Goal: Task Accomplishment & Management: Manage account settings

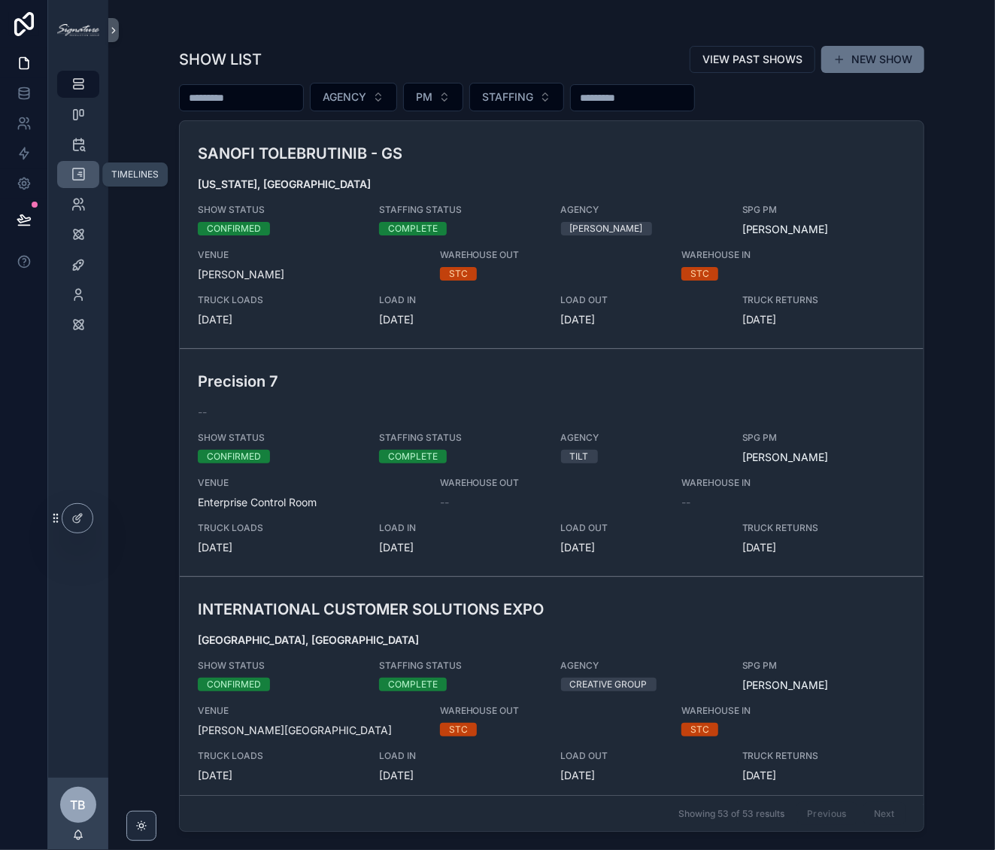
click at [83, 180] on icon "scrollable content" at bounding box center [78, 174] width 15 height 15
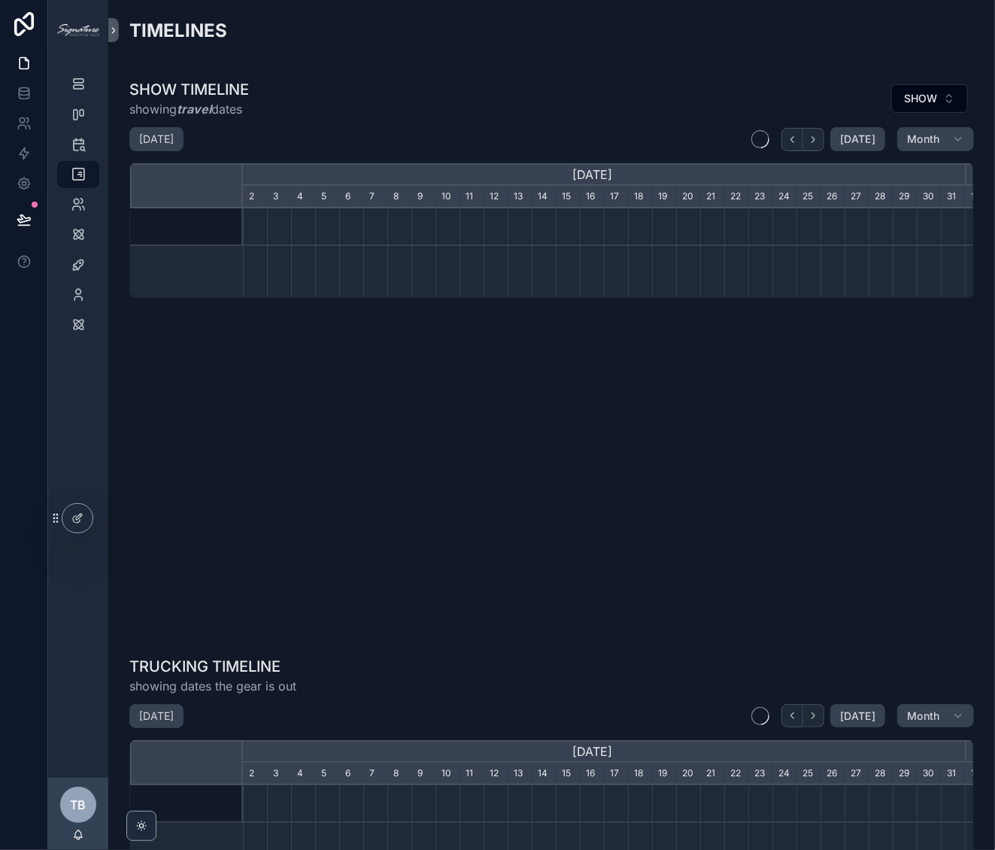
scroll to position [0, 722]
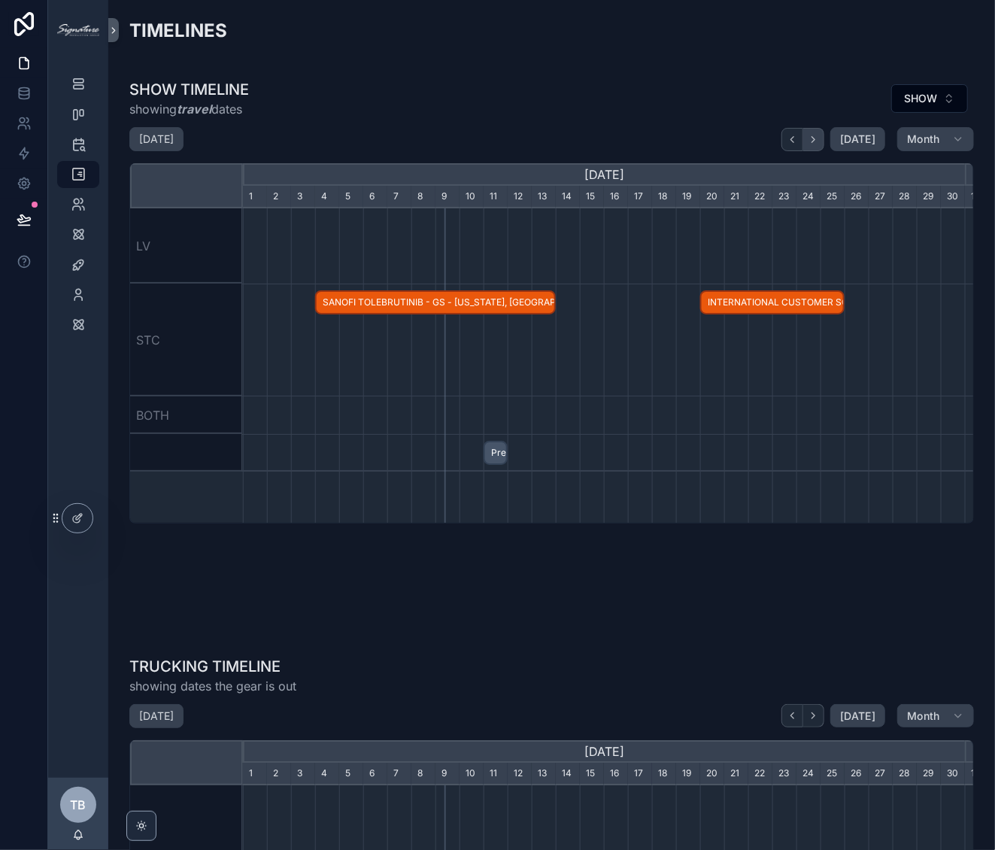
click at [814, 145] on button "scrollable content" at bounding box center [813, 139] width 21 height 23
click at [853, 144] on span "[DATE]" at bounding box center [857, 139] width 35 height 14
click at [813, 144] on icon "scrollable content" at bounding box center [813, 139] width 11 height 11
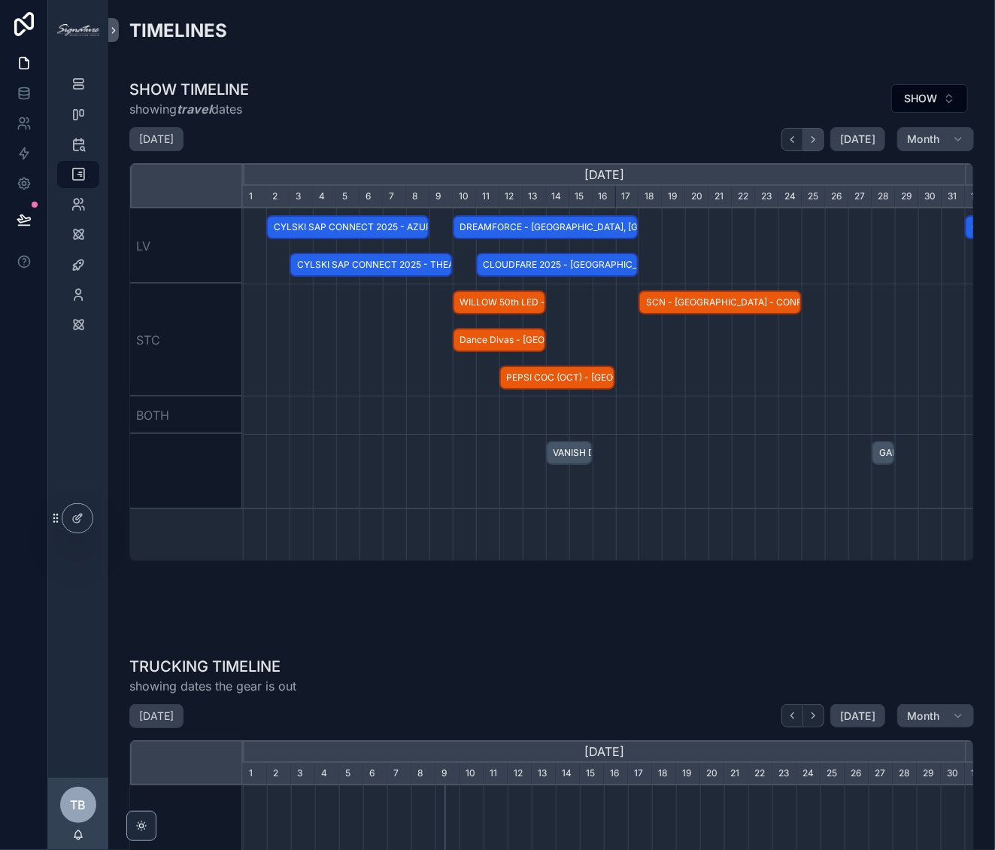
click at [813, 144] on icon "scrollable content" at bounding box center [813, 139] width 11 height 11
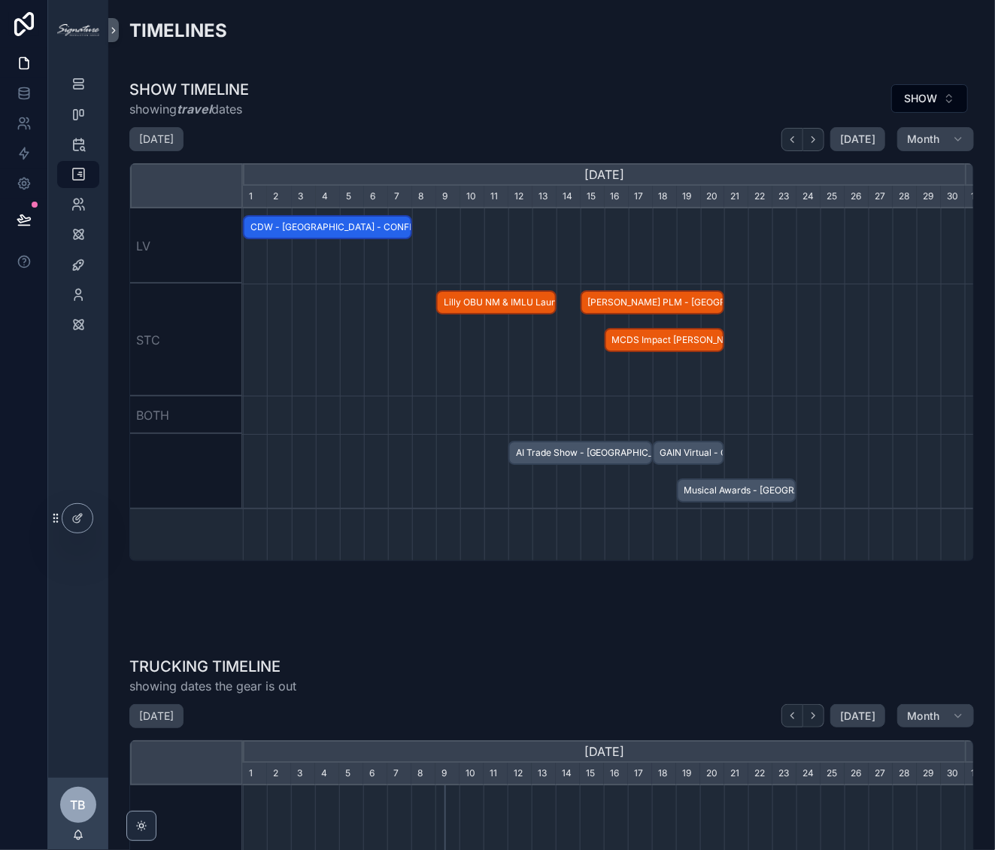
scroll to position [0, 723]
click at [541, 308] on span "Lilly OBU NM & IMLU Launch - CONFIRMED" at bounding box center [495, 302] width 117 height 25
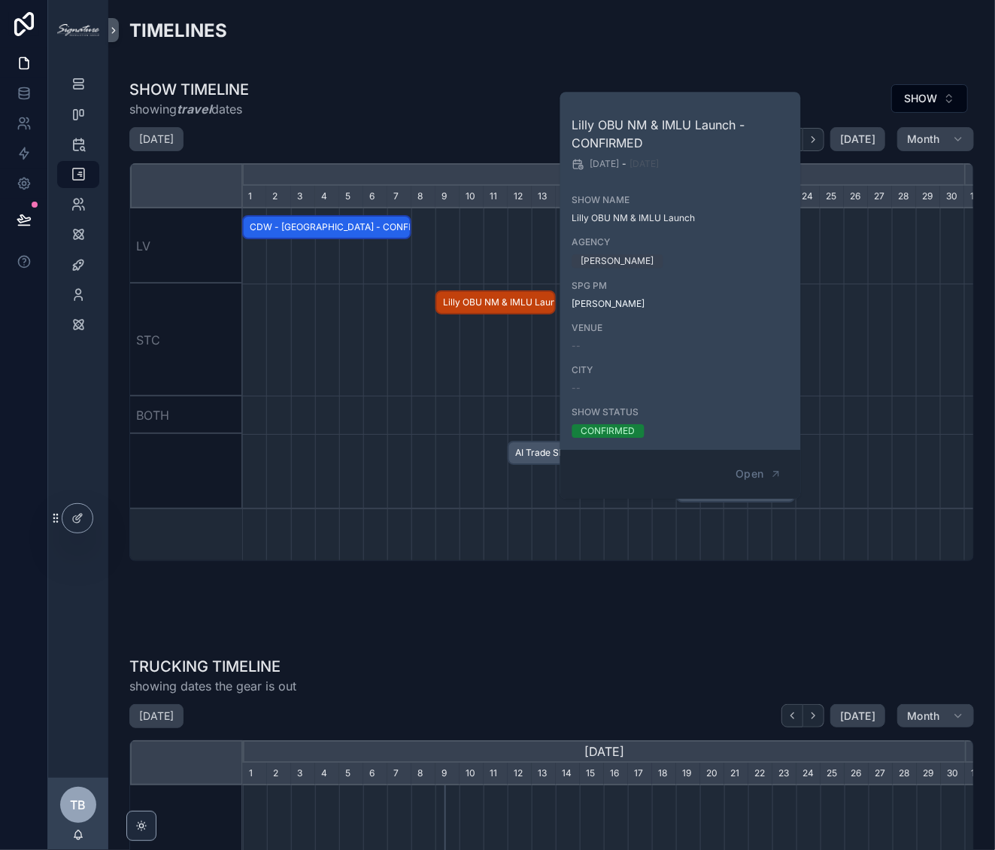
click at [474, 394] on div "scrollable content" at bounding box center [602, 339] width 2165 height 113
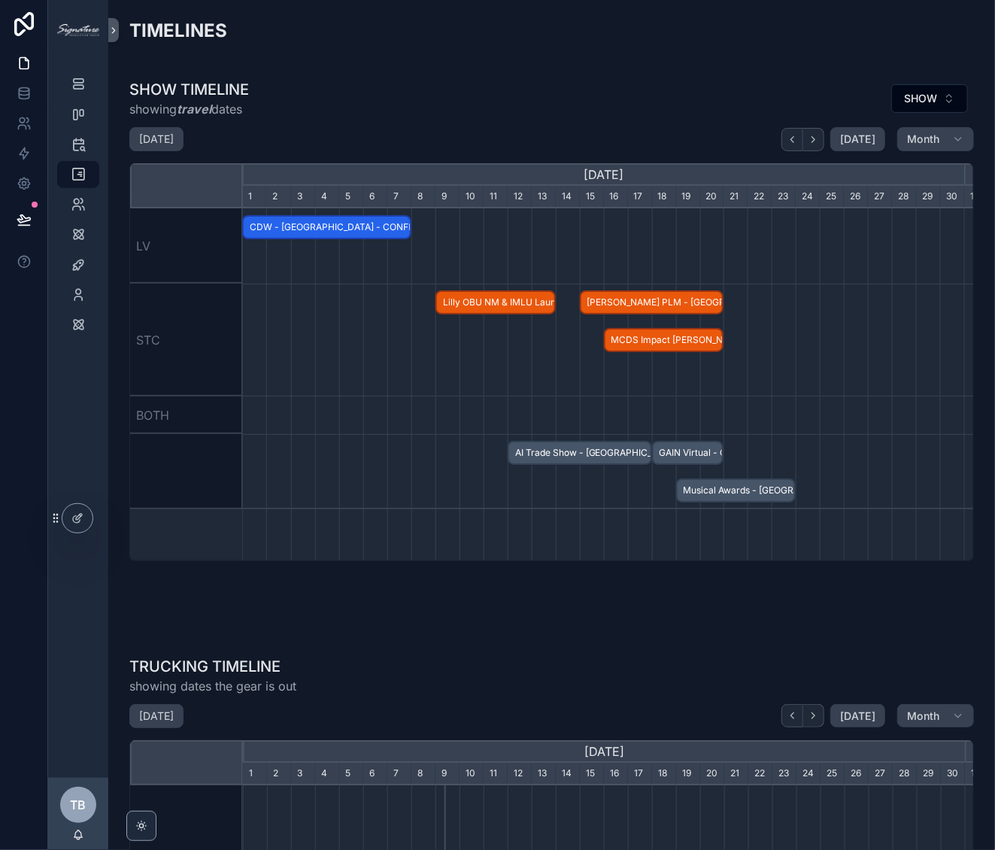
scroll to position [0, 723]
click at [758, 488] on span "Musical Awards - St. Louis - HOLD" at bounding box center [735, 490] width 117 height 25
click at [533, 59] on div "TIMELINES" at bounding box center [551, 36] width 862 height 49
click at [817, 133] on button "scrollable content" at bounding box center [813, 139] width 21 height 23
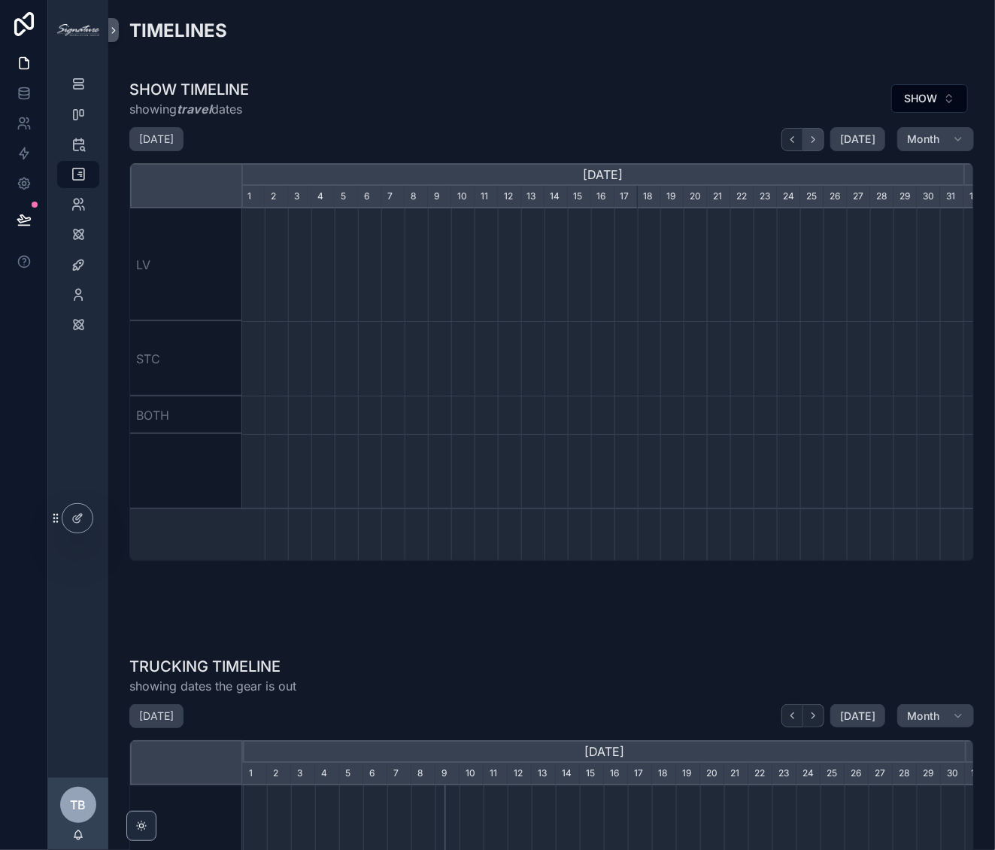
scroll to position [0, 722]
click at [817, 134] on button "scrollable content" at bounding box center [813, 139] width 21 height 23
click at [789, 32] on div "TIMELINES" at bounding box center [551, 36] width 844 height 37
click at [808, 135] on icon "scrollable content" at bounding box center [813, 139] width 11 height 11
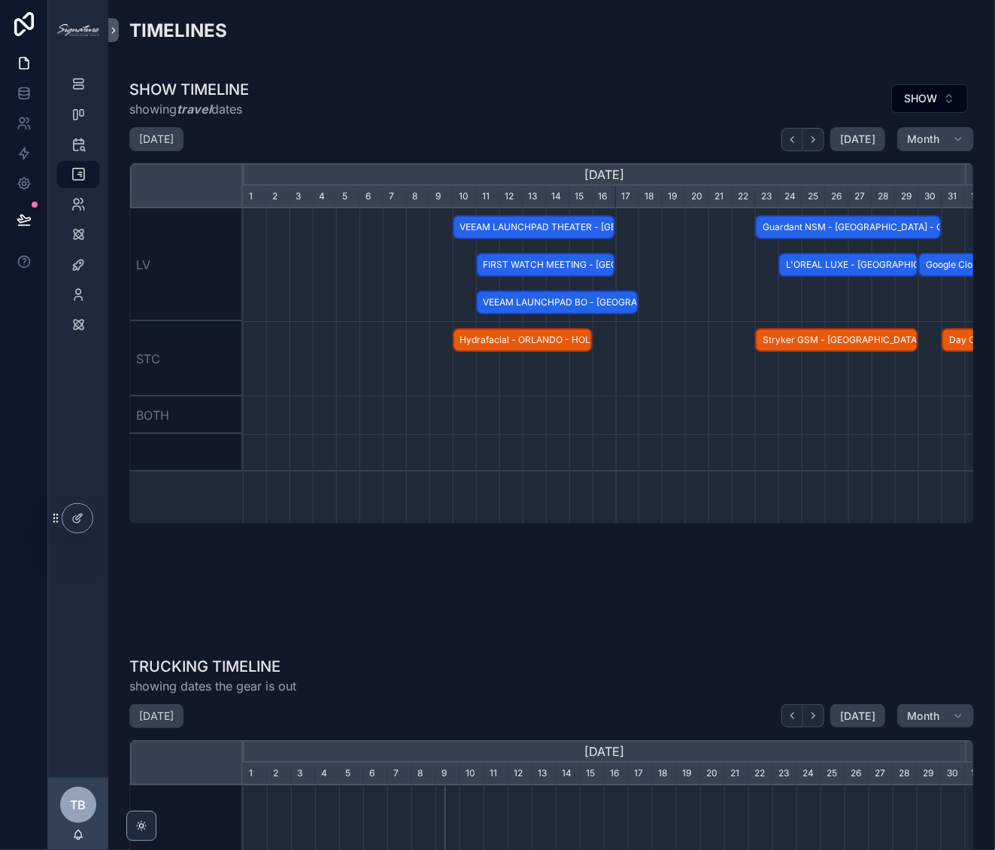
click at [809, 265] on span "L'OREAL LUXE - LAS VEGAS - CONFIRMED" at bounding box center [848, 265] width 137 height 25
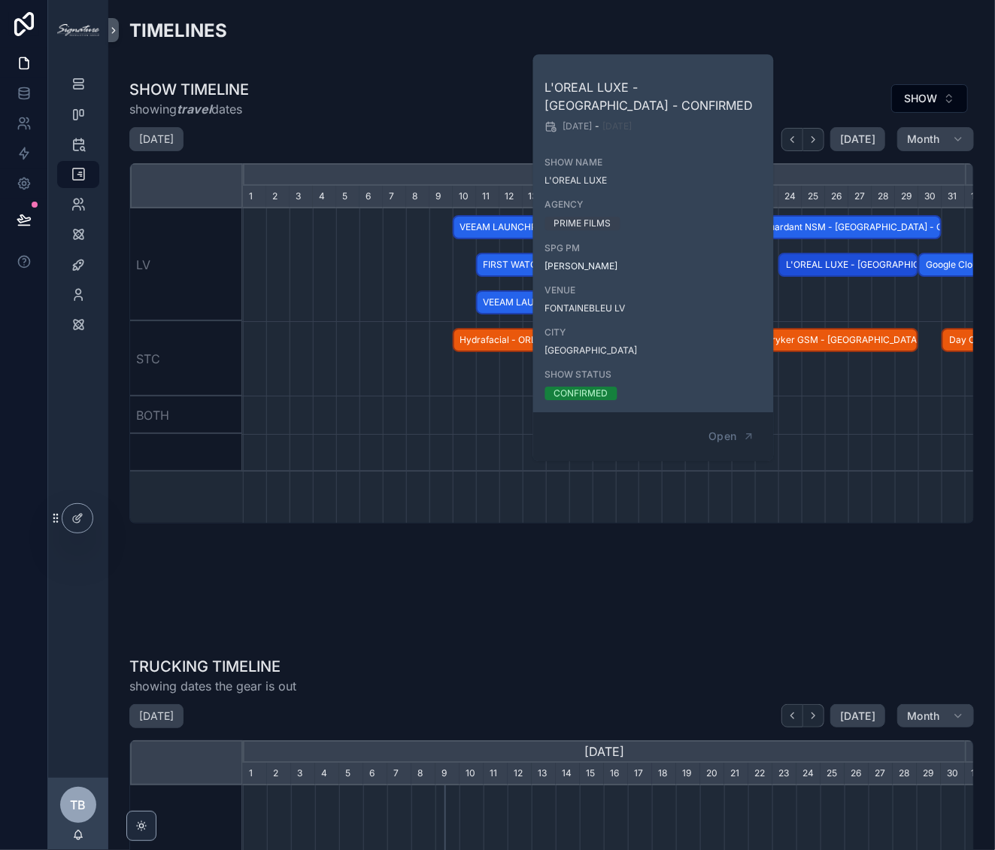
click at [817, 224] on span "Guardant NSM - Los Angeles - CHANGED" at bounding box center [847, 227] width 183 height 25
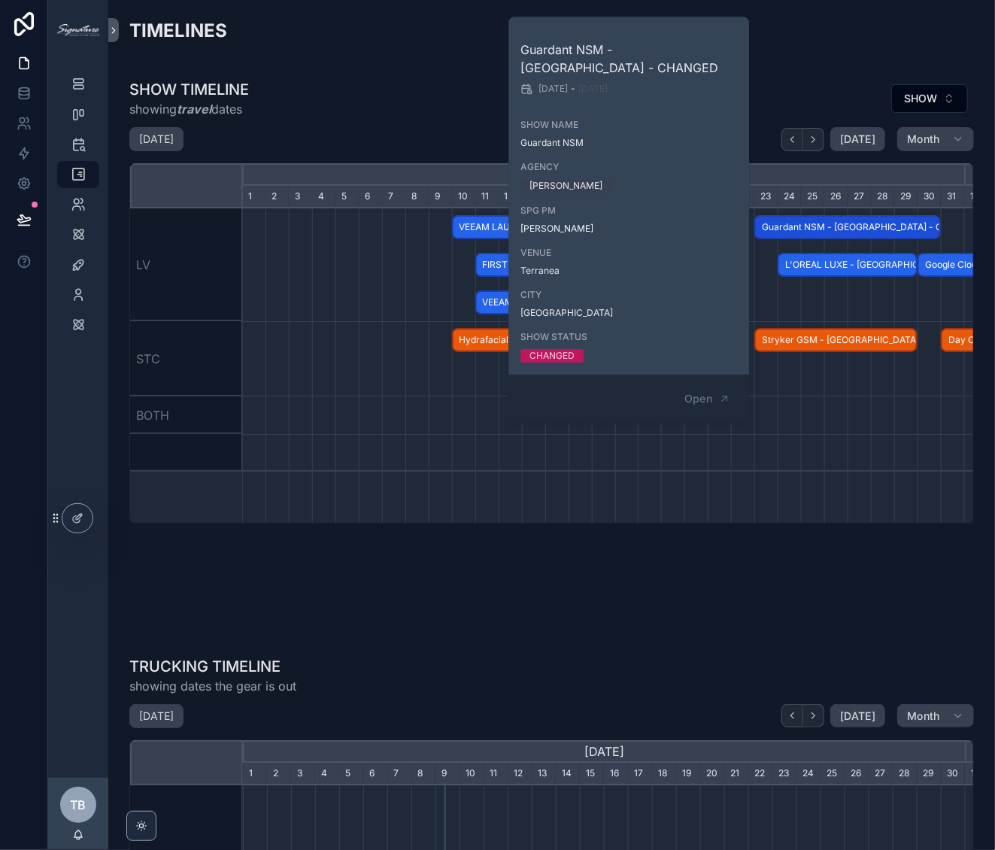
click at [819, 349] on span "Stryker GSM - Orlando, FL - CONFIRMED" at bounding box center [836, 340] width 160 height 25
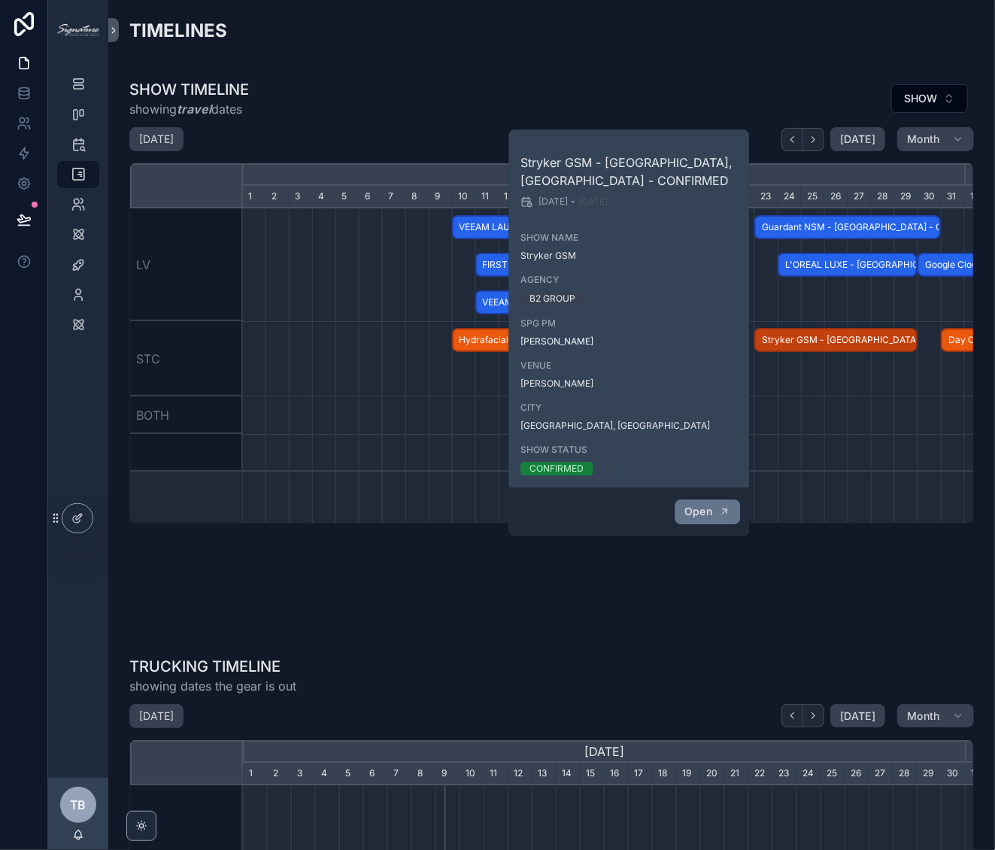
click at [706, 519] on button "Open" at bounding box center [706, 511] width 65 height 25
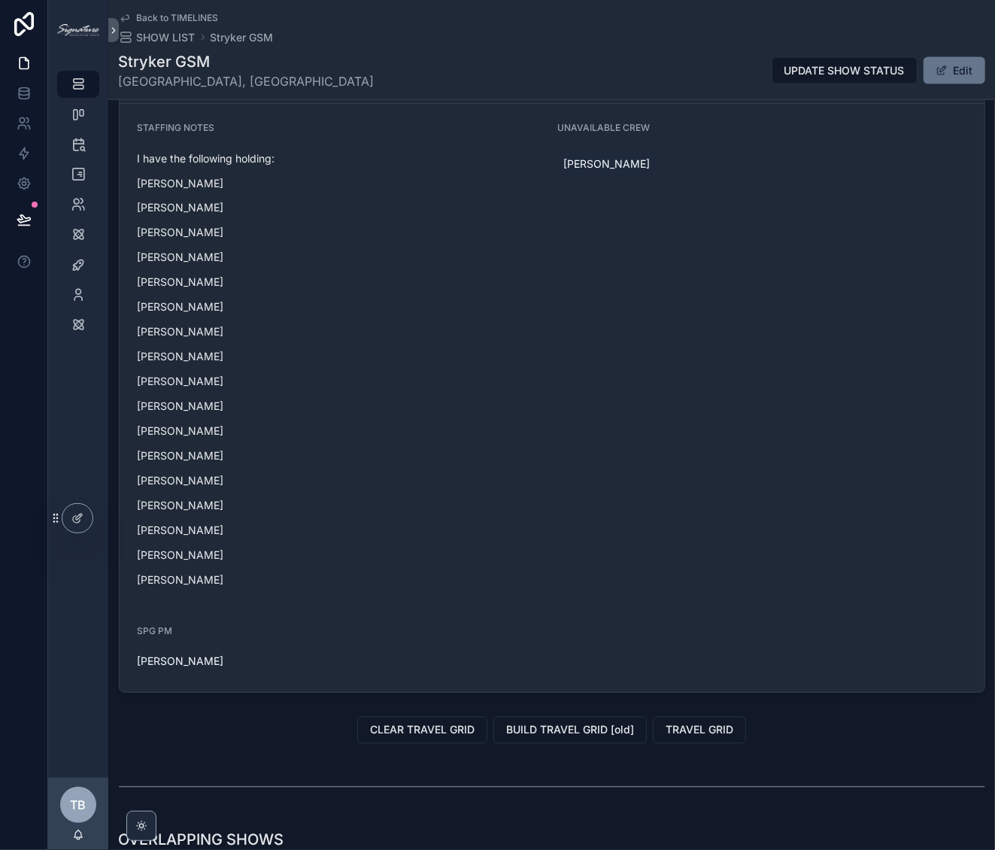
scroll to position [1279, 0]
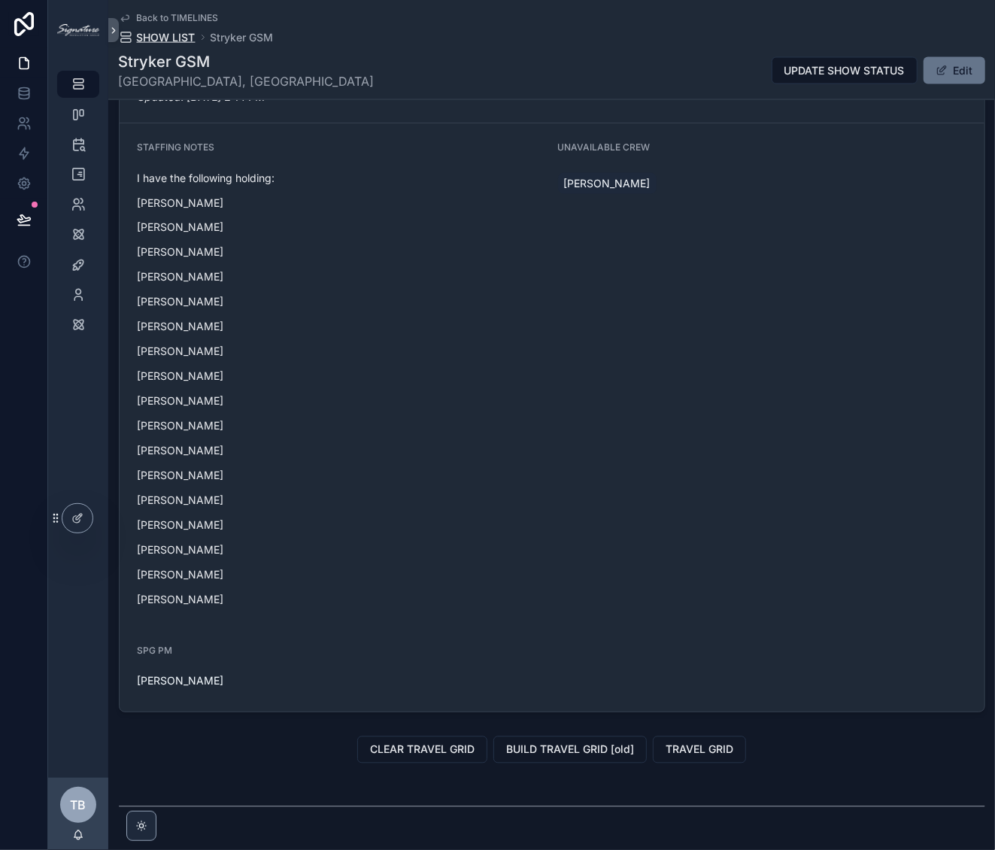
click at [163, 39] on span "SHOW LIST" at bounding box center [166, 37] width 59 height 15
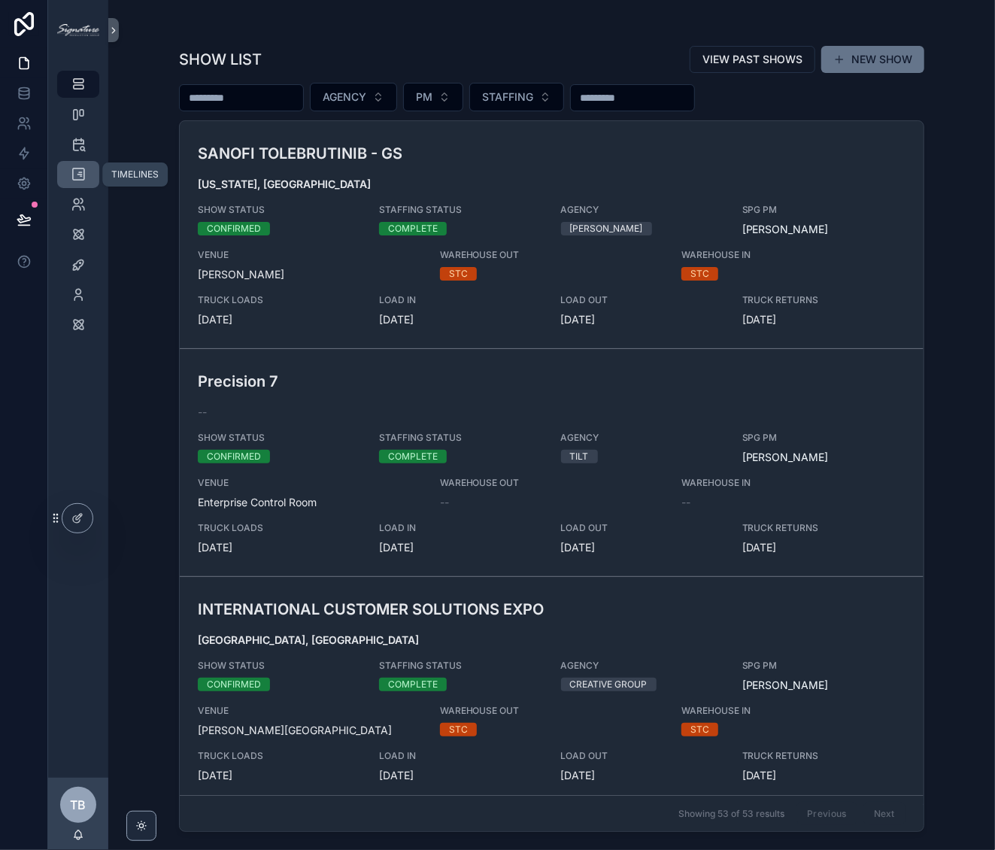
click at [62, 179] on link "TIMELINES" at bounding box center [78, 174] width 42 height 27
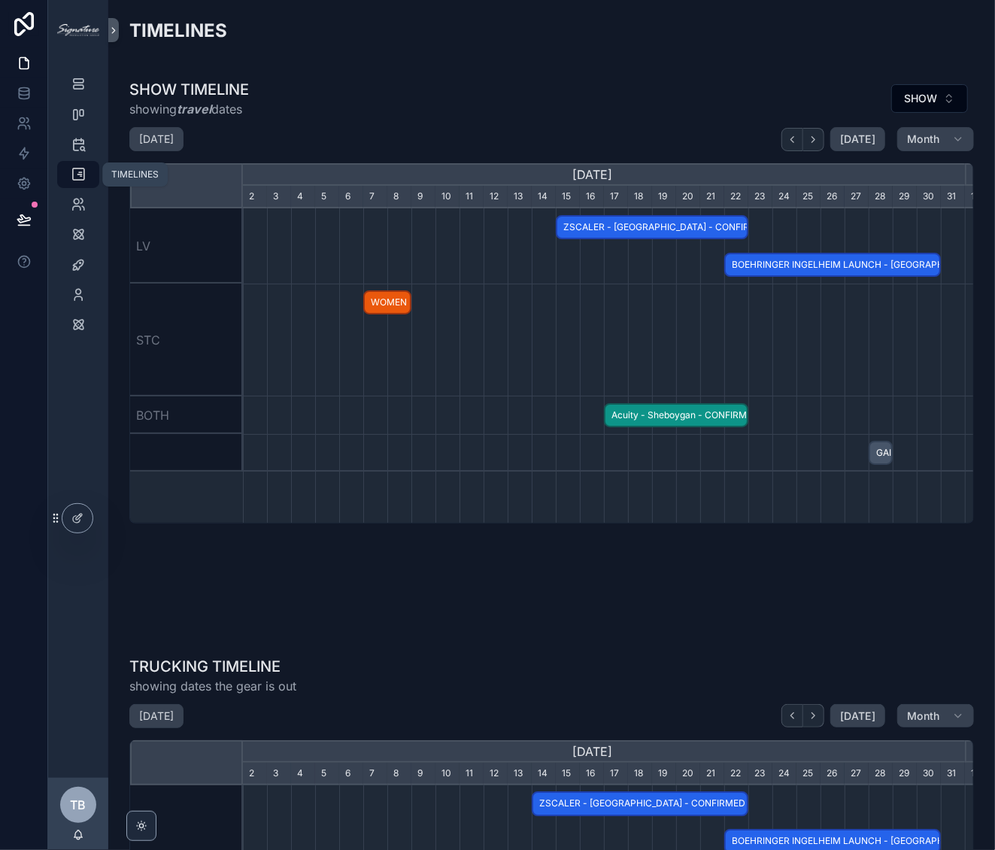
scroll to position [0, 722]
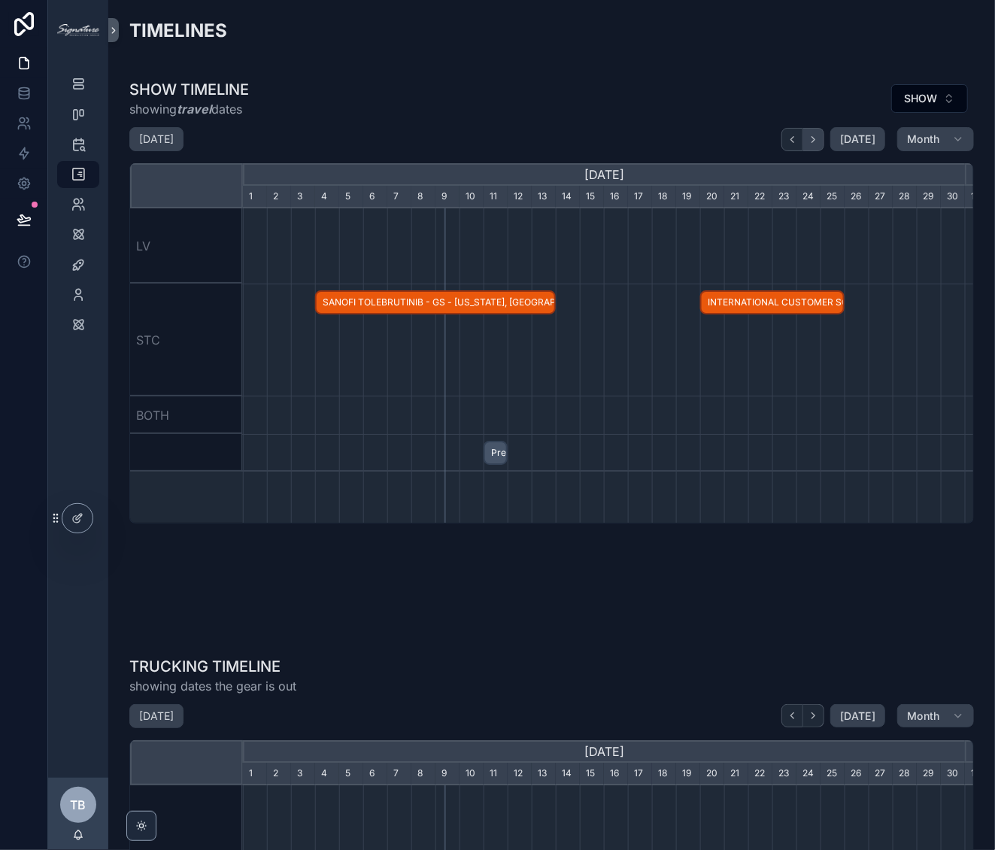
click at [808, 144] on button "scrollable content" at bounding box center [813, 139] width 21 height 23
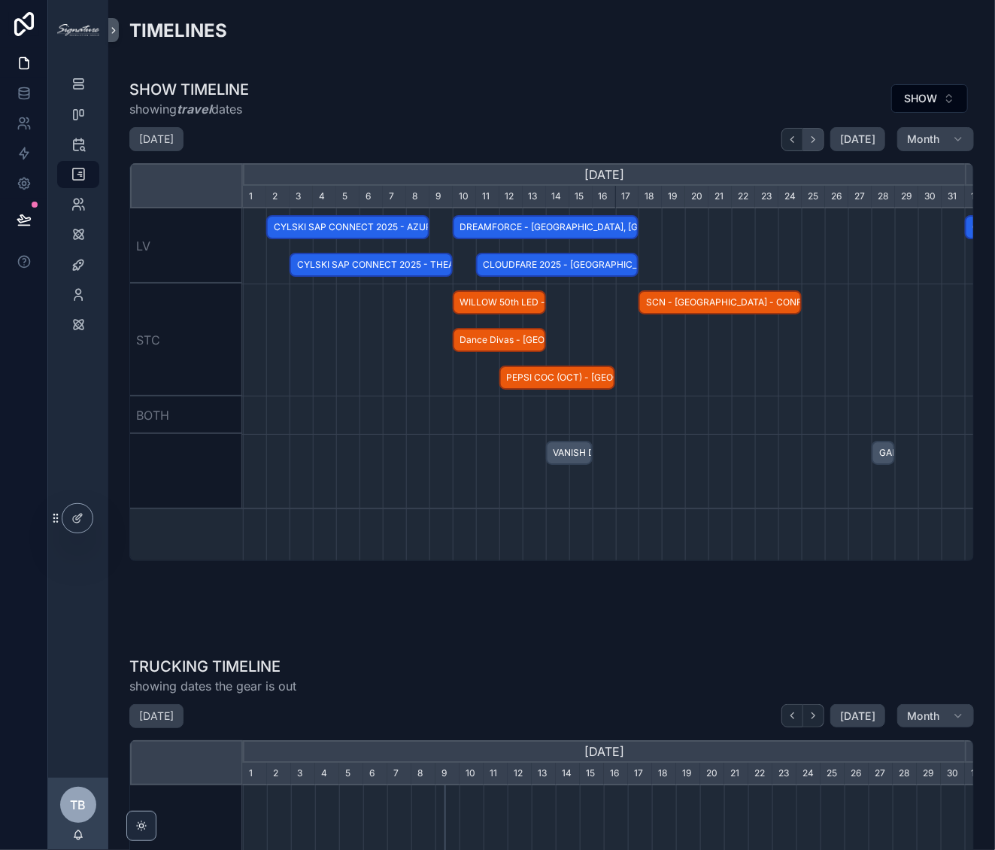
click at [808, 144] on button "scrollable content" at bounding box center [813, 139] width 21 height 23
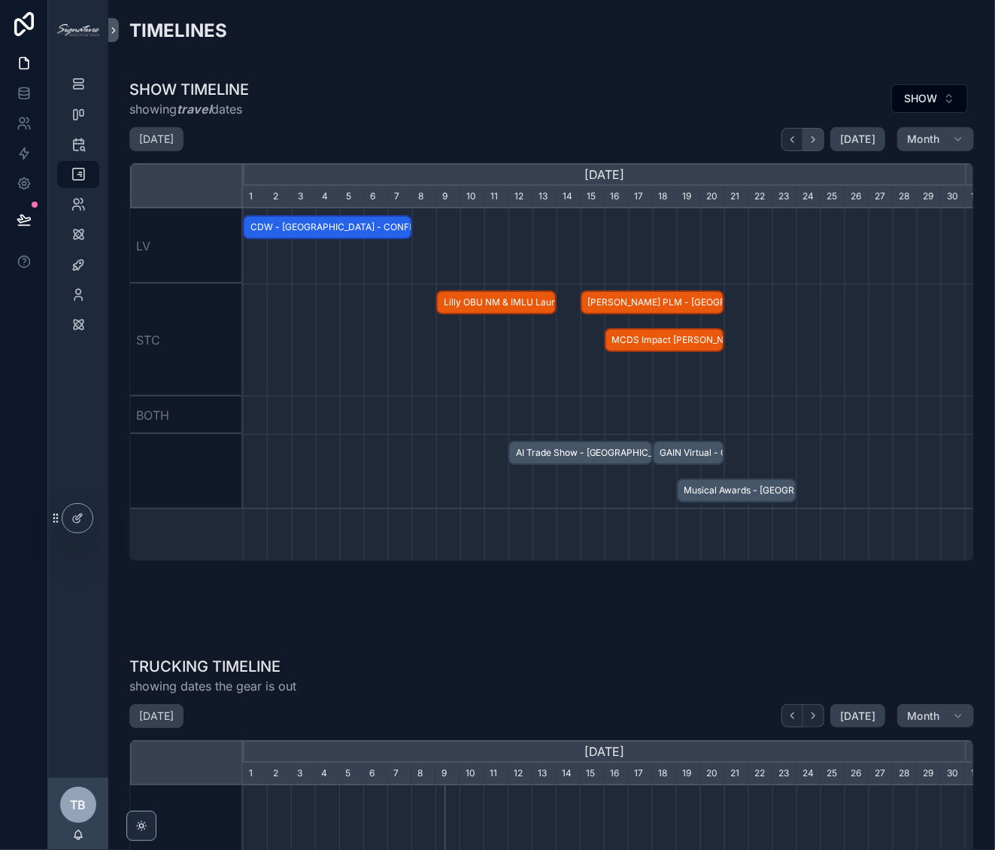
click at [808, 144] on button "scrollable content" at bounding box center [813, 139] width 21 height 23
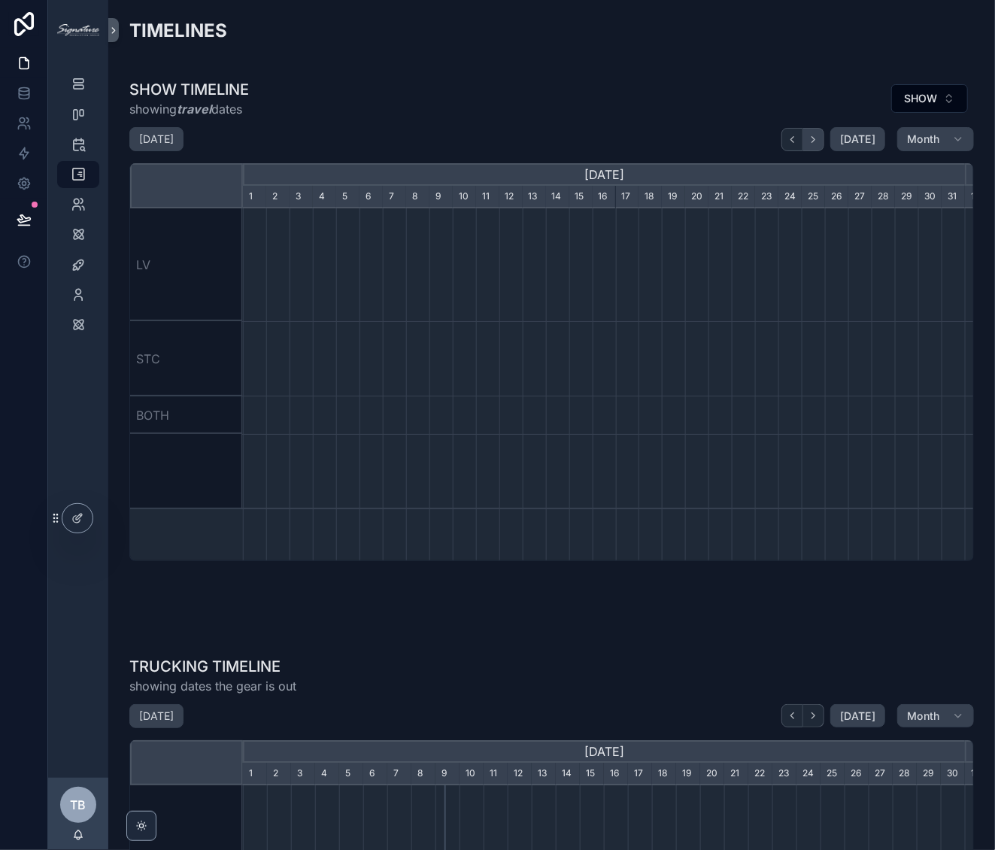
click at [808, 144] on button "scrollable content" at bounding box center [813, 139] width 21 height 23
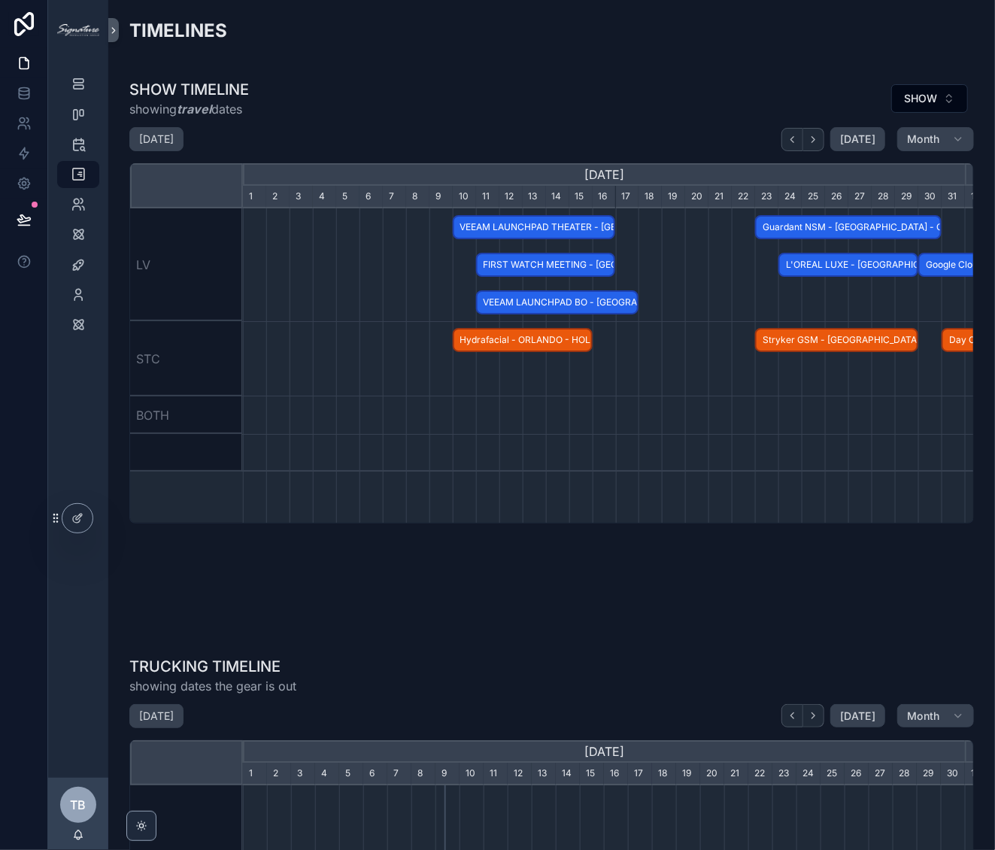
click at [515, 342] on span "Hydrafacial - ORLANDO - HOLD" at bounding box center [522, 340] width 137 height 25
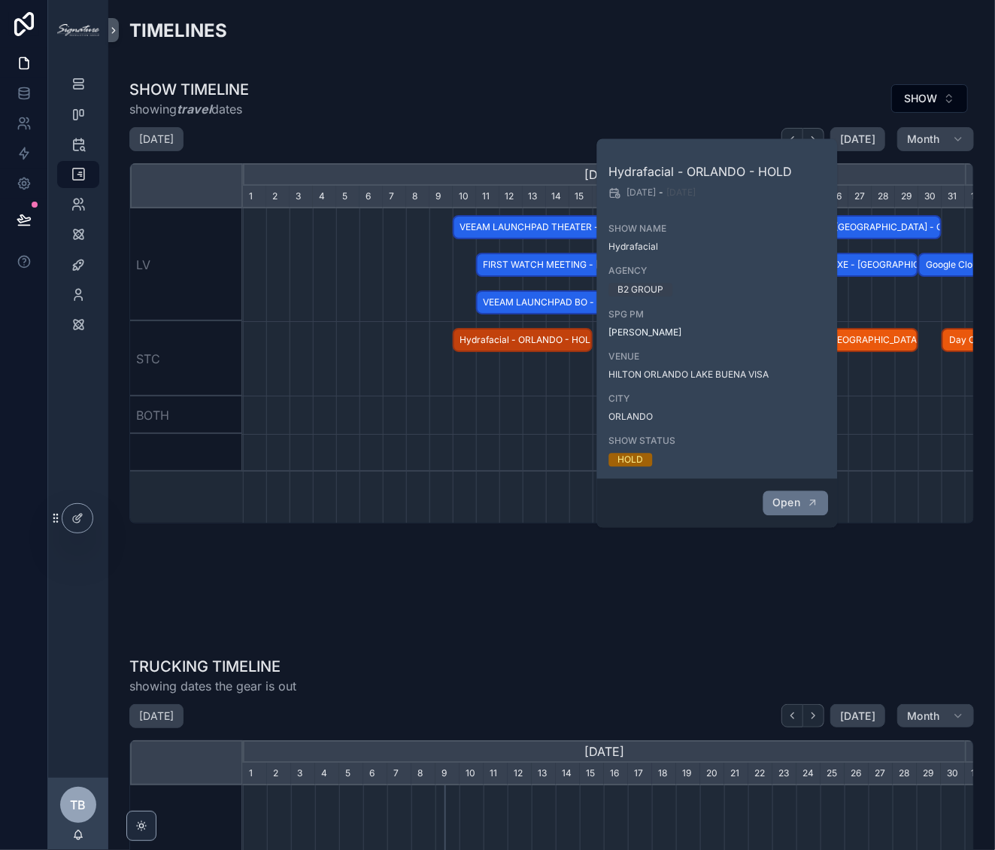
click at [799, 497] on span "Open" at bounding box center [786, 503] width 28 height 14
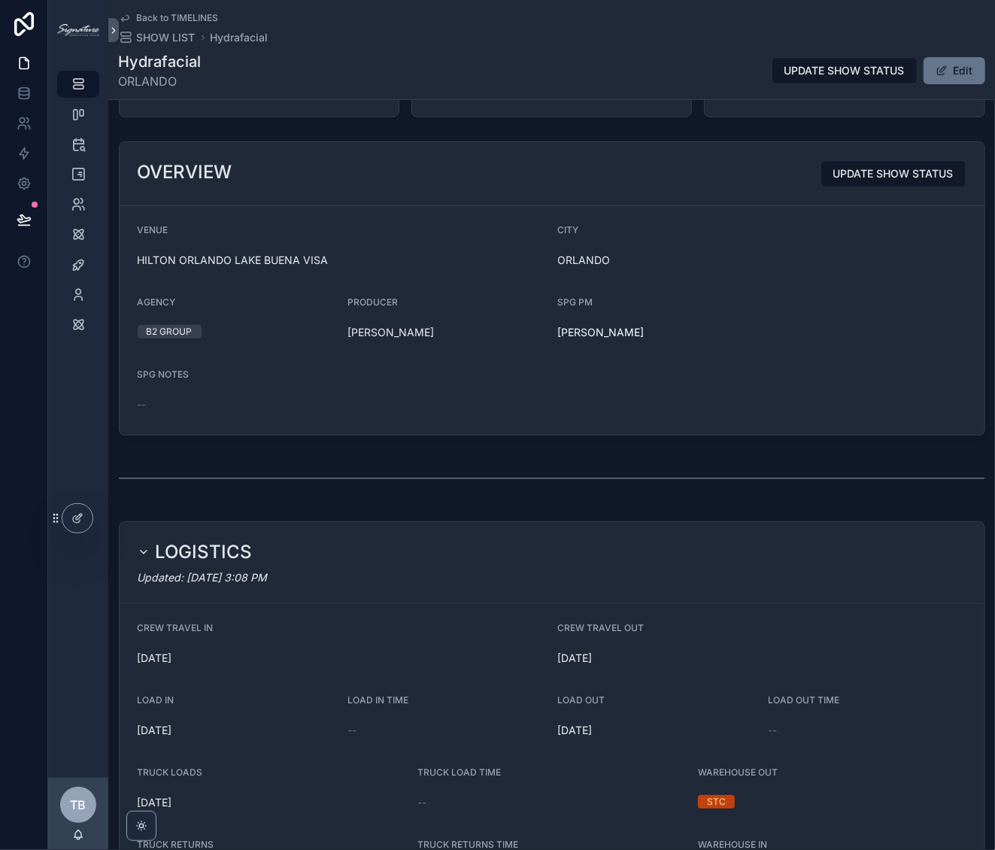
scroll to position [144, 0]
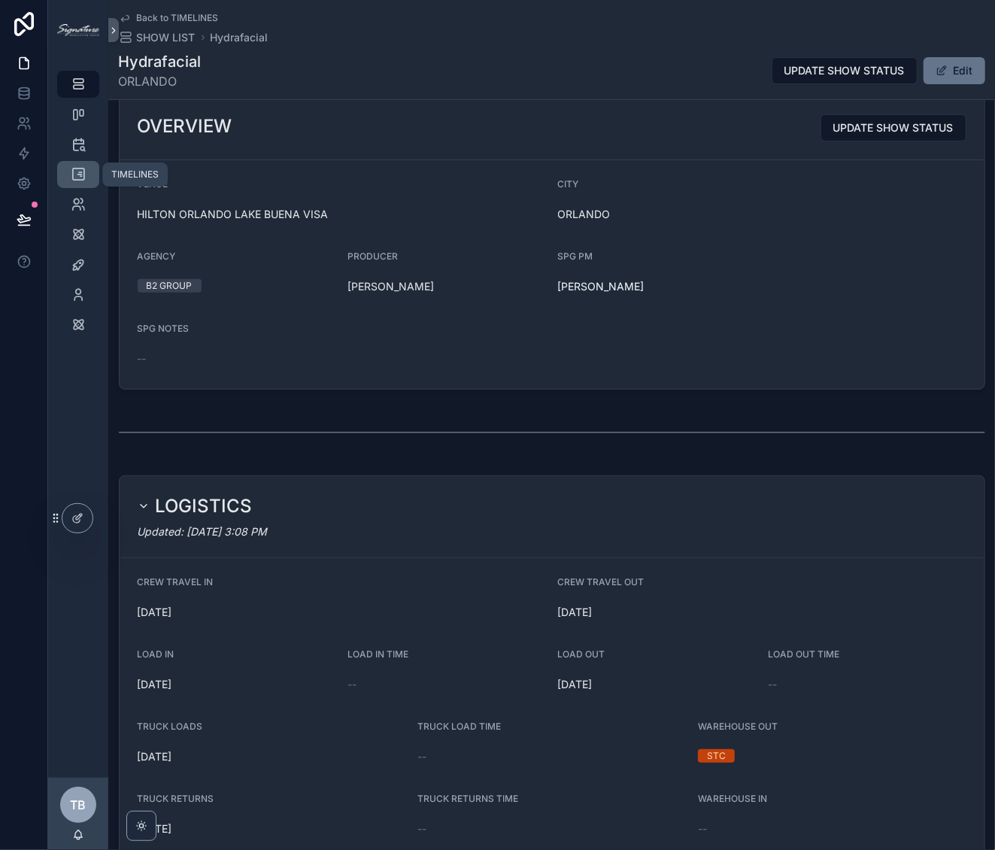
click at [80, 171] on icon "scrollable content" at bounding box center [78, 174] width 15 height 15
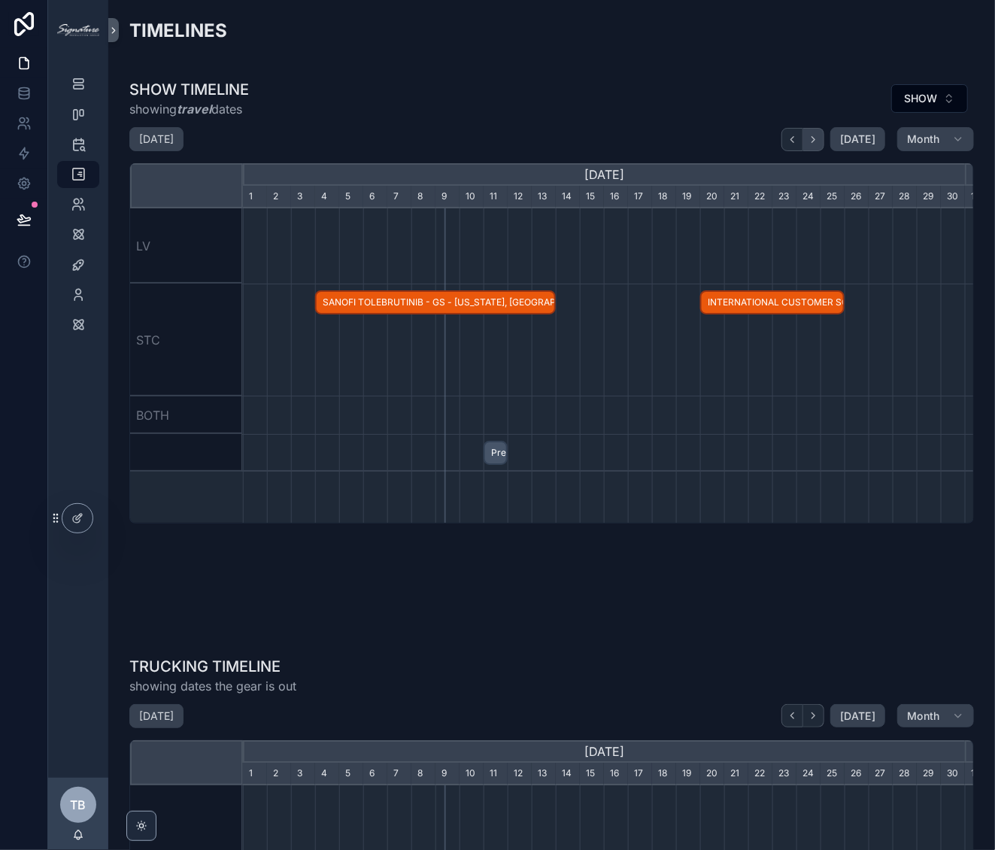
click at [817, 138] on button "scrollable content" at bounding box center [813, 139] width 21 height 23
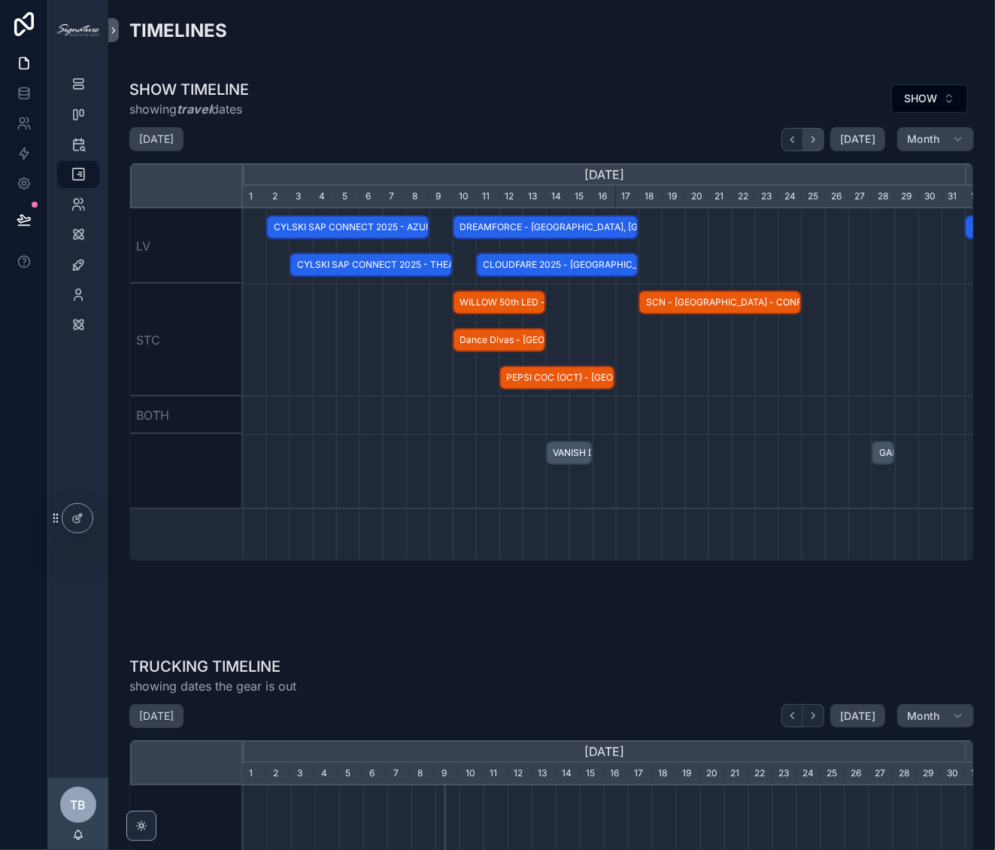
click at [816, 138] on button "scrollable content" at bounding box center [813, 139] width 21 height 23
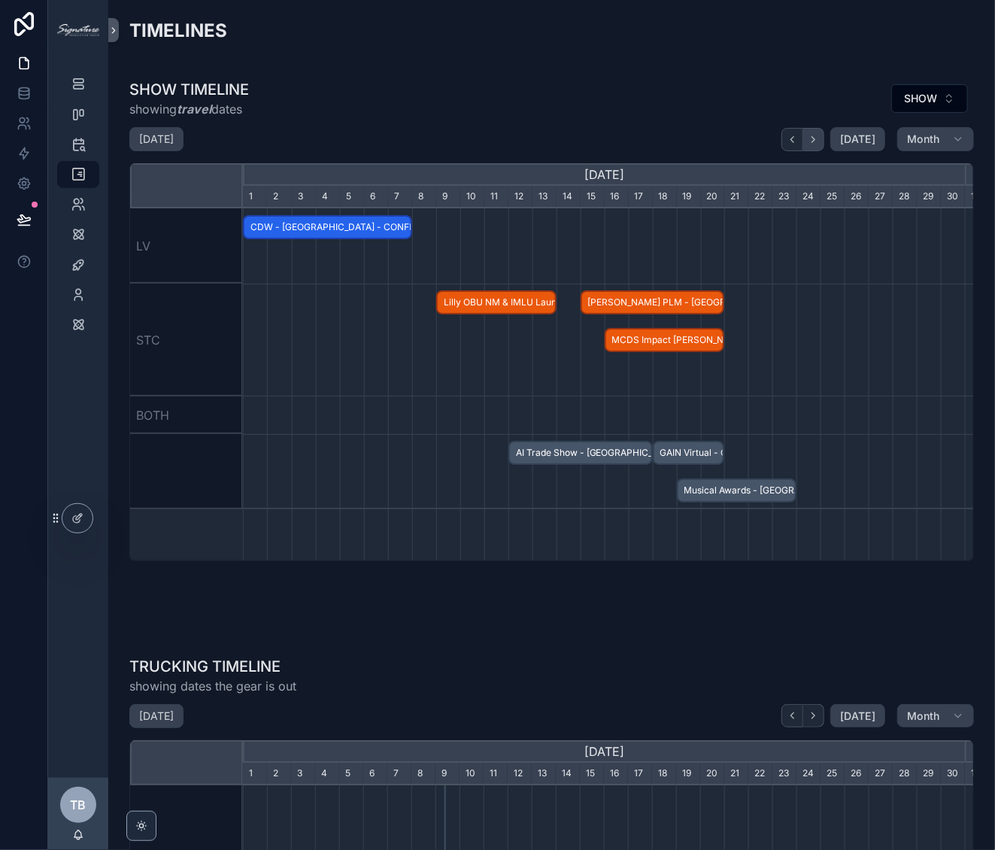
click at [816, 138] on button "scrollable content" at bounding box center [813, 139] width 21 height 23
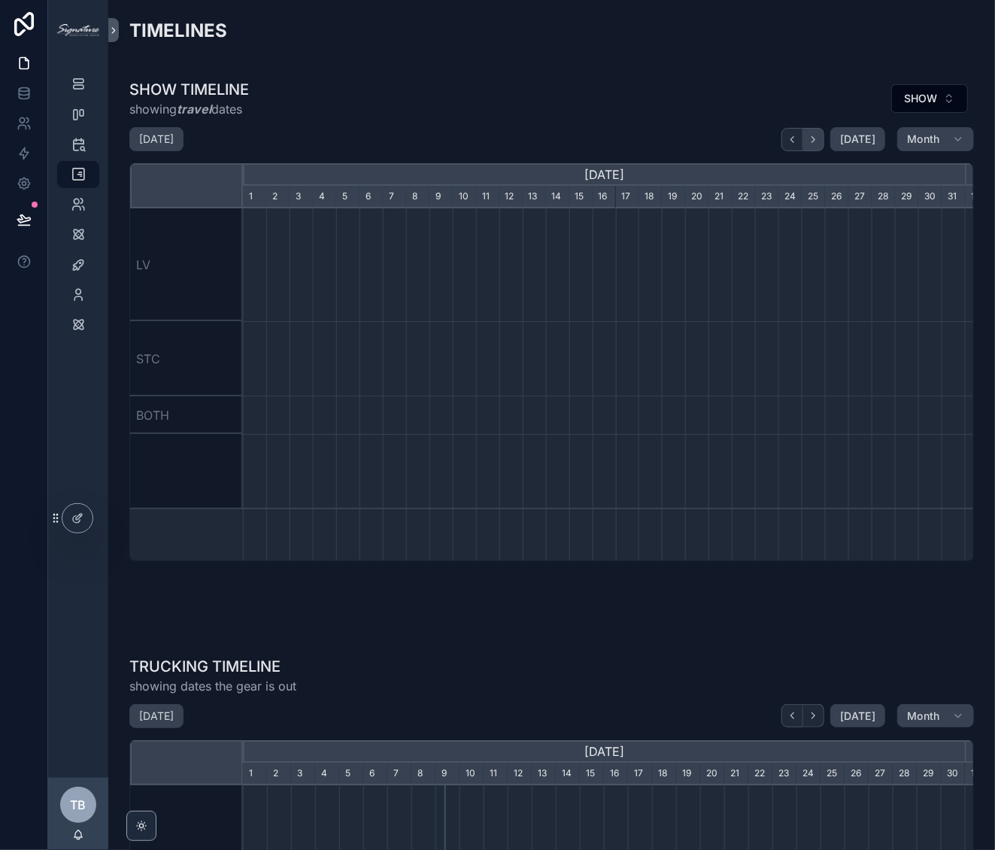
click at [816, 138] on button "scrollable content" at bounding box center [813, 139] width 21 height 23
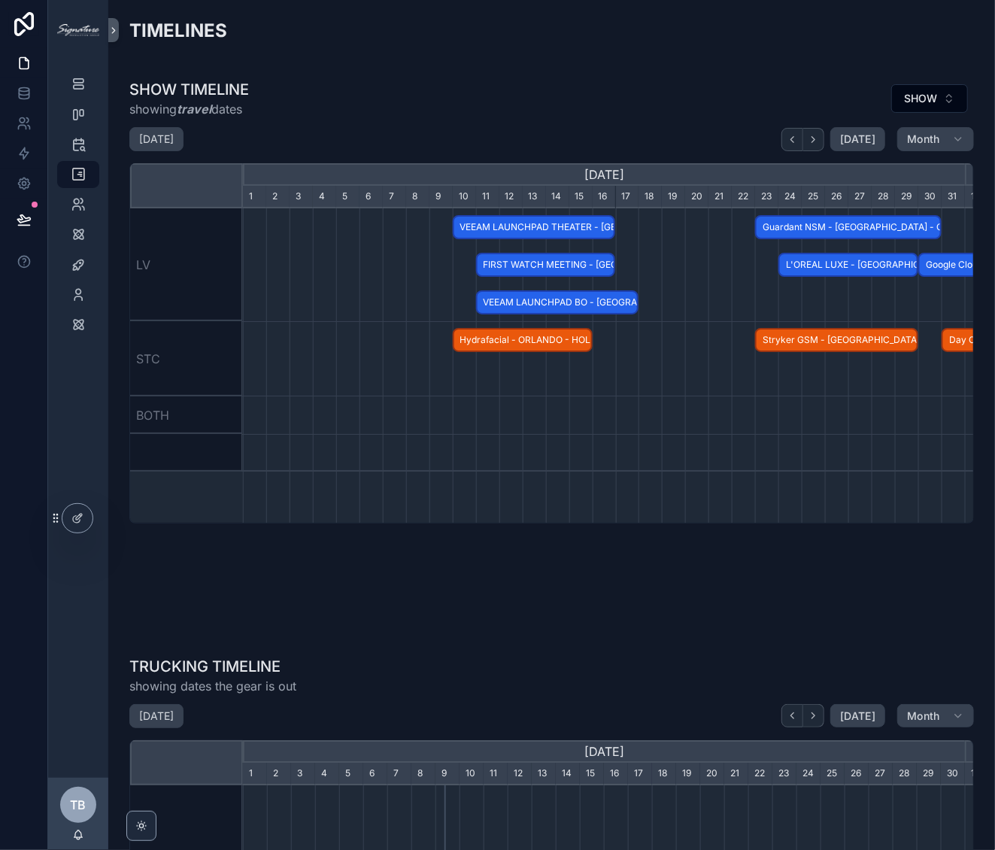
click at [889, 344] on span "Stryker GSM - Orlando, FL - CONFIRMED" at bounding box center [836, 340] width 160 height 25
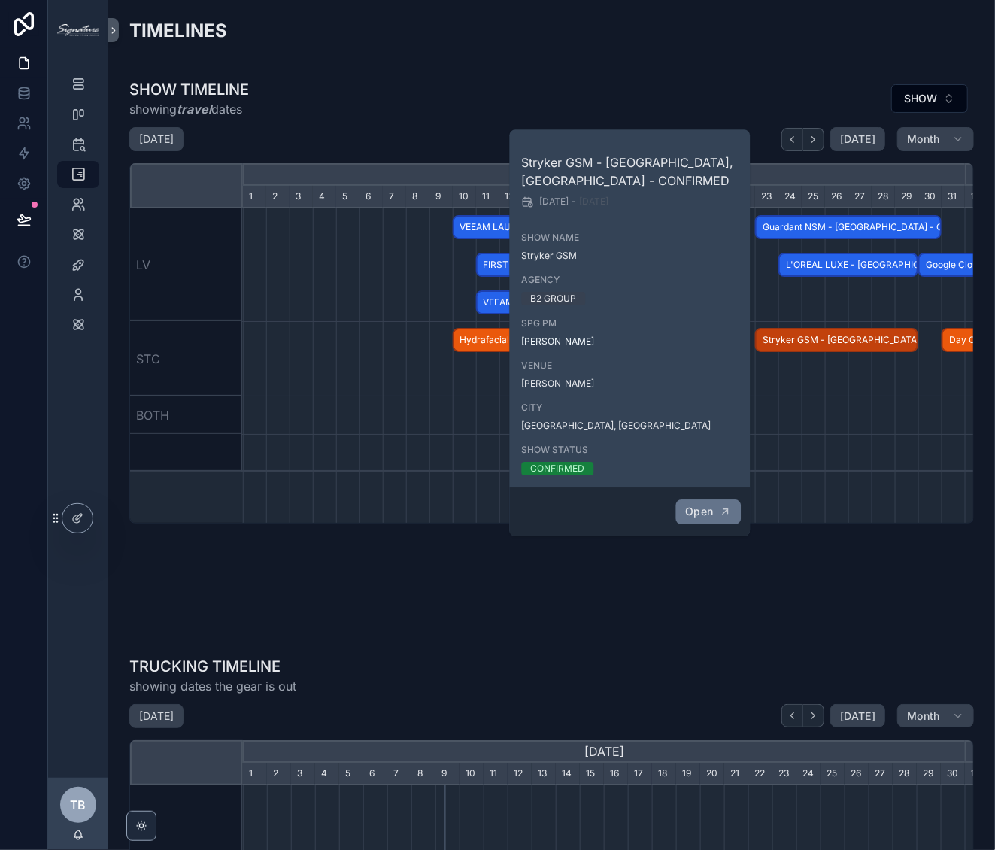
click at [730, 510] on icon "scrollable content" at bounding box center [725, 511] width 12 height 12
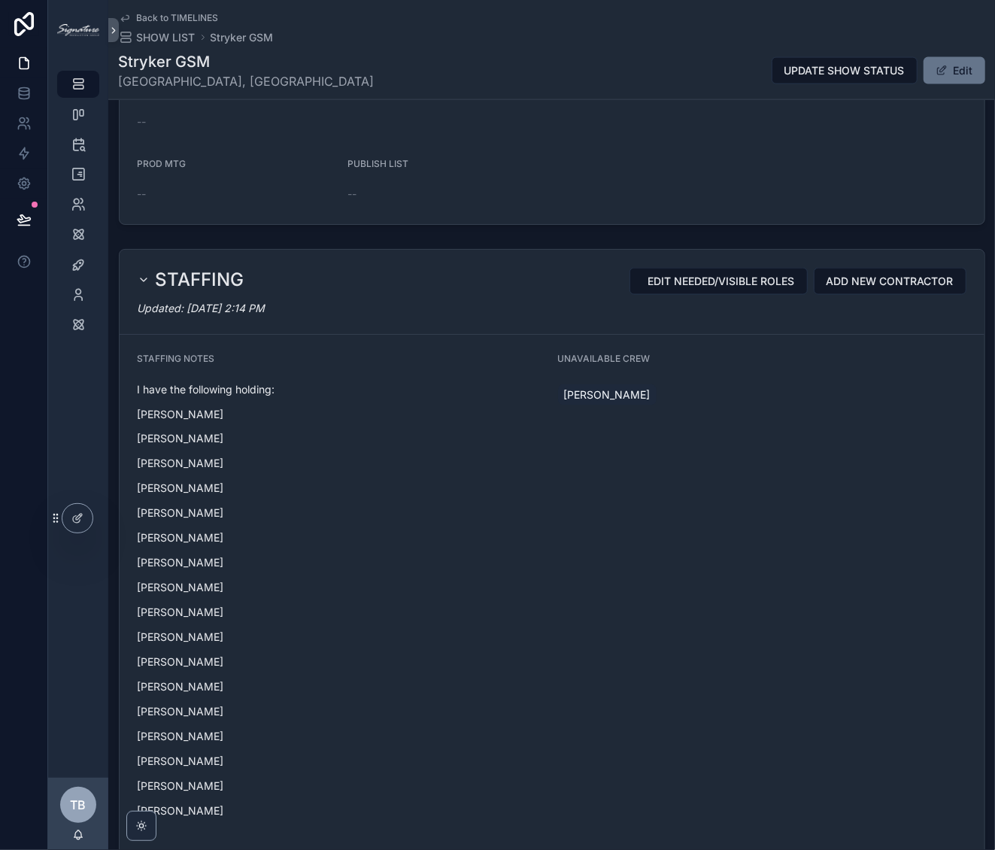
scroll to position [1212, 0]
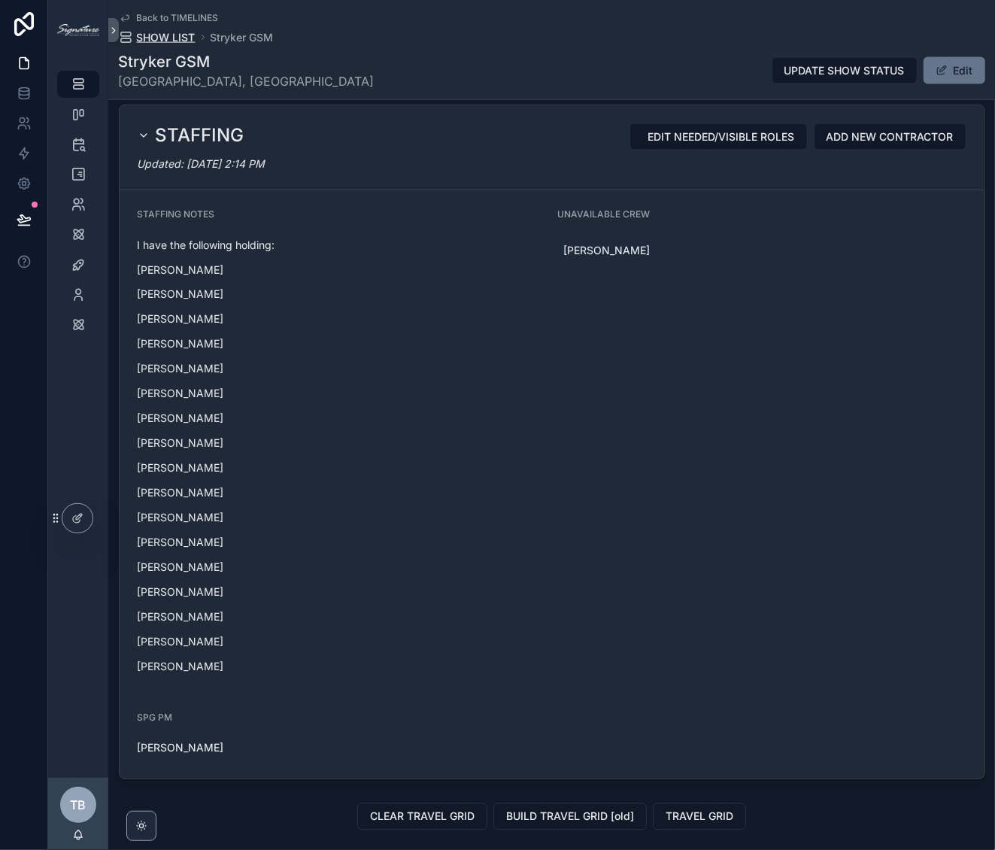
click at [187, 34] on span "SHOW LIST" at bounding box center [166, 37] width 59 height 15
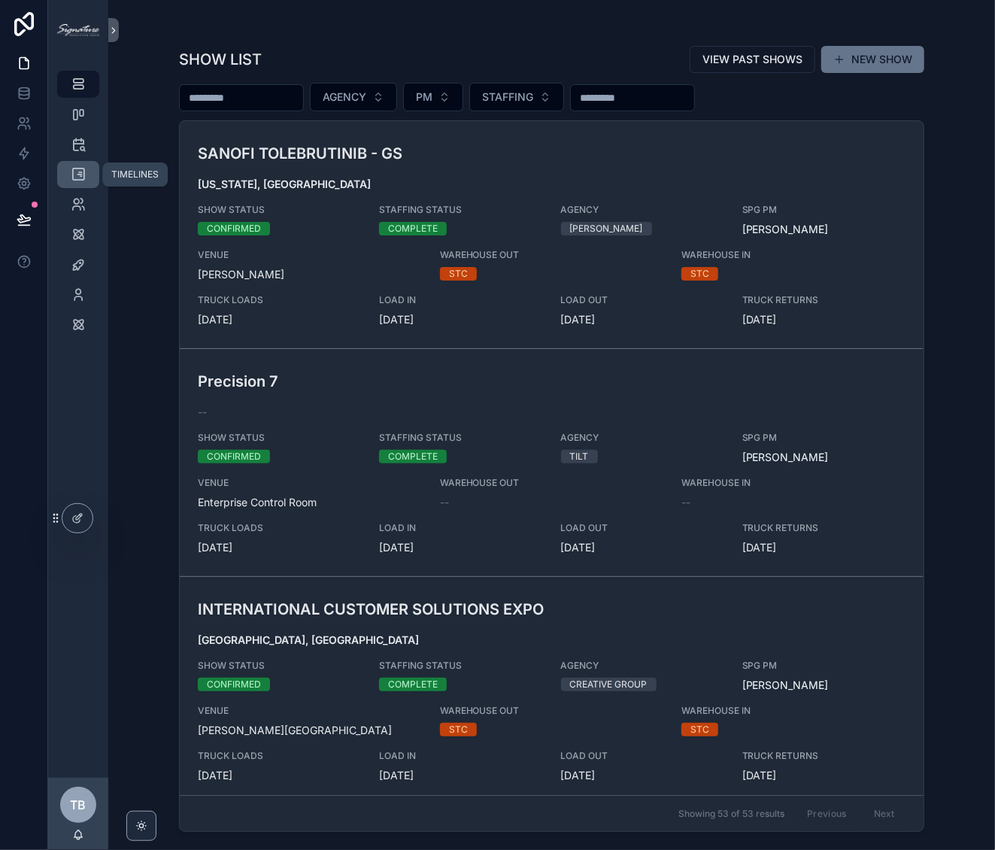
click at [69, 177] on div "TIMELINES" at bounding box center [78, 174] width 24 height 24
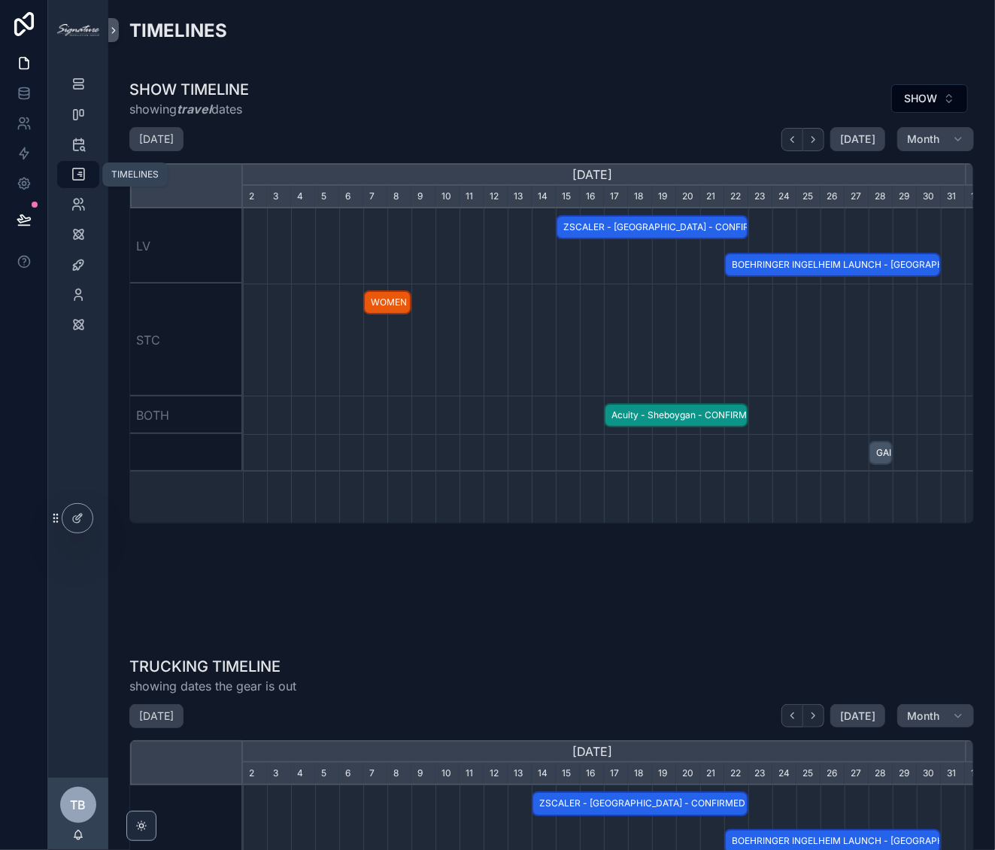
scroll to position [0, 722]
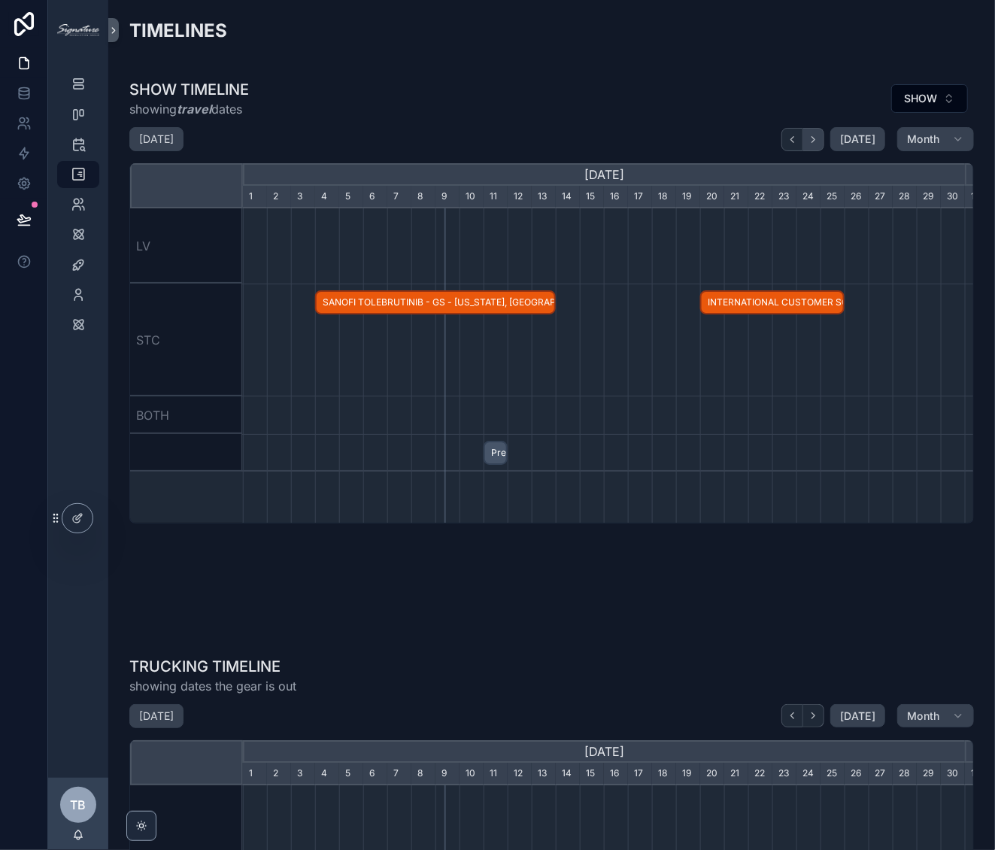
click at [815, 141] on button "scrollable content" at bounding box center [813, 139] width 21 height 23
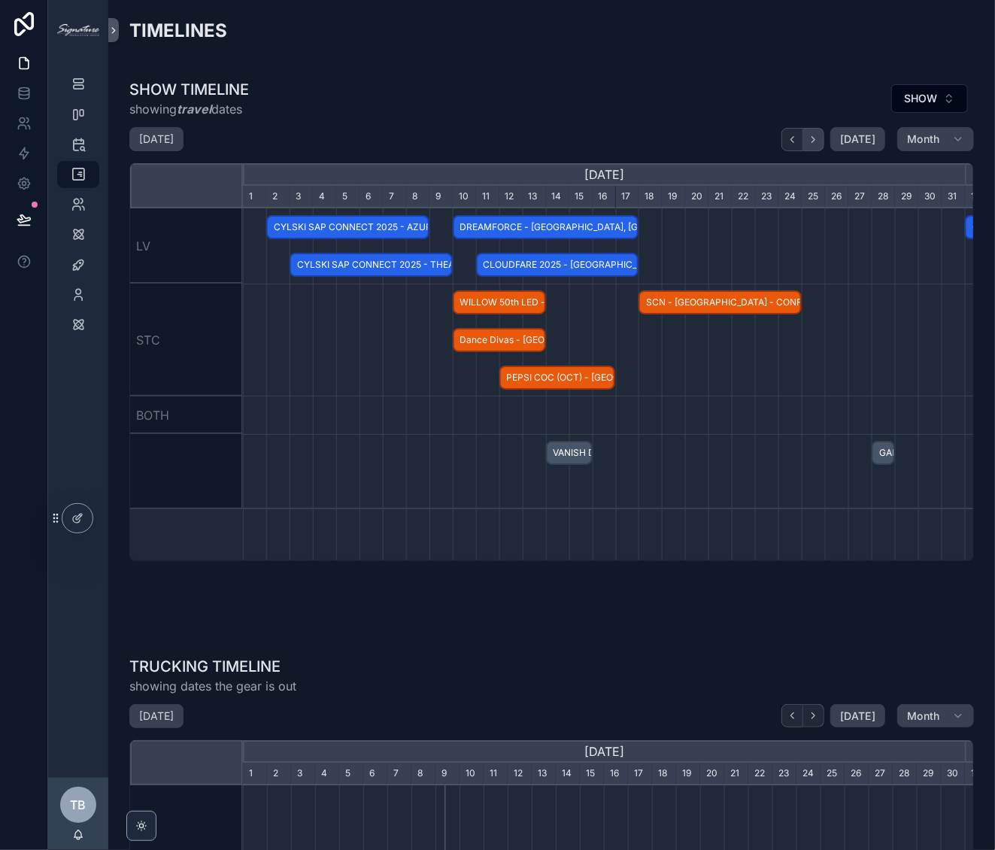
click at [815, 141] on button "scrollable content" at bounding box center [813, 139] width 21 height 23
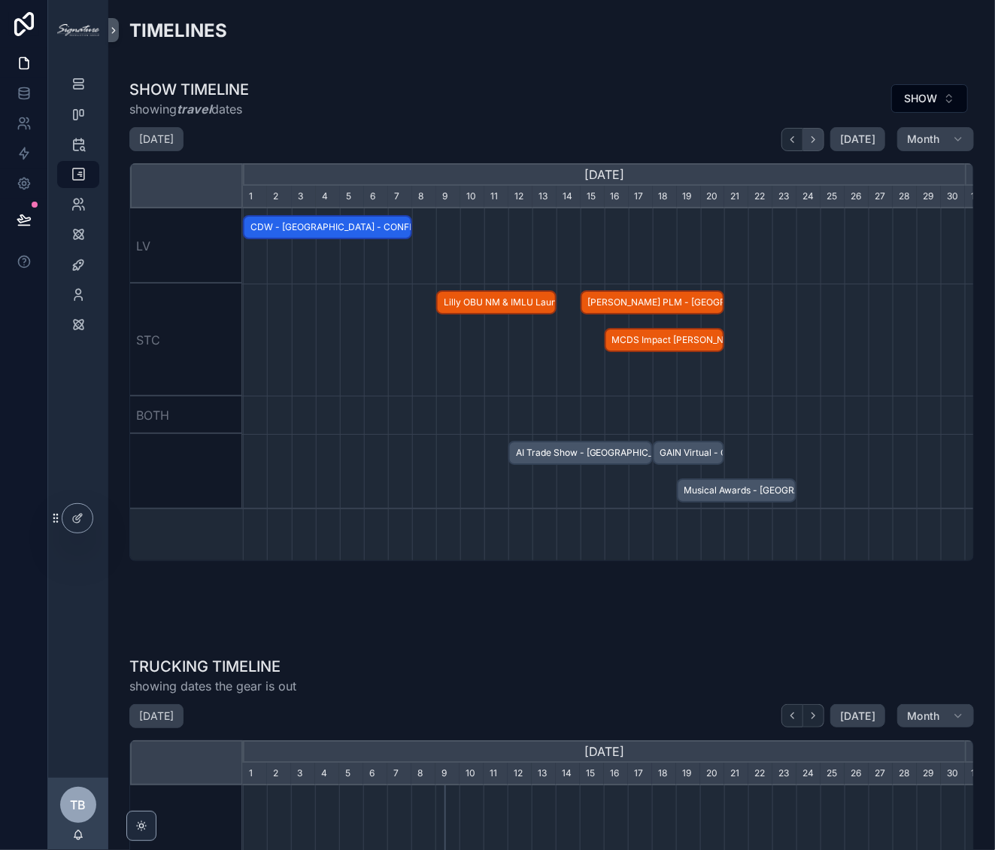
click at [815, 141] on button "scrollable content" at bounding box center [813, 139] width 21 height 23
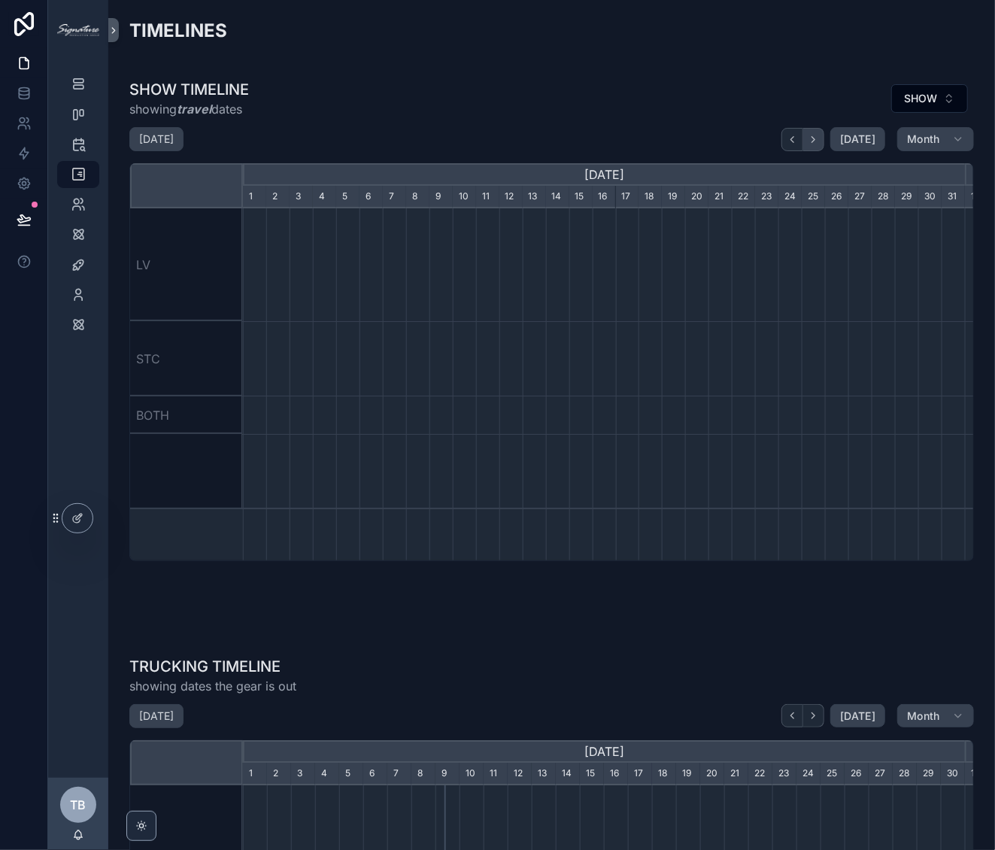
click at [815, 141] on button "scrollable content" at bounding box center [813, 139] width 21 height 23
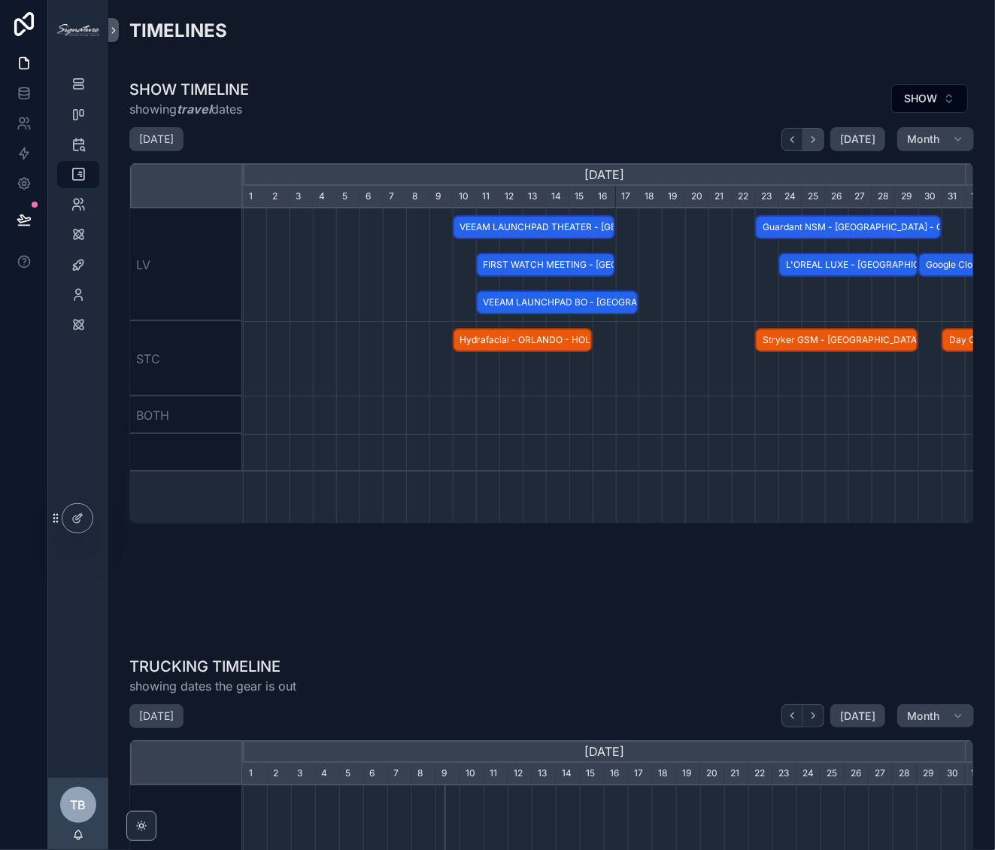
click at [814, 143] on button "scrollable content" at bounding box center [813, 139] width 21 height 23
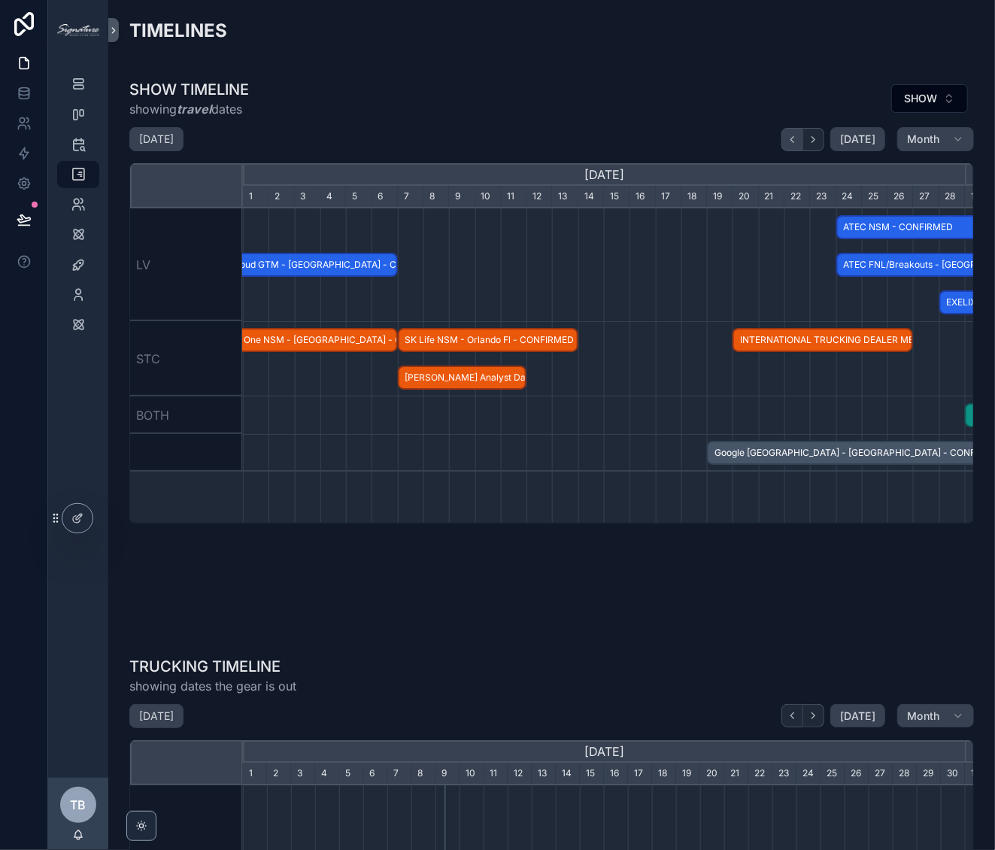
click at [789, 146] on button "scrollable content" at bounding box center [792, 139] width 22 height 23
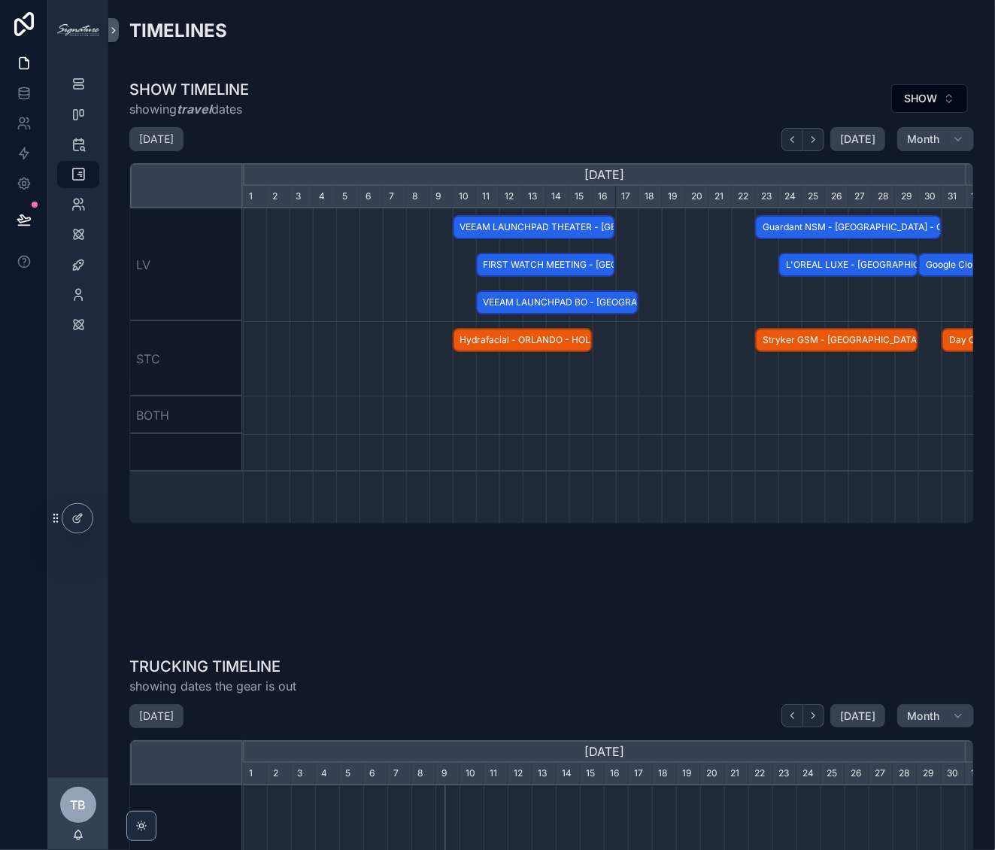
drag, startPoint x: 860, startPoint y: 274, endPoint x: 853, endPoint y: 266, distance: 11.2
click at [860, 274] on span "L'OREAL LUXE - LAS VEGAS - CONFIRMED" at bounding box center [848, 265] width 137 height 25
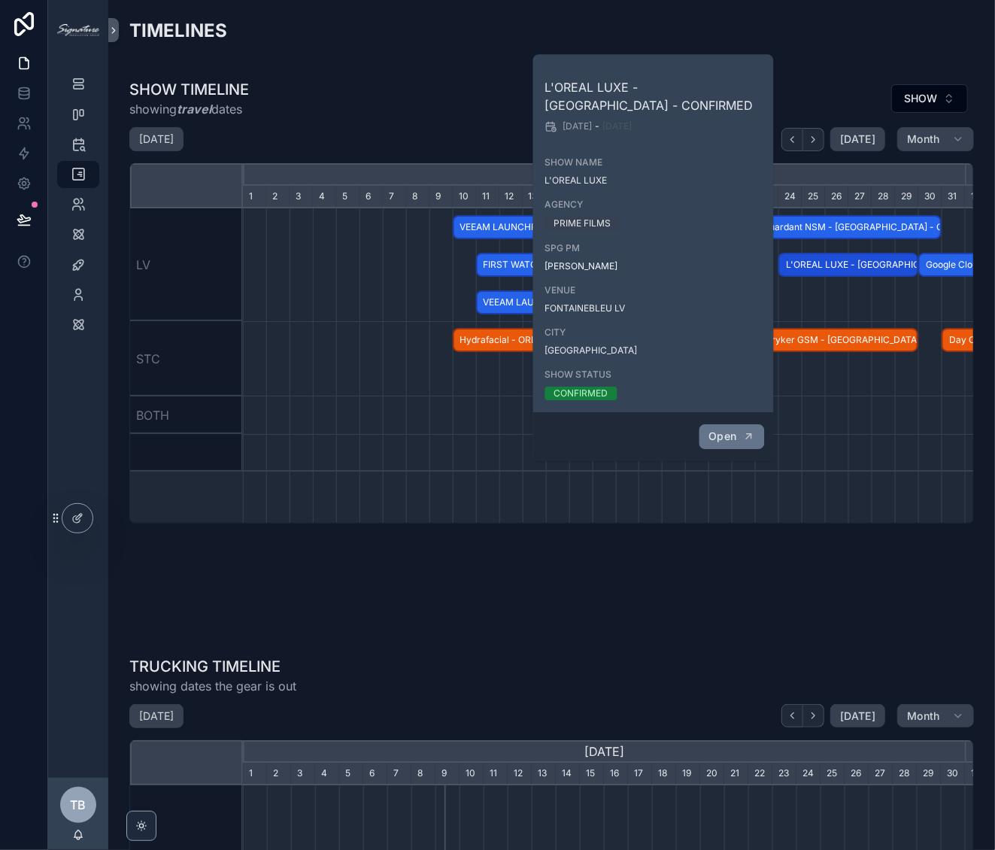
click at [731, 441] on span "Open" at bounding box center [722, 436] width 28 height 14
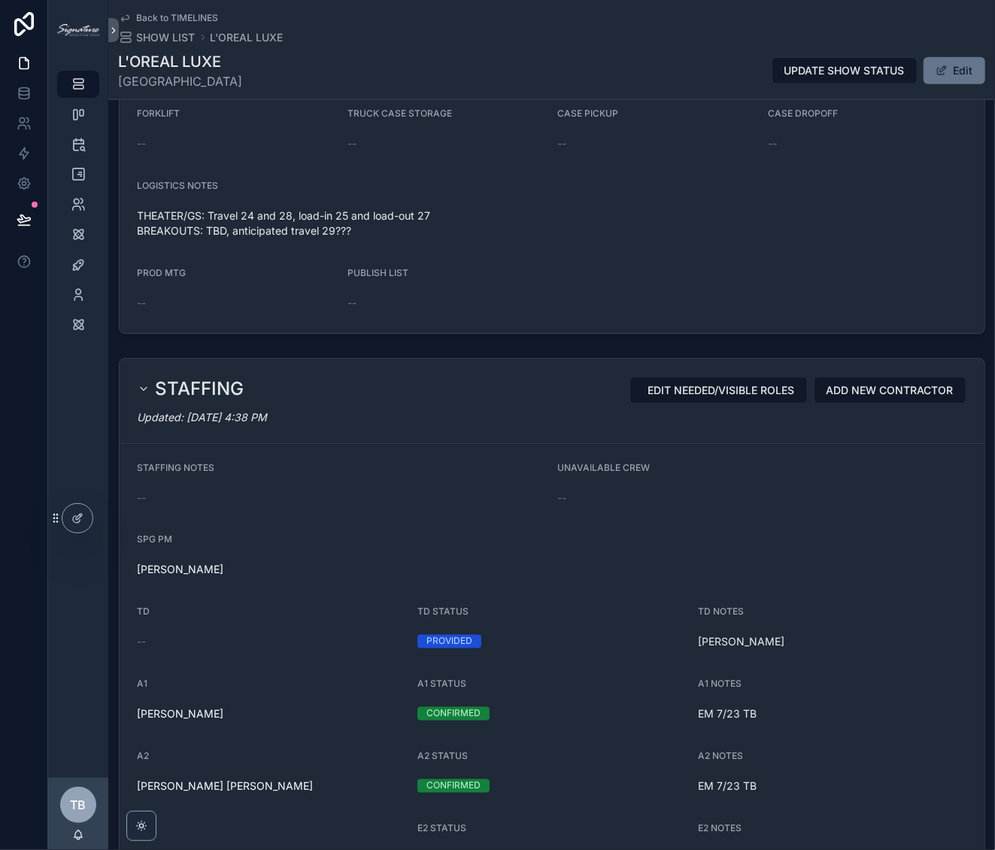
scroll to position [973, 0]
click at [935, 72] on span "scrollable content" at bounding box center [941, 71] width 12 height 12
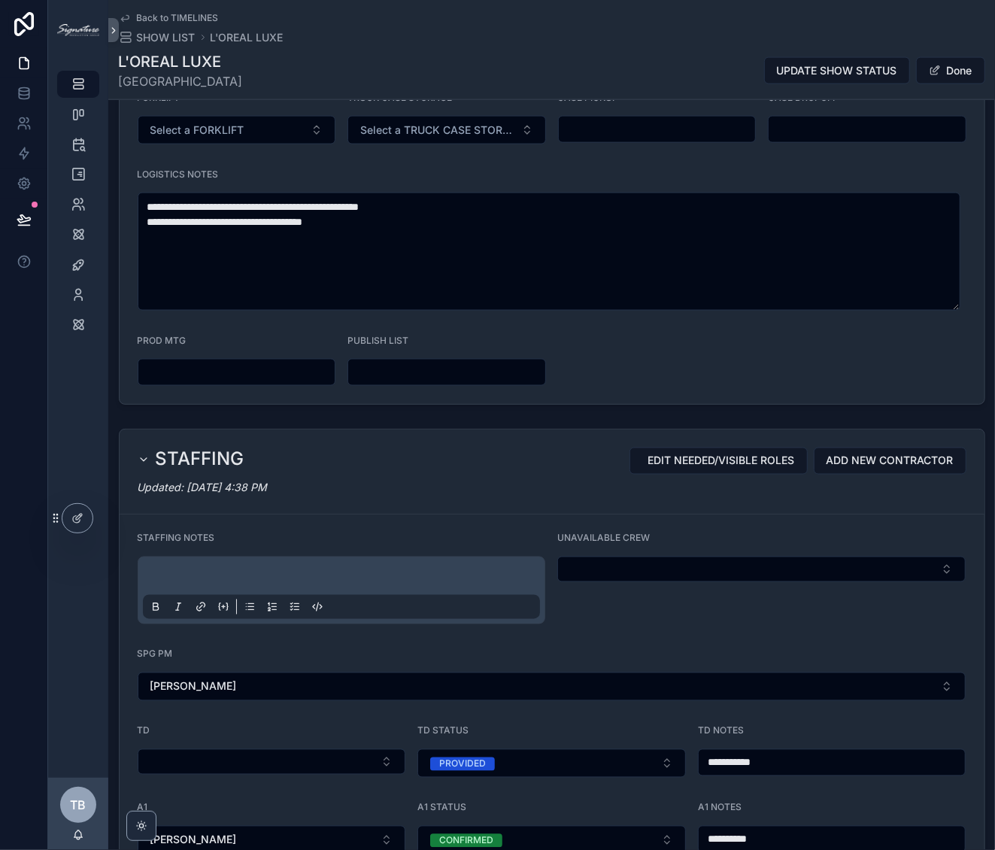
scroll to position [1096, 0]
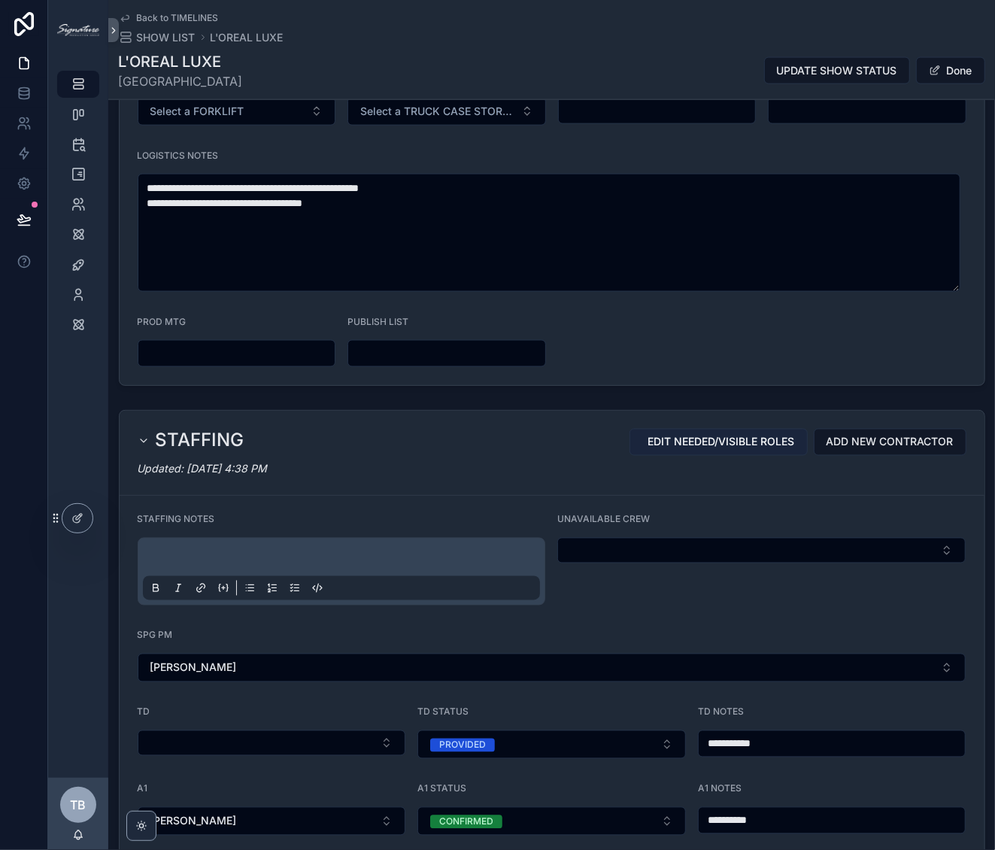
click at [709, 435] on span "EDIT NEEDED/VISIBLE ROLES" at bounding box center [721, 442] width 147 height 15
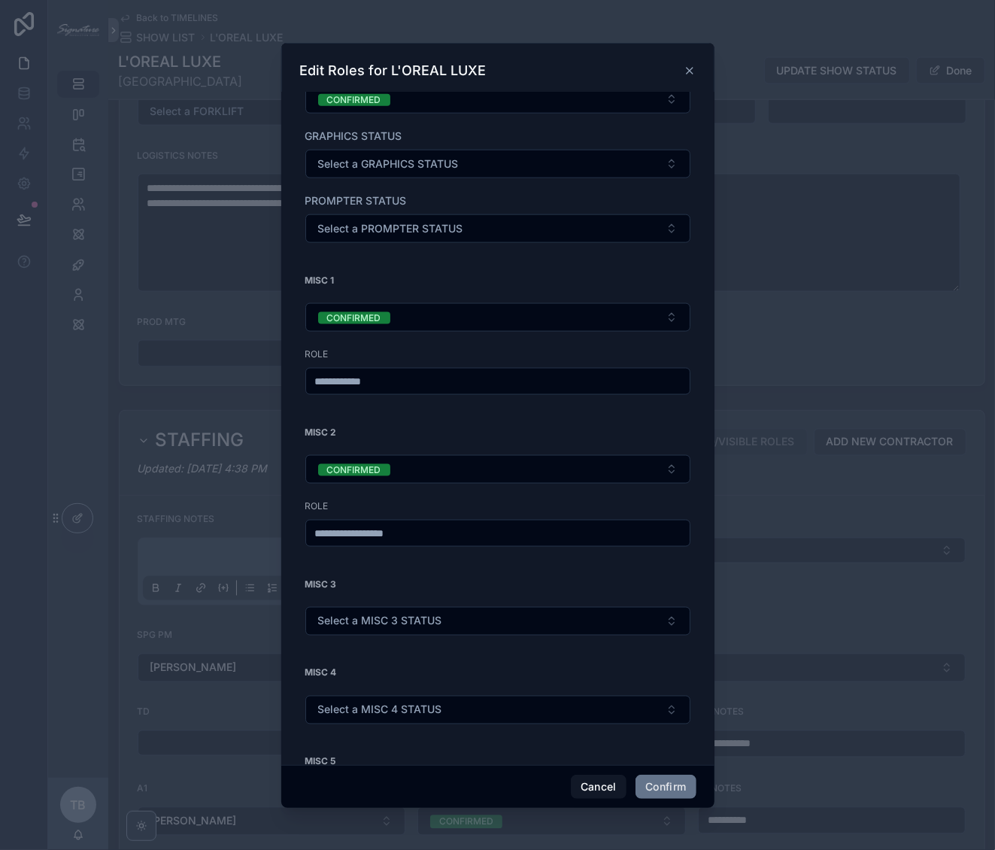
scroll to position [1041, 0]
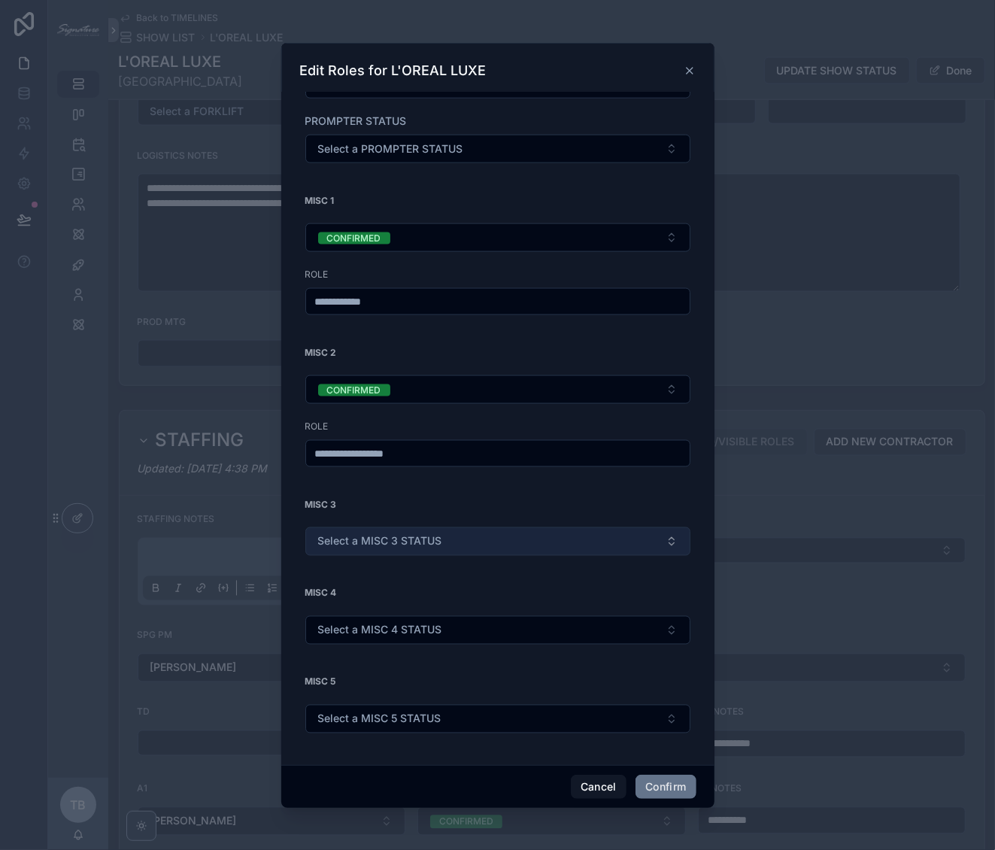
click at [384, 534] on span "Select a MISC 3 STATUS" at bounding box center [380, 541] width 124 height 15
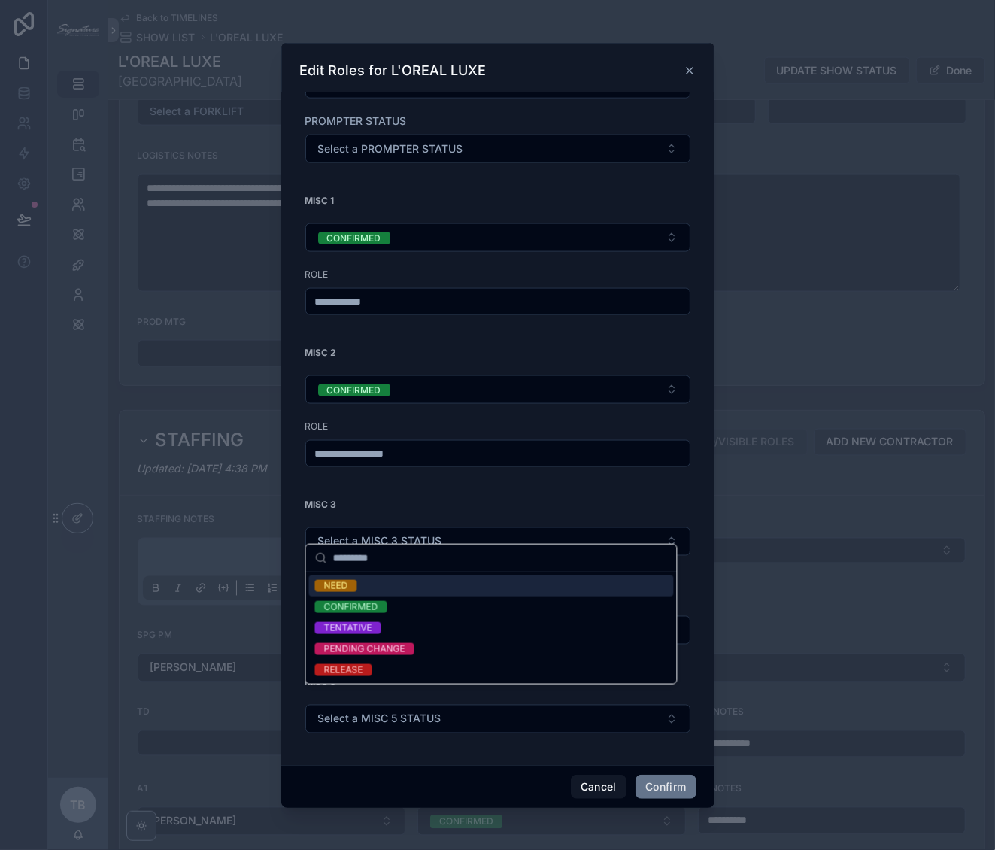
click at [364, 591] on div "NEED" at bounding box center [491, 585] width 365 height 21
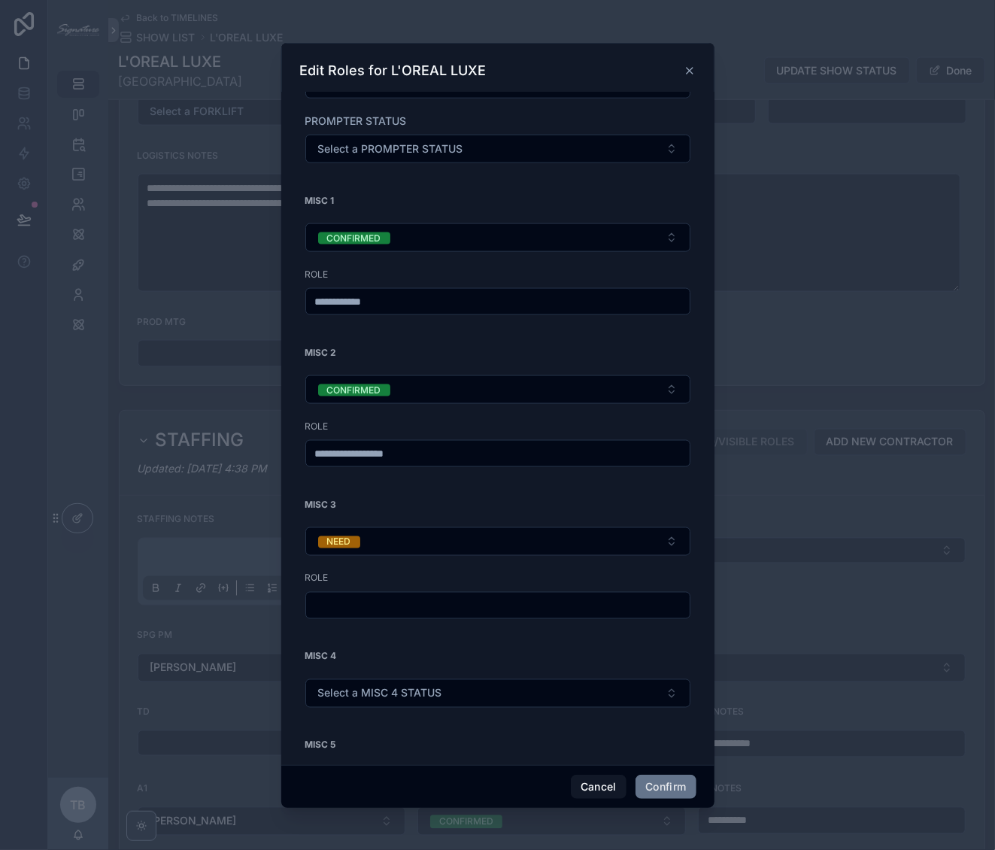
click at [363, 595] on input "text" at bounding box center [497, 605] width 383 height 21
type input "**********"
click at [671, 789] on button "Confirm" at bounding box center [665, 786] width 60 height 24
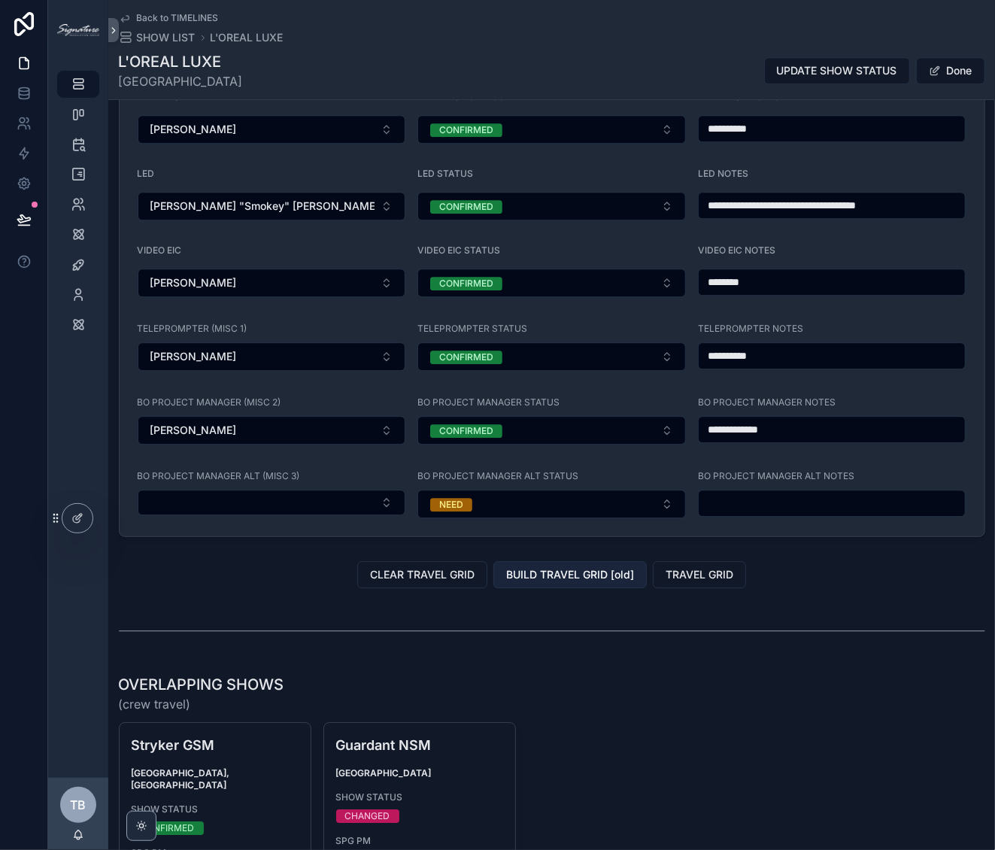
scroll to position [2077, 0]
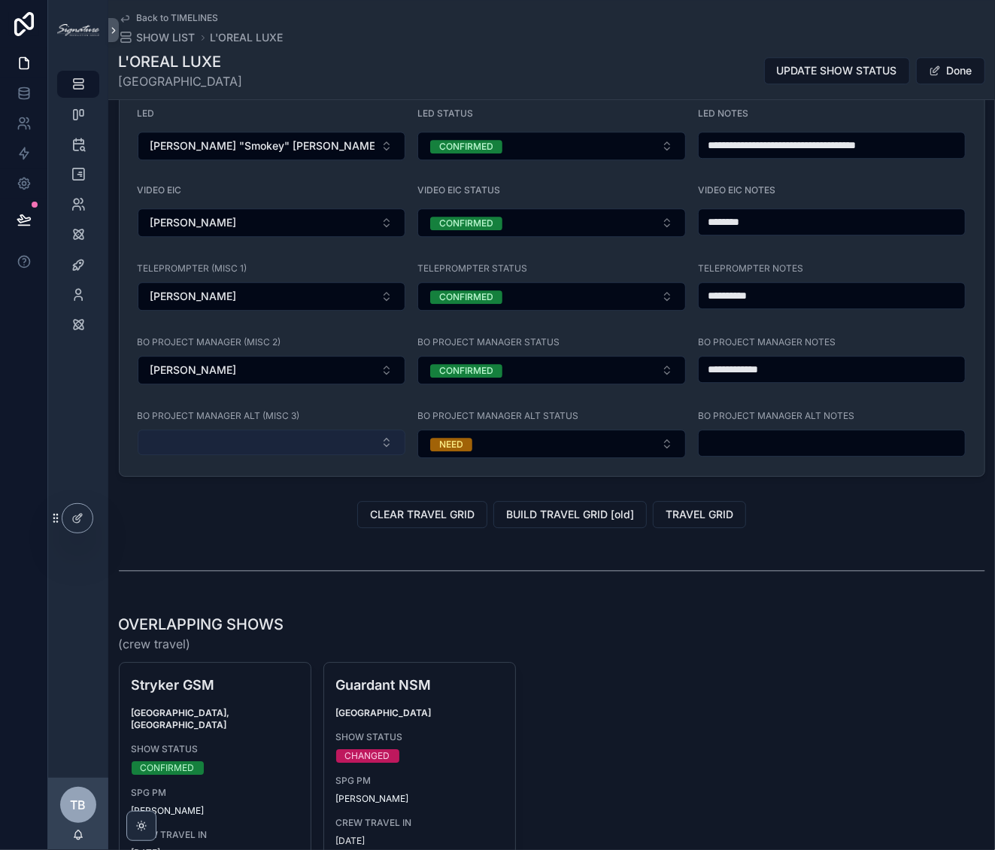
click at [340, 429] on button "Select Button" at bounding box center [272, 442] width 268 height 26
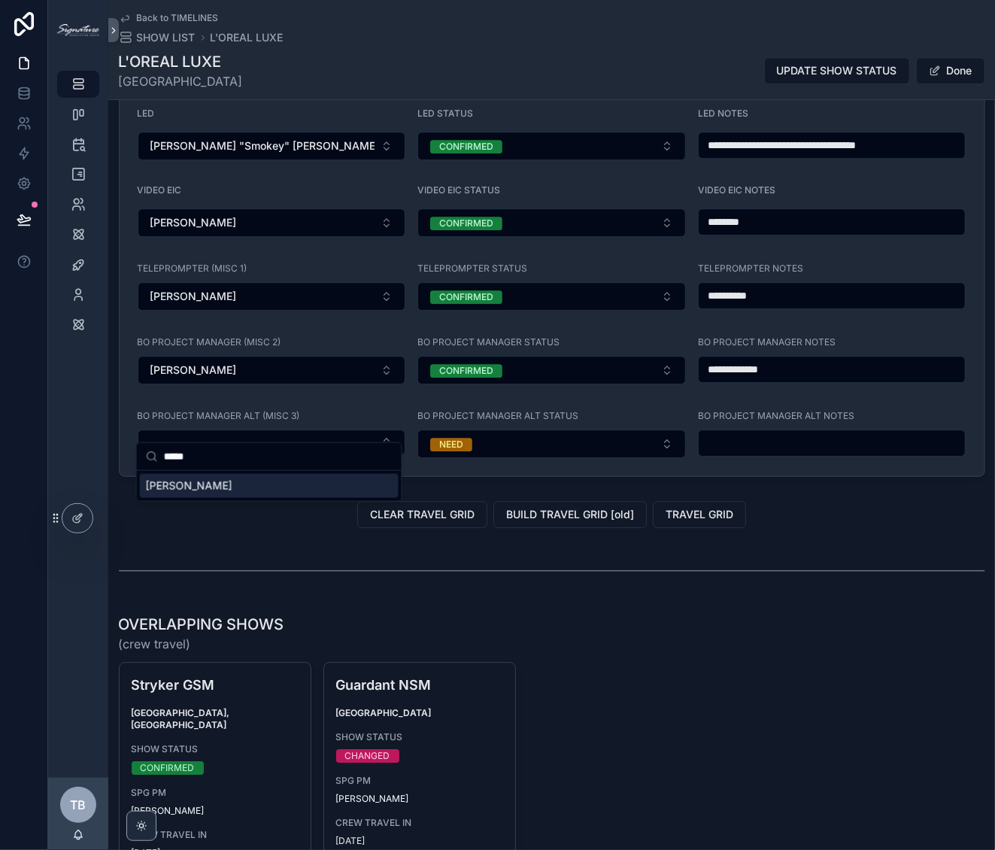
type input "*****"
drag, startPoint x: 197, startPoint y: 488, endPoint x: 356, endPoint y: 459, distance: 161.3
click at [197, 489] on span "Connor Cody" at bounding box center [189, 485] width 86 height 15
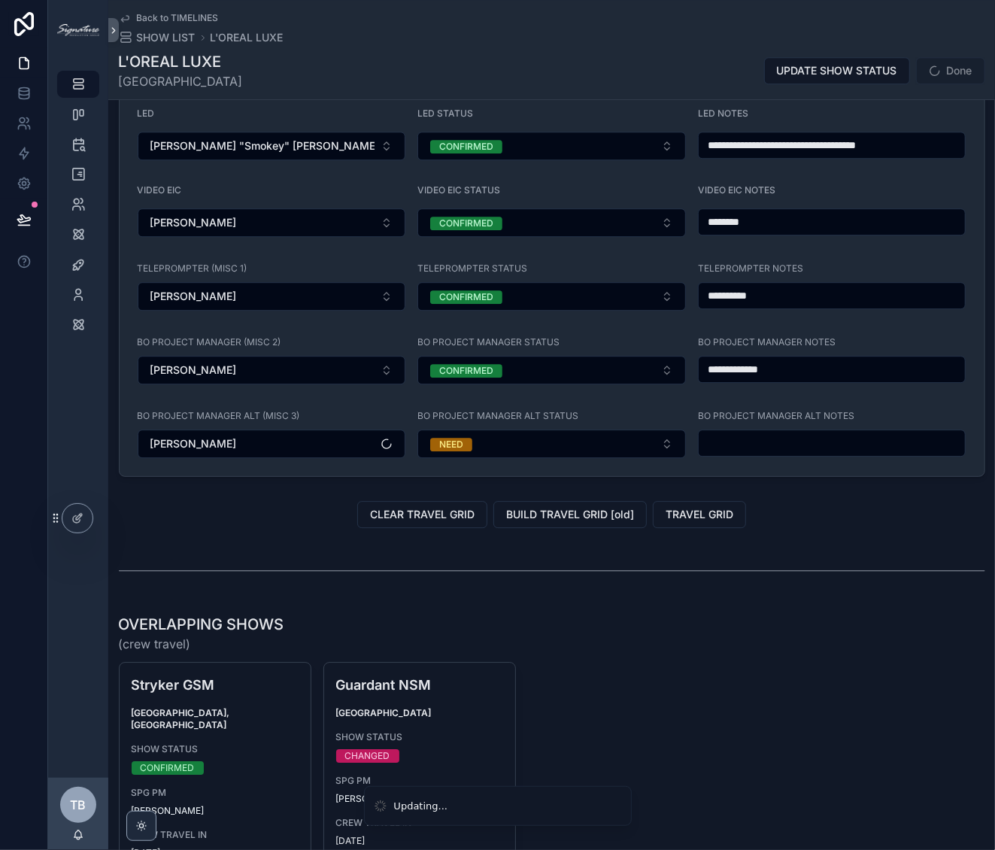
click at [746, 432] on input "scrollable content" at bounding box center [832, 442] width 267 height 21
type input "**********"
click at [951, 65] on button "Done" at bounding box center [950, 70] width 69 height 27
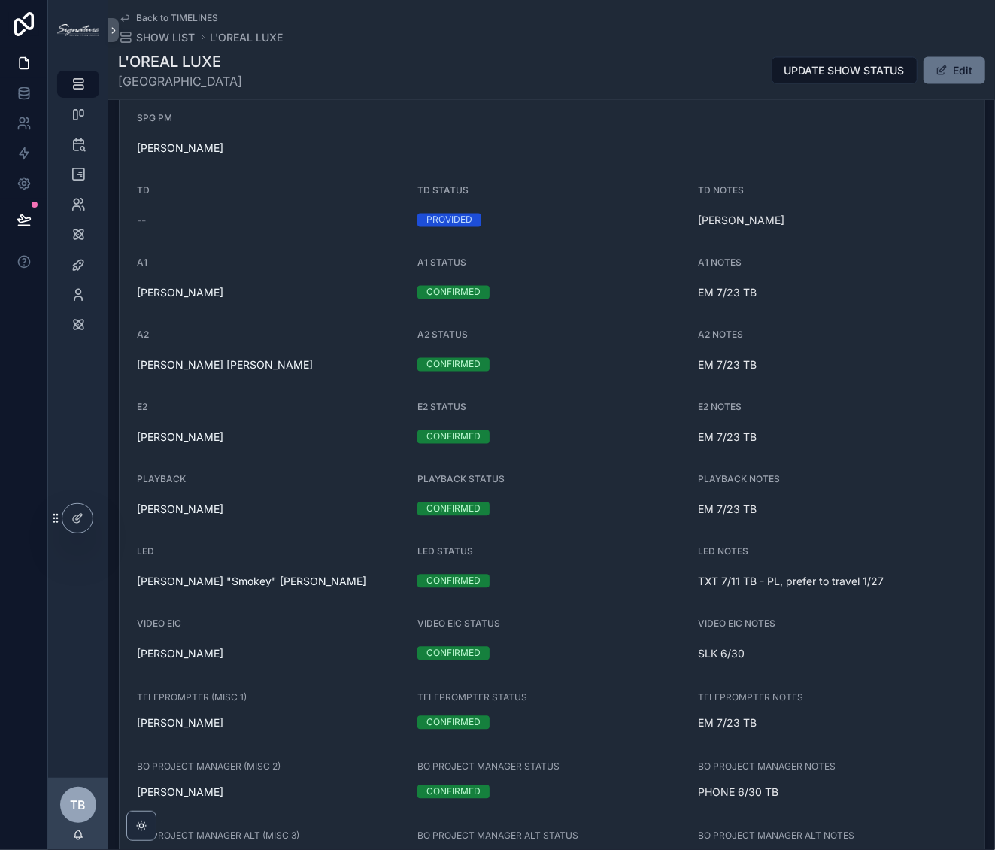
scroll to position [1539, 0]
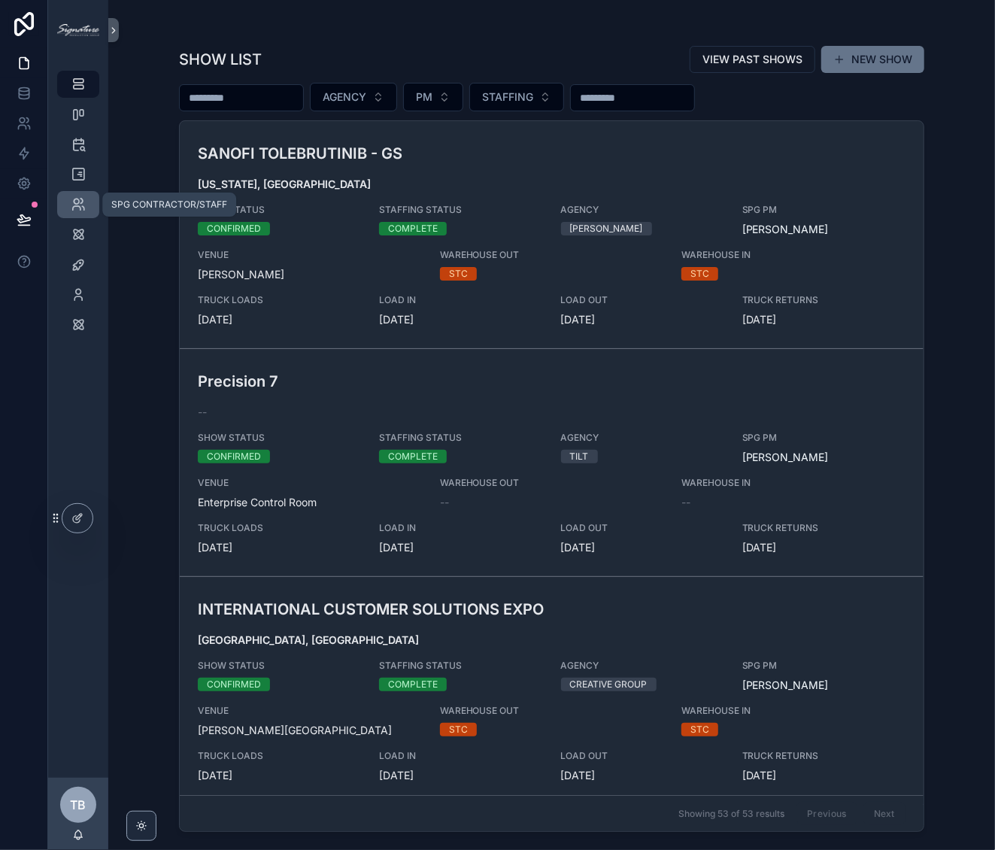
click at [71, 208] on icon "scrollable content" at bounding box center [78, 204] width 15 height 15
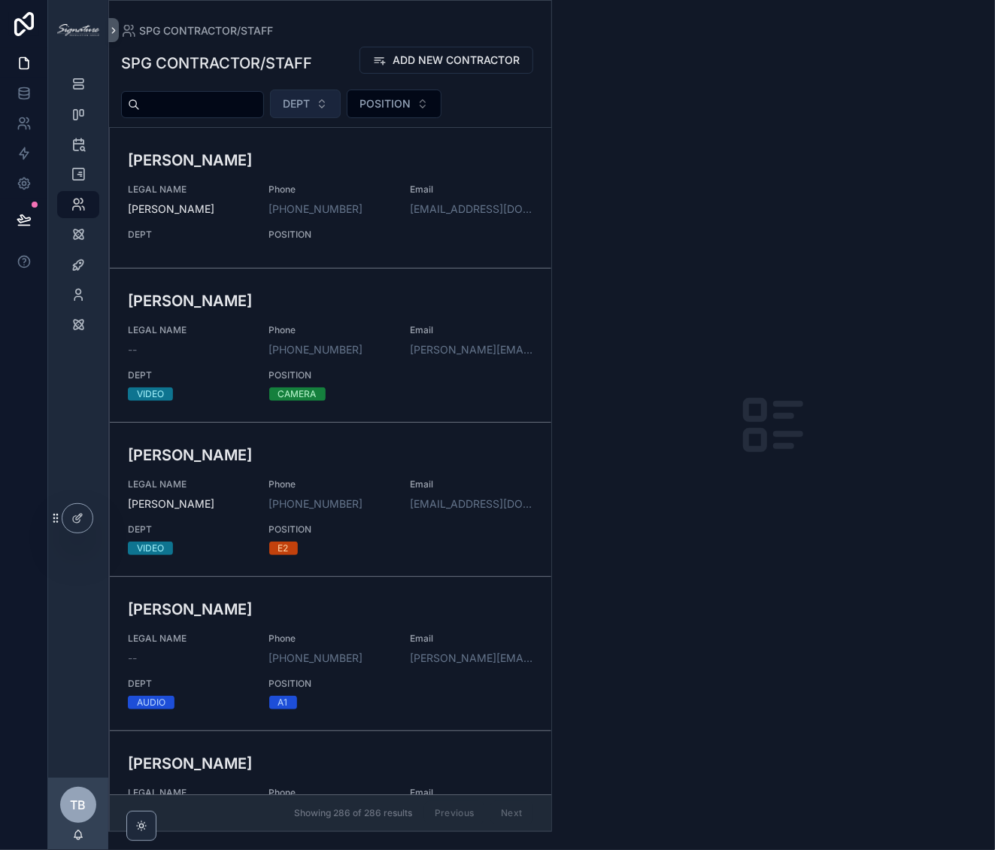
click at [310, 102] on span "DEPT" at bounding box center [296, 103] width 27 height 15
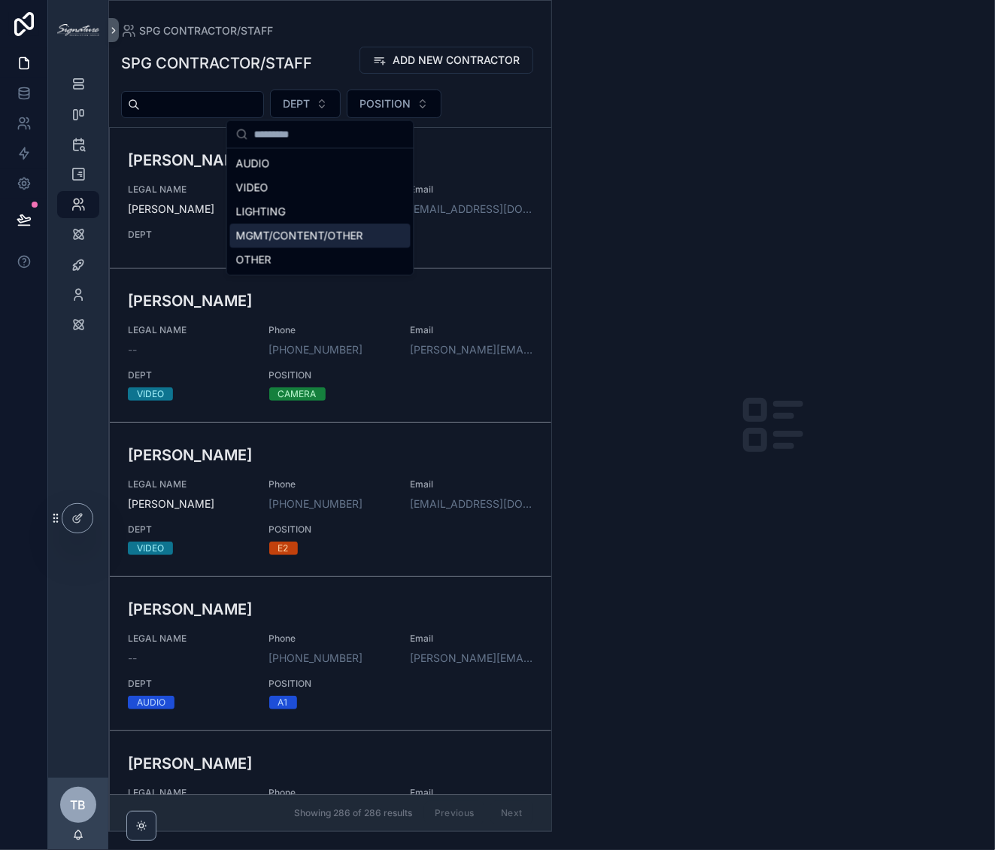
click at [250, 241] on div "MGMT/CONTENT/OTHER" at bounding box center [320, 235] width 180 height 24
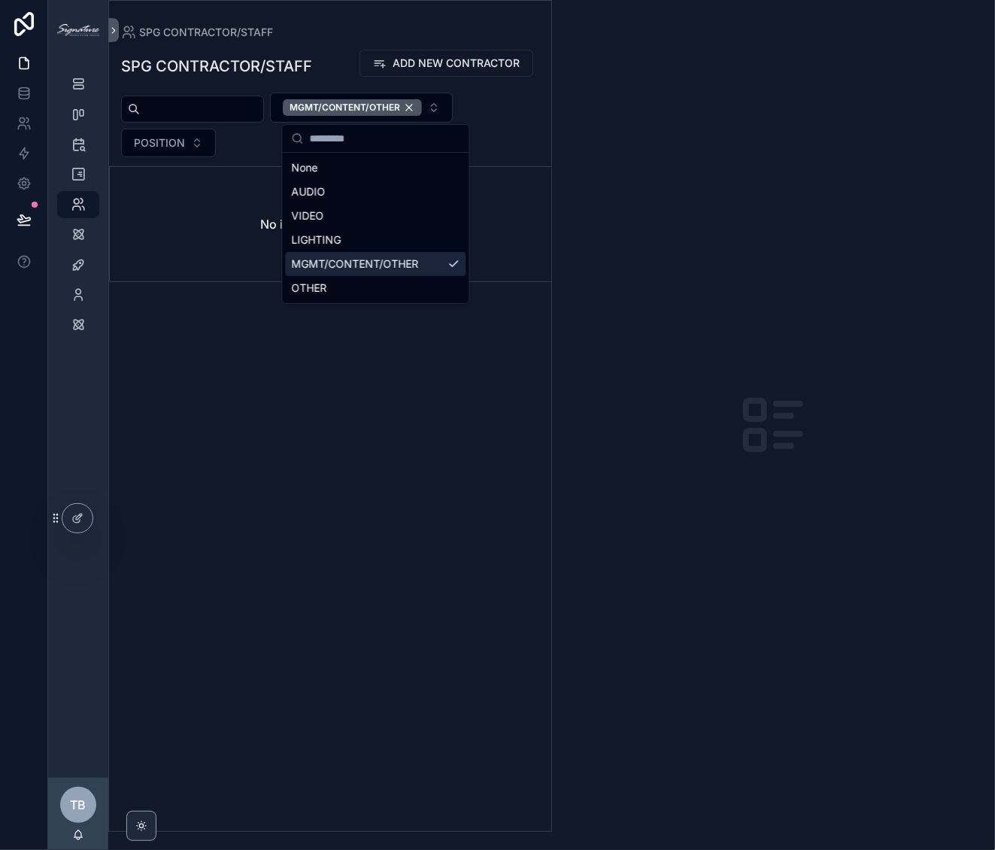
click at [355, 260] on div "MGMT/CONTENT/OTHER" at bounding box center [375, 264] width 180 height 24
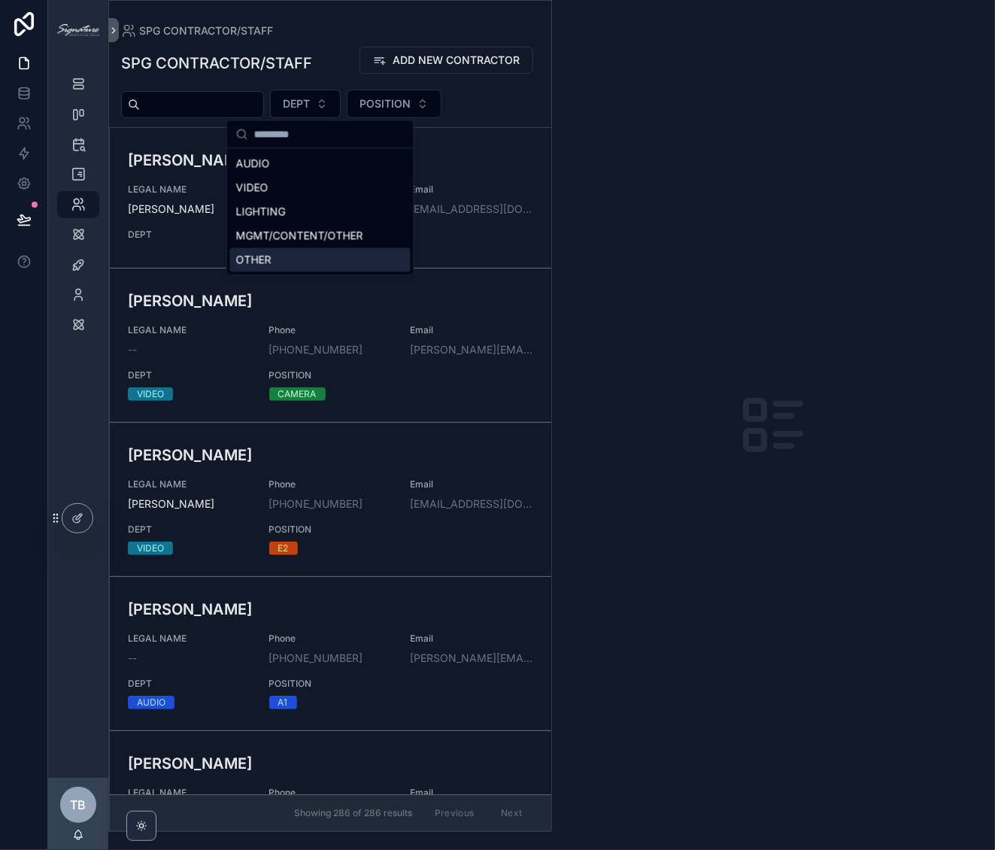
click at [311, 256] on div "OTHER" at bounding box center [320, 259] width 180 height 24
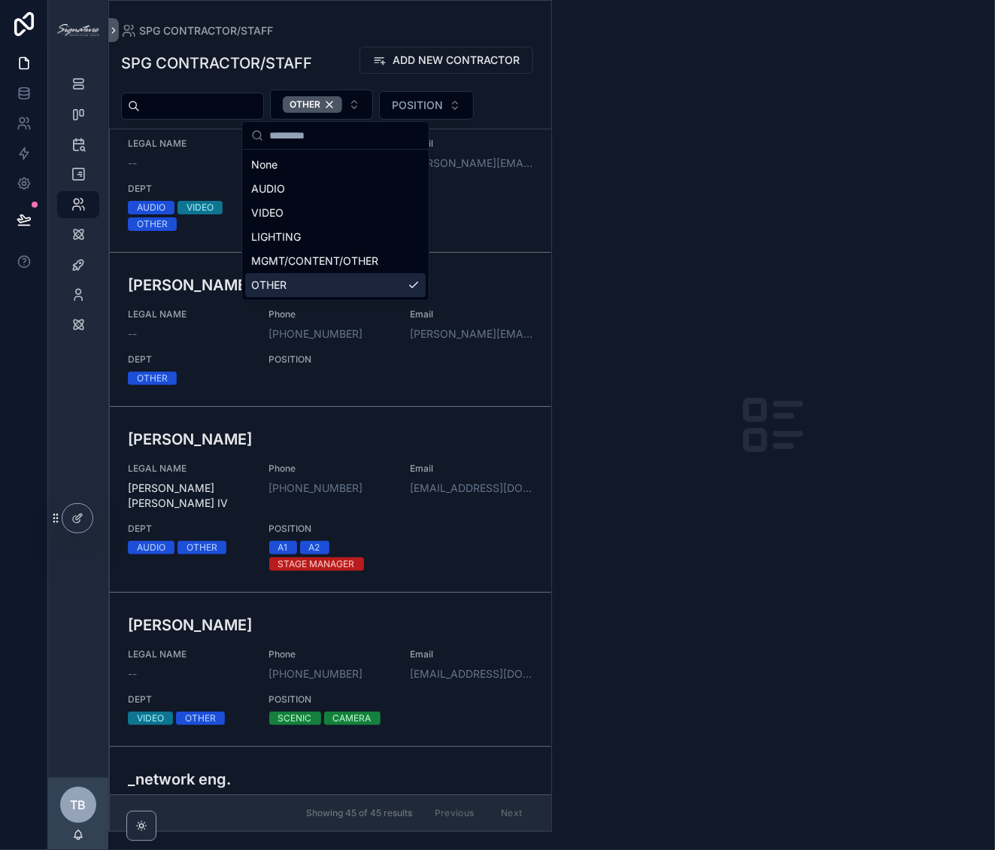
scroll to position [6570, 0]
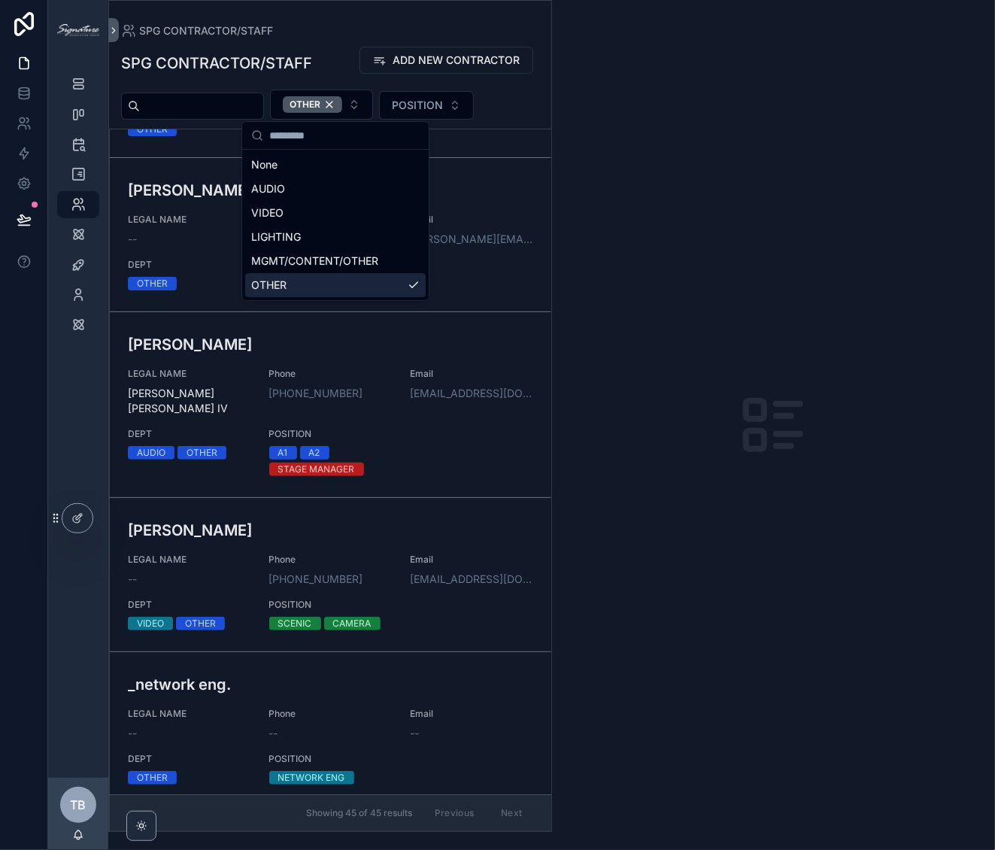
click at [657, 283] on div "scrollable content" at bounding box center [774, 425] width 444 height 850
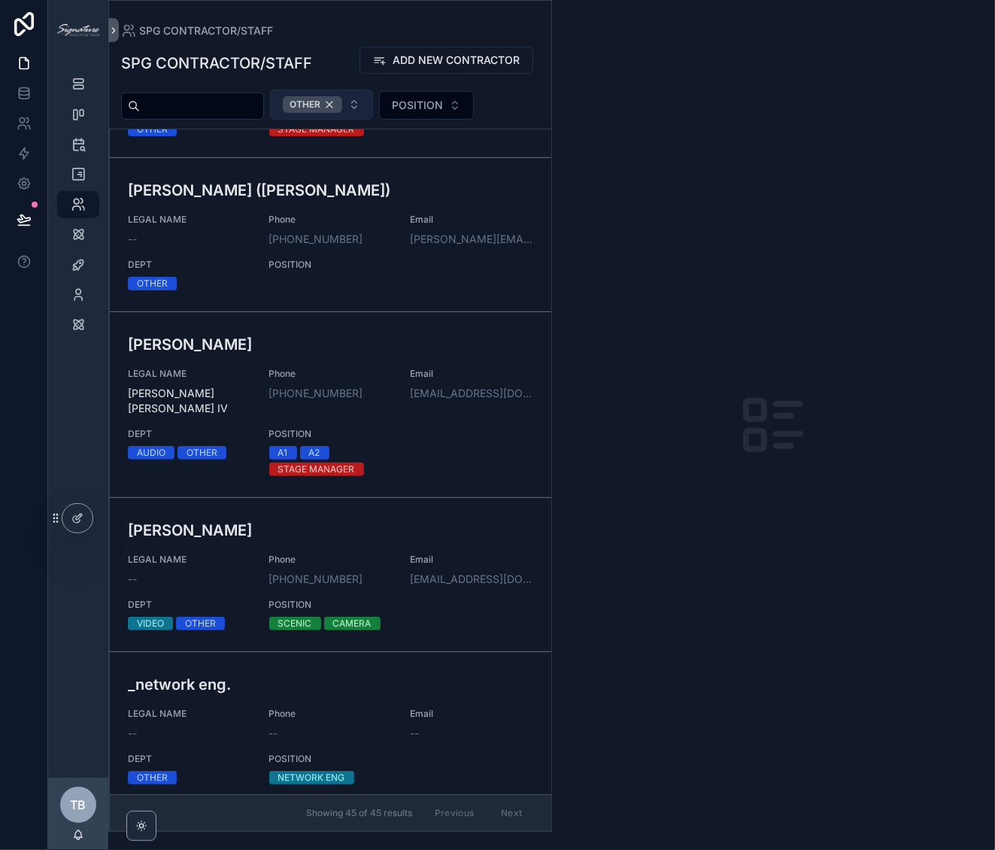
click at [342, 105] on div "OTHER" at bounding box center [312, 104] width 59 height 17
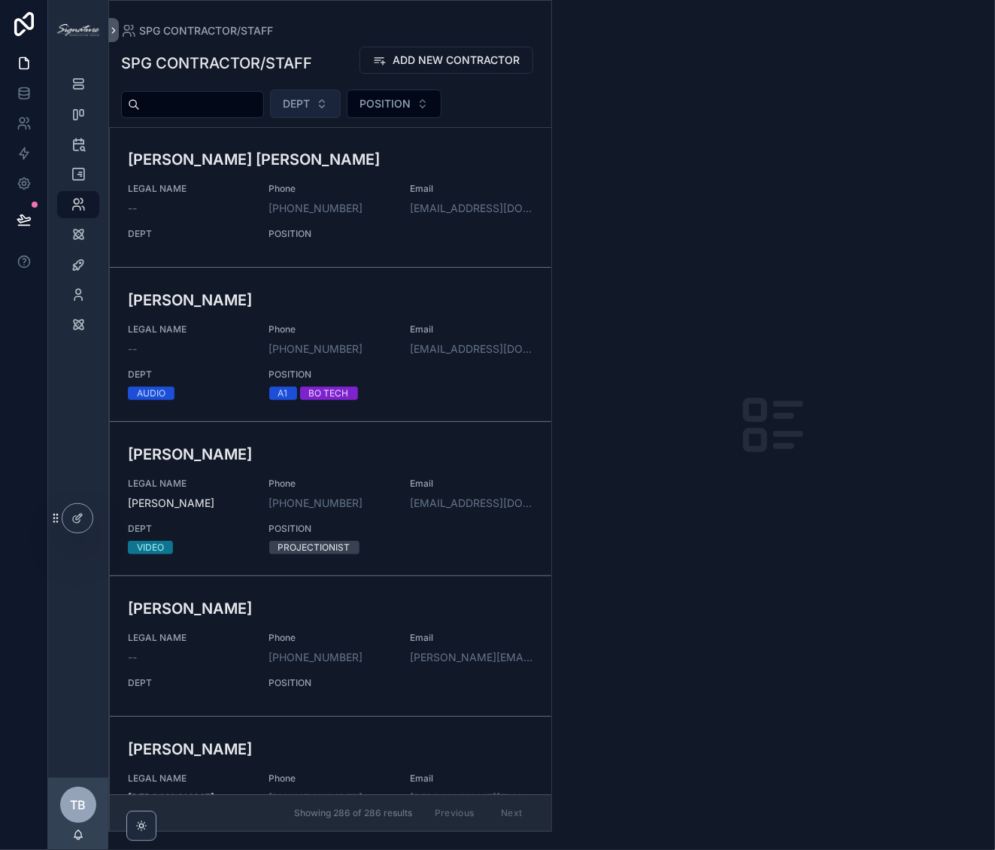
scroll to position [6372, 0]
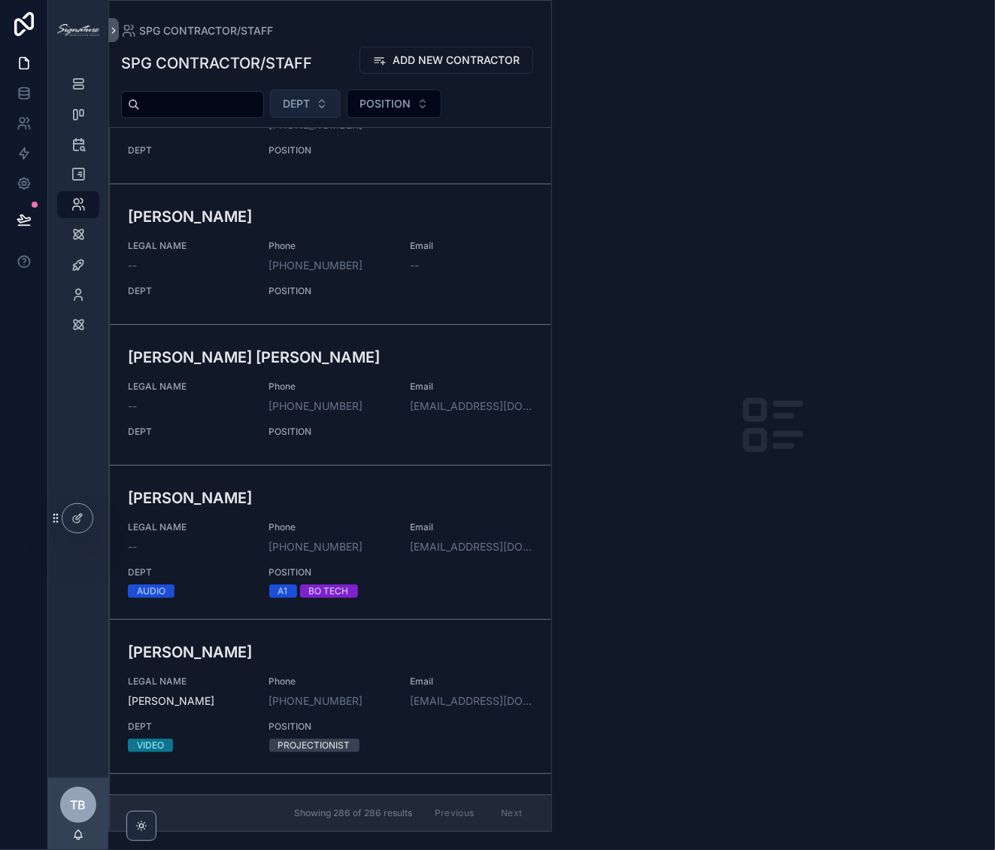
click at [327, 108] on button "DEPT" at bounding box center [305, 103] width 71 height 29
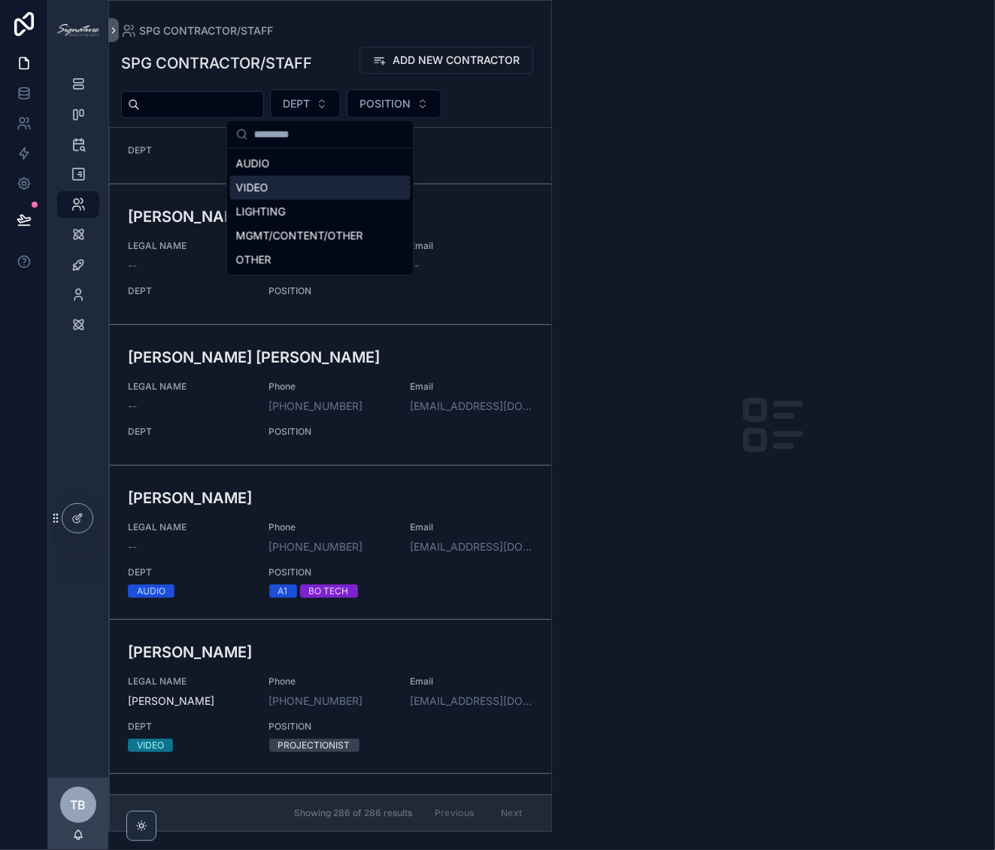
click at [264, 183] on div "VIDEO" at bounding box center [320, 187] width 180 height 24
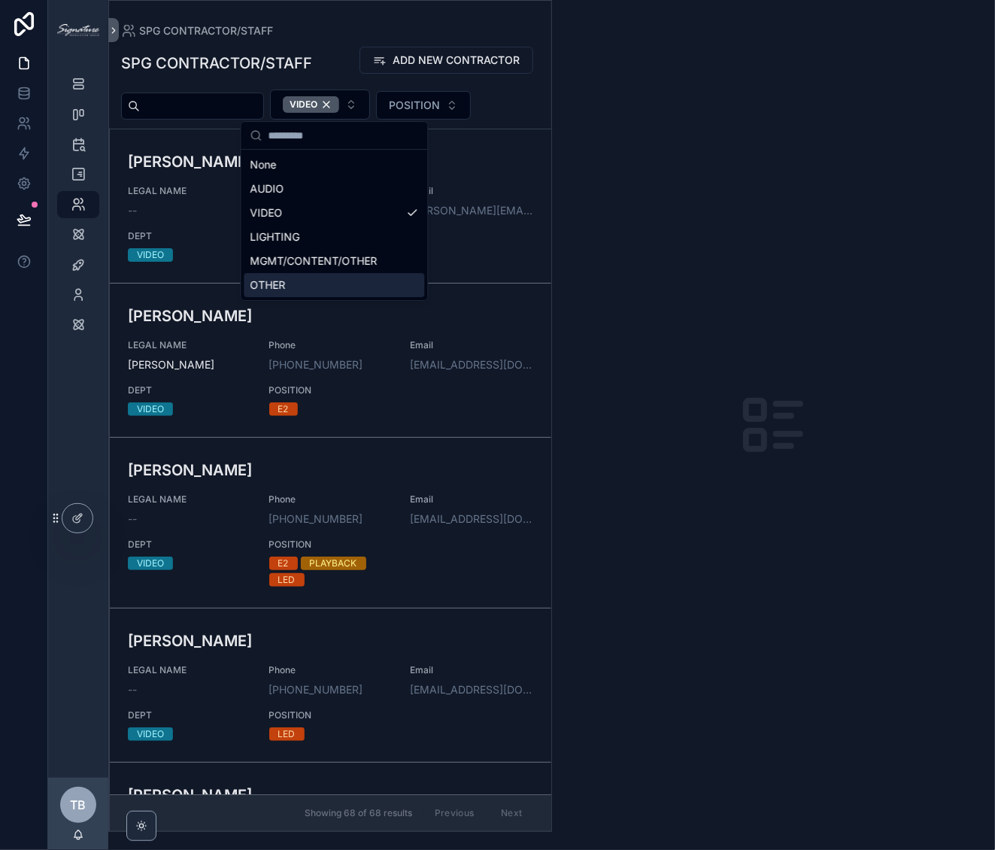
click at [698, 316] on div "scrollable content" at bounding box center [774, 425] width 444 height 850
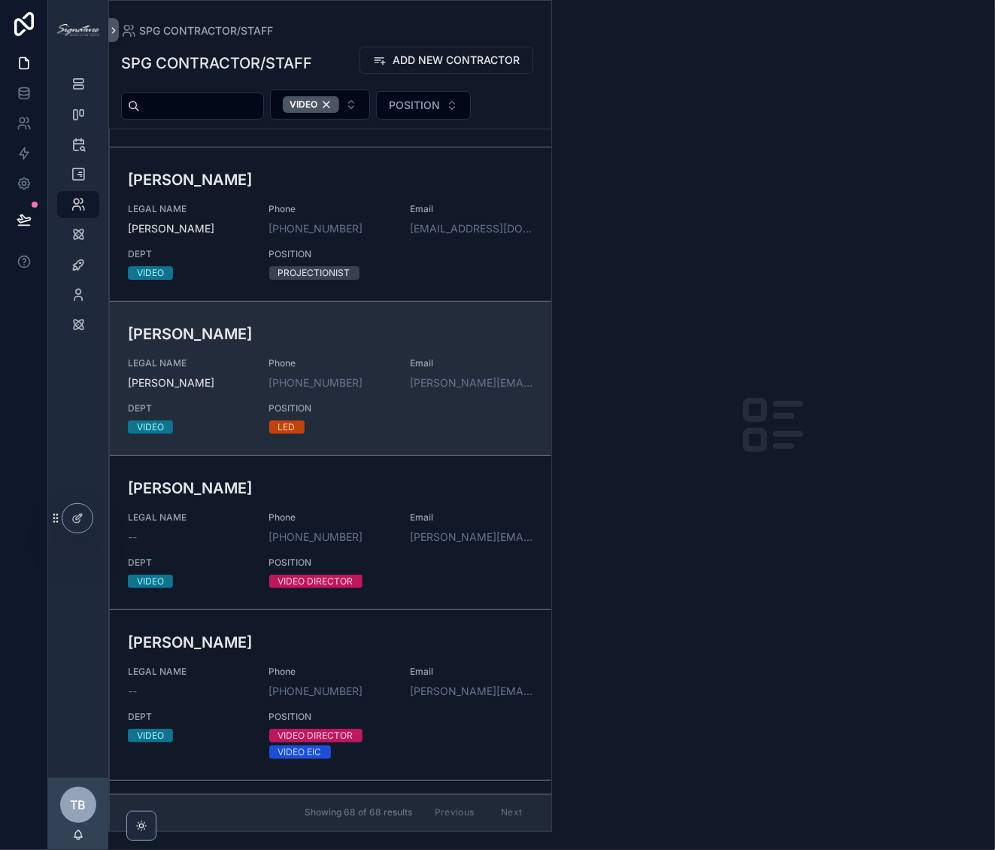
scroll to position [1565, 0]
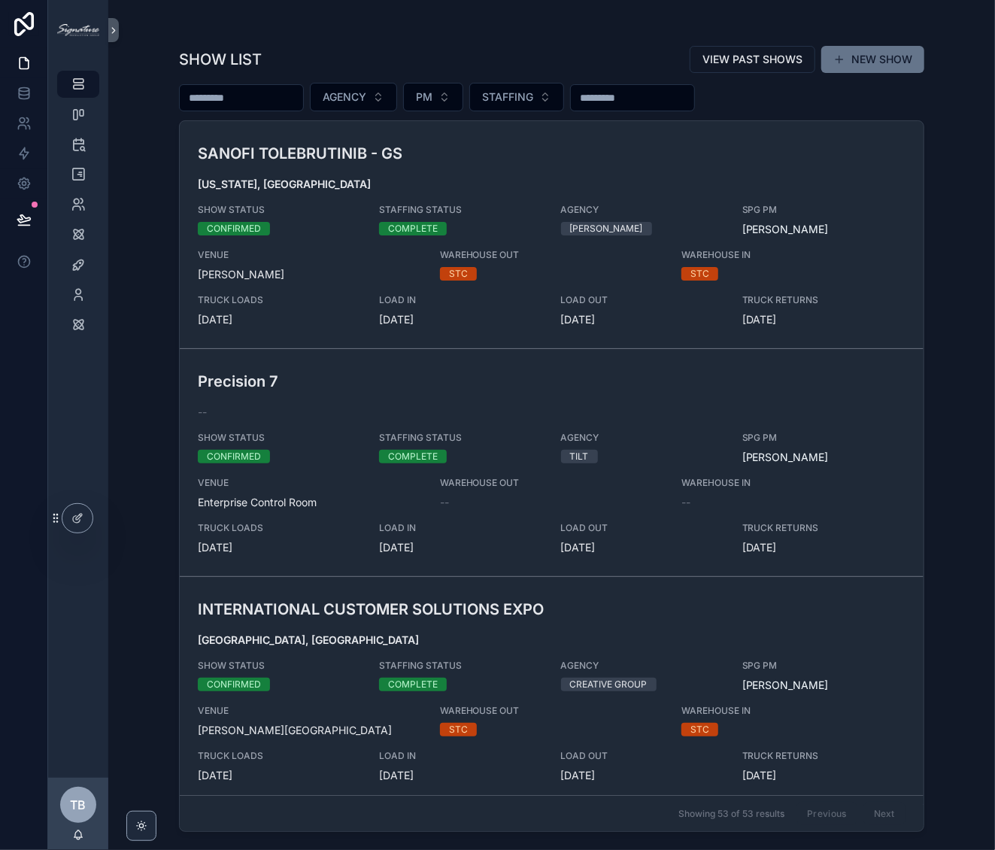
click at [245, 95] on input "scrollable content" at bounding box center [241, 97] width 123 height 21
click at [272, 94] on input "scrollable content" at bounding box center [241, 97] width 123 height 21
type input "*****"
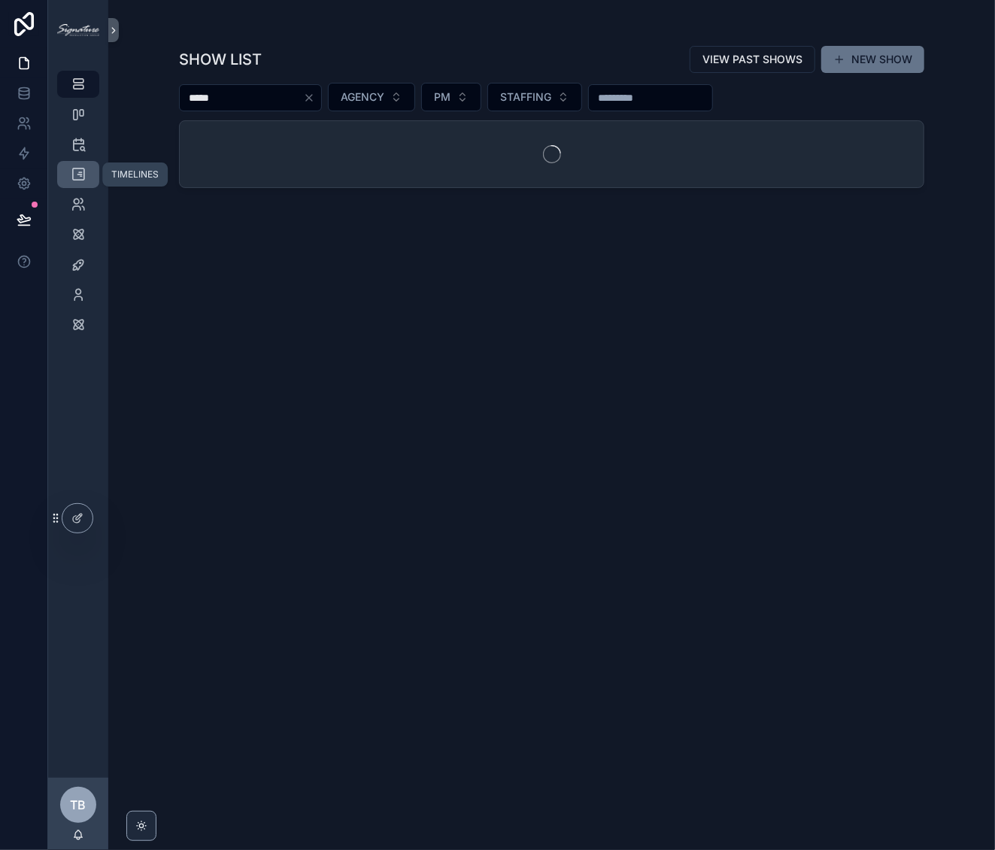
click at [83, 172] on icon "scrollable content" at bounding box center [78, 174] width 15 height 15
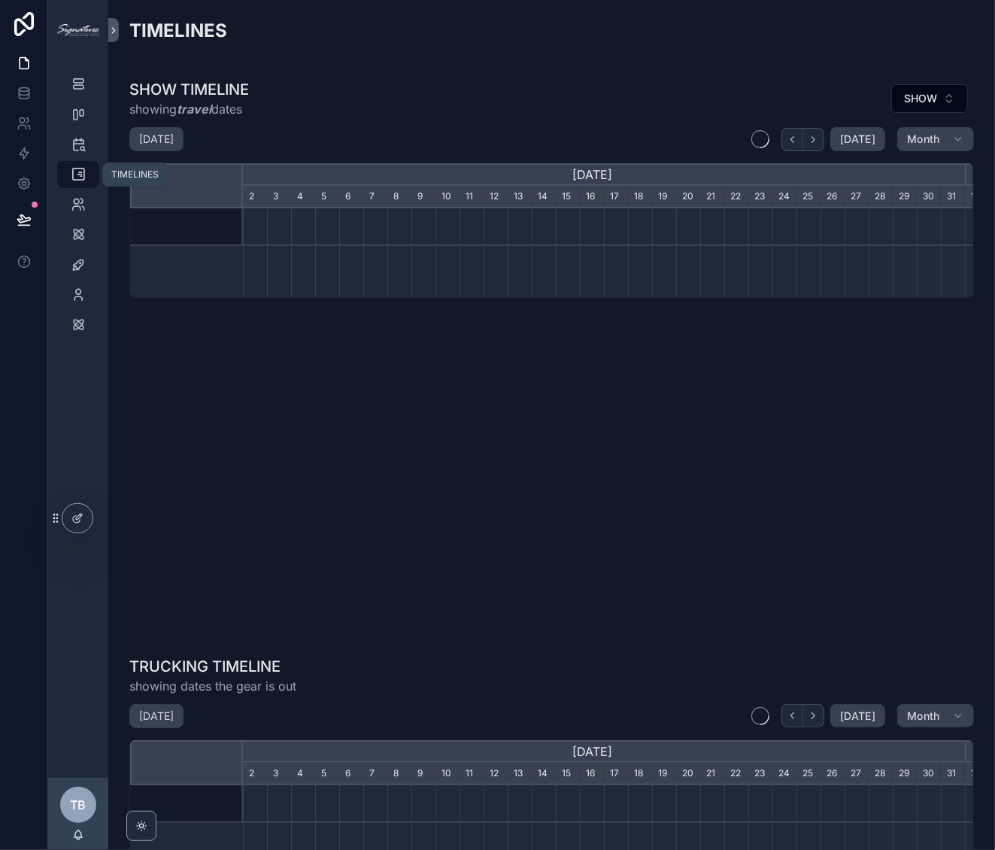
scroll to position [0, 722]
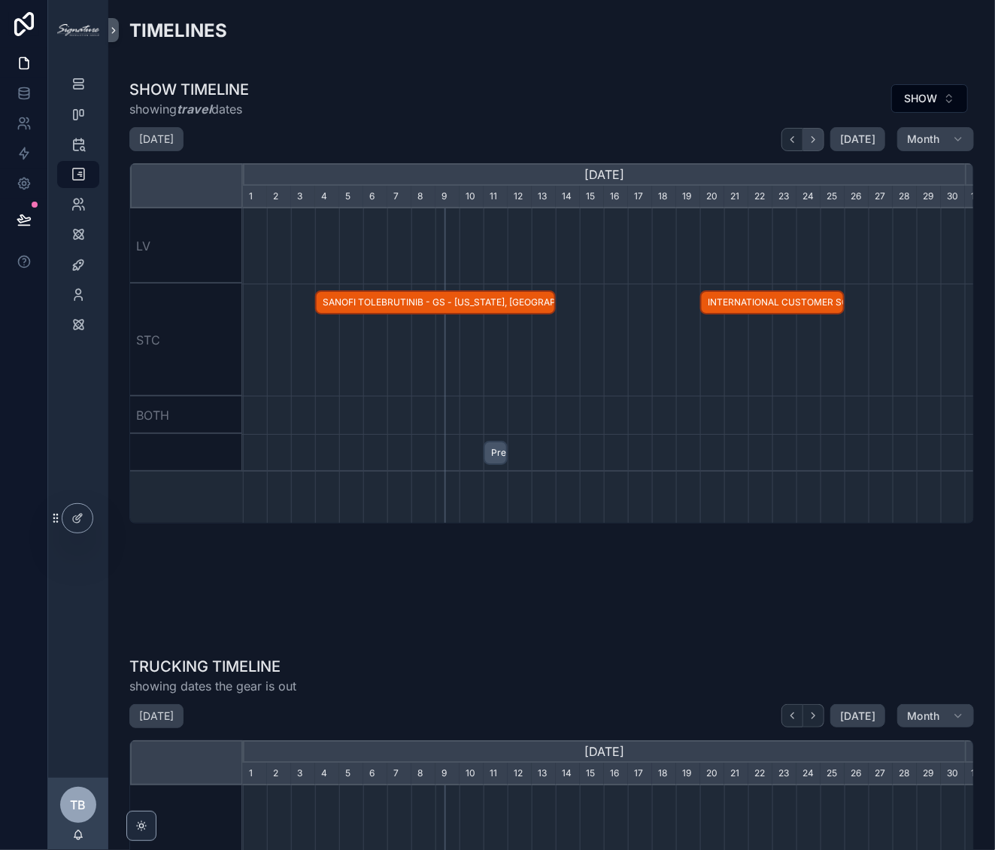
click at [810, 144] on icon "scrollable content" at bounding box center [813, 139] width 11 height 11
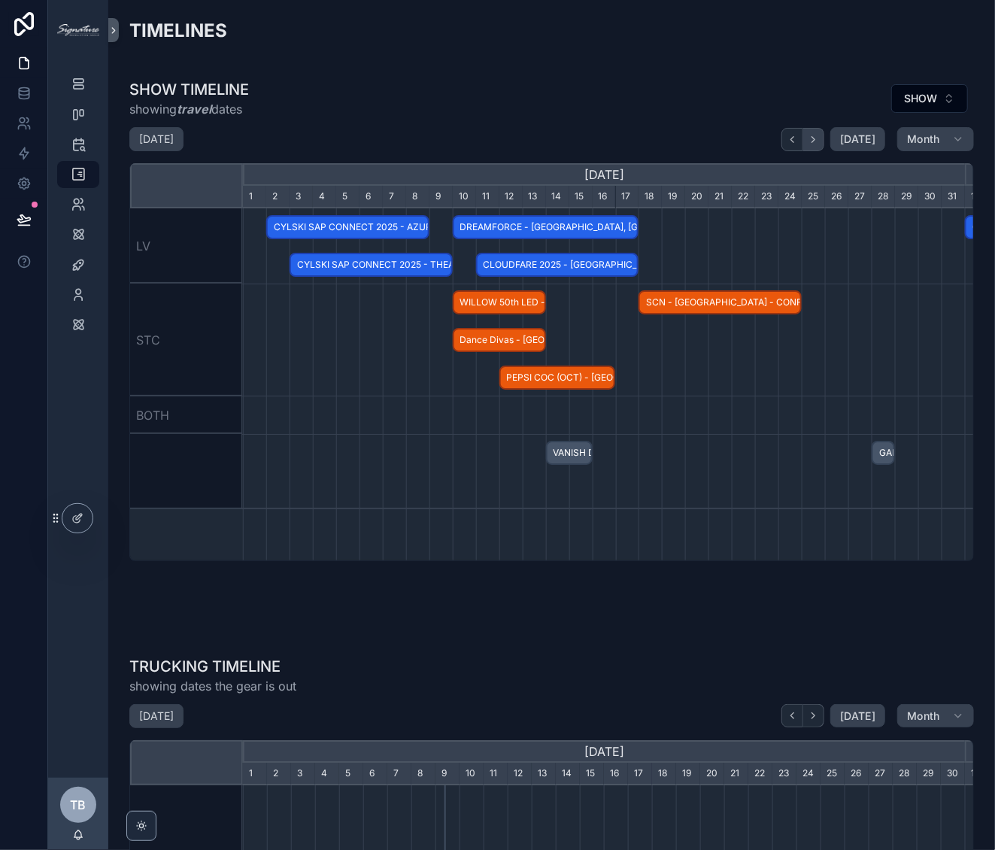
click at [810, 144] on icon "scrollable content" at bounding box center [813, 139] width 11 height 11
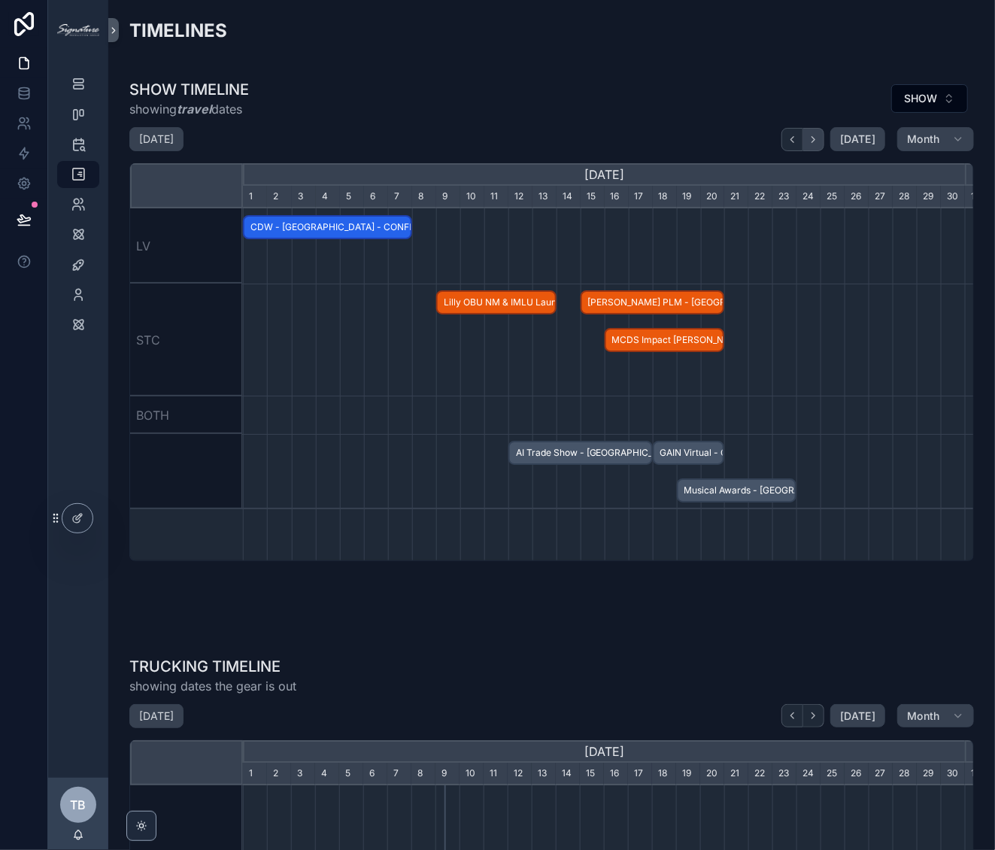
click at [810, 144] on icon "scrollable content" at bounding box center [813, 139] width 11 height 11
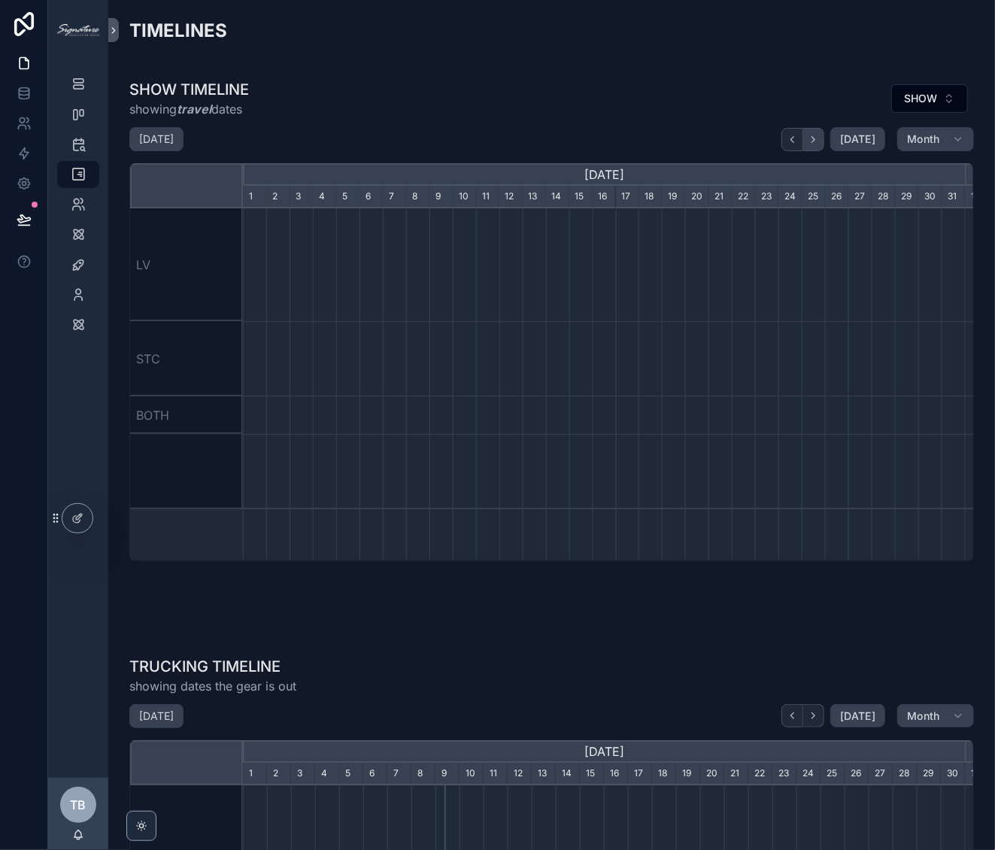
click at [810, 144] on icon "scrollable content" at bounding box center [813, 139] width 11 height 11
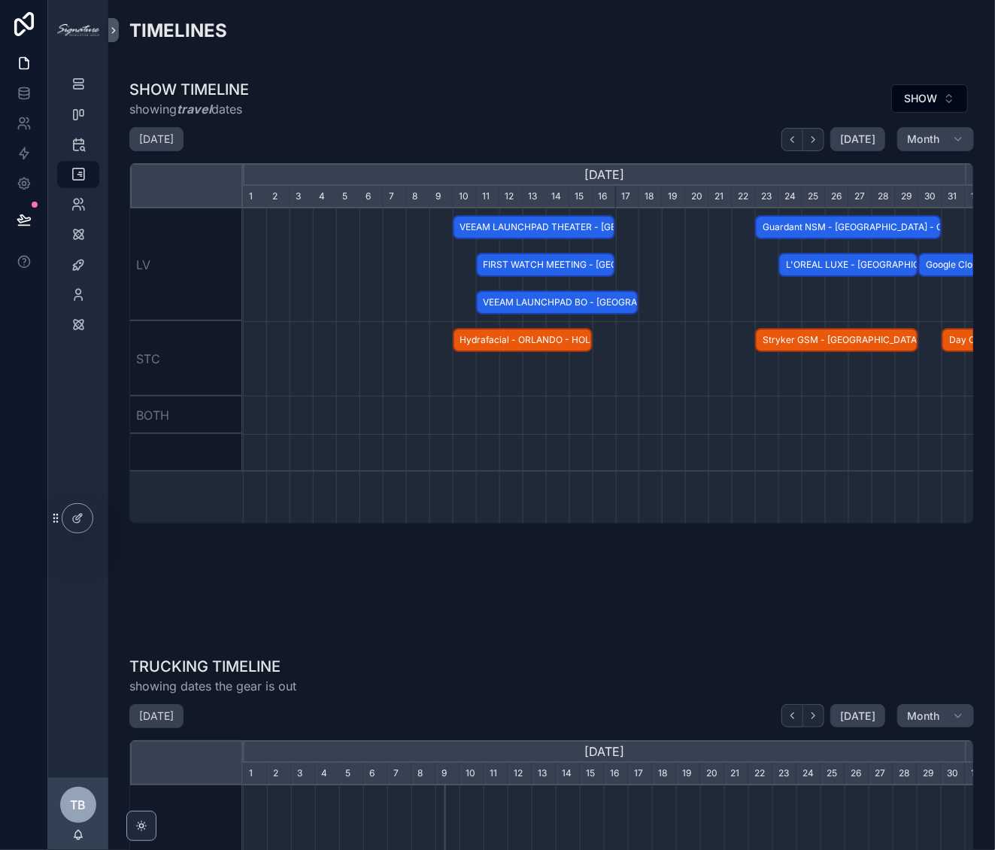
click at [580, 265] on span "FIRST WATCH MEETING - Las Vegas, NV - CONFIRMED" at bounding box center [545, 265] width 137 height 25
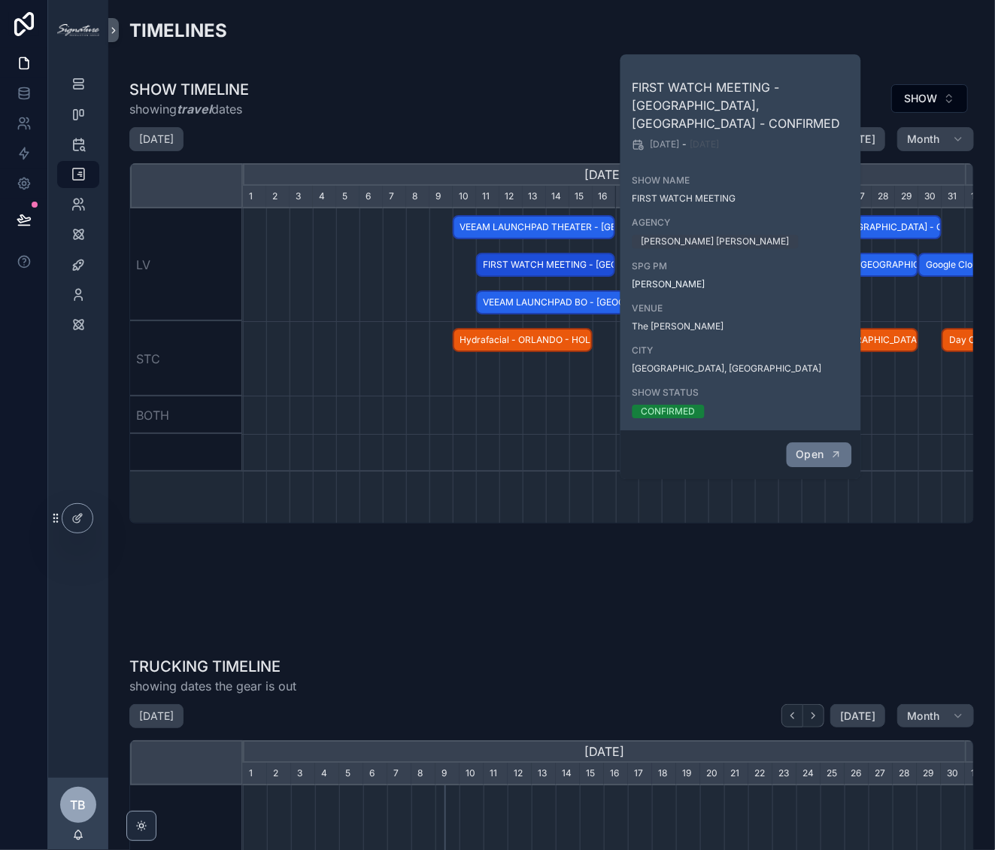
click at [816, 447] on span "Open" at bounding box center [810, 454] width 28 height 14
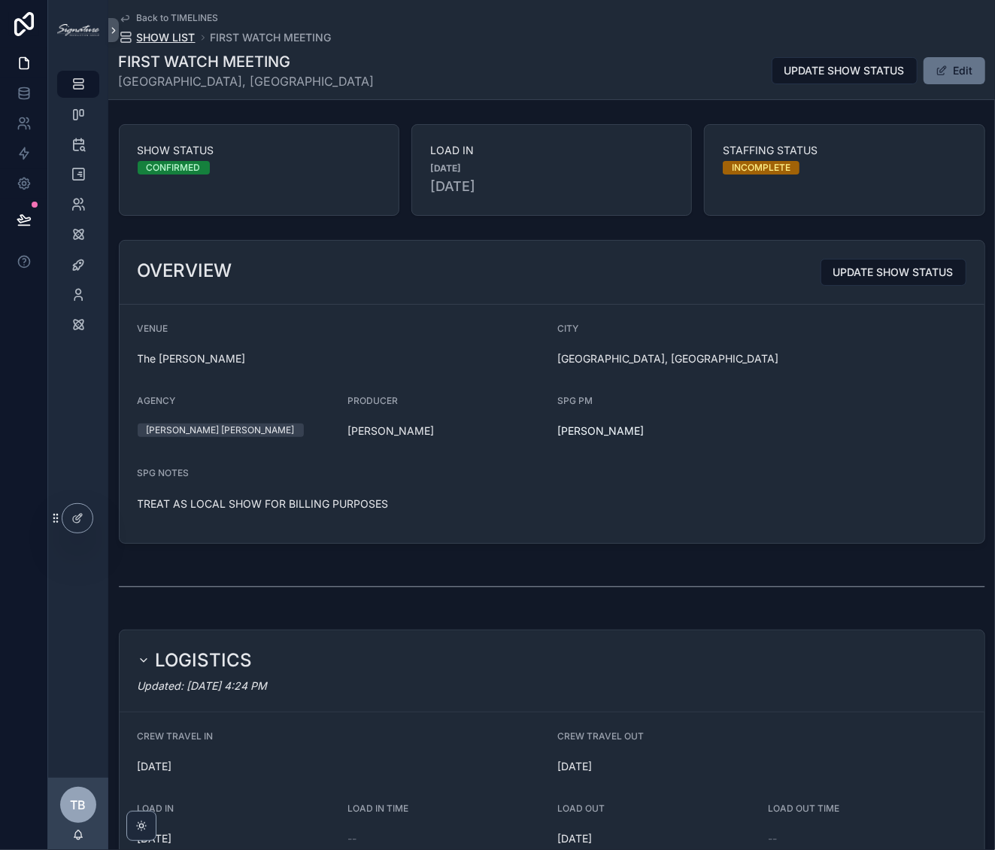
click at [169, 32] on span "SHOW LIST" at bounding box center [166, 37] width 59 height 15
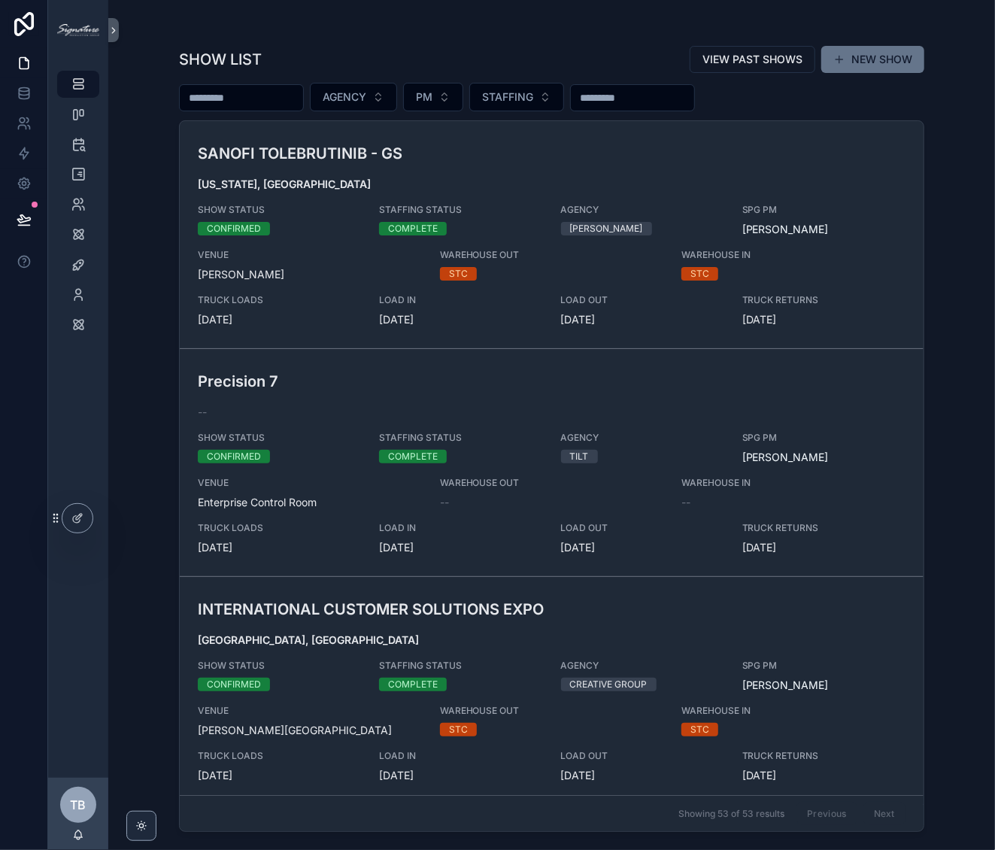
click at [301, 84] on div "scrollable content" at bounding box center [241, 97] width 125 height 27
click at [299, 91] on input "scrollable content" at bounding box center [241, 97] width 123 height 21
type input "*****"
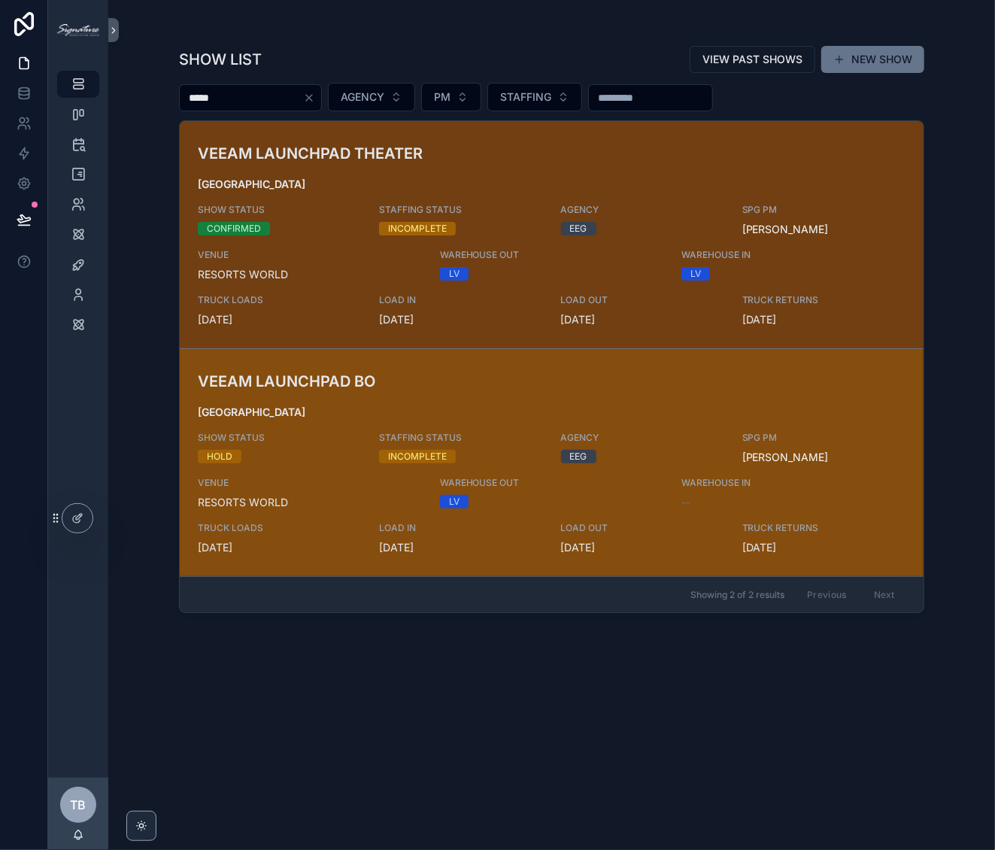
click at [388, 389] on h3 "VEEAM LAUNCHPAD BO" at bounding box center [430, 381] width 465 height 23
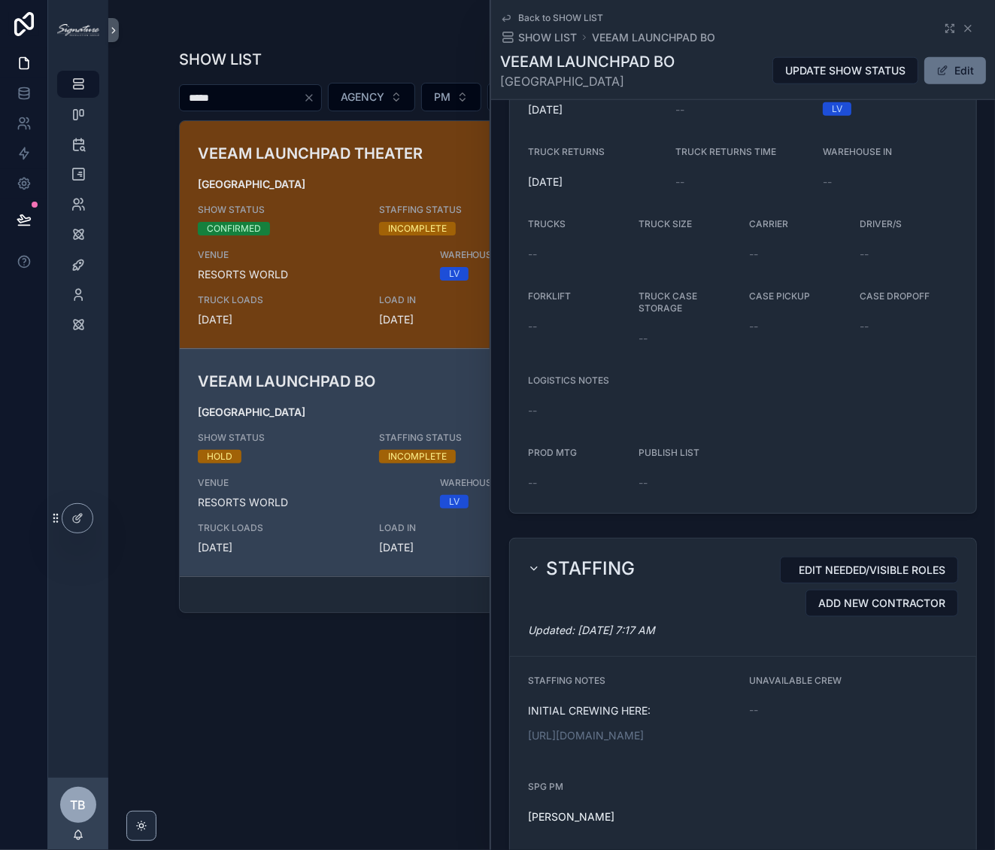
scroll to position [916, 0]
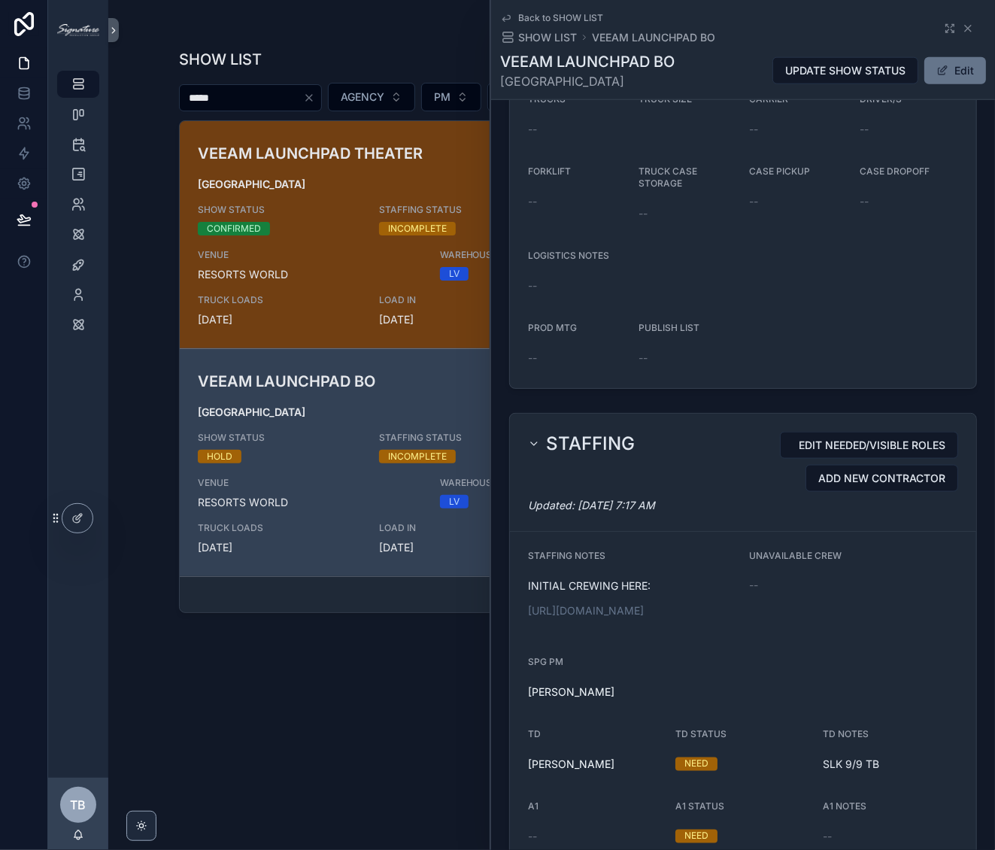
click at [640, 614] on p "https://docs.google.com/spreadsheets/d/1ncNU4Zn1KwEipNinpeK4vI2q2aKTJESBgscbefi…" at bounding box center [632, 611] width 209 height 16
click at [637, 617] on link "https://docs.google.com/spreadsheets/d/1ncNU4Zn1KwEipNinpeK4vI2q2aKTJESBgscbefi…" at bounding box center [586, 611] width 116 height 13
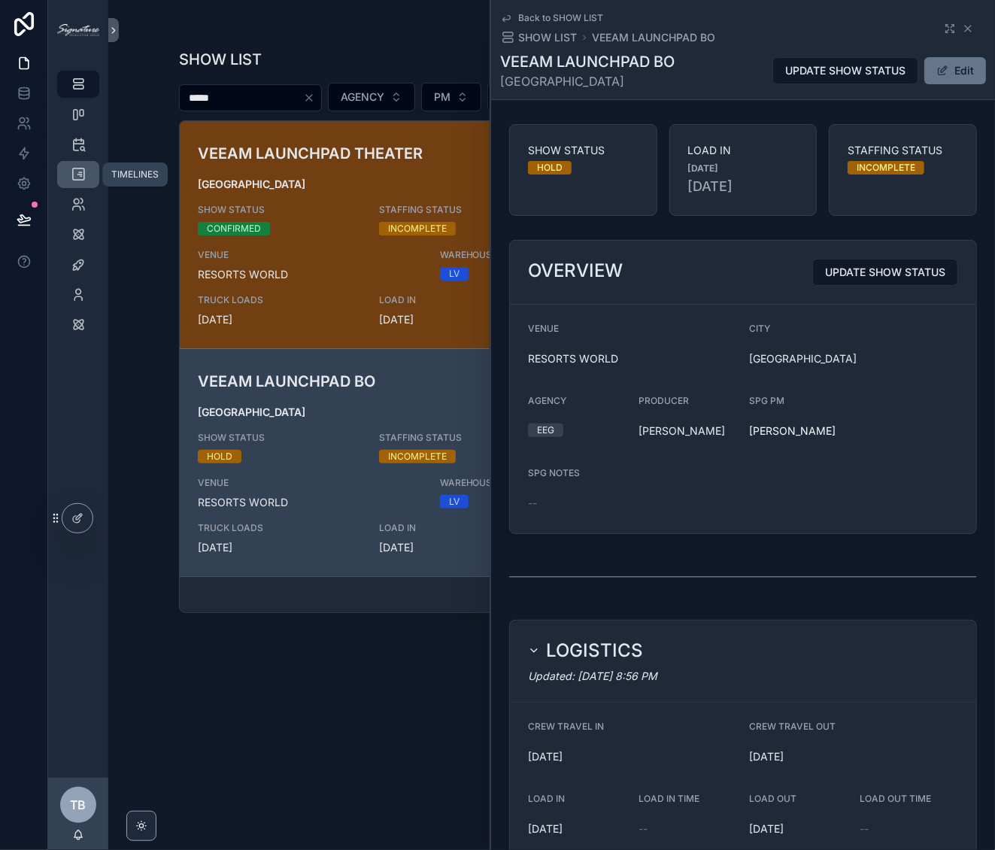
click at [80, 171] on icon "scrollable content" at bounding box center [78, 174] width 15 height 15
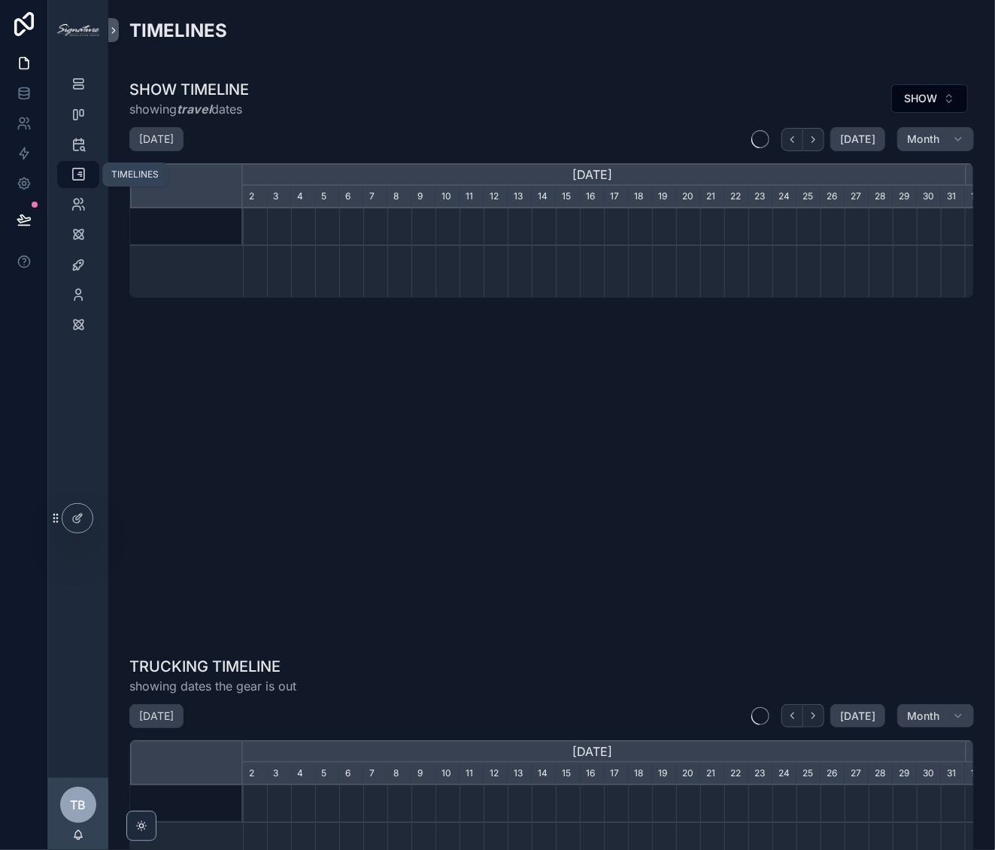
scroll to position [0, 722]
click at [810, 141] on icon "scrollable content" at bounding box center [813, 139] width 11 height 11
click at [811, 141] on icon "scrollable content" at bounding box center [813, 139] width 11 height 11
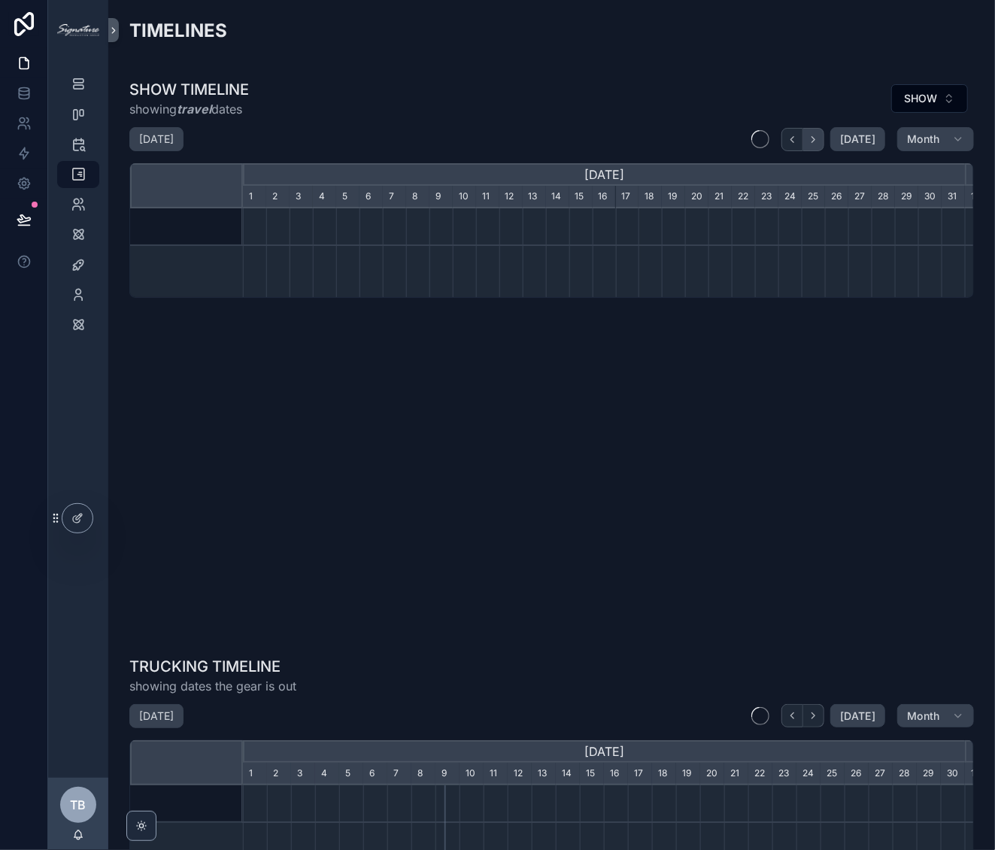
click at [811, 141] on icon "scrollable content" at bounding box center [813, 139] width 11 height 11
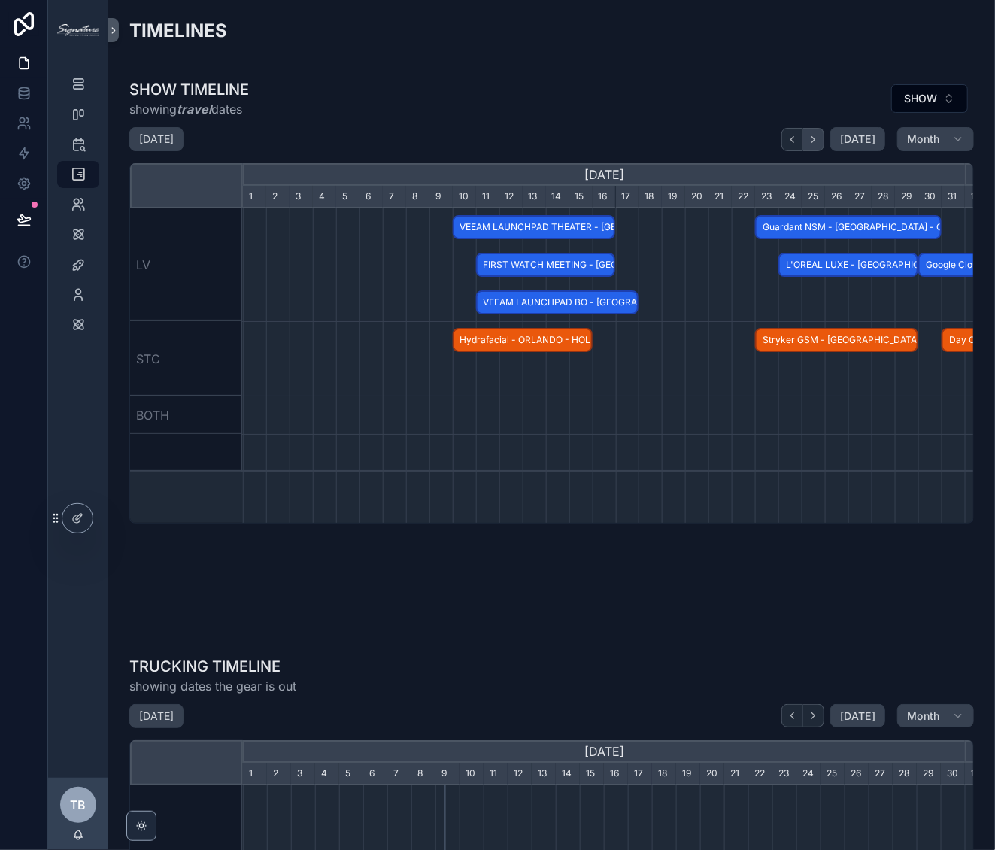
click at [811, 140] on icon "scrollable content" at bounding box center [813, 139] width 11 height 11
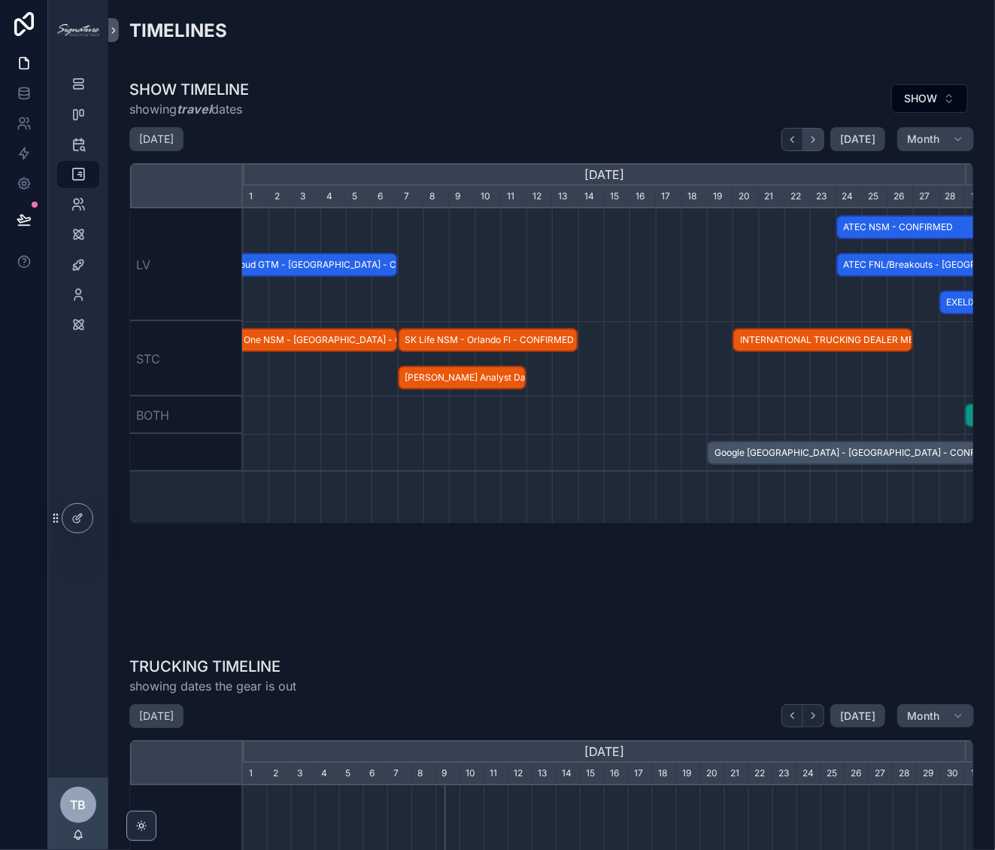
click at [811, 140] on icon "scrollable content" at bounding box center [813, 139] width 11 height 11
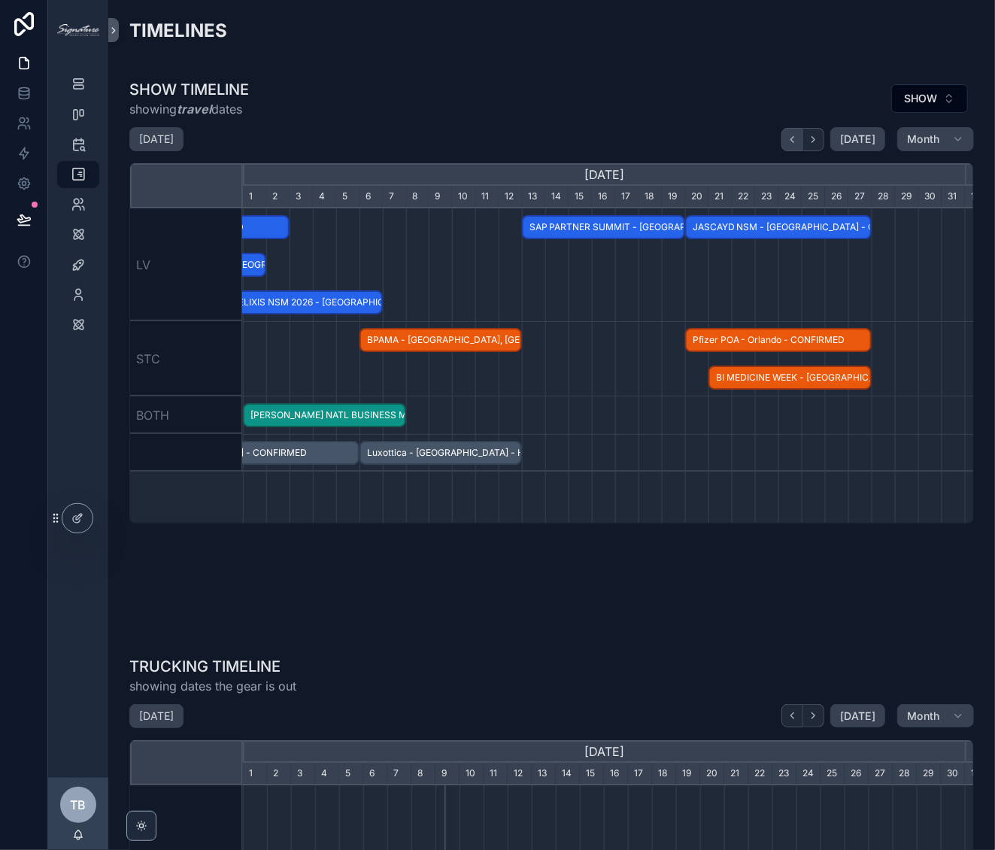
click at [789, 146] on button "scrollable content" at bounding box center [792, 139] width 22 height 23
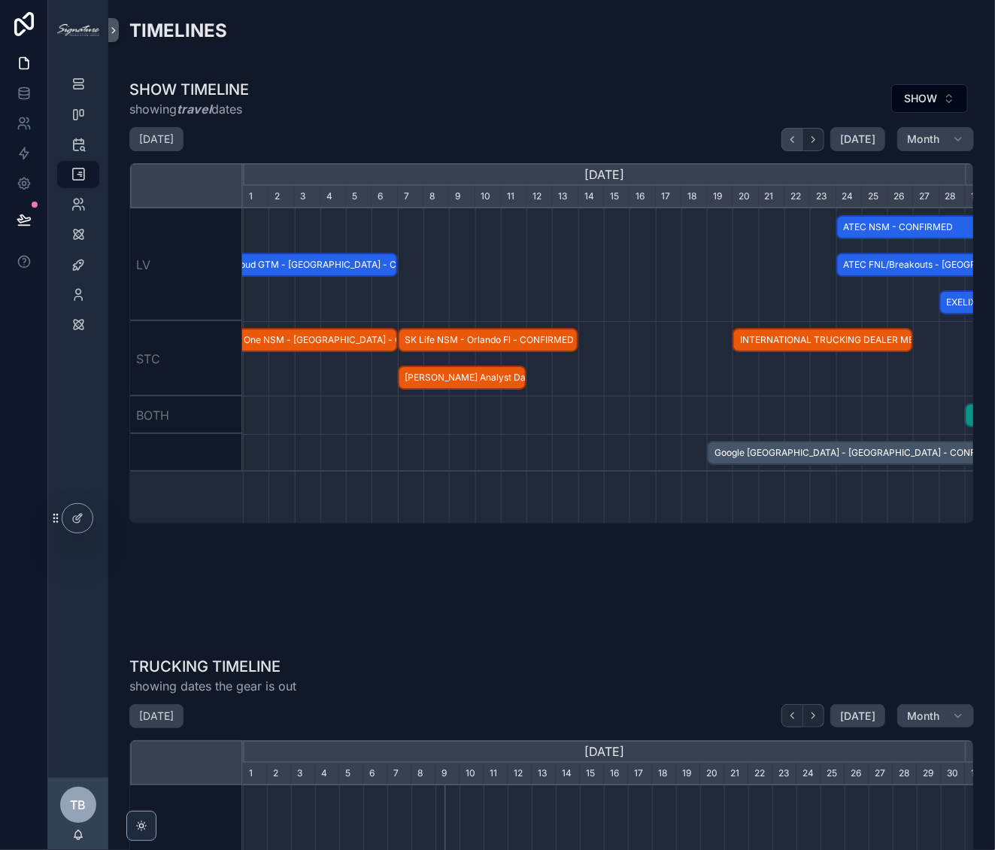
click at [789, 146] on button "scrollable content" at bounding box center [792, 139] width 22 height 23
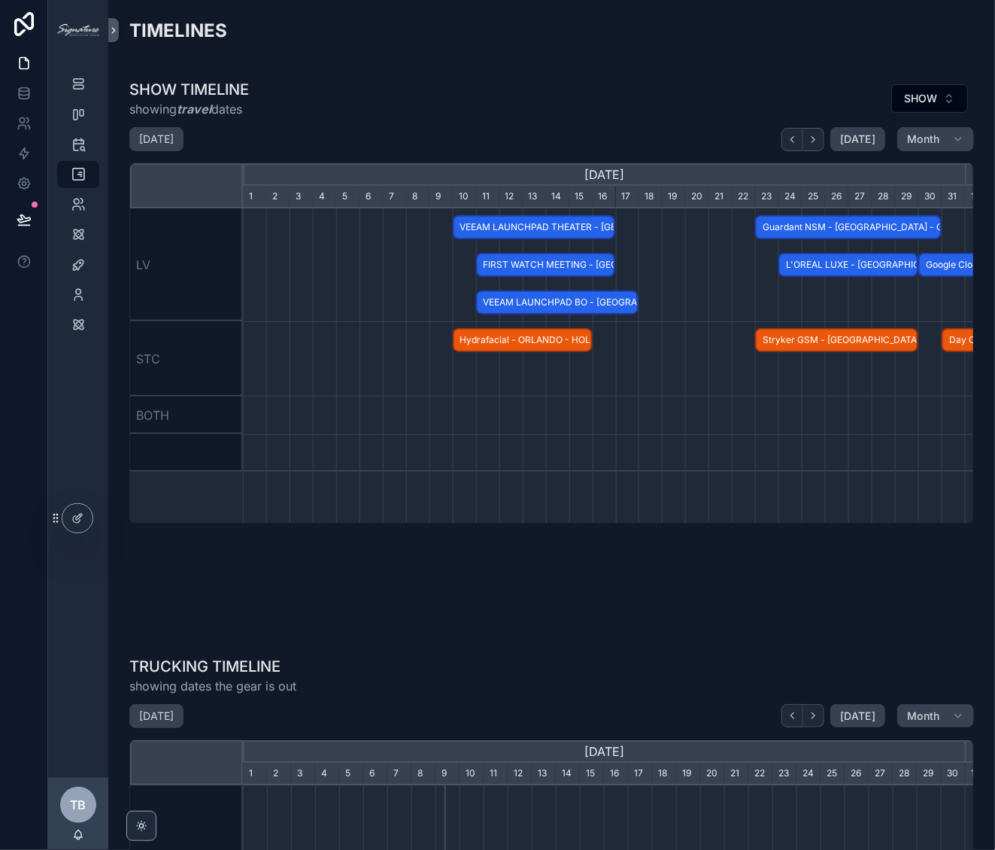
click at [555, 227] on span "VEEAM LAUNCHPAD THEATER - [GEOGRAPHIC_DATA] - CONFIRMED" at bounding box center [534, 227] width 160 height 25
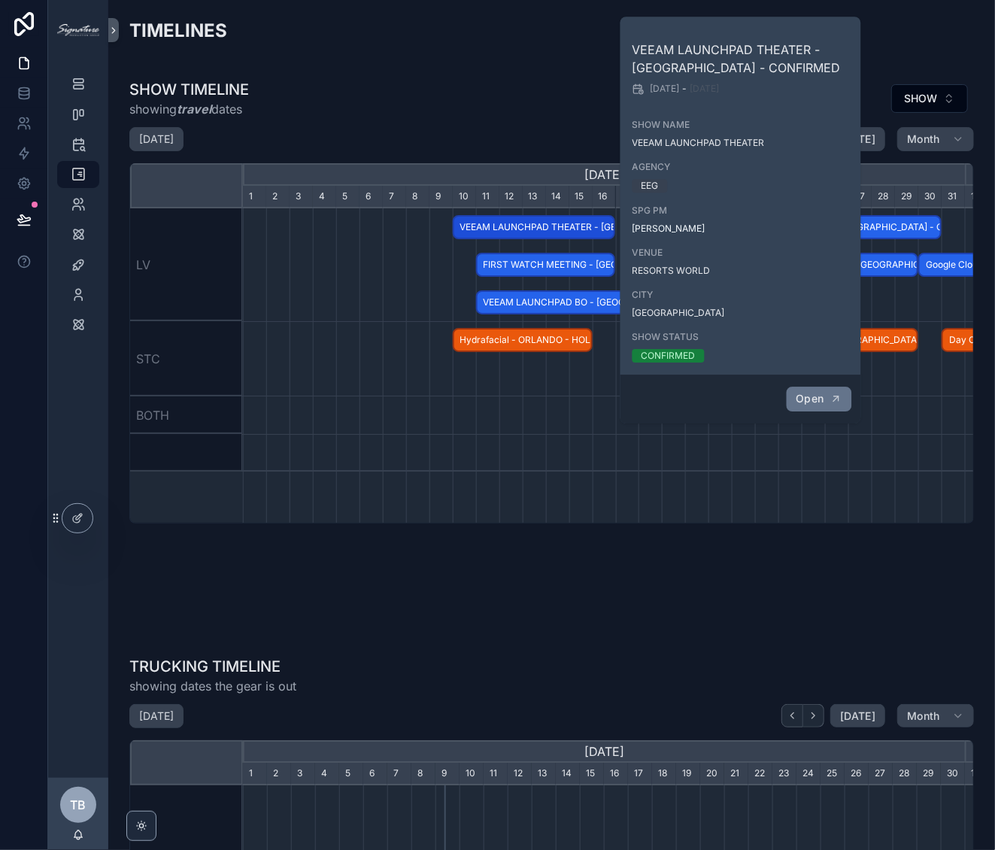
click at [845, 395] on button "Open" at bounding box center [818, 398] width 65 height 25
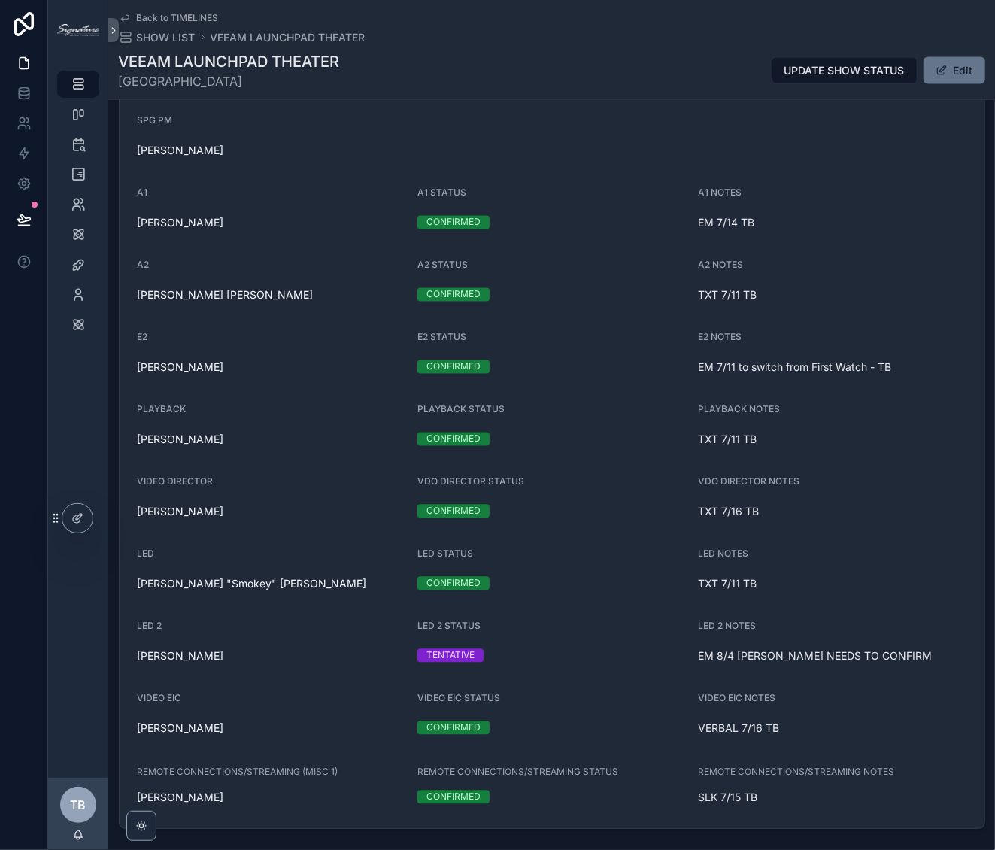
scroll to position [1414, 0]
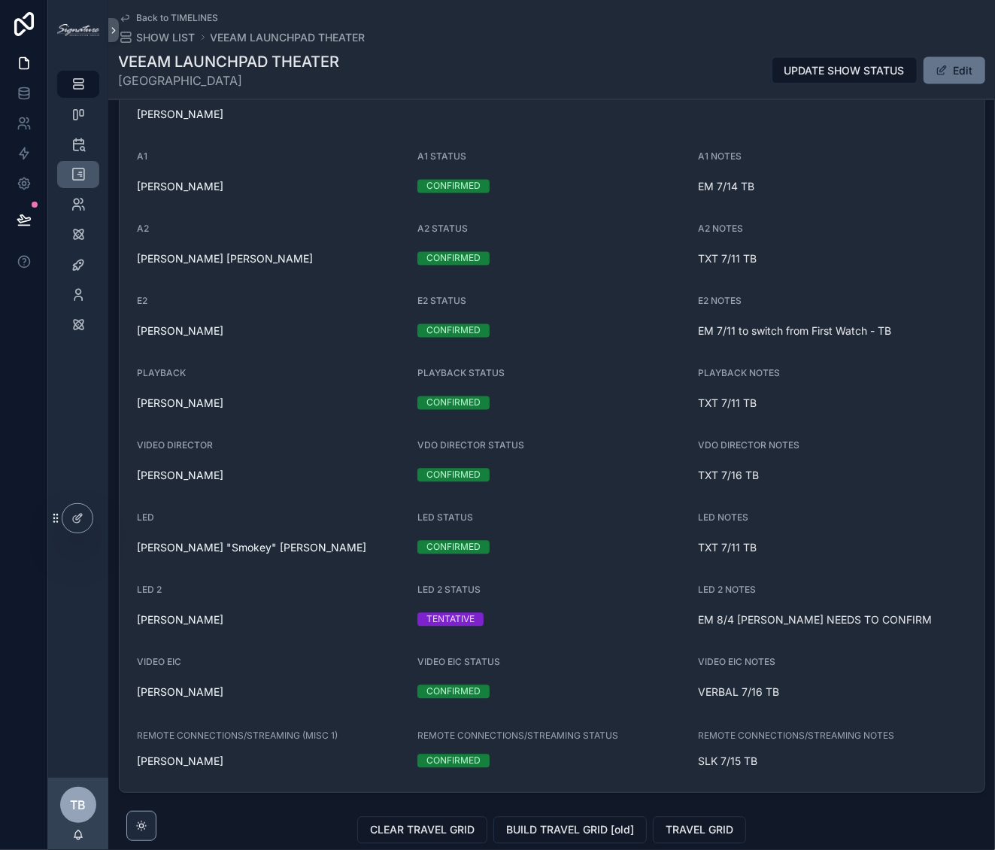
click at [80, 172] on icon "scrollable content" at bounding box center [78, 174] width 15 height 15
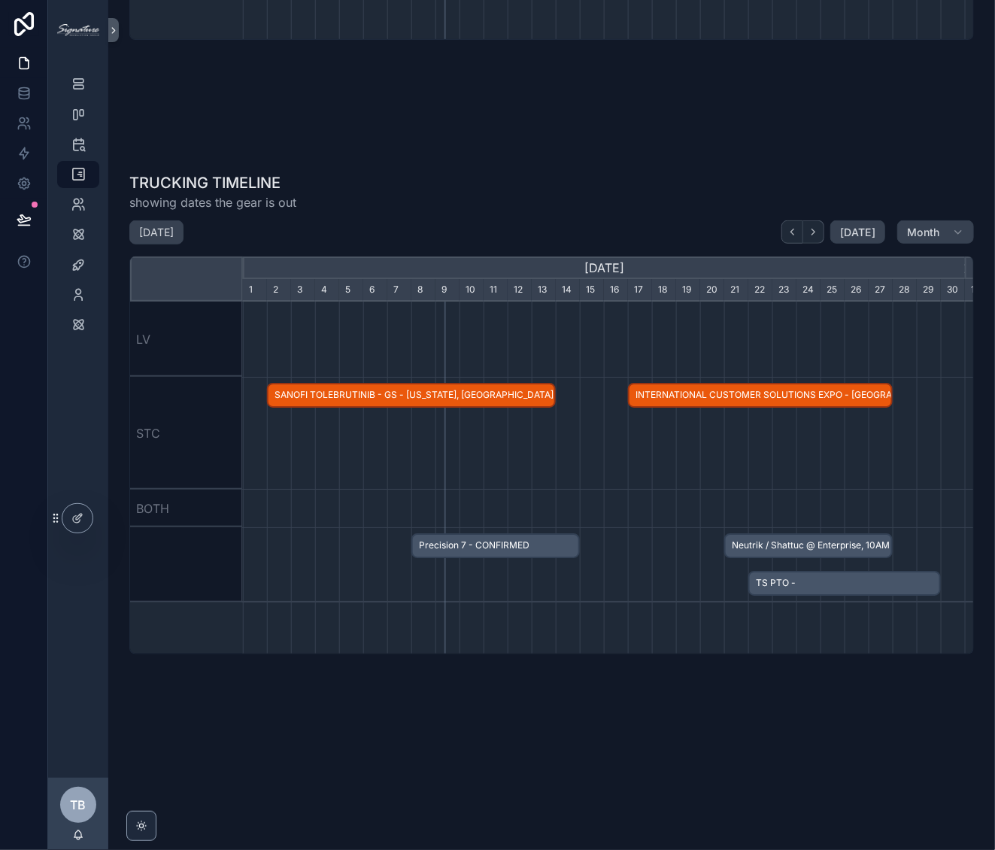
scroll to position [4, 0]
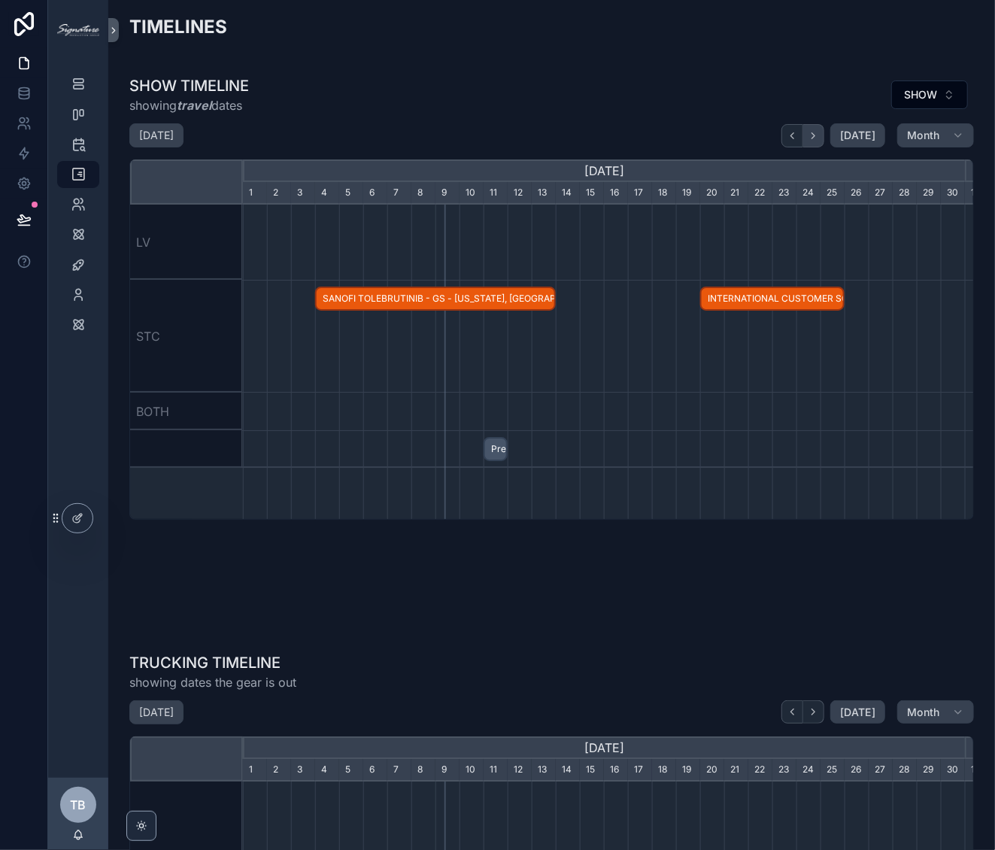
click at [815, 136] on button "scrollable content" at bounding box center [813, 135] width 21 height 23
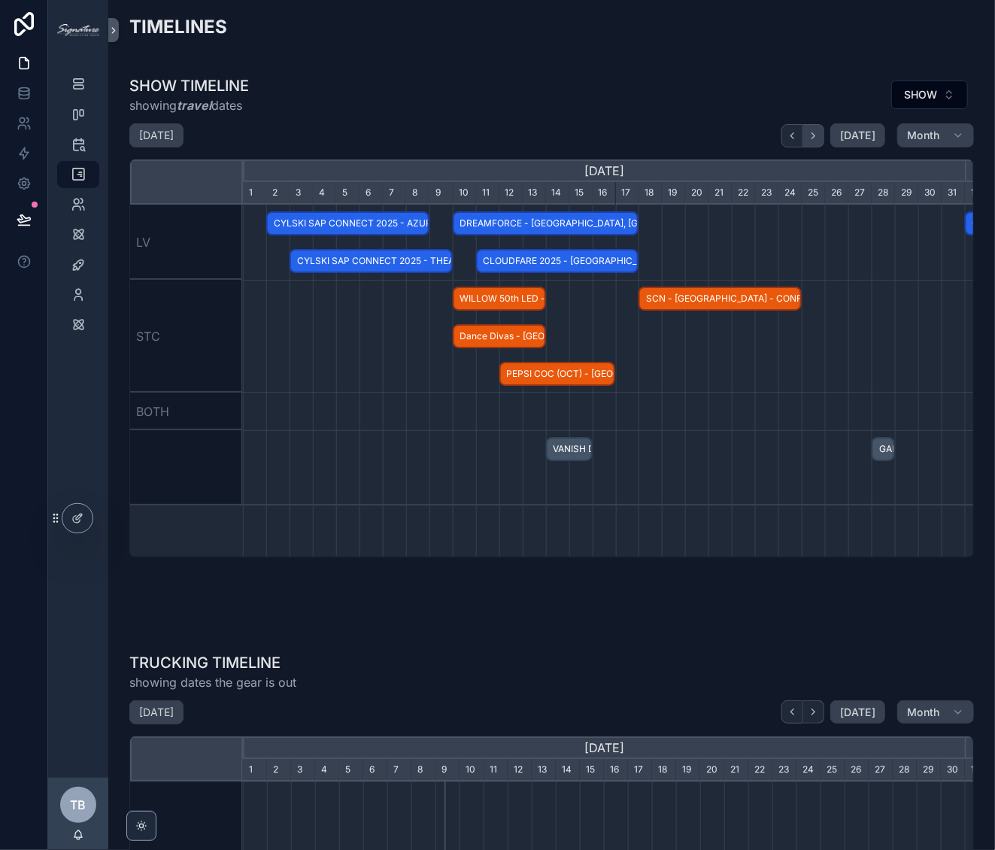
click at [815, 136] on button "scrollable content" at bounding box center [813, 135] width 21 height 23
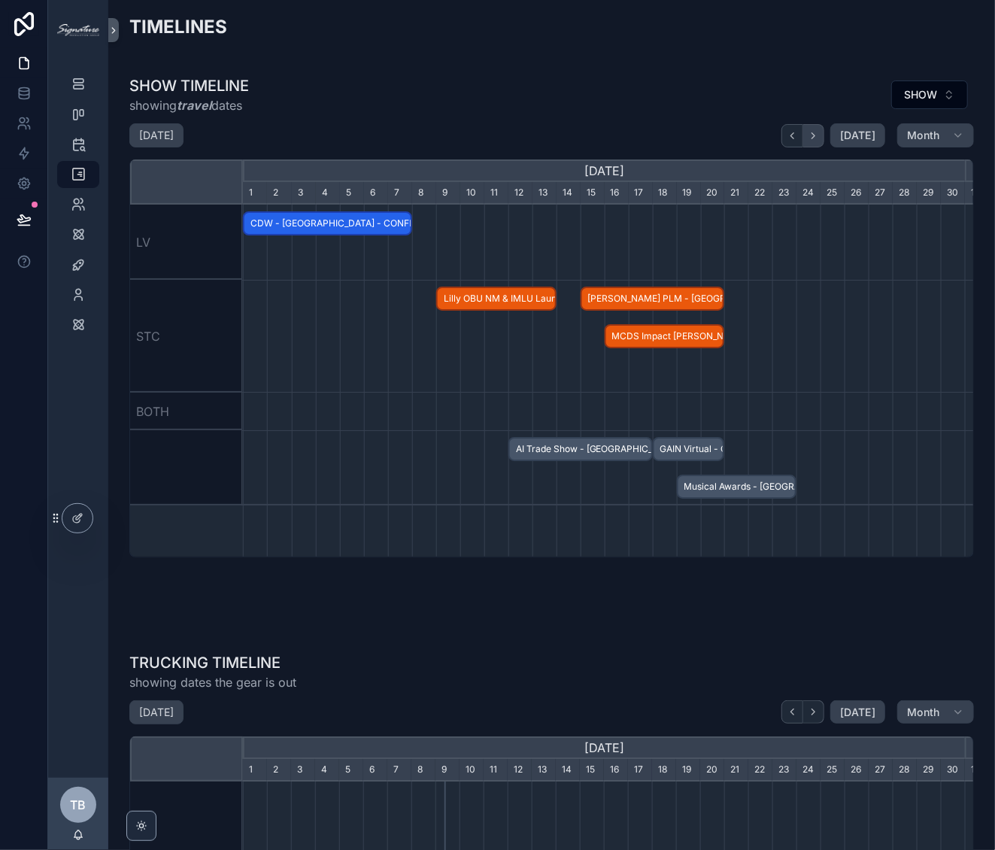
click at [815, 136] on button "scrollable content" at bounding box center [813, 135] width 21 height 23
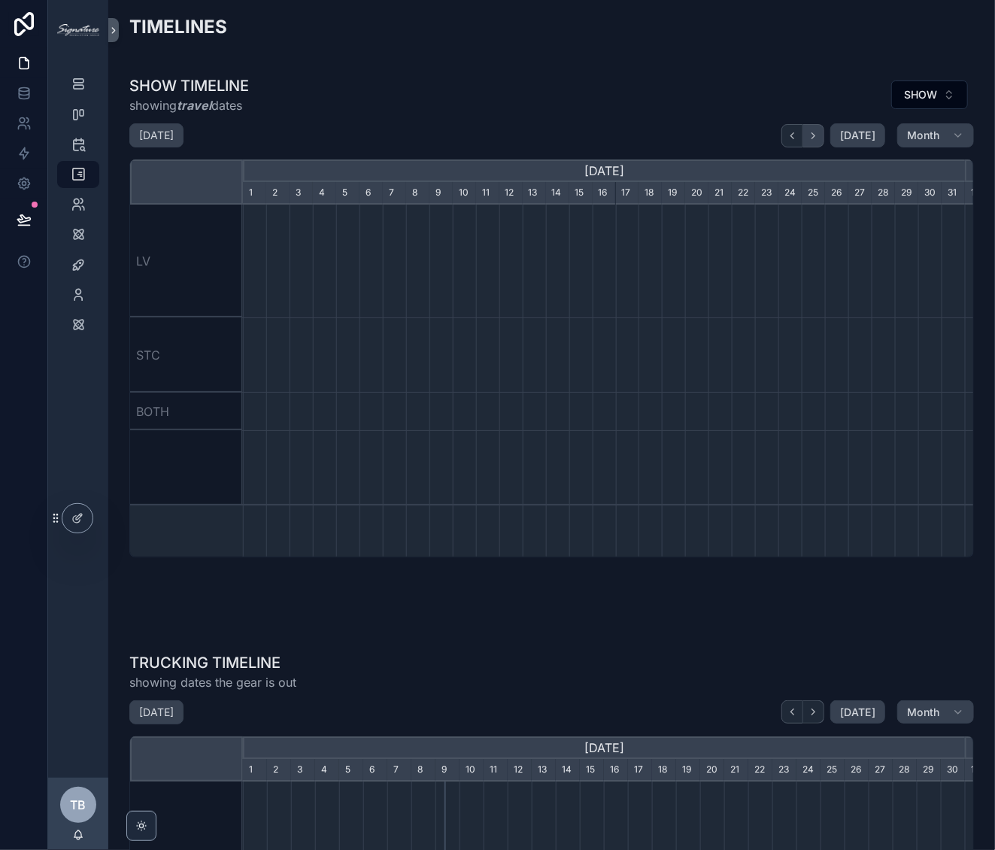
click at [815, 136] on button "scrollable content" at bounding box center [813, 135] width 21 height 23
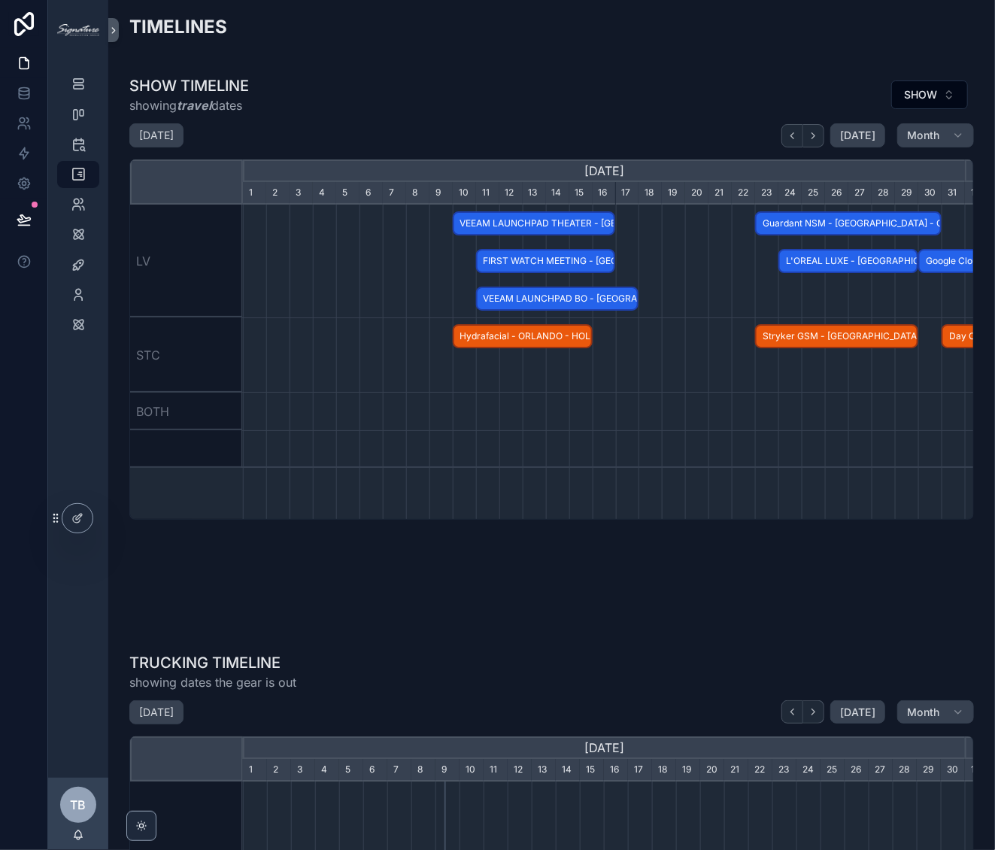
click at [494, 257] on span "FIRST WATCH MEETING - Las Vegas, NV - CONFIRMED" at bounding box center [545, 261] width 137 height 25
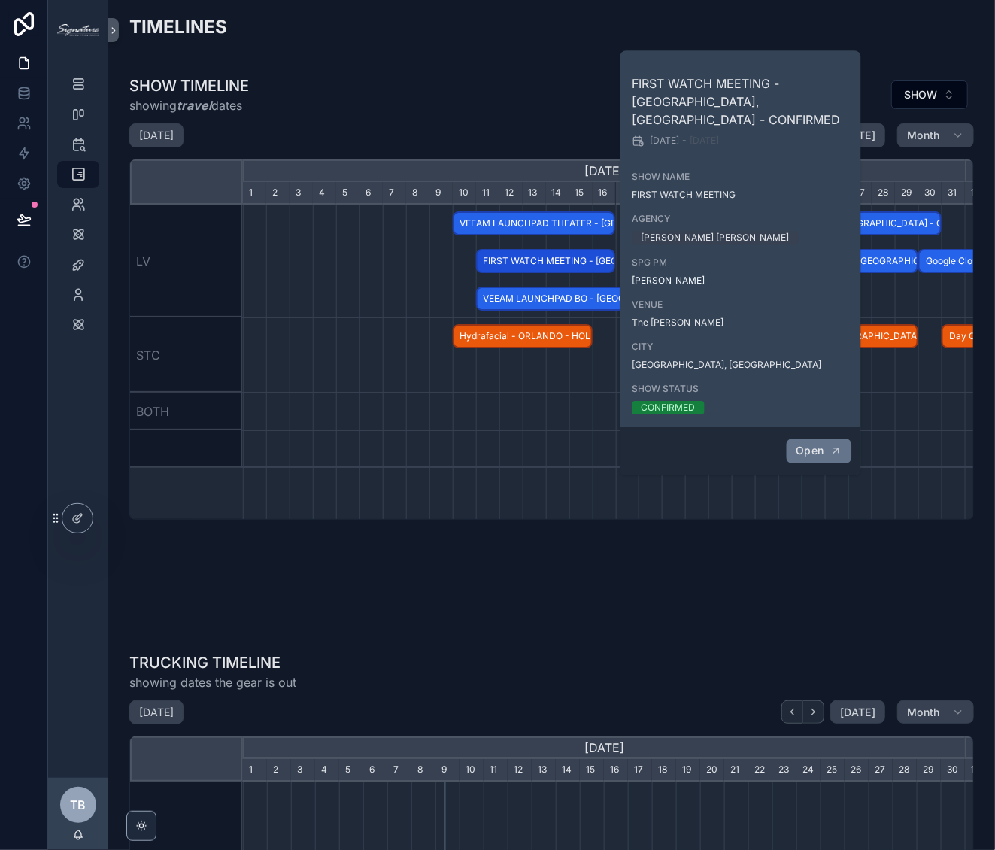
click at [800, 444] on span "Open" at bounding box center [810, 451] width 28 height 14
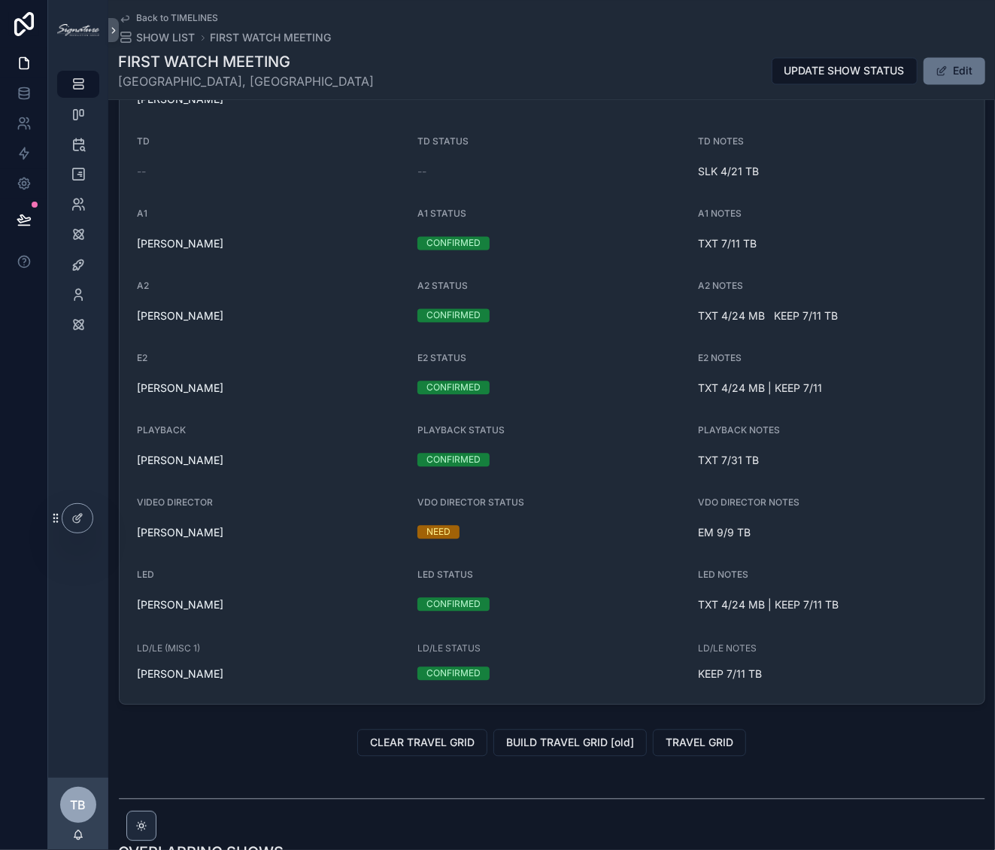
scroll to position [1487, 0]
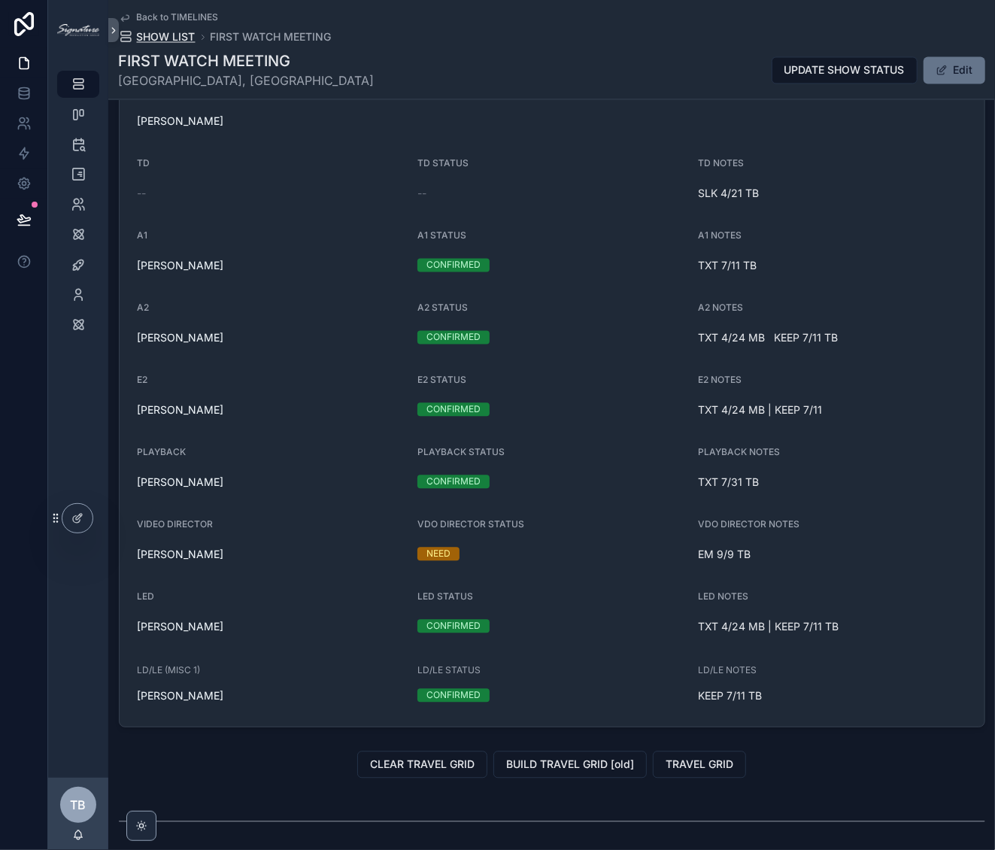
click at [156, 34] on span "SHOW LIST" at bounding box center [166, 37] width 59 height 15
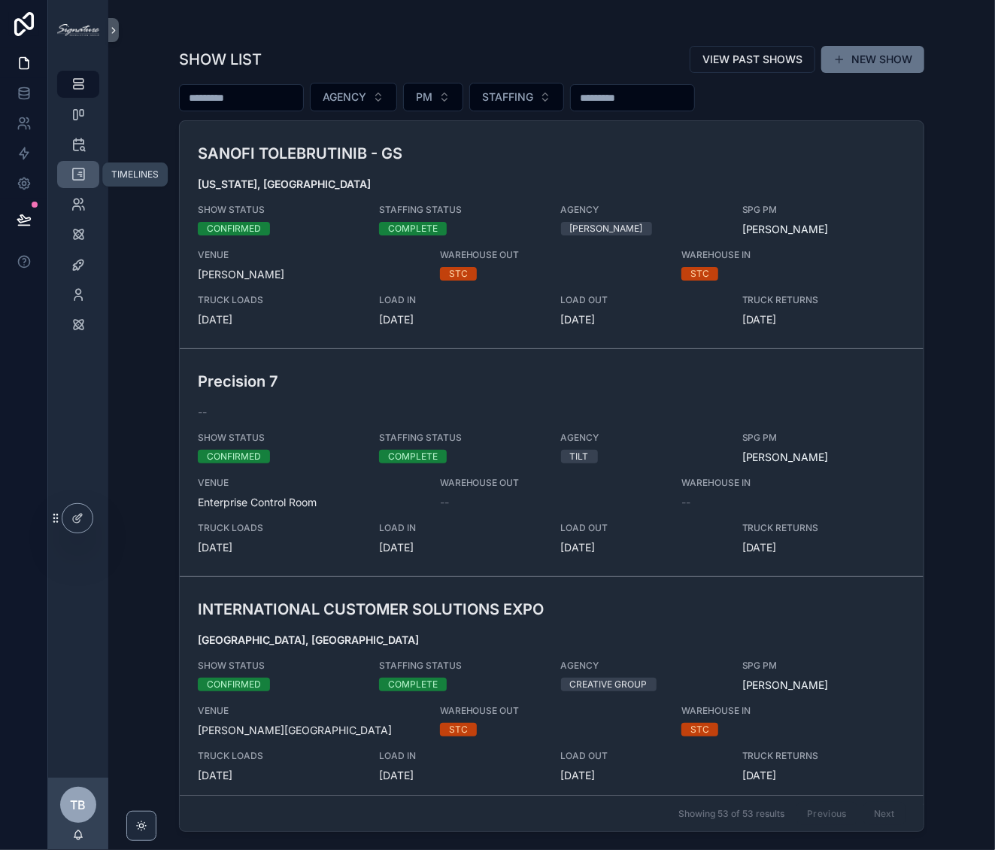
click at [81, 174] on icon "scrollable content" at bounding box center [78, 174] width 15 height 15
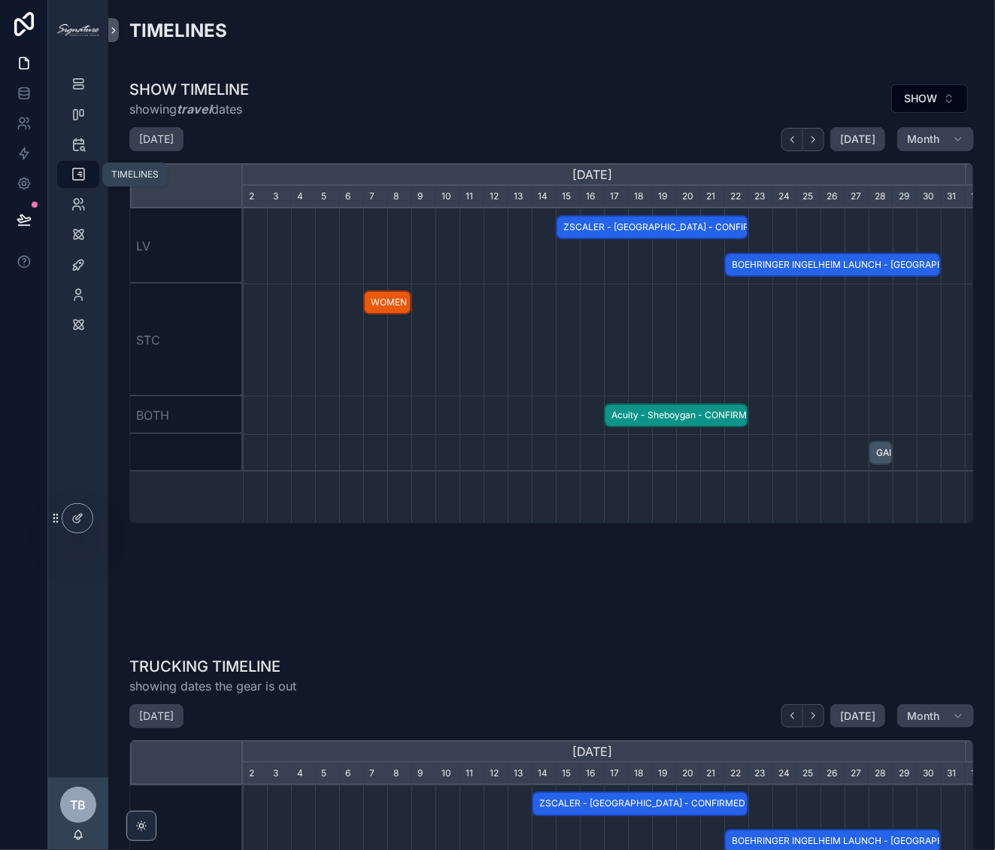
scroll to position [0, 722]
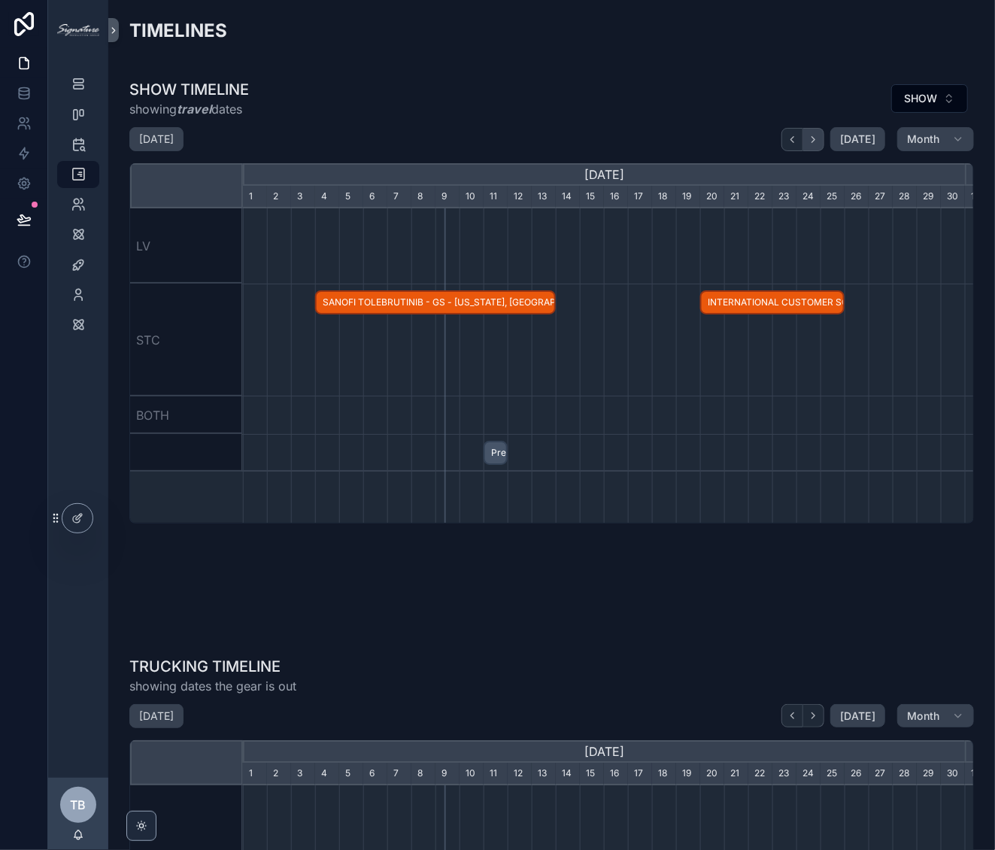
click at [814, 138] on icon "scrollable content" at bounding box center [813, 139] width 11 height 11
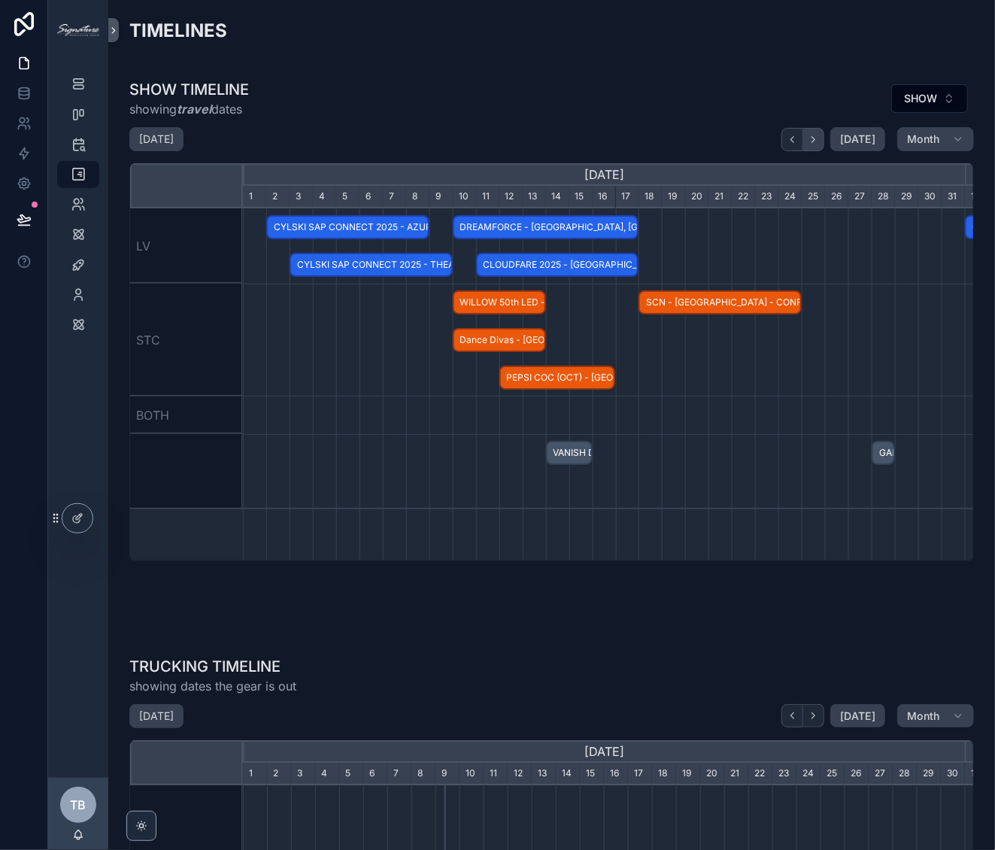
click at [814, 138] on icon "scrollable content" at bounding box center [813, 139] width 11 height 11
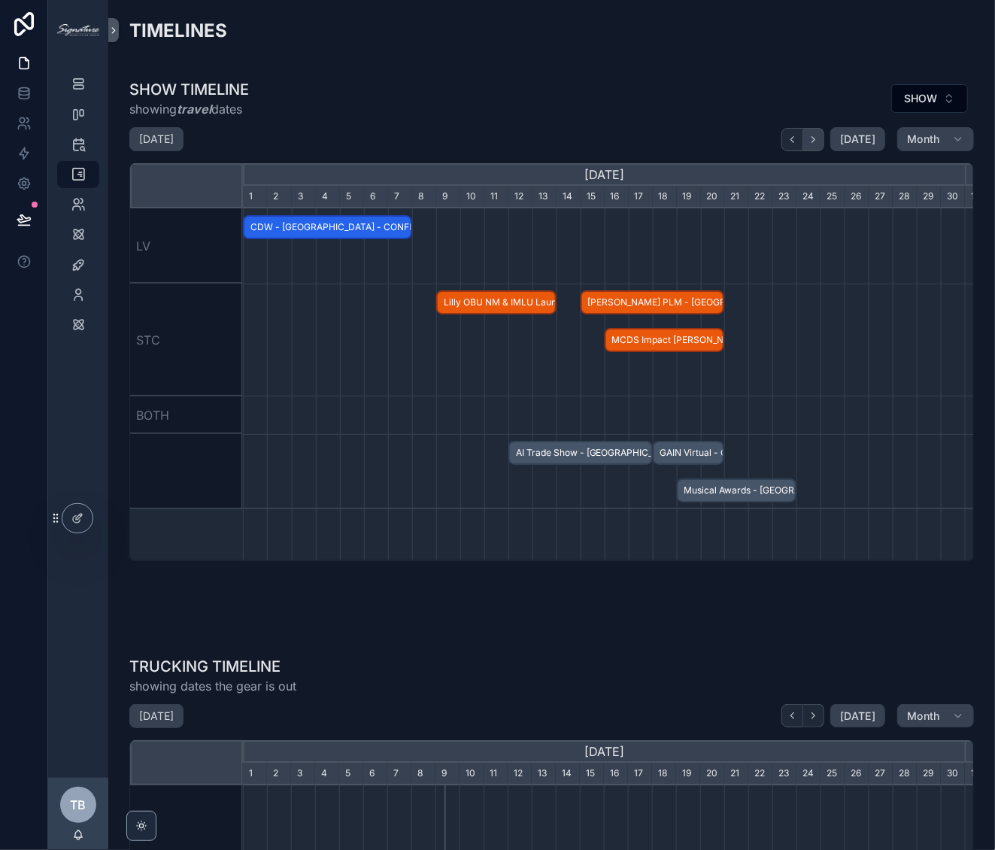
click at [814, 138] on icon "scrollable content" at bounding box center [813, 139] width 11 height 11
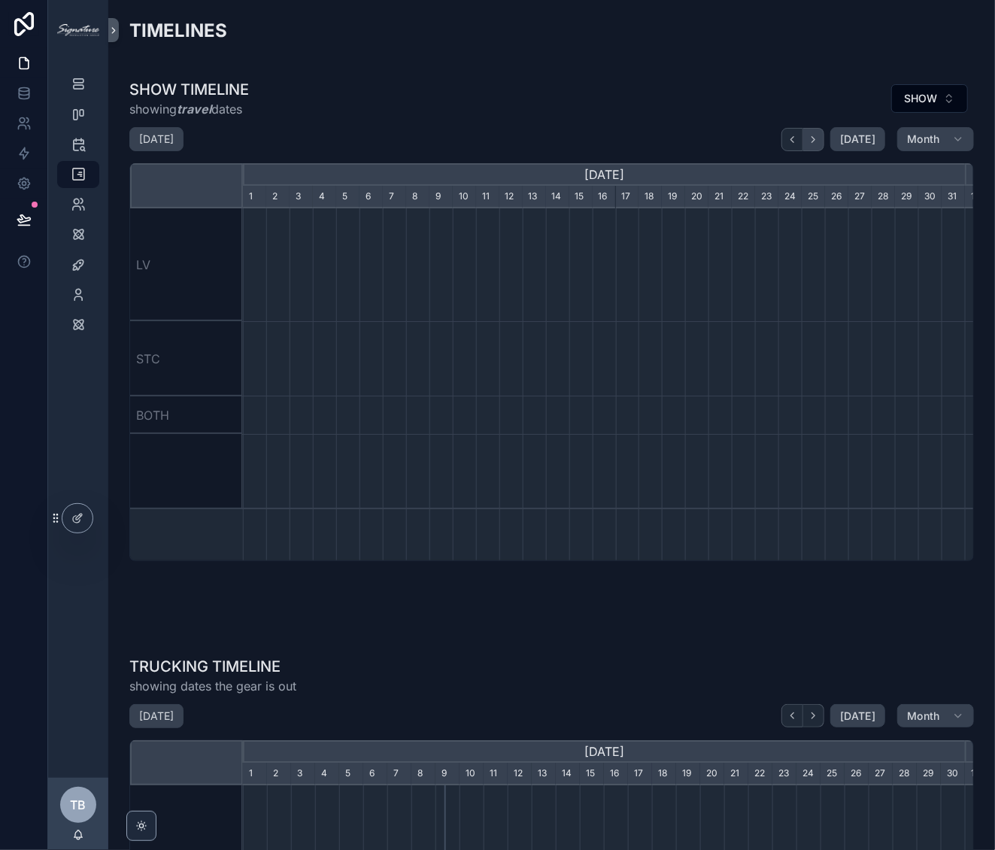
click at [814, 138] on icon "scrollable content" at bounding box center [813, 139] width 11 height 11
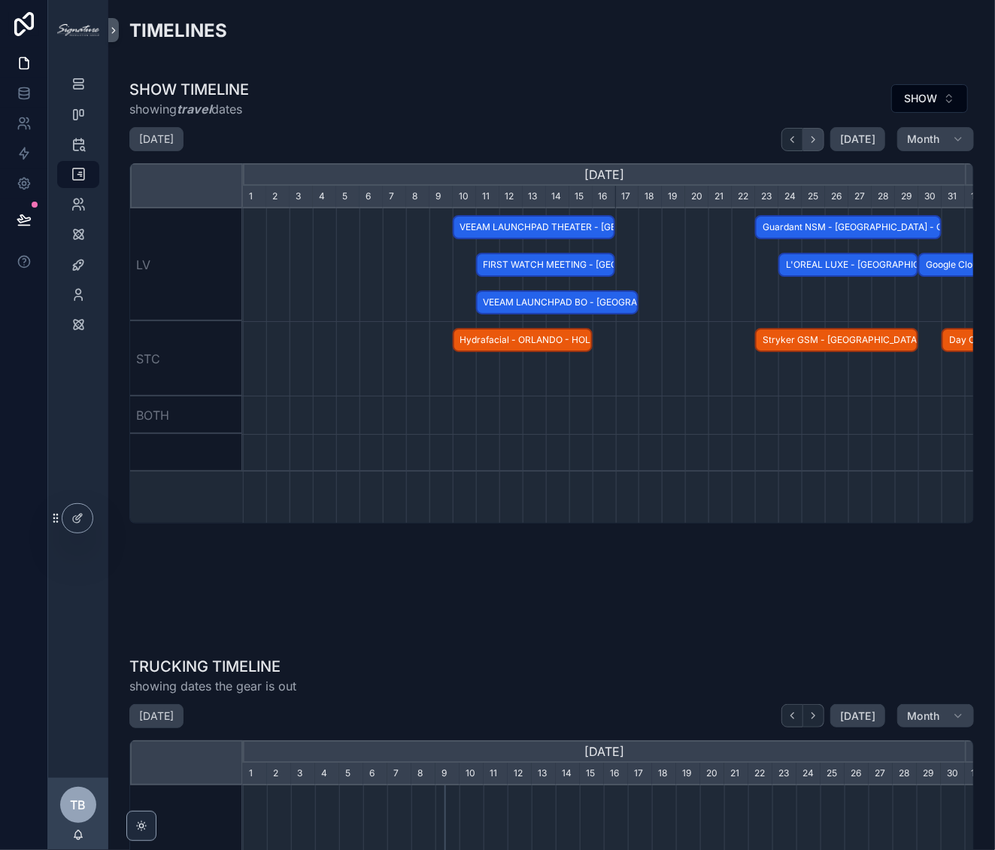
click at [814, 138] on icon "scrollable content" at bounding box center [813, 139] width 11 height 11
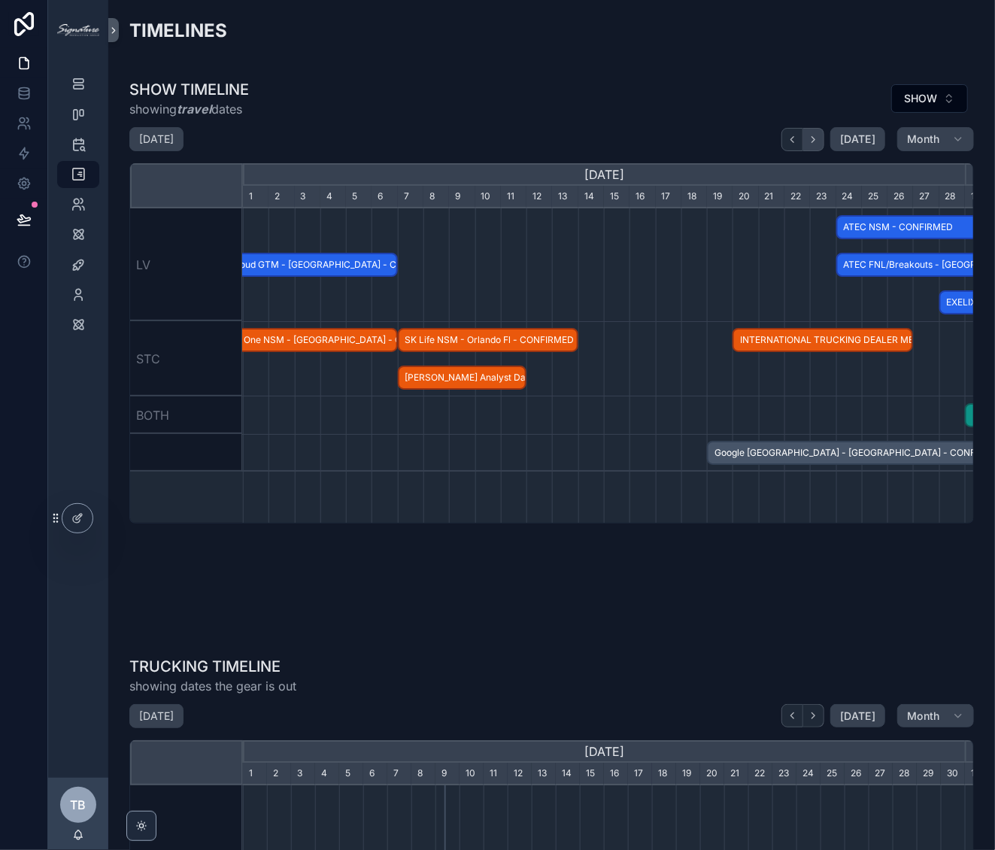
click at [814, 138] on icon "scrollable content" at bounding box center [813, 139] width 11 height 11
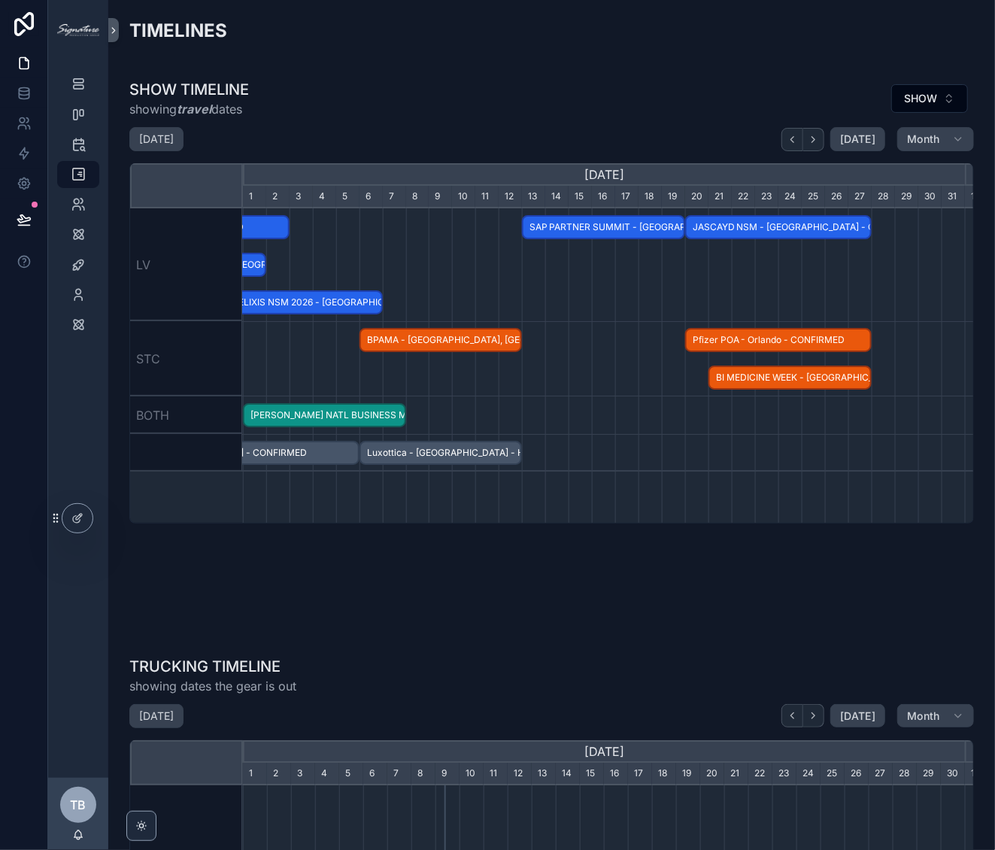
click at [619, 227] on span "SAP PARTNER SUMMIT - LAS VEGAS - HOLD" at bounding box center [603, 227] width 160 height 25
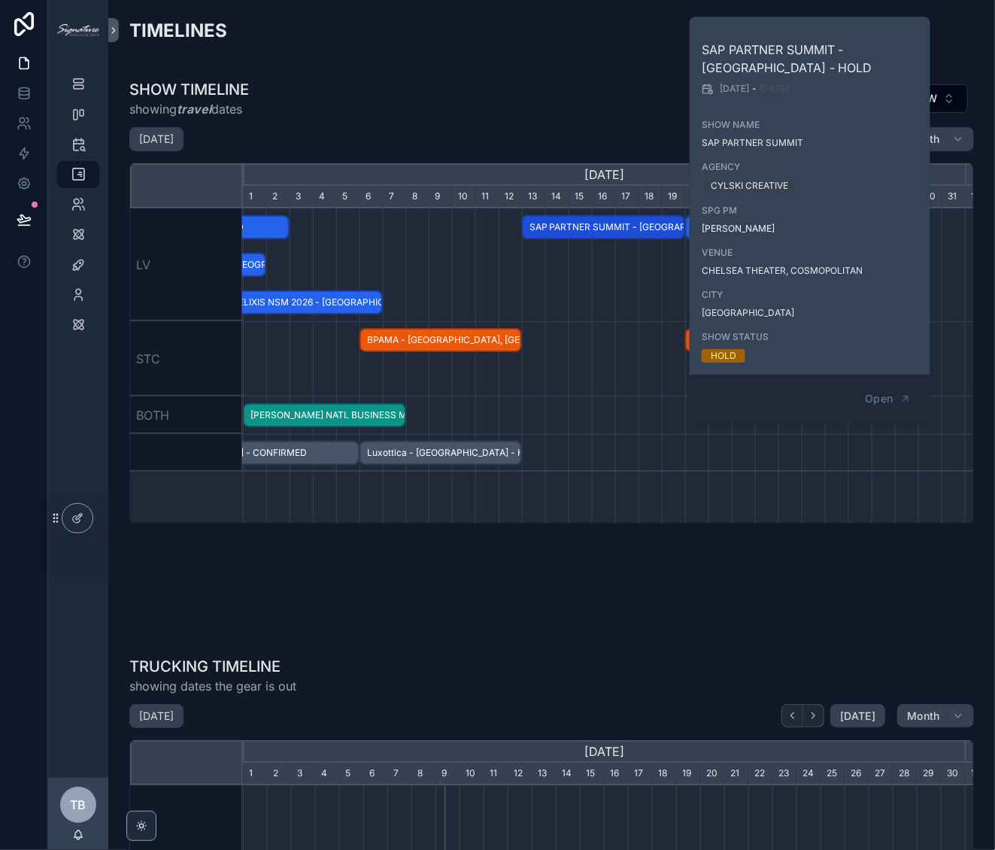
click at [540, 306] on div "scrollable content" at bounding box center [603, 264] width 2165 height 113
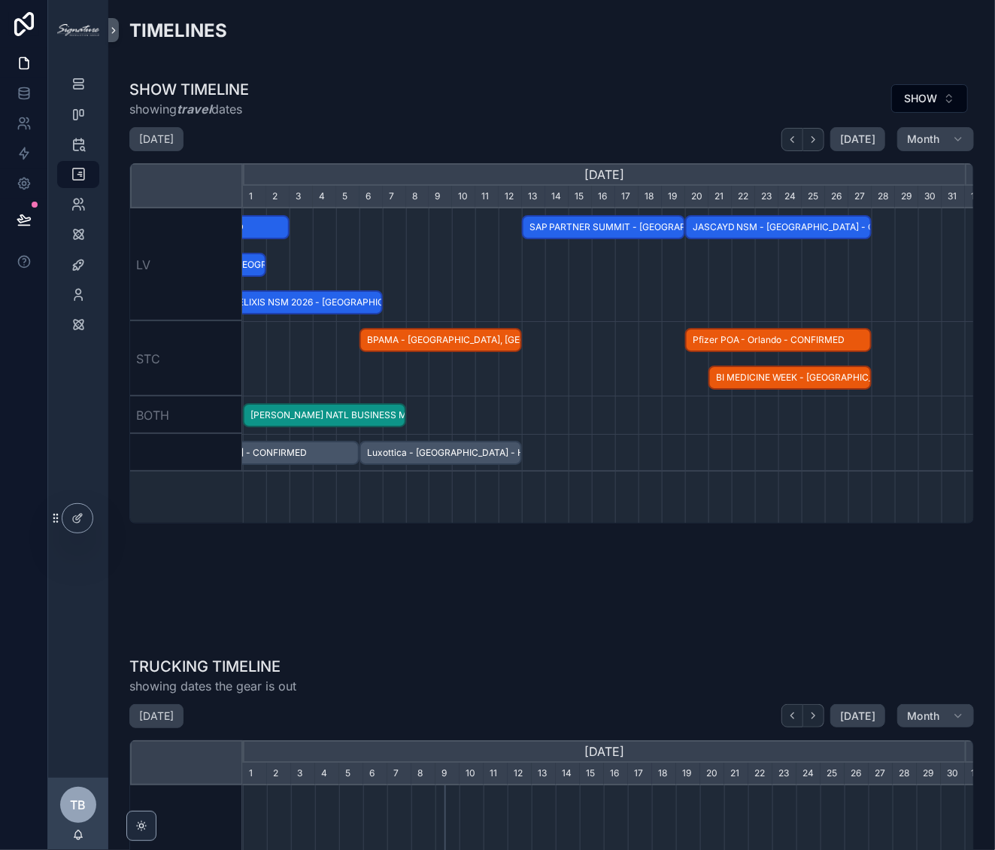
click at [474, 338] on span "BPAMA - Miami, FL - HOLD" at bounding box center [440, 340] width 159 height 25
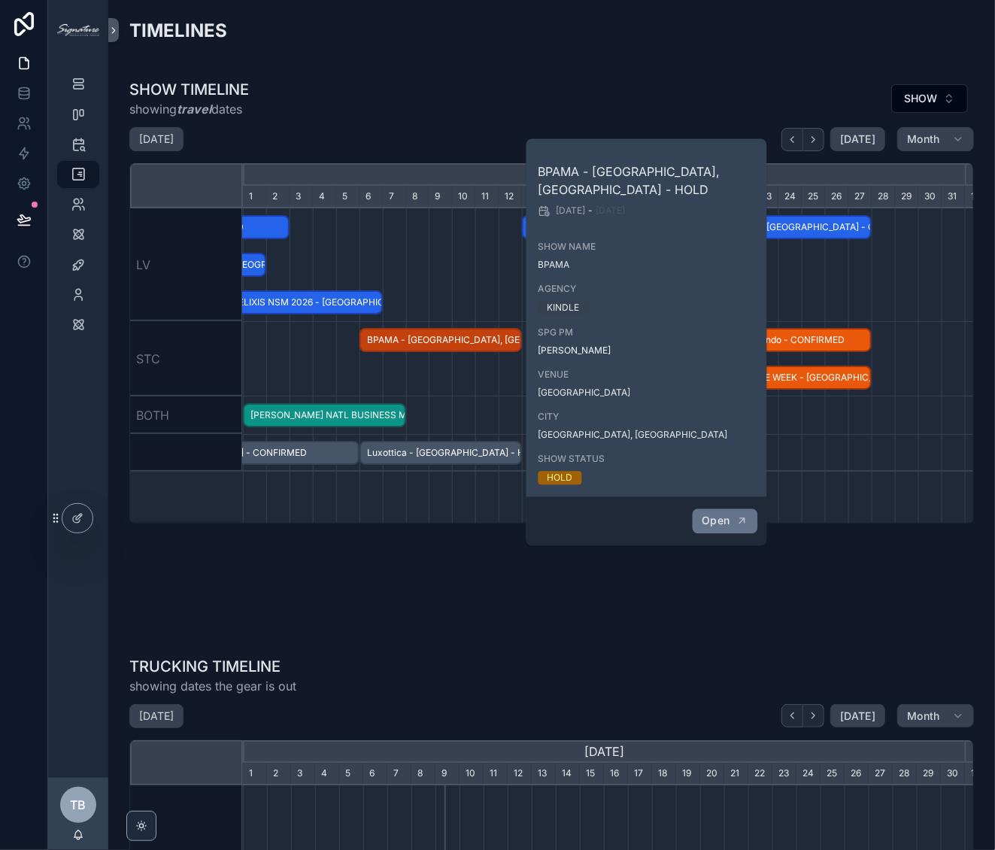
click at [728, 514] on span "Open" at bounding box center [716, 521] width 28 height 14
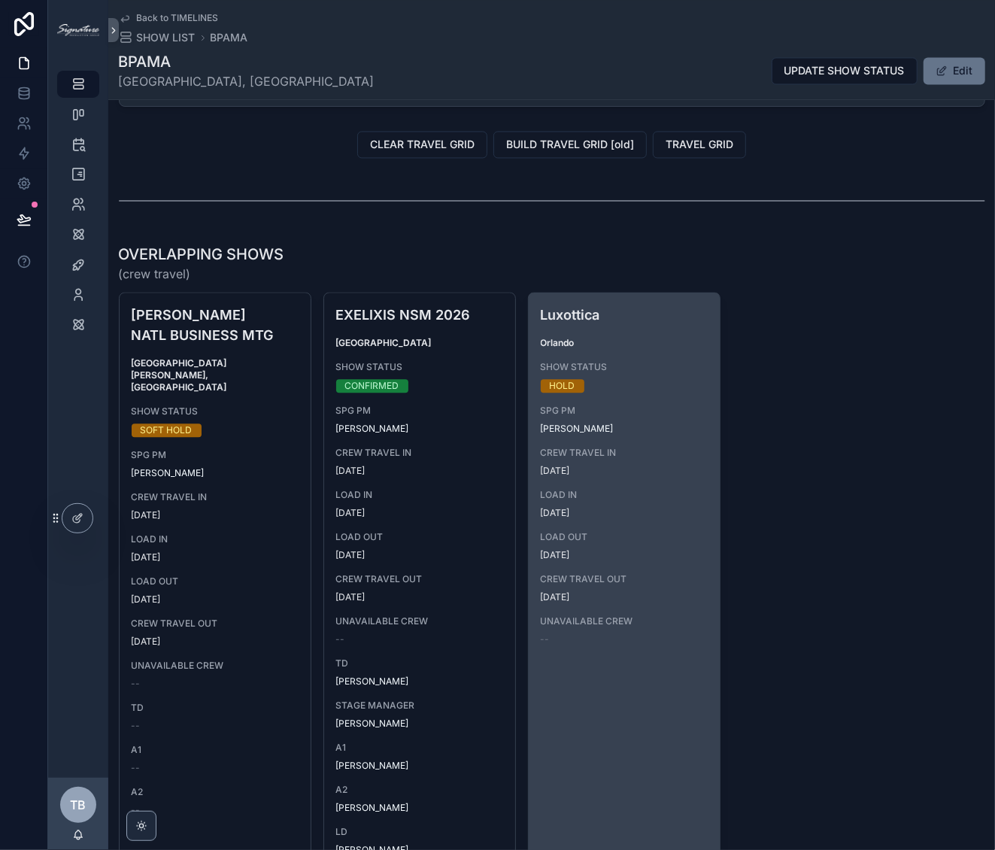
scroll to position [980, 0]
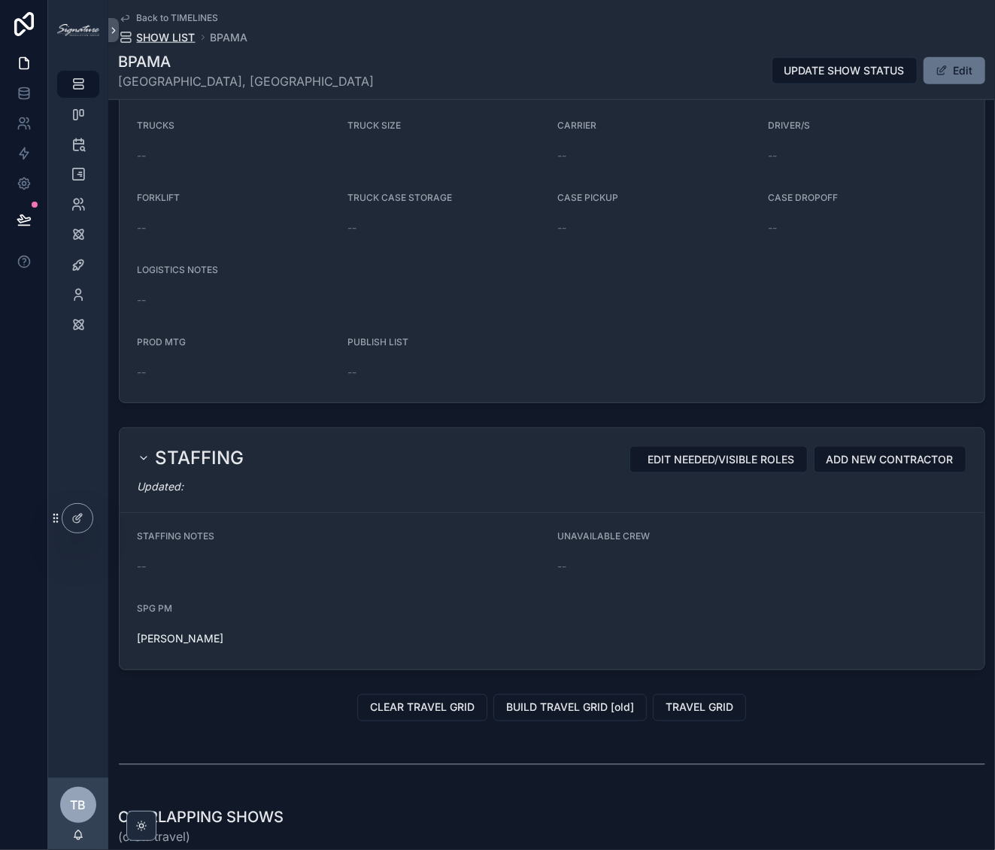
click at [158, 35] on span "SHOW LIST" at bounding box center [166, 37] width 59 height 15
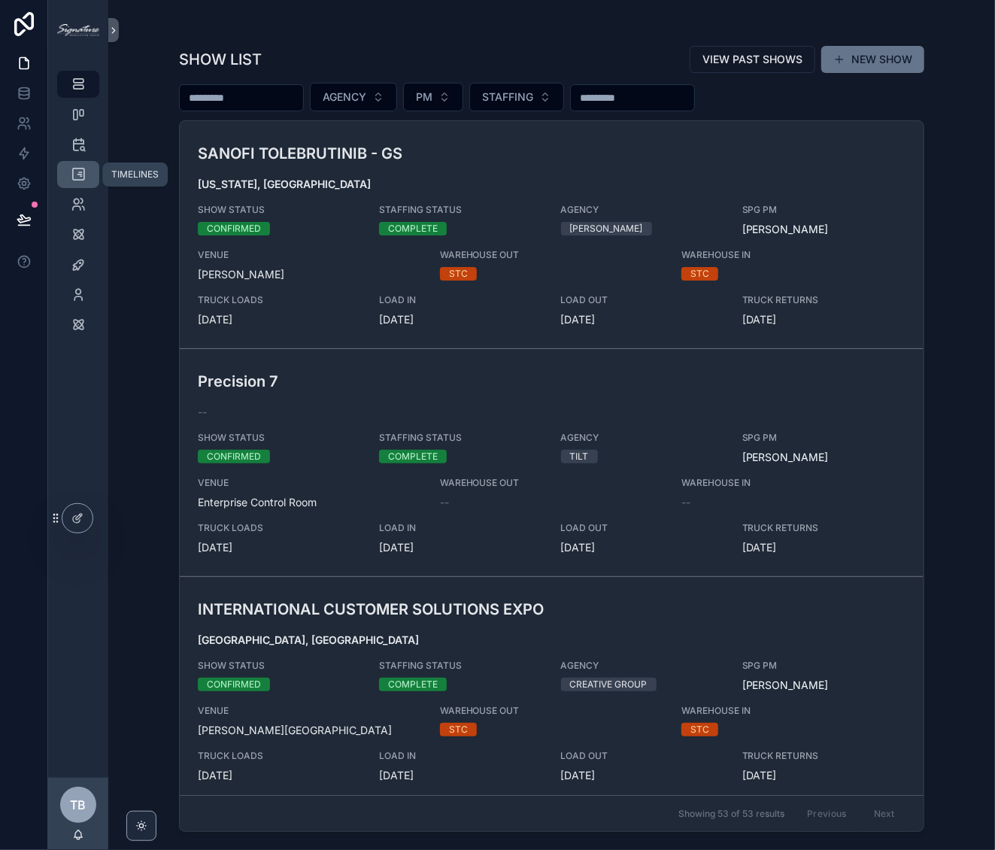
click at [89, 177] on div "TIMELINES" at bounding box center [78, 174] width 24 height 24
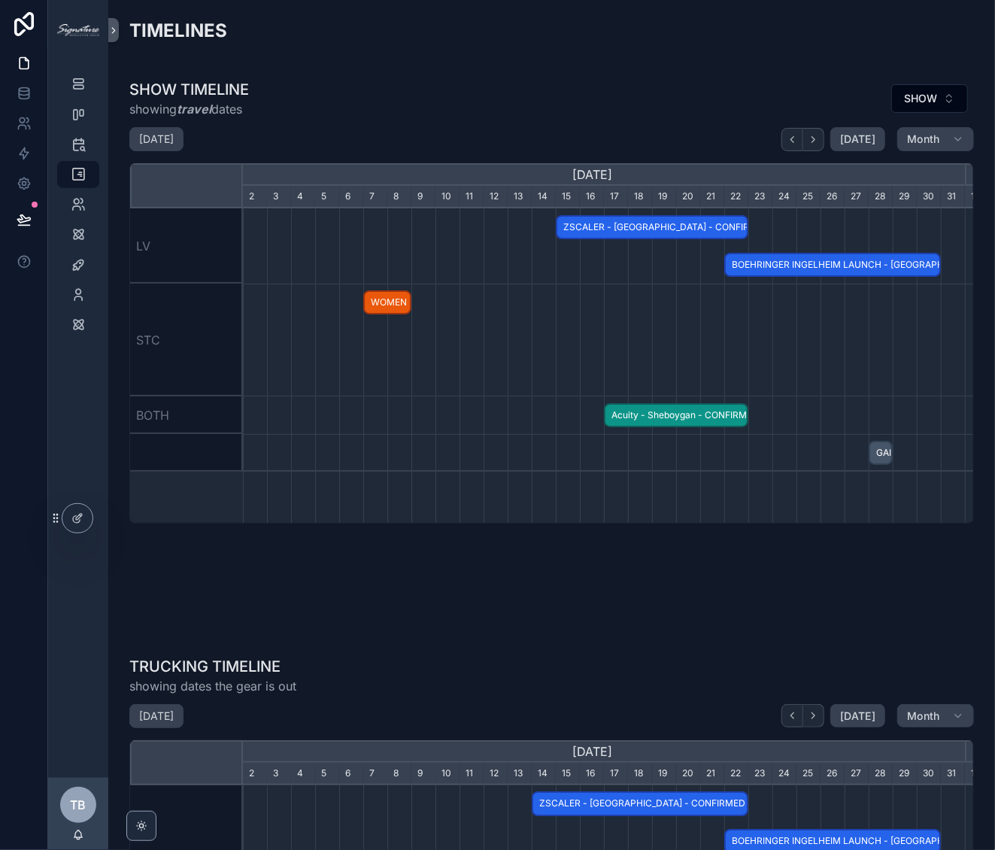
scroll to position [0, 722]
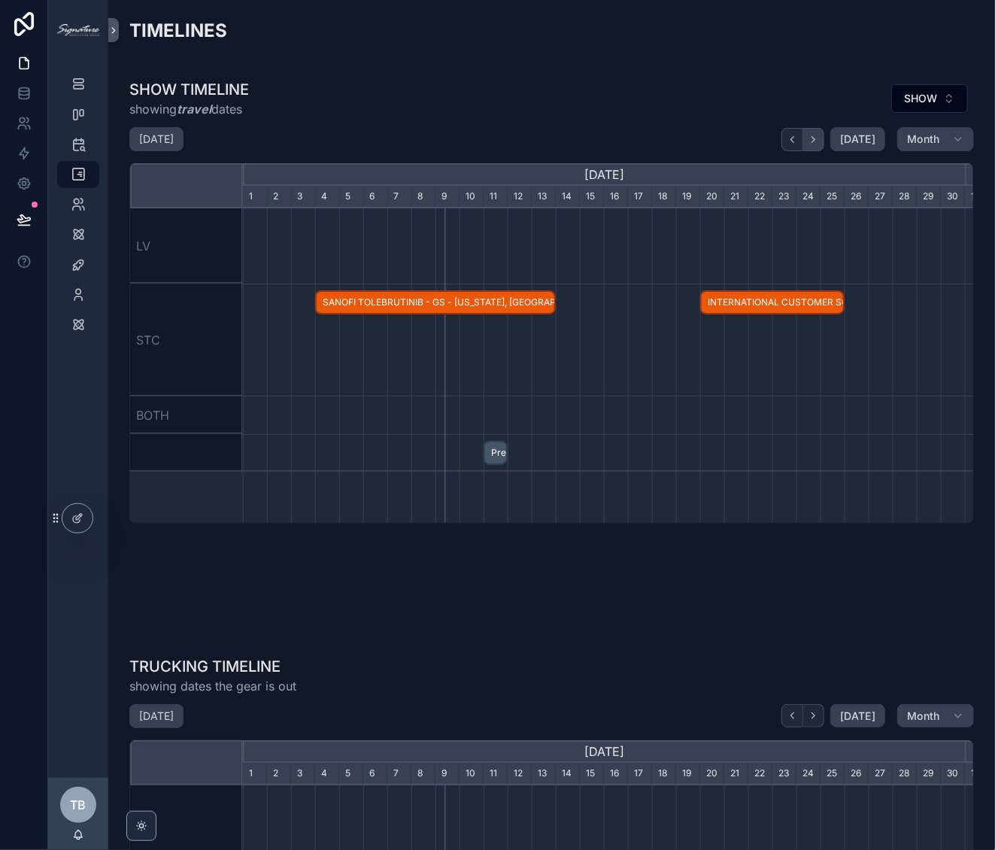
click at [808, 144] on icon "scrollable content" at bounding box center [813, 139] width 11 height 11
click at [808, 143] on icon "scrollable content" at bounding box center [813, 139] width 11 height 11
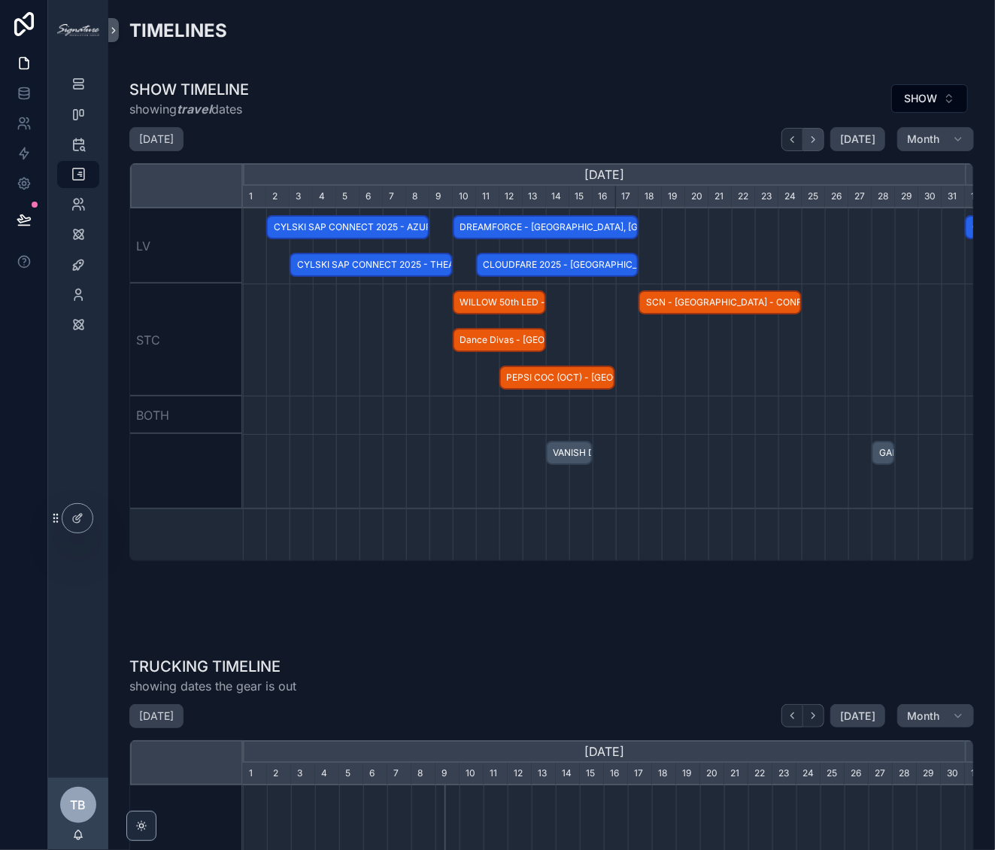
click at [808, 143] on icon "scrollable content" at bounding box center [813, 139] width 11 height 11
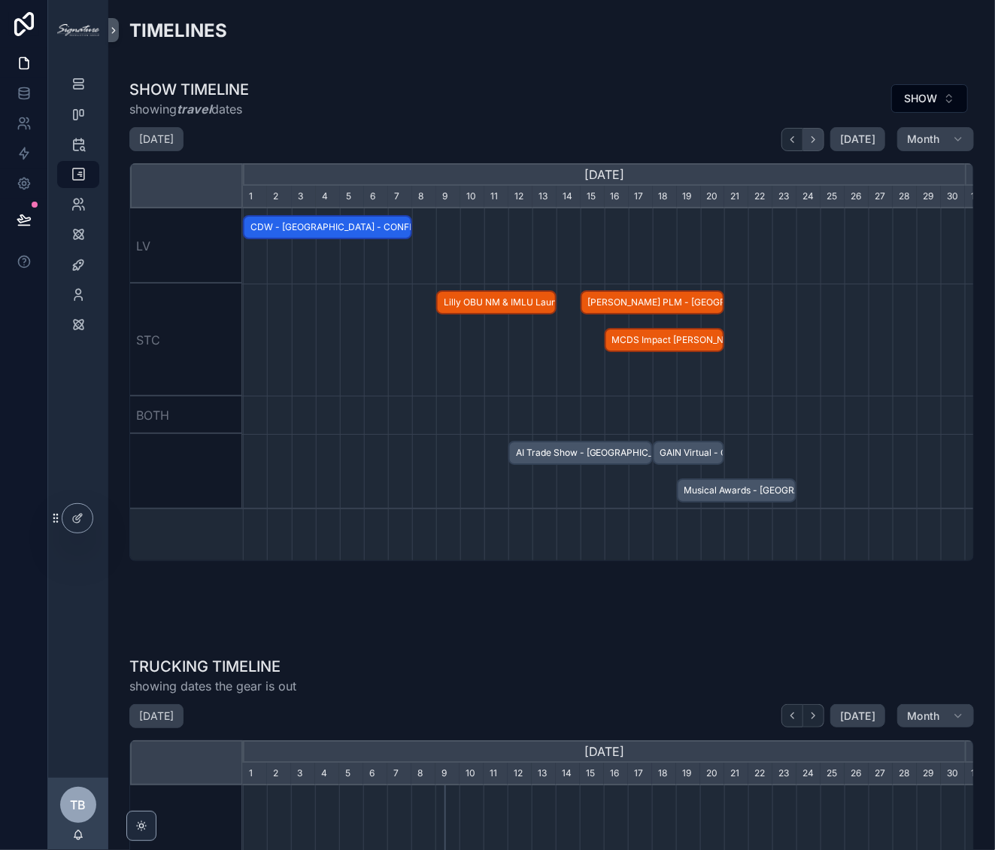
click at [808, 143] on icon "scrollable content" at bounding box center [813, 139] width 11 height 11
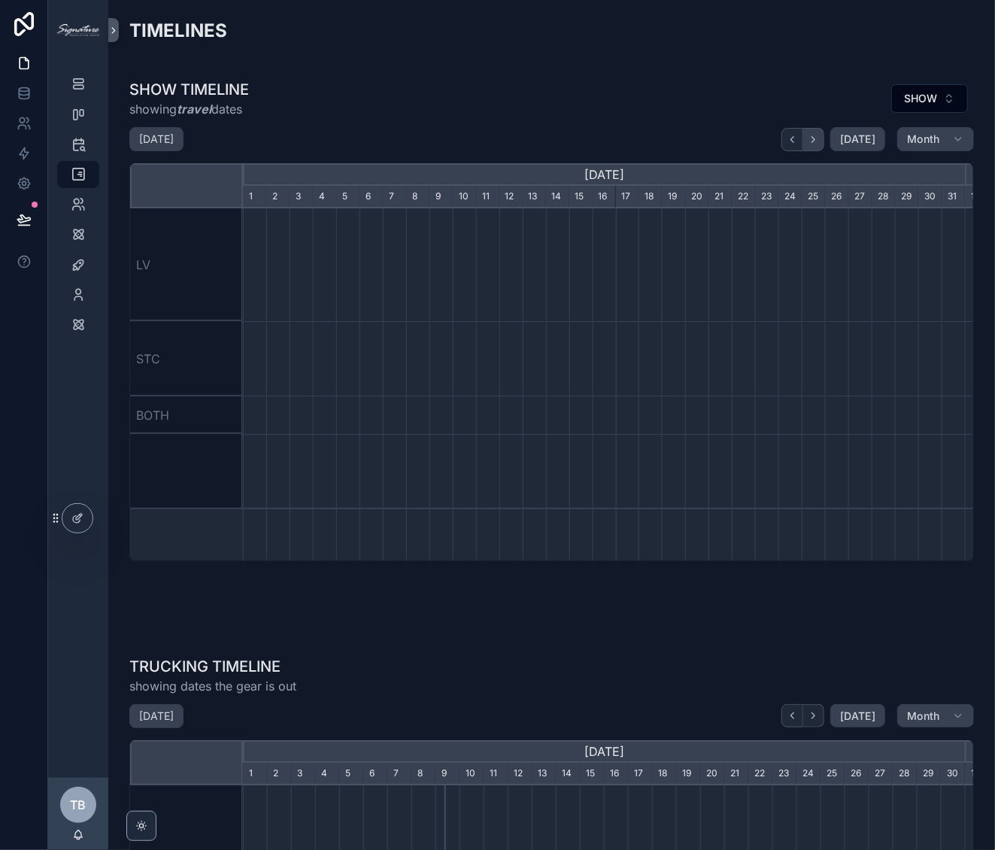
click at [808, 143] on icon "scrollable content" at bounding box center [813, 139] width 11 height 11
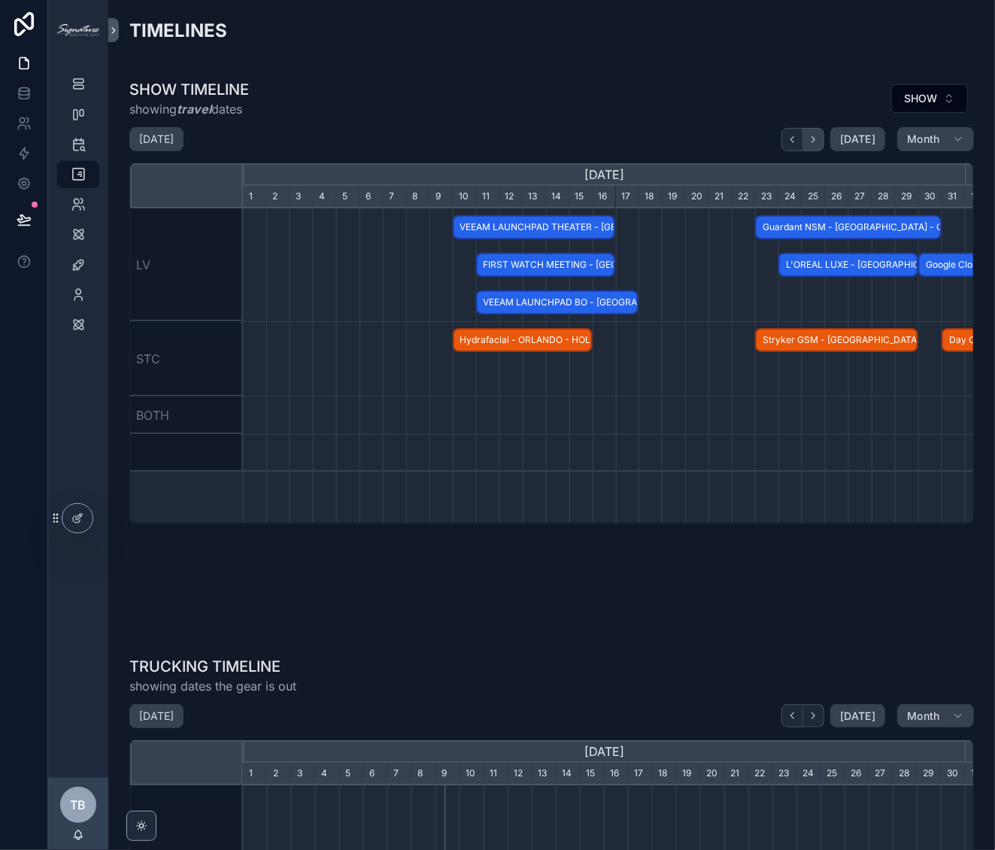
click at [808, 140] on icon "scrollable content" at bounding box center [813, 139] width 11 height 11
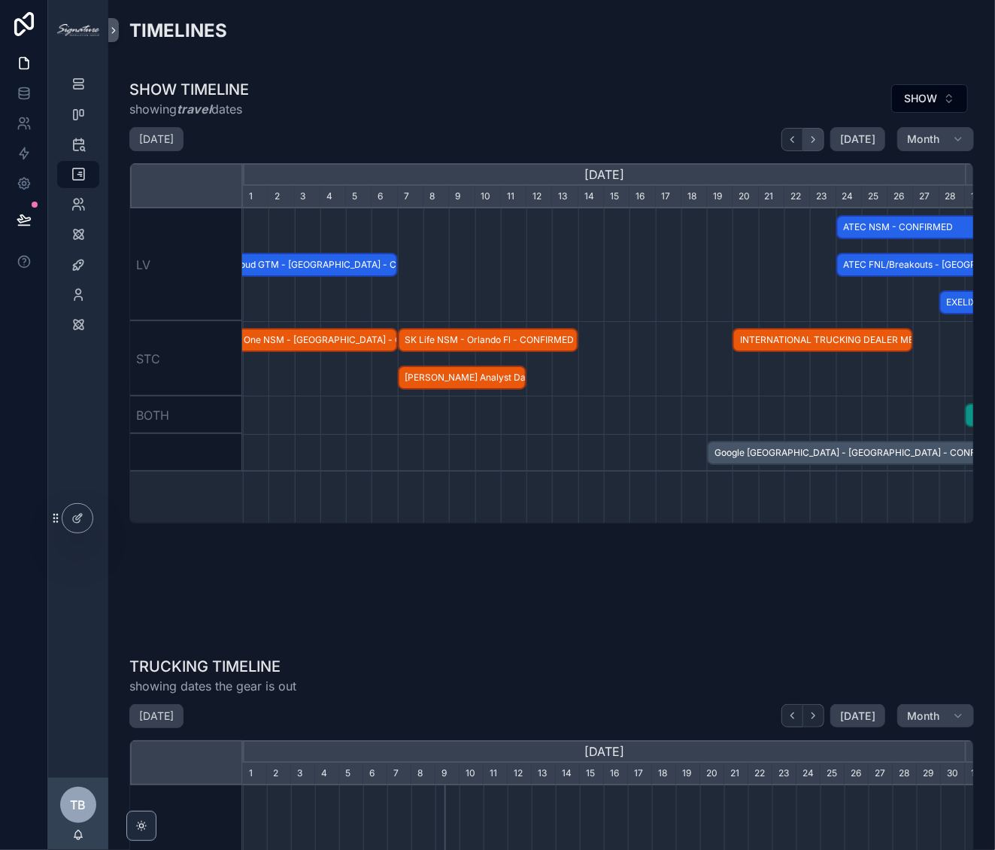
click at [811, 141] on icon "scrollable content" at bounding box center [813, 139] width 11 height 11
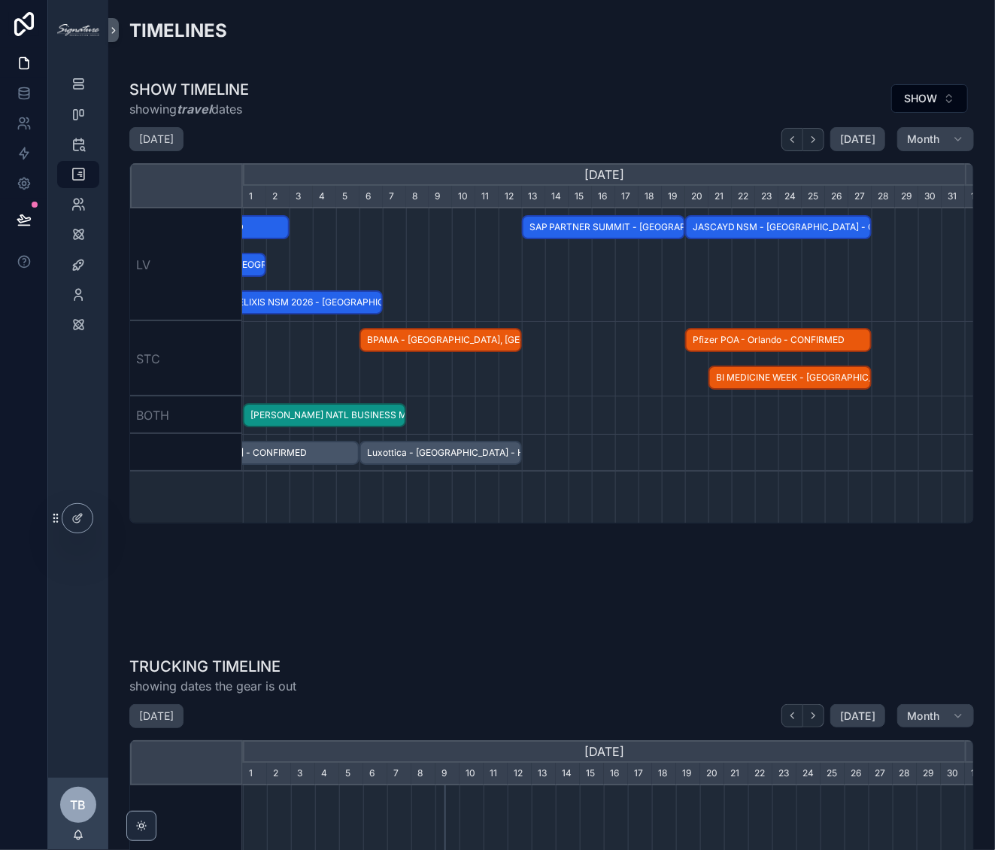
click at [769, 225] on span "JASCAYD NSM - Las Vegas - CONFIRMED" at bounding box center [777, 227] width 183 height 25
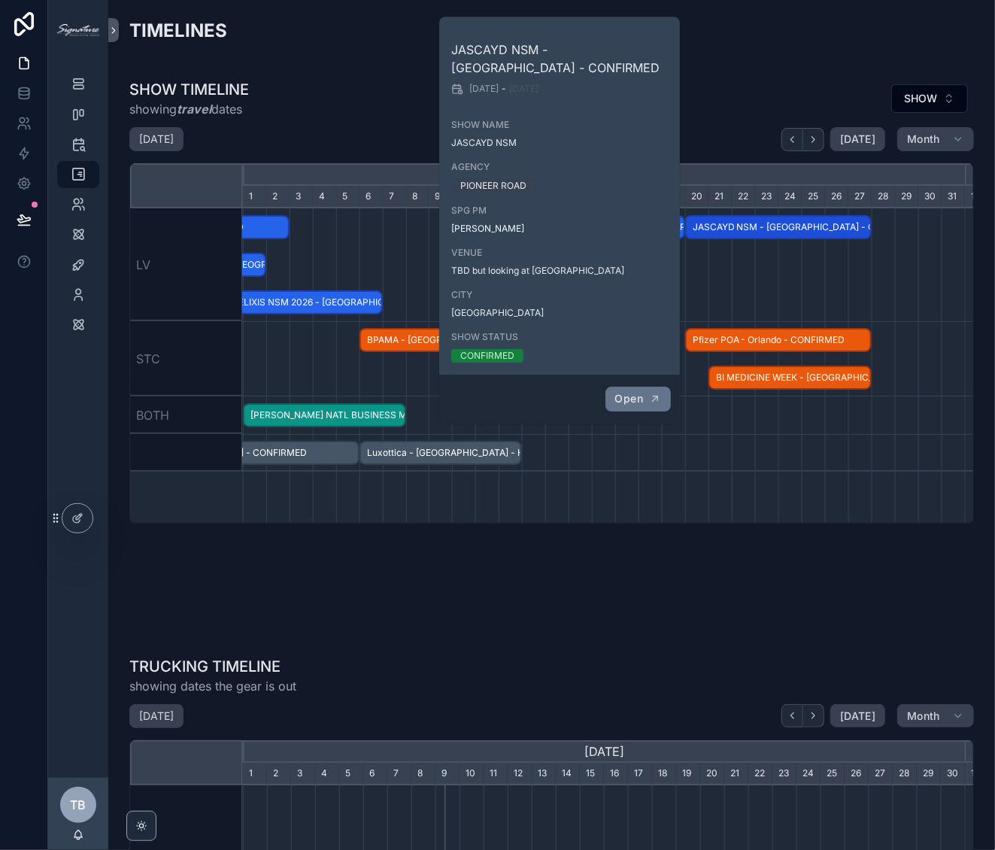
click at [618, 394] on span "Open" at bounding box center [629, 399] width 28 height 14
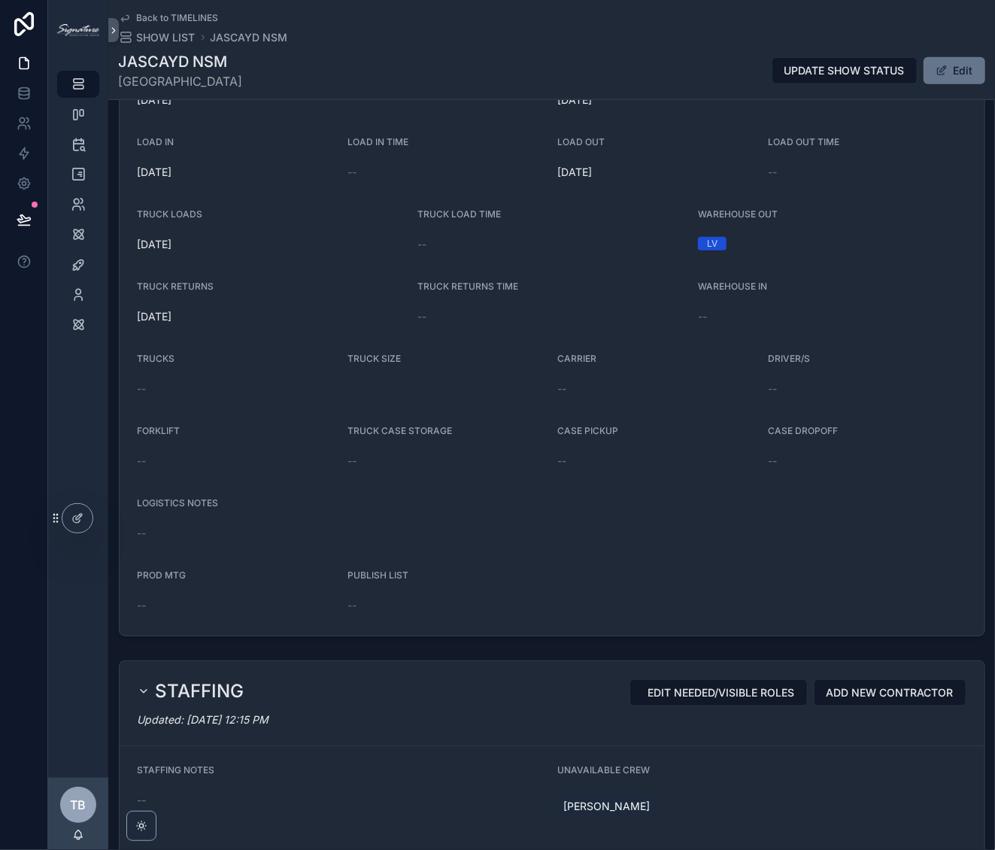
scroll to position [325, 0]
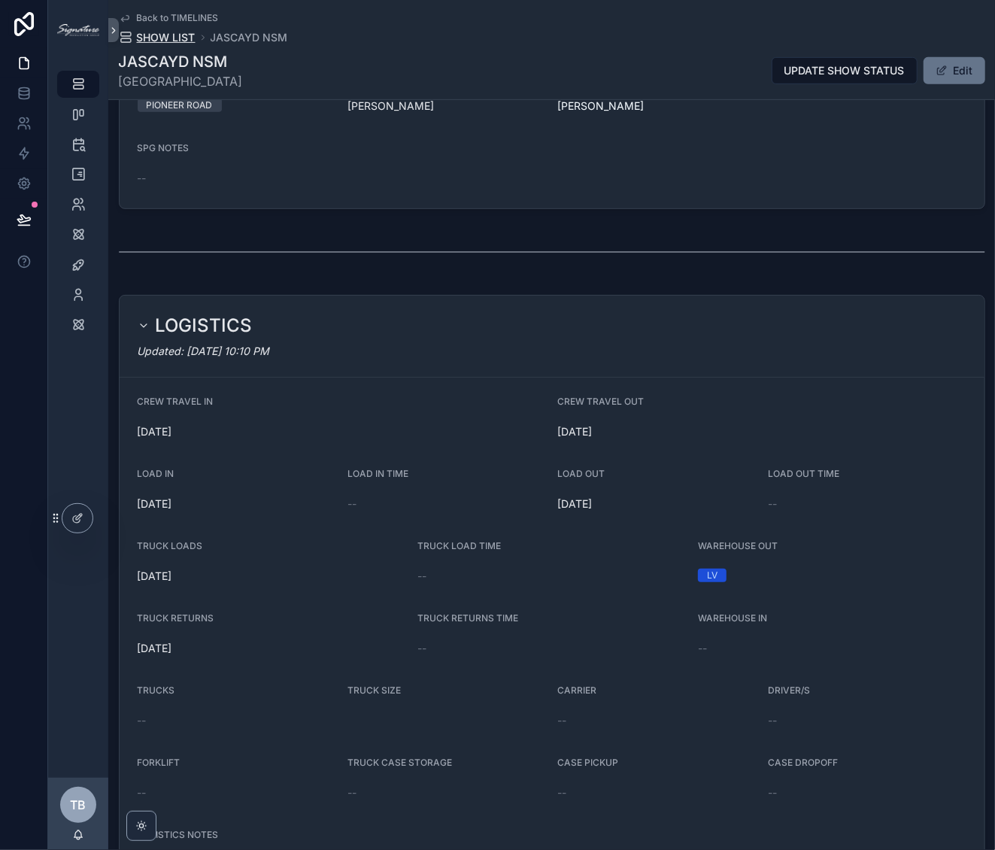
click at [177, 32] on span "SHOW LIST" at bounding box center [166, 37] width 59 height 15
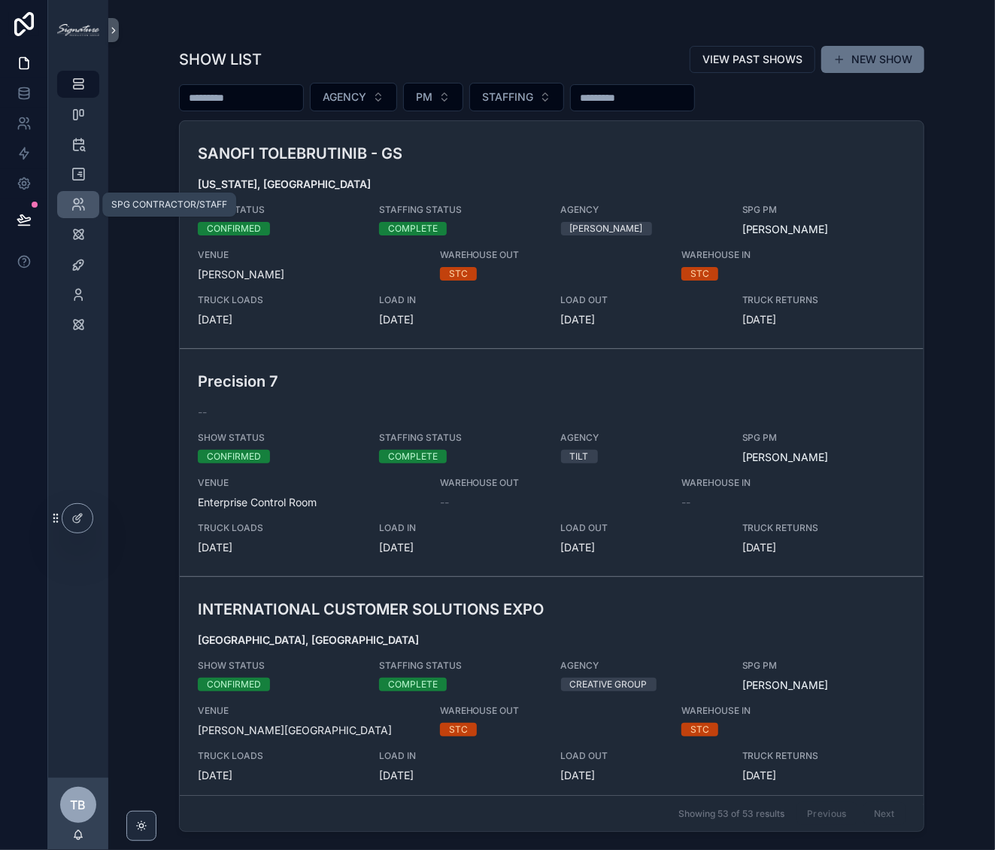
click at [81, 202] on icon "scrollable content" at bounding box center [78, 204] width 15 height 15
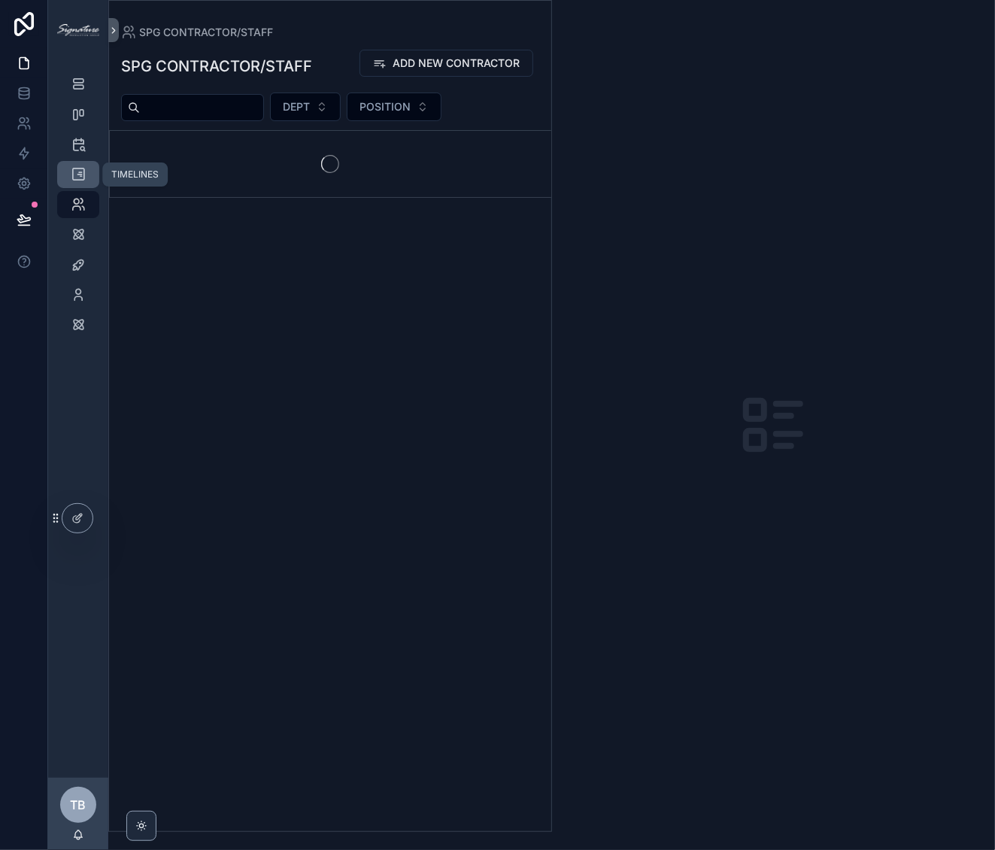
click at [75, 167] on icon "scrollable content" at bounding box center [78, 174] width 15 height 15
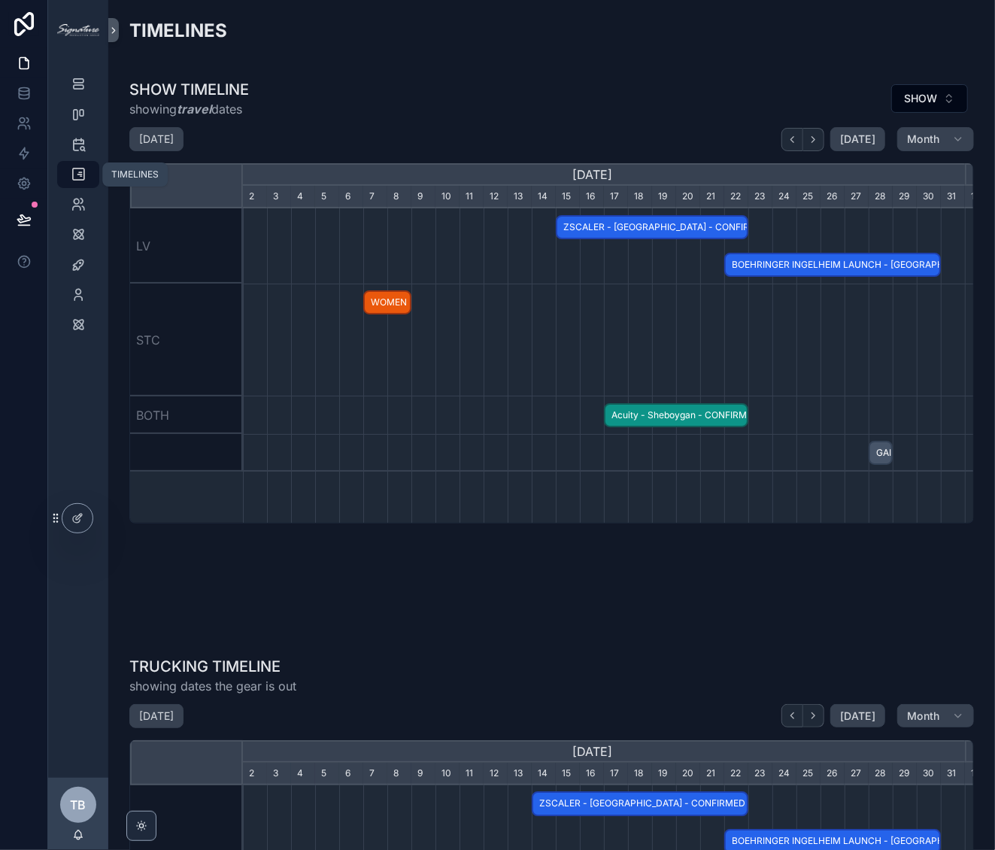
scroll to position [0, 722]
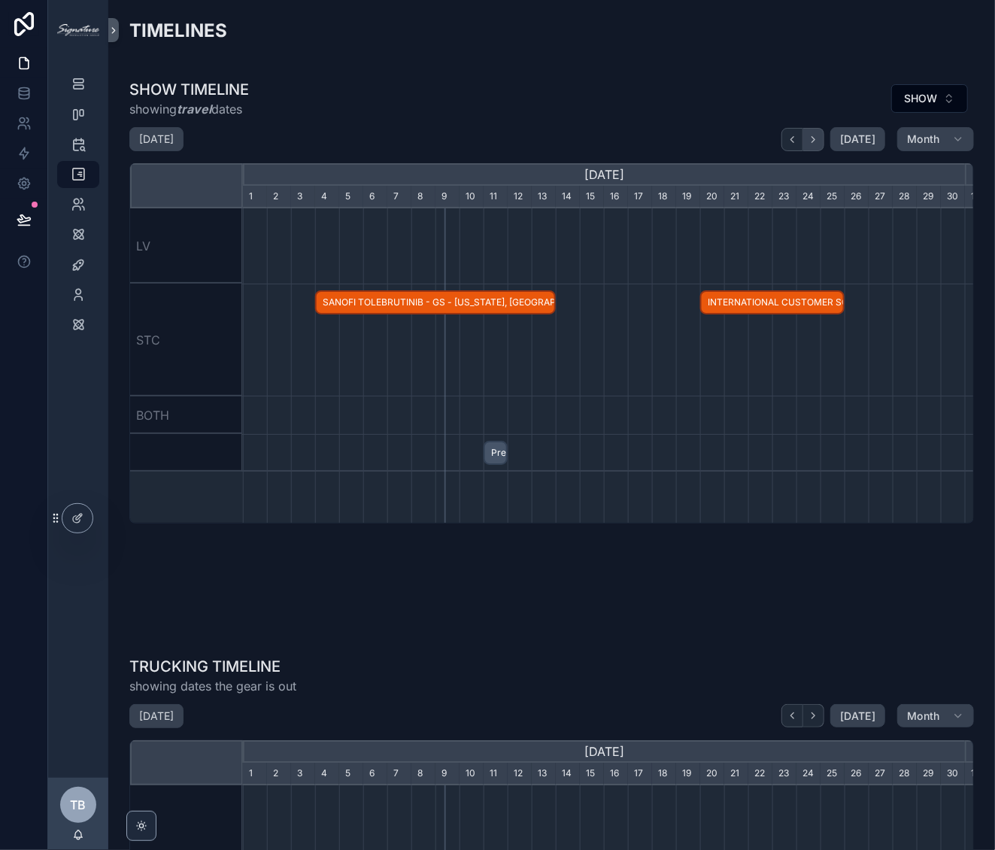
click at [808, 138] on icon "scrollable content" at bounding box center [813, 139] width 11 height 11
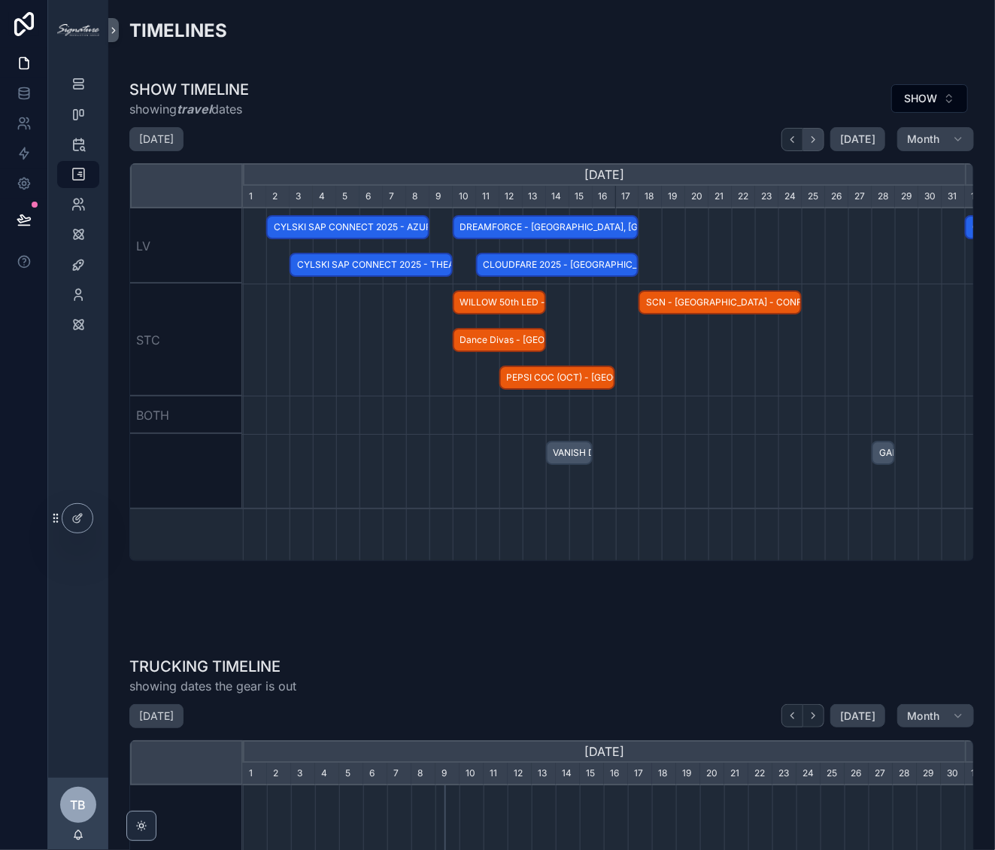
click at [808, 138] on icon "scrollable content" at bounding box center [813, 139] width 11 height 11
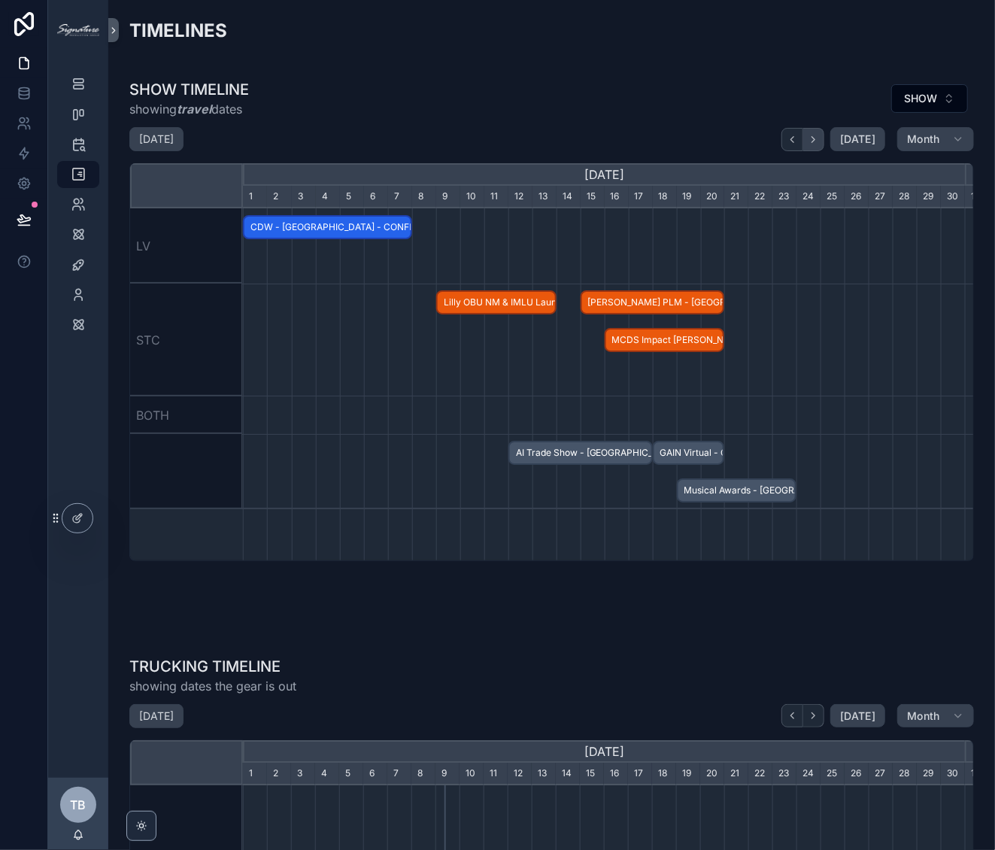
click at [808, 138] on icon "scrollable content" at bounding box center [813, 139] width 11 height 11
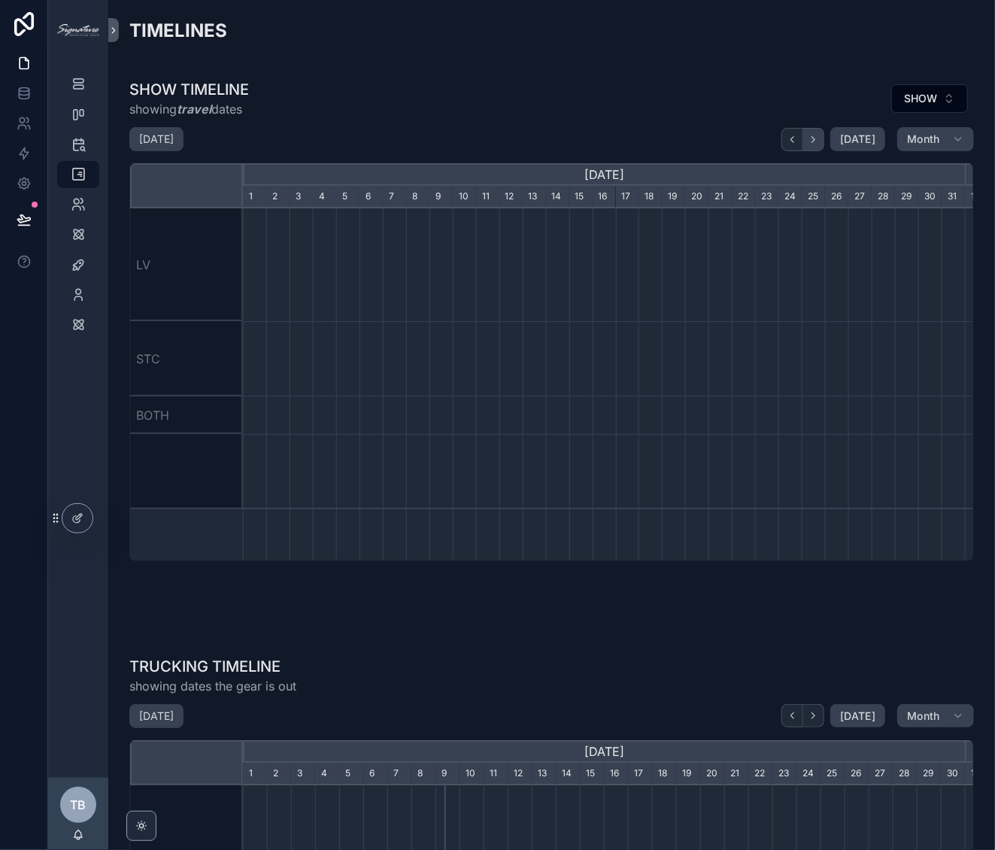
click at [808, 138] on icon "scrollable content" at bounding box center [813, 139] width 11 height 11
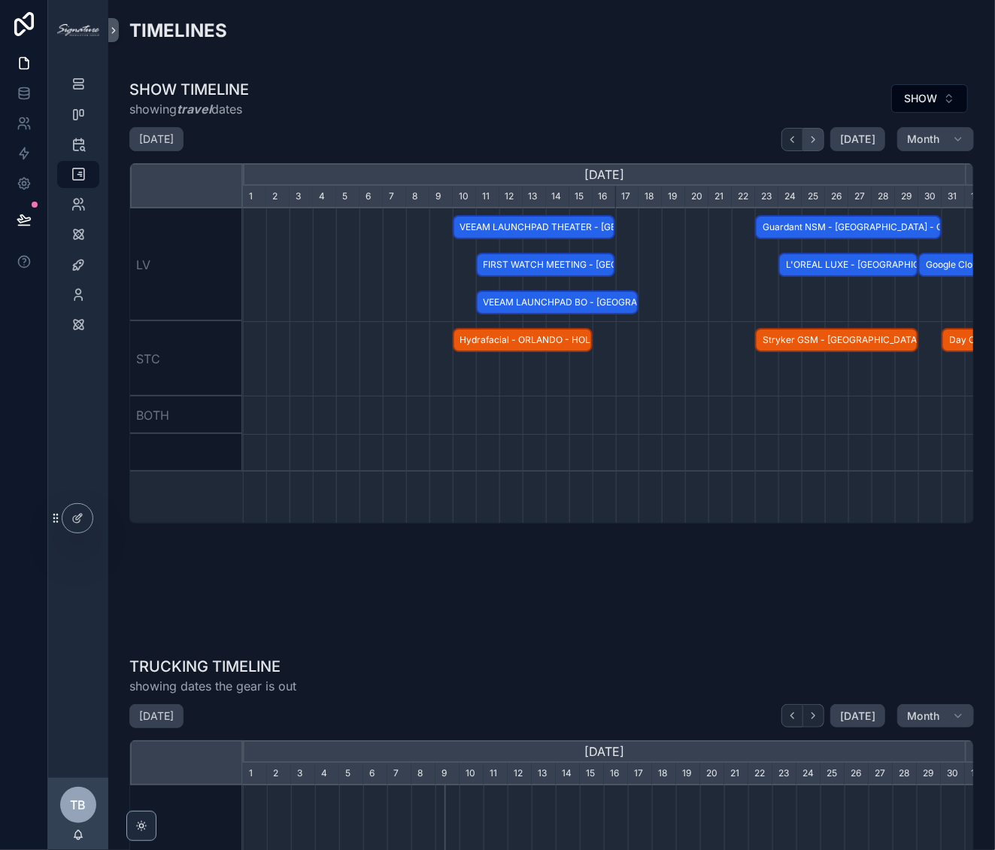
click at [808, 138] on icon "scrollable content" at bounding box center [813, 139] width 11 height 11
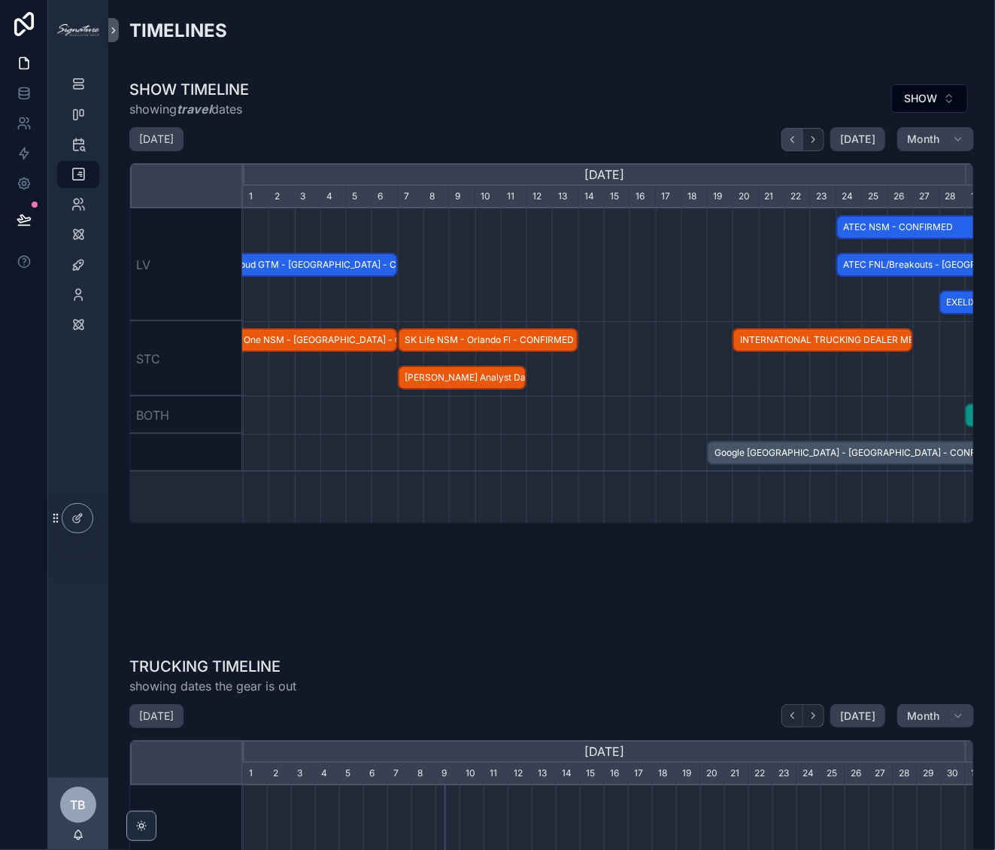
click at [786, 138] on icon "scrollable content" at bounding box center [791, 139] width 11 height 11
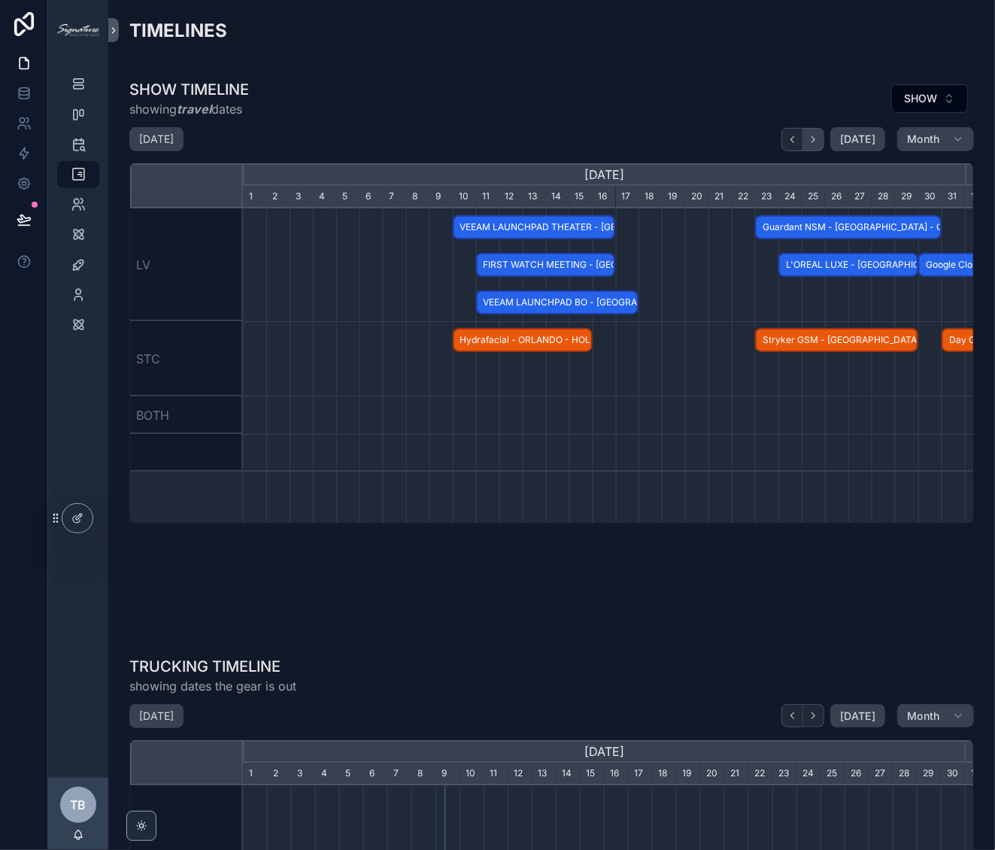
click at [816, 137] on button "scrollable content" at bounding box center [813, 139] width 21 height 23
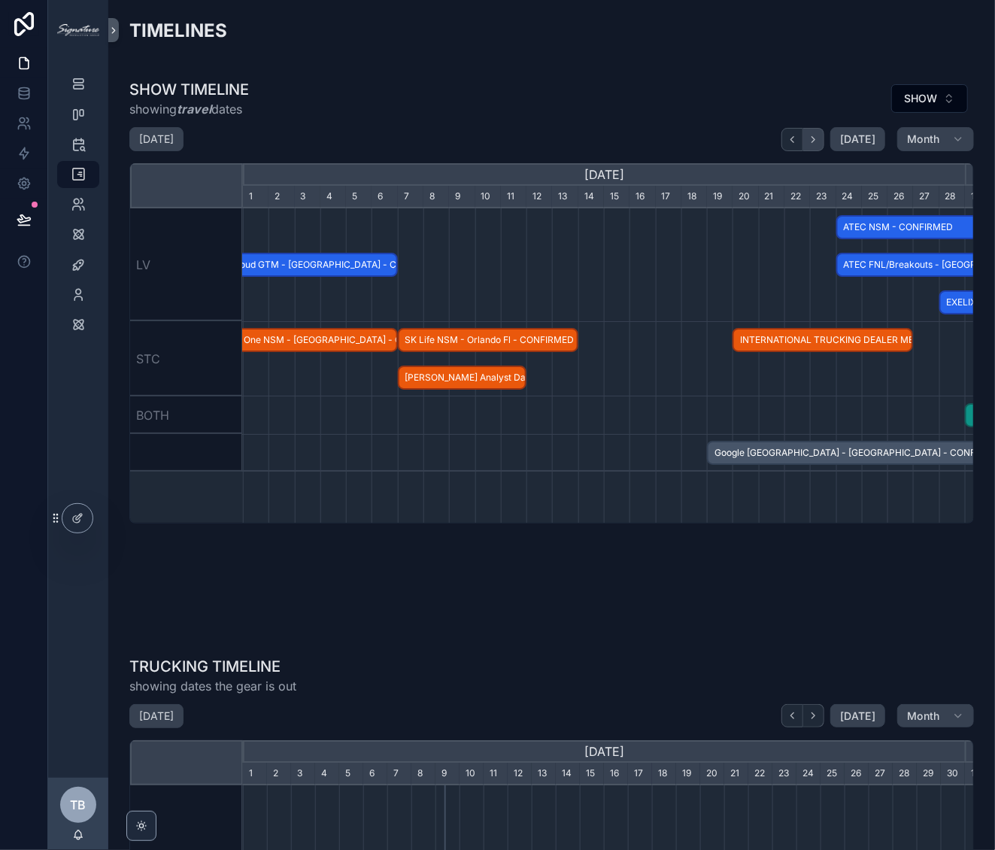
click at [816, 137] on button "scrollable content" at bounding box center [813, 139] width 21 height 23
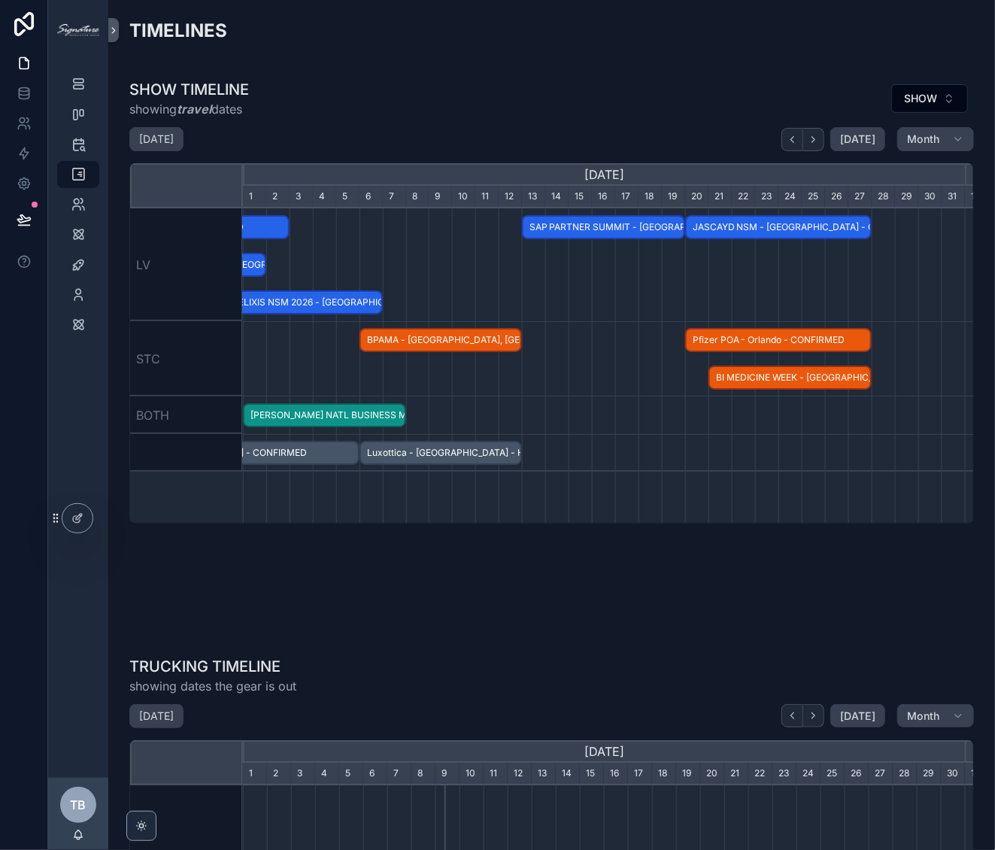
click at [796, 335] on span "Pfizer POA - Orlando - CONFIRMED" at bounding box center [777, 340] width 183 height 25
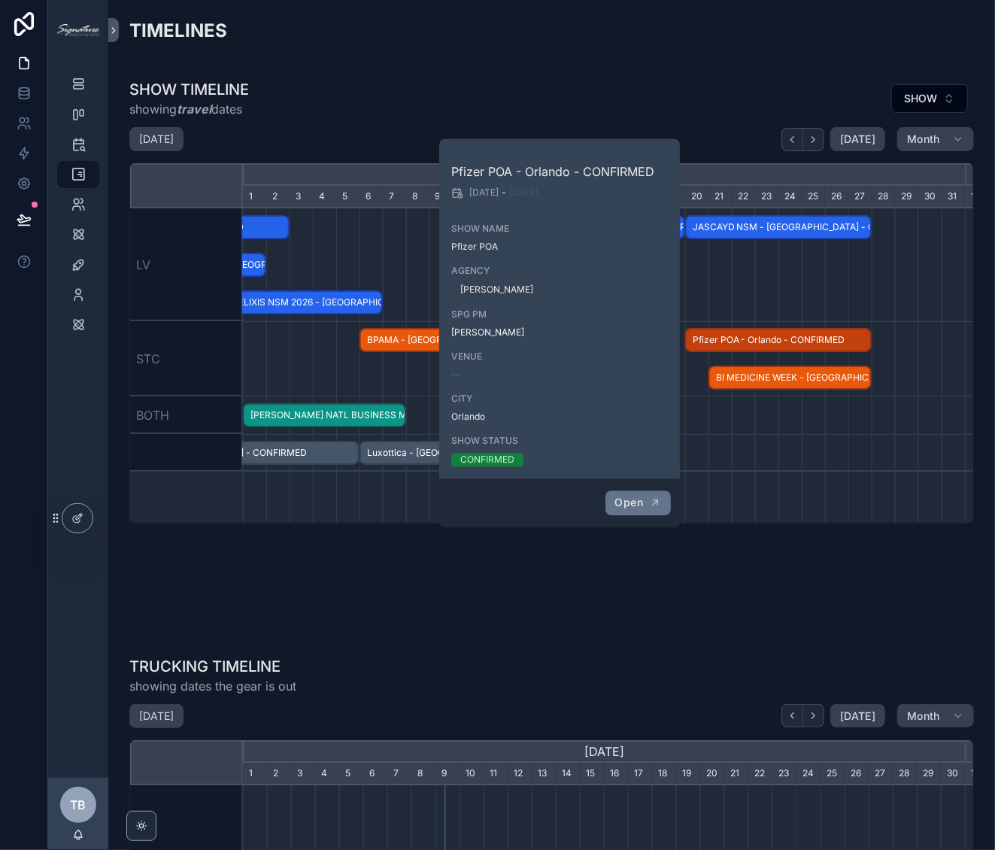
click at [643, 505] on span "Open" at bounding box center [629, 503] width 28 height 14
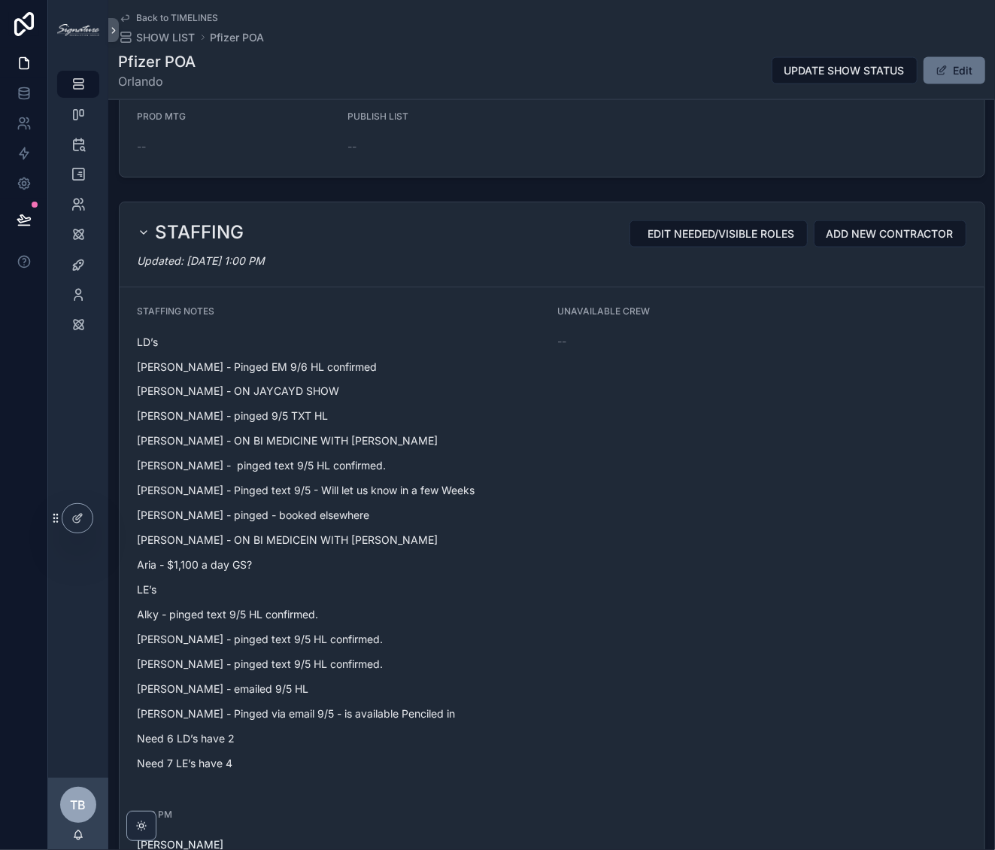
scroll to position [1139, 0]
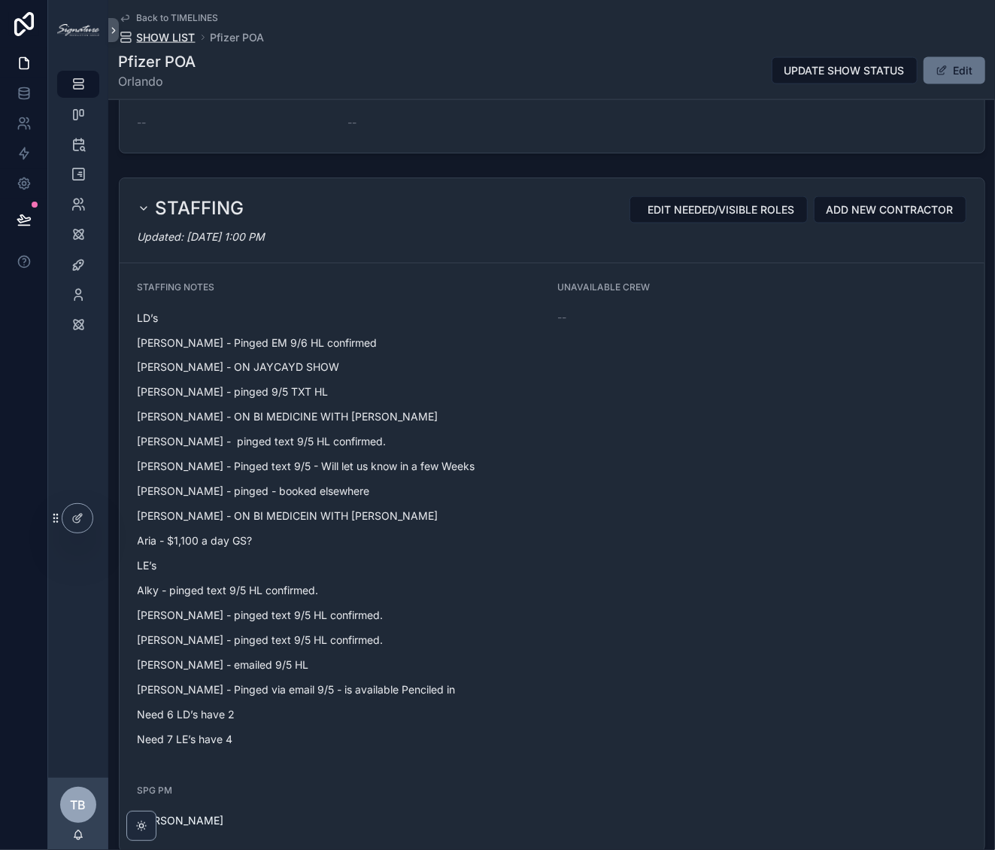
click at [165, 30] on span "SHOW LIST" at bounding box center [166, 37] width 59 height 15
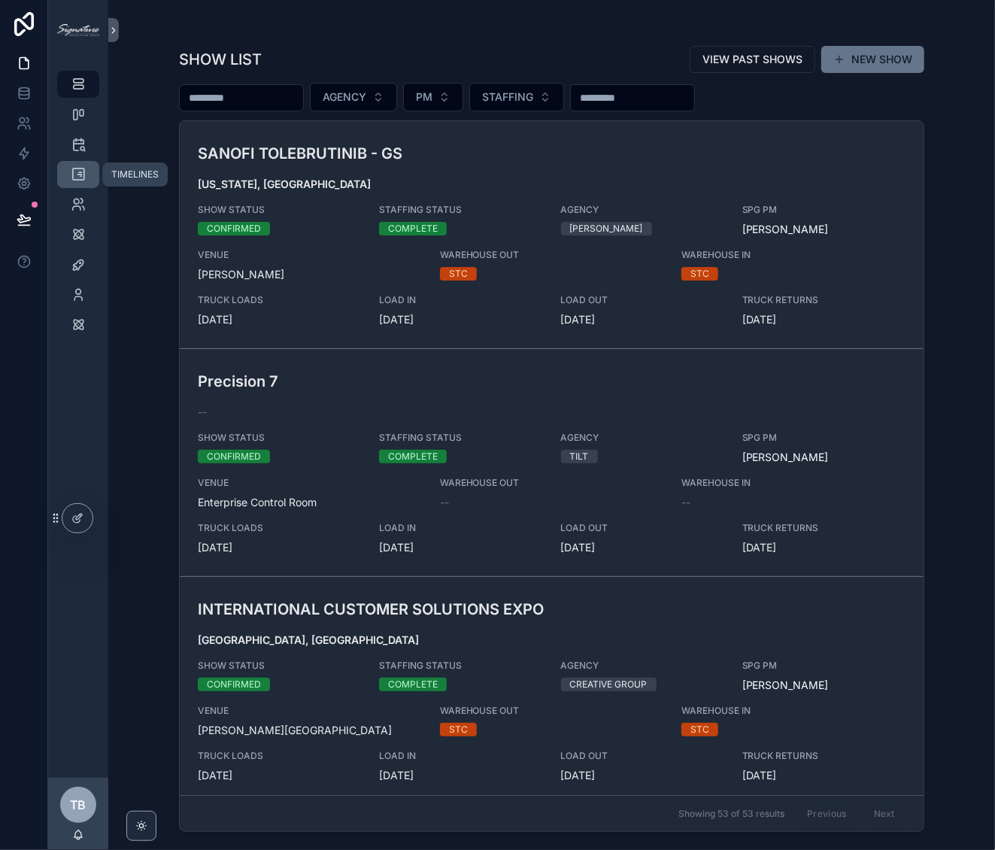
click at [87, 177] on div "TIMELINES" at bounding box center [78, 174] width 24 height 24
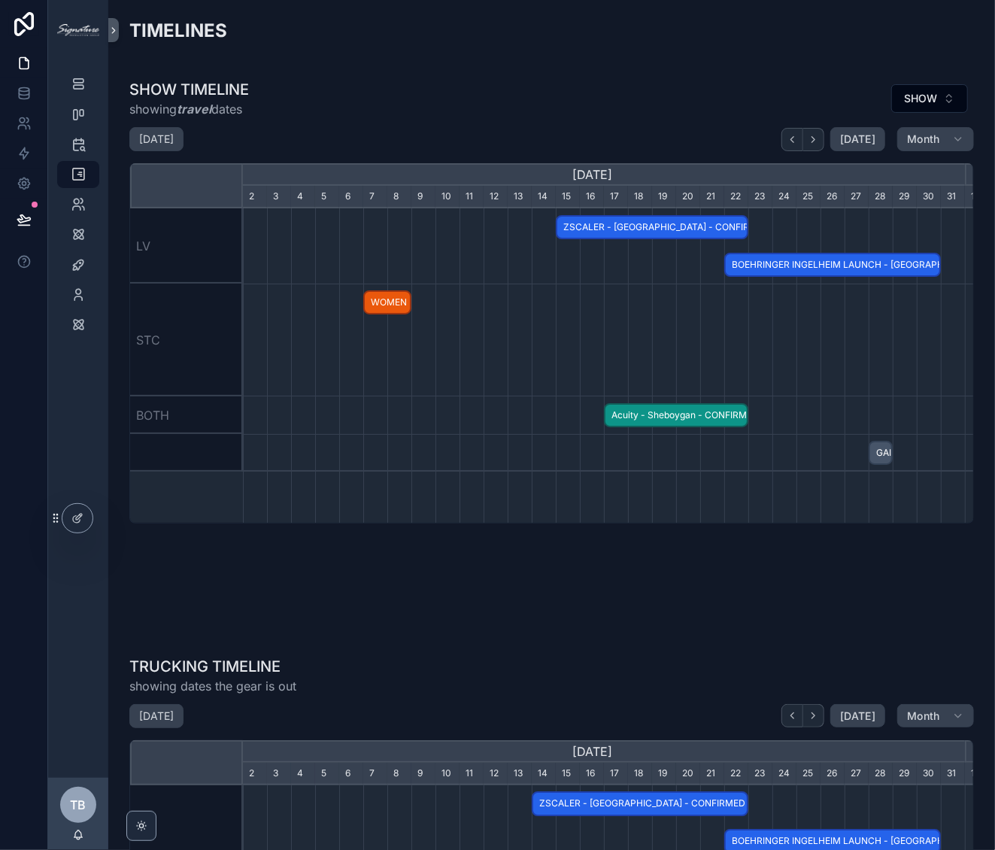
scroll to position [0, 722]
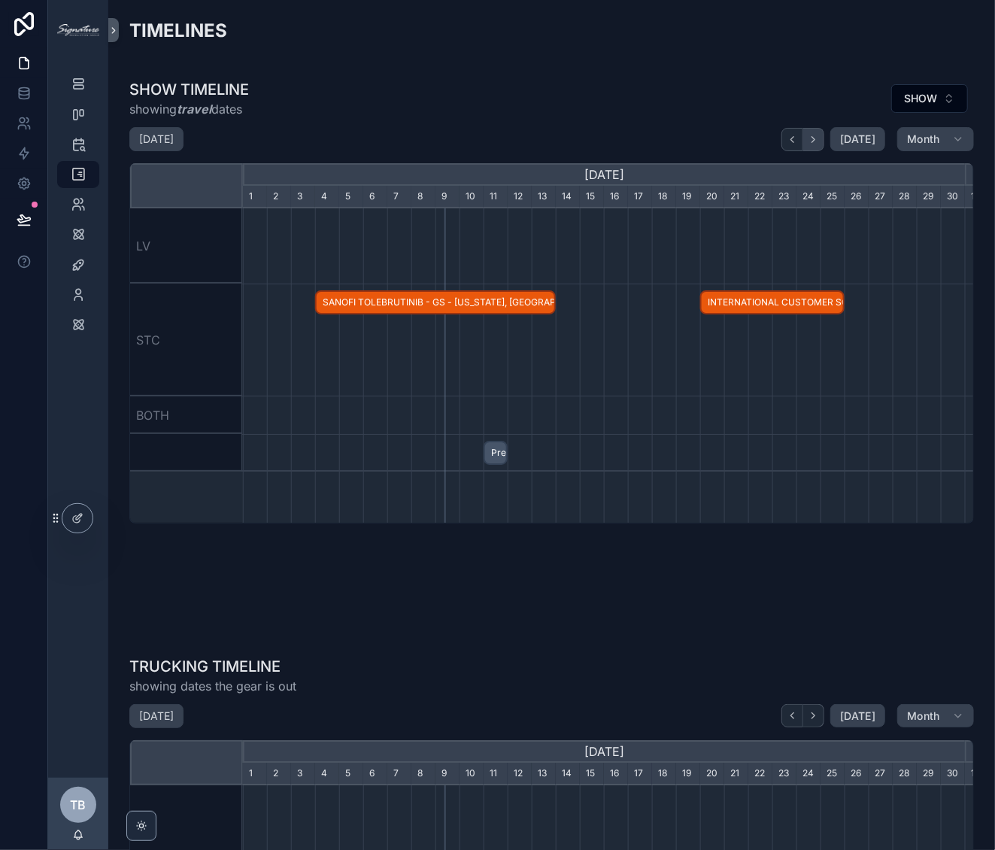
click at [812, 141] on icon "scrollable content" at bounding box center [813, 139] width 3 height 6
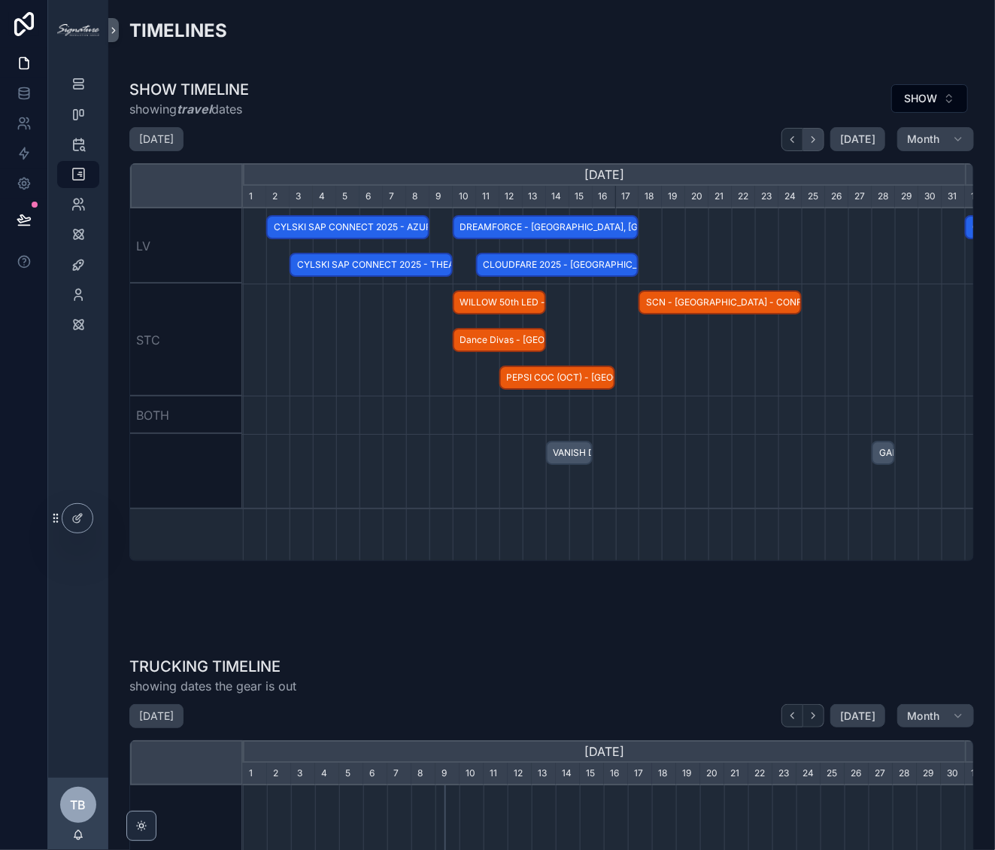
click at [812, 141] on icon "scrollable content" at bounding box center [813, 139] width 3 height 6
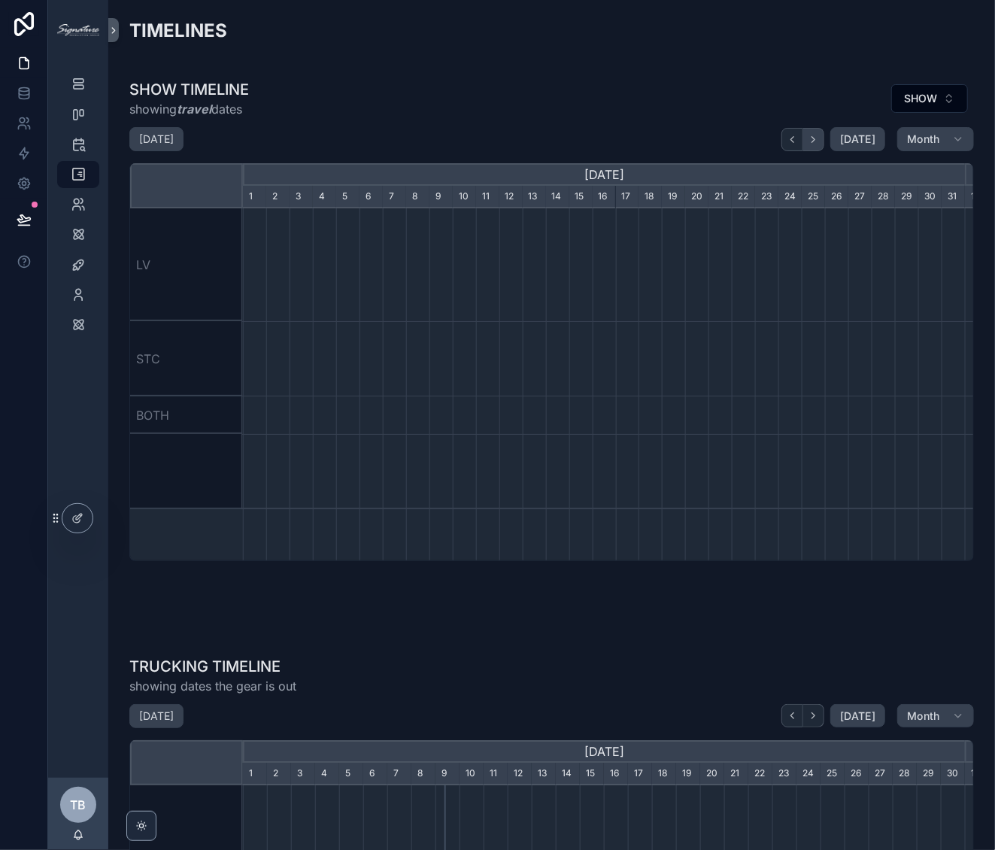
click at [812, 141] on icon "scrollable content" at bounding box center [813, 139] width 3 height 6
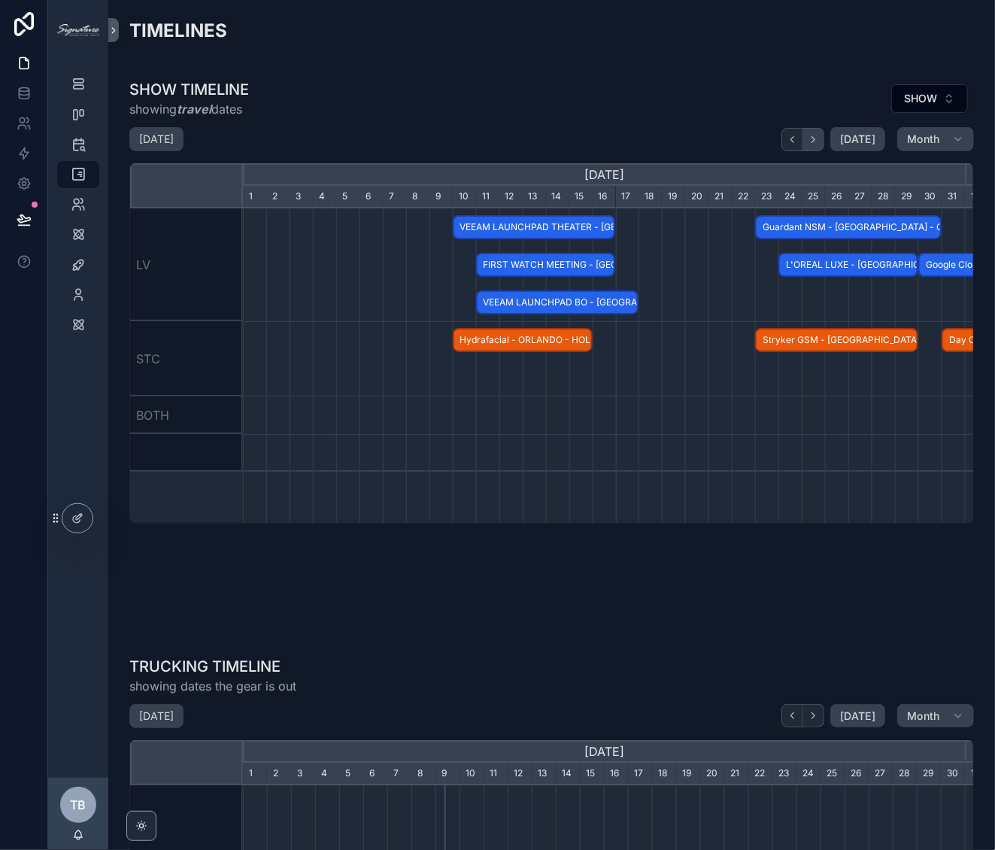
click at [808, 141] on icon "scrollable content" at bounding box center [813, 139] width 11 height 11
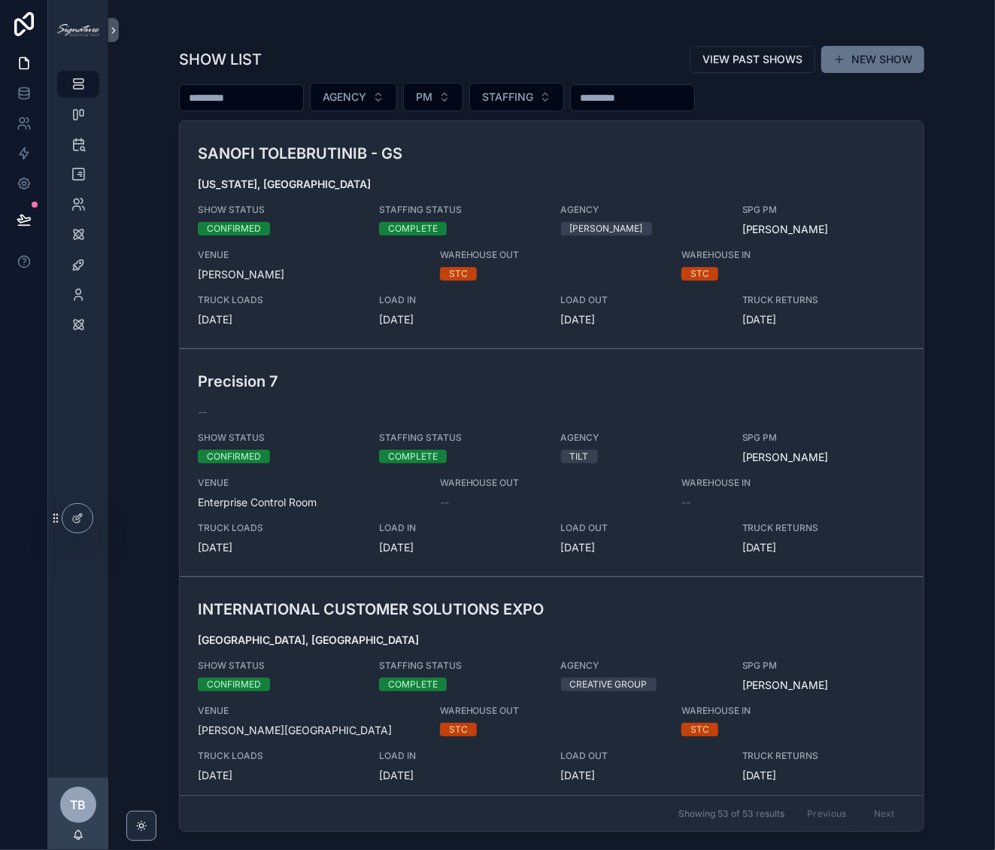
click at [246, 97] on input "scrollable content" at bounding box center [241, 97] width 123 height 21
type input "*****"
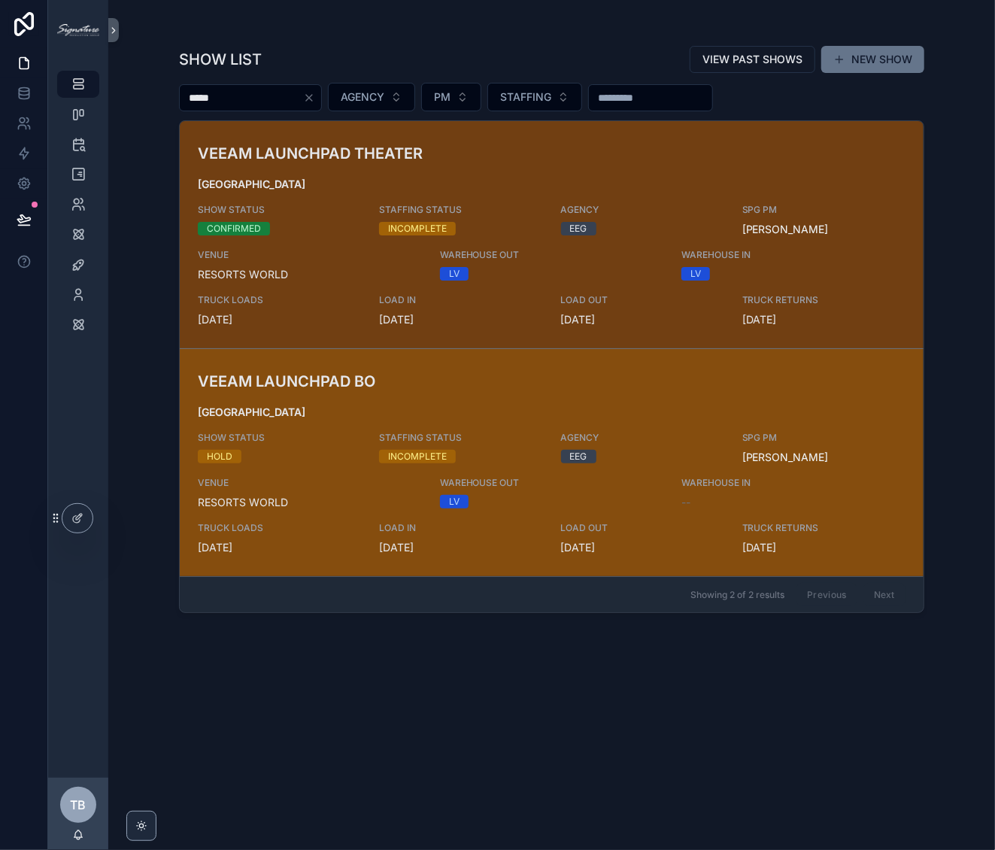
click at [429, 455] on div "INCOMPLETE" at bounding box center [417, 457] width 59 height 14
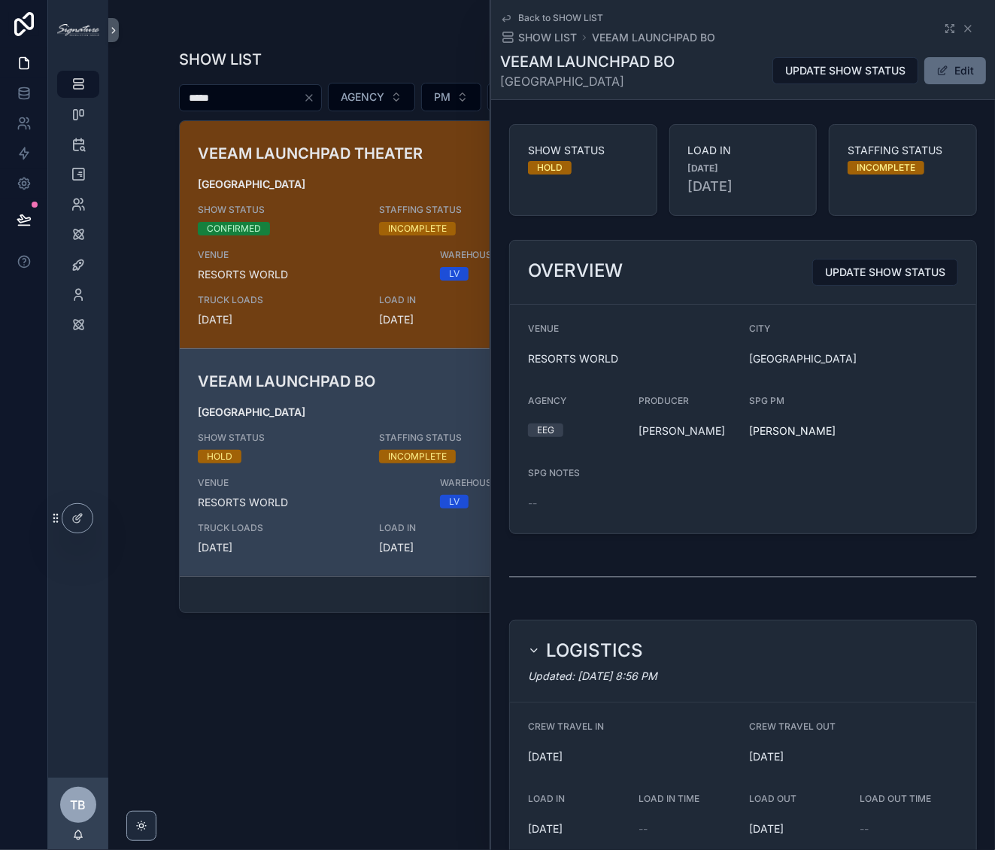
click at [948, 72] on button "Edit" at bounding box center [955, 70] width 62 height 27
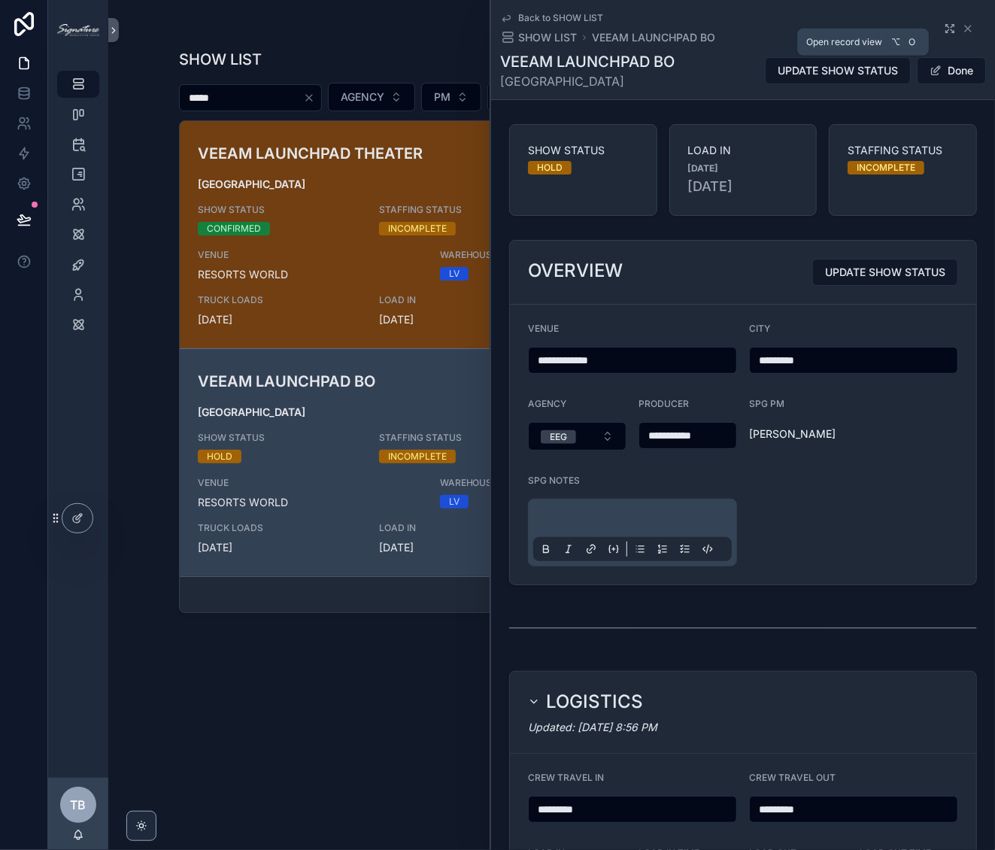
click at [946, 32] on icon "scrollable content" at bounding box center [947, 32] width 2 height 2
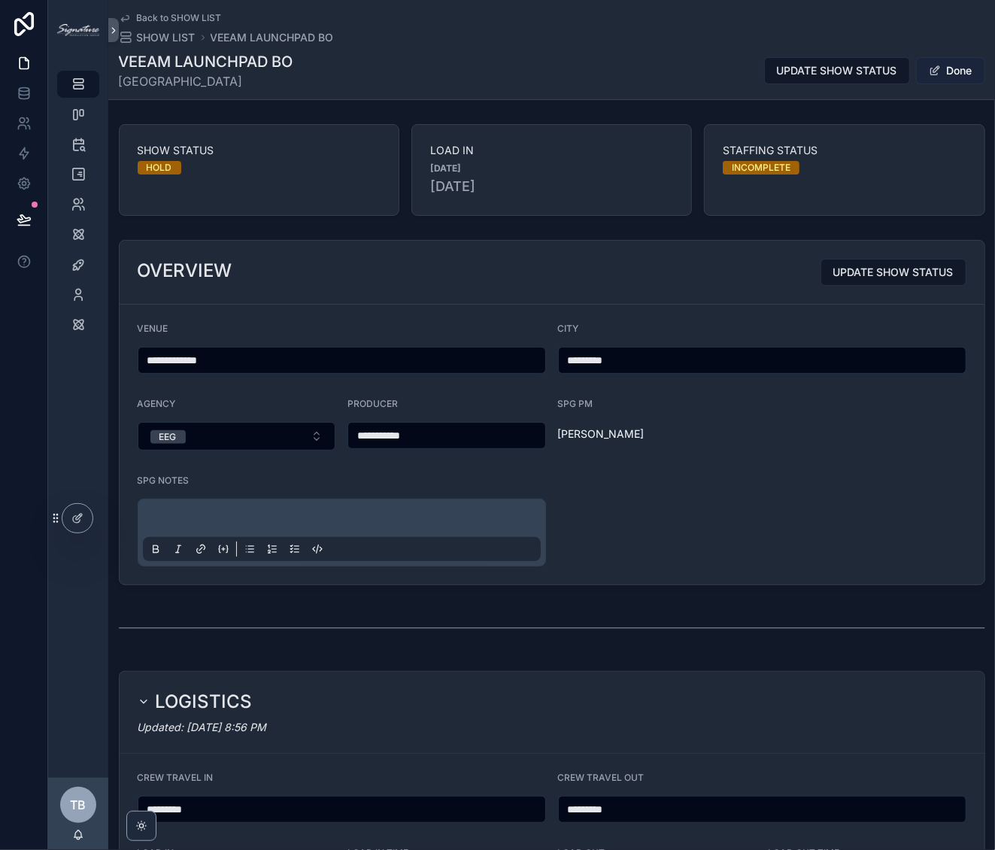
click at [965, 68] on button "Done" at bounding box center [950, 70] width 69 height 27
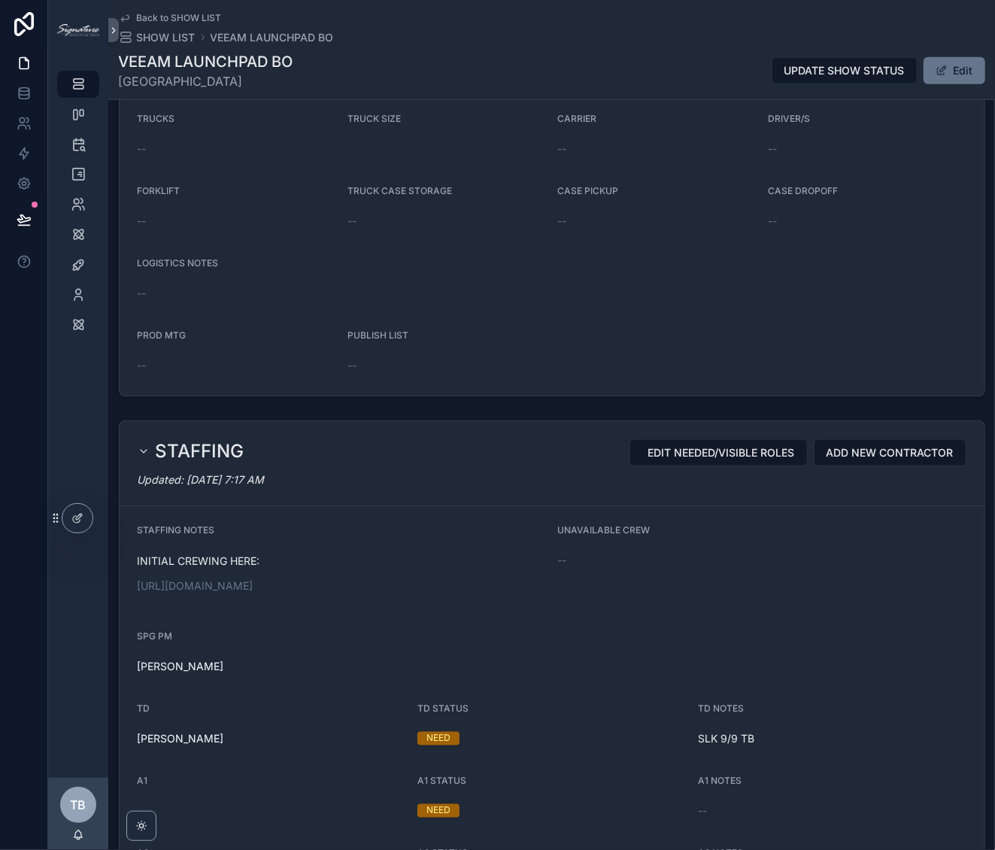
scroll to position [883, 0]
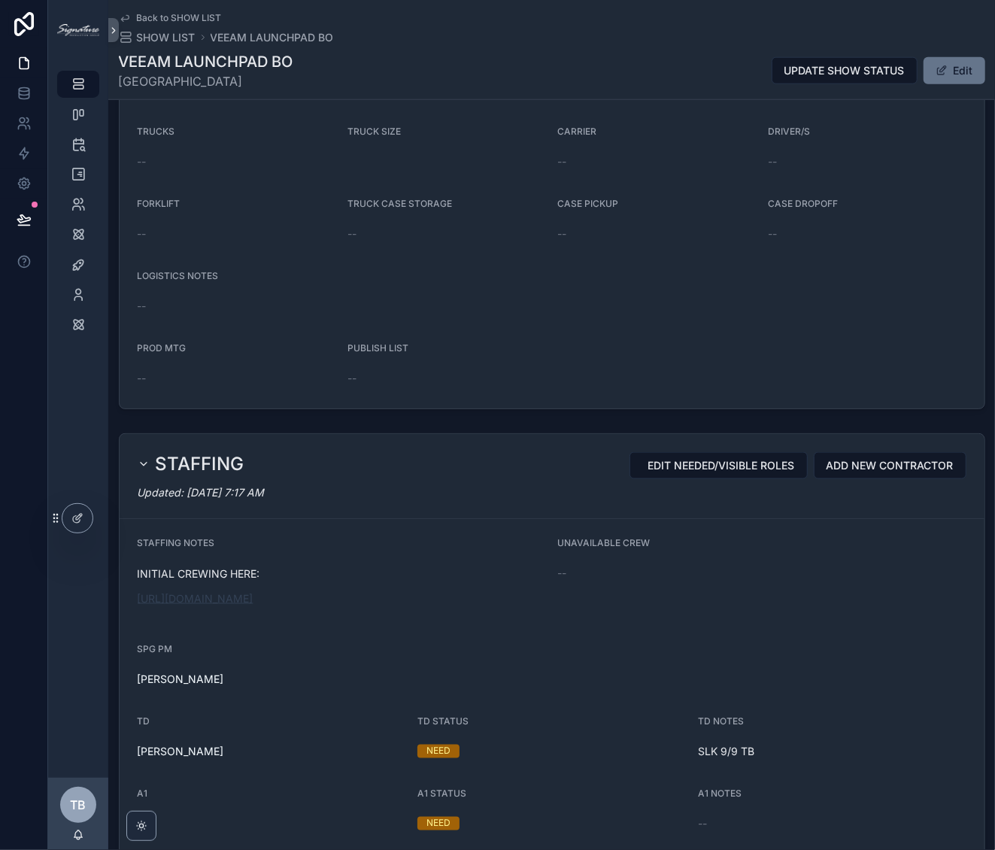
click at [214, 605] on link "[URL][DOMAIN_NAME]" at bounding box center [196, 598] width 116 height 13
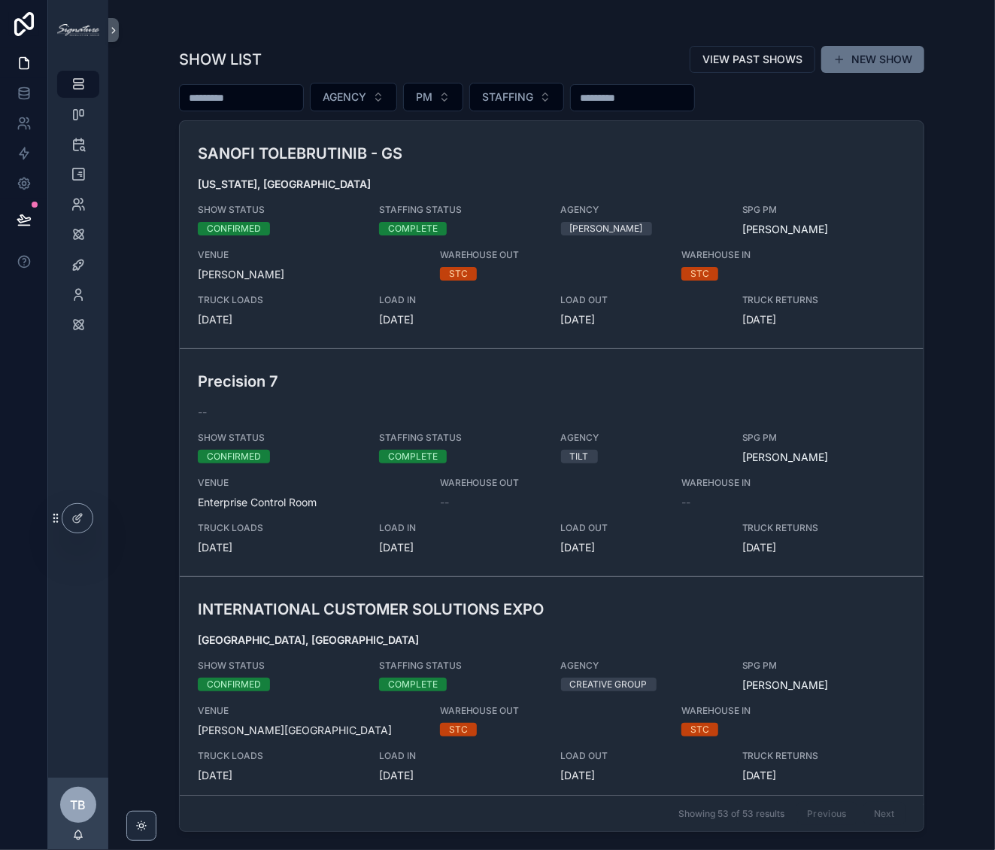
click at [251, 98] on input "scrollable content" at bounding box center [241, 97] width 123 height 21
click at [247, 96] on input "scrollable content" at bounding box center [241, 97] width 123 height 21
type input "**********"
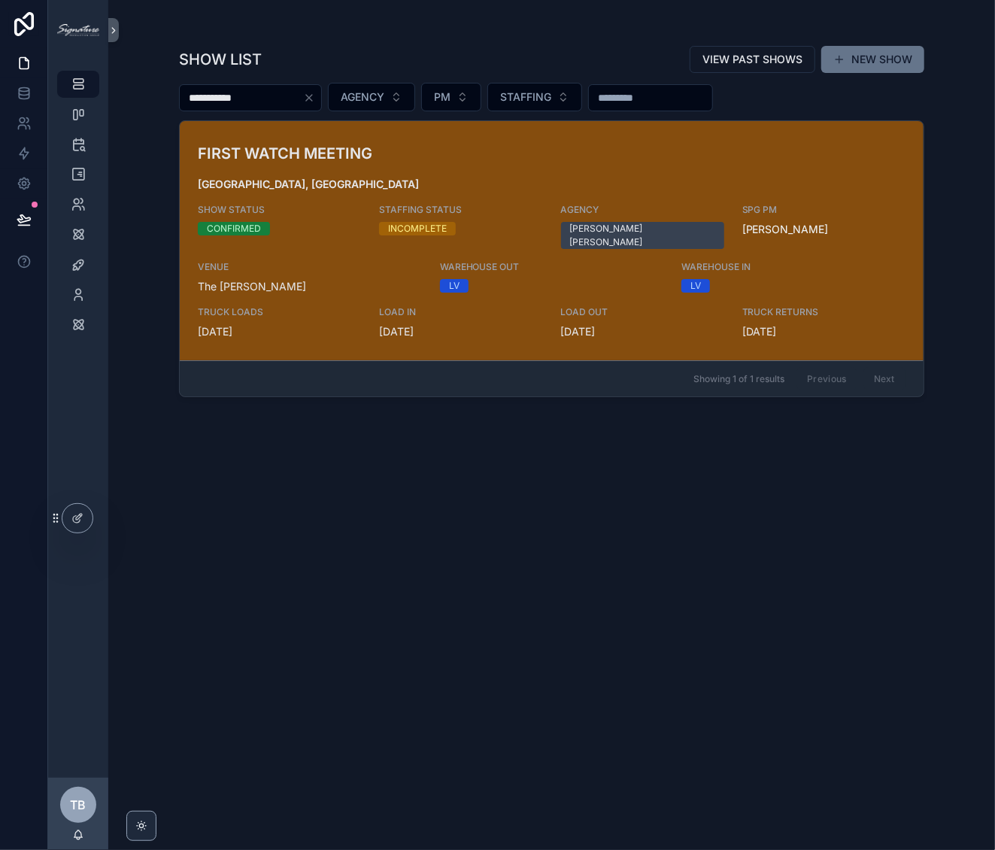
click at [714, 170] on div "FIRST WATCH MEETING [GEOGRAPHIC_DATA], [GEOGRAPHIC_DATA] SHOW STATUS CONFIRMED …" at bounding box center [552, 240] width 708 height 197
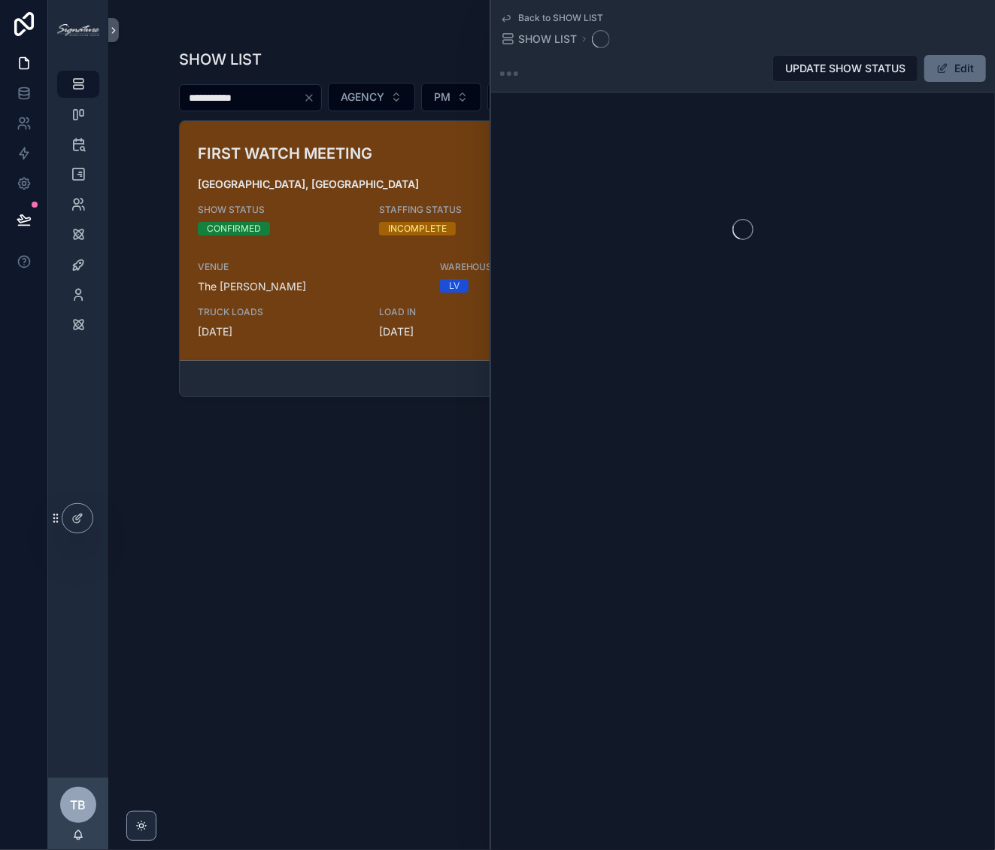
click at [954, 64] on button "Edit" at bounding box center [955, 68] width 62 height 27
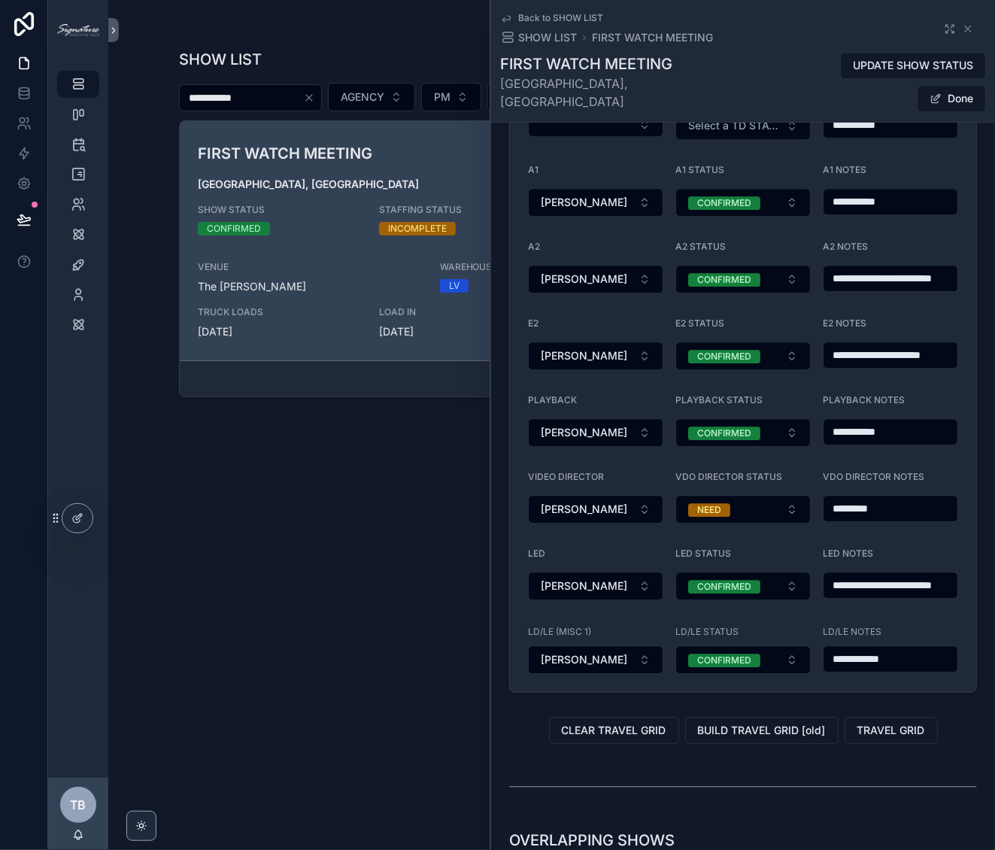
scroll to position [1795, 0]
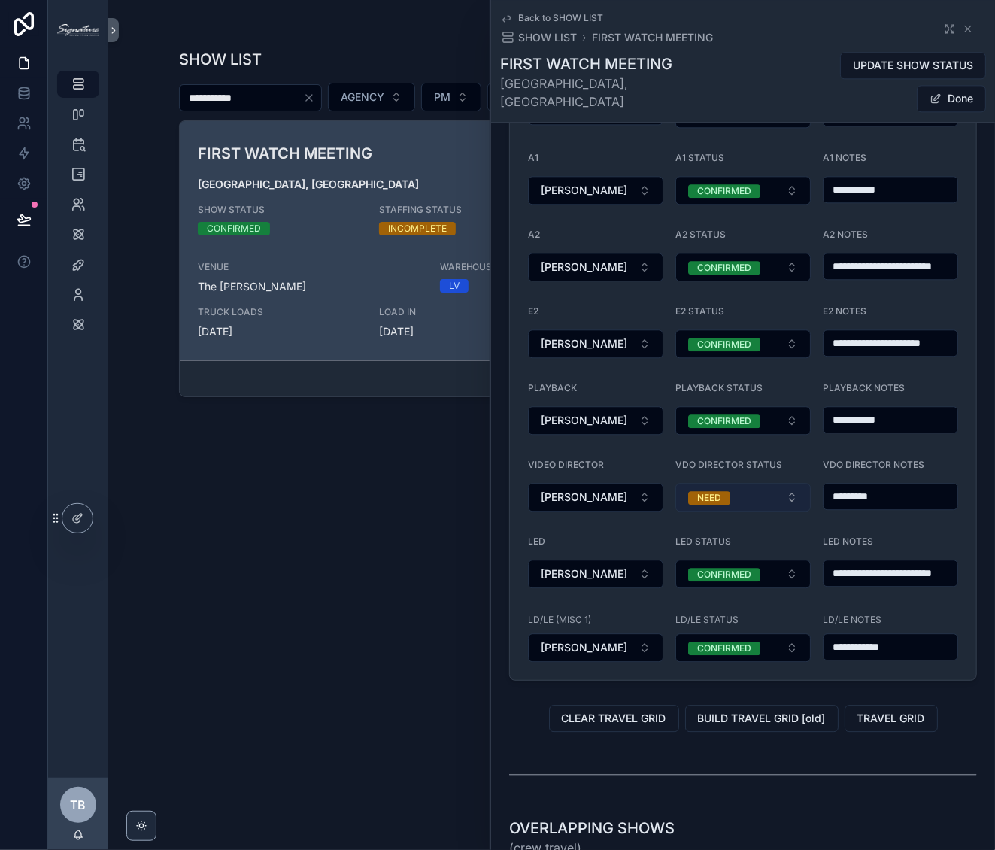
click at [792, 490] on button "NEED" at bounding box center [742, 497] width 135 height 29
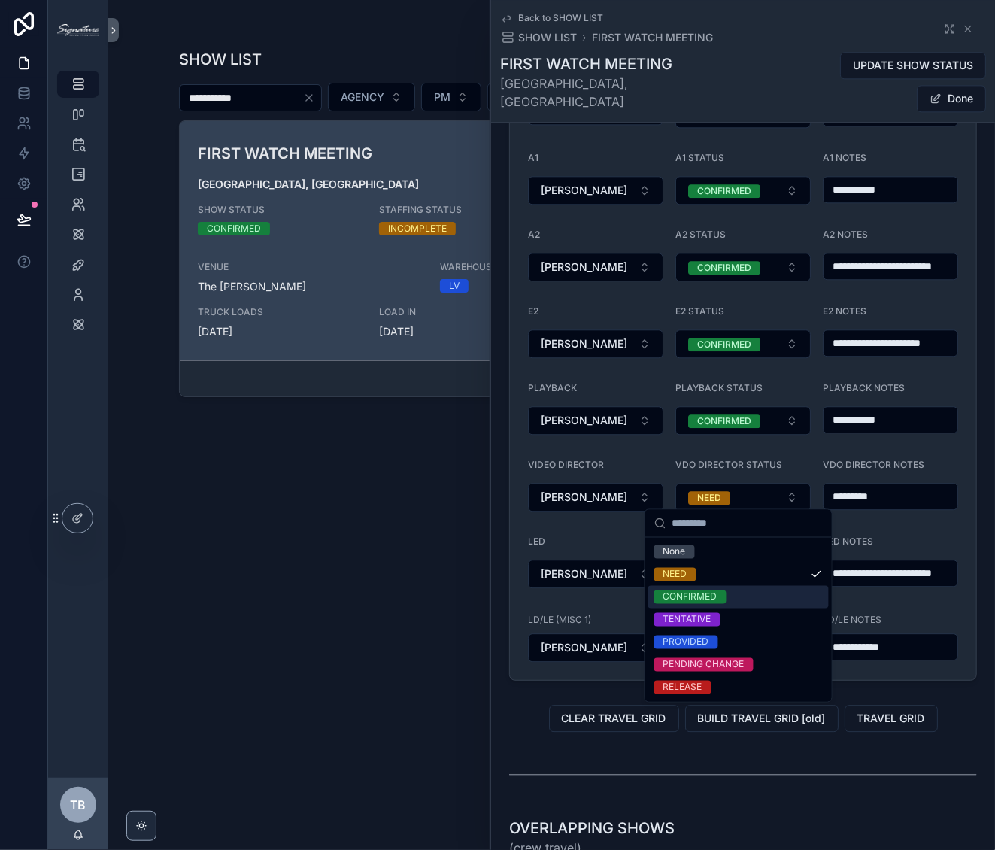
drag, startPoint x: 699, startPoint y: 594, endPoint x: 812, endPoint y: 536, distance: 126.8
click at [699, 595] on div "CONFIRMED" at bounding box center [690, 597] width 54 height 14
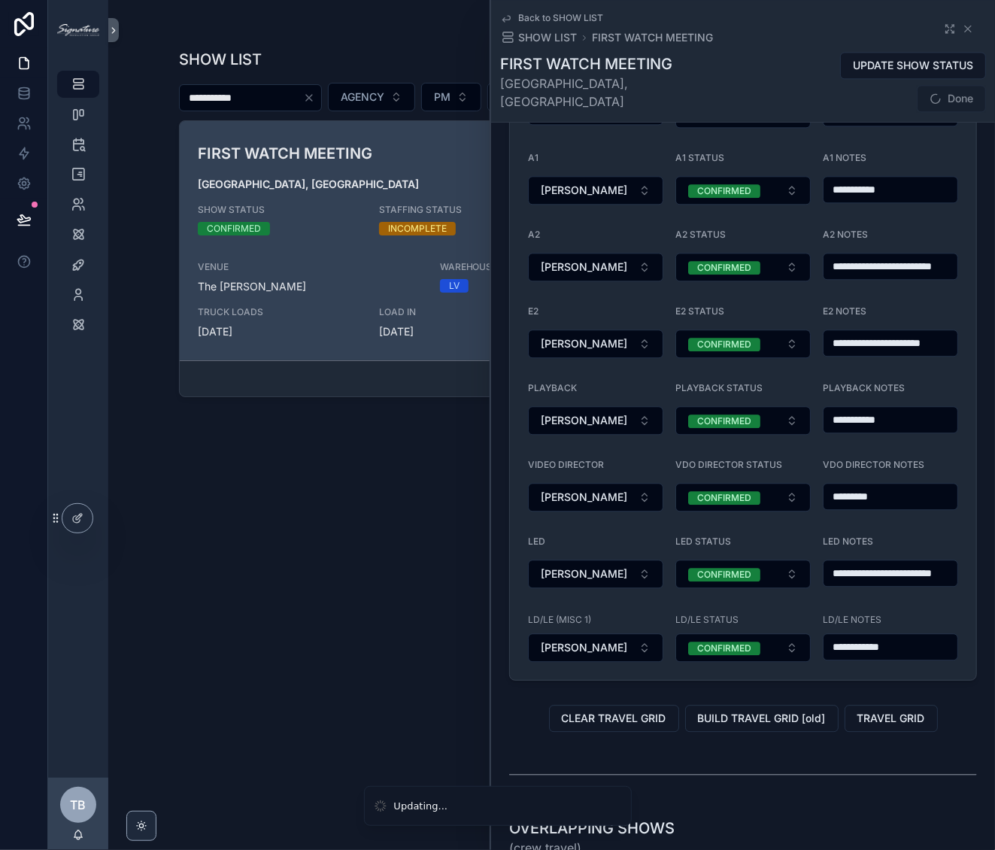
click at [903, 493] on input "*********" at bounding box center [890, 496] width 134 height 21
click at [950, 85] on button "Done" at bounding box center [951, 98] width 69 height 27
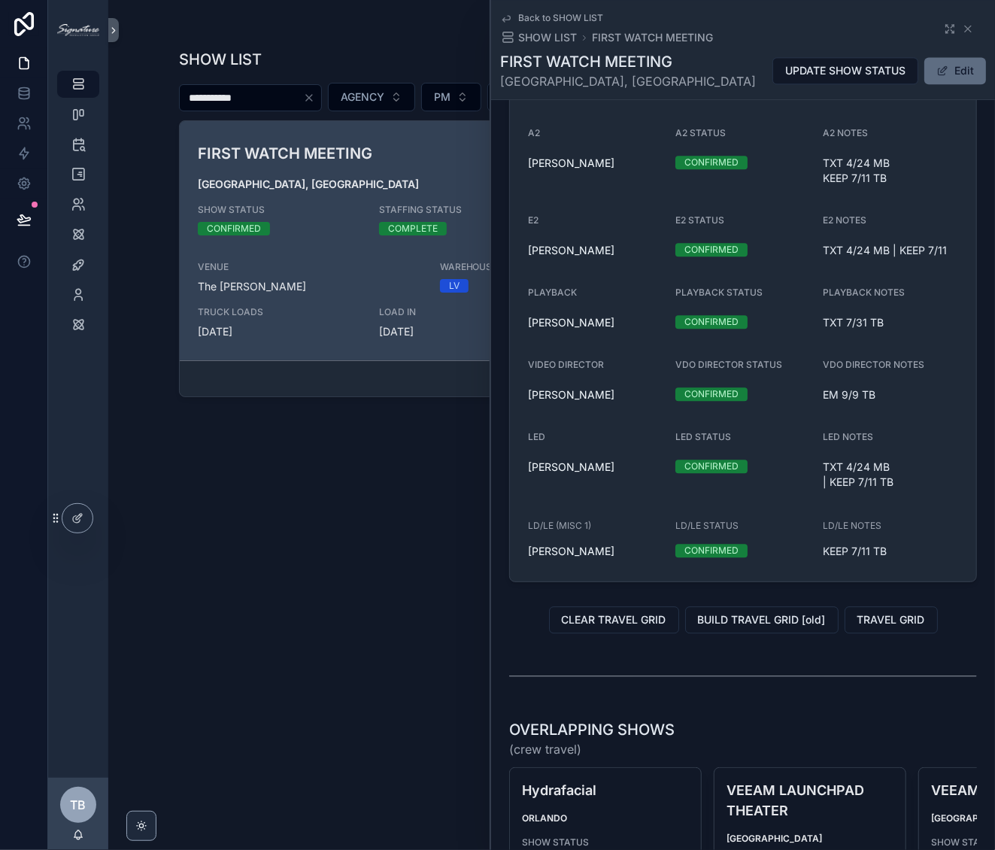
scroll to position [1656, 0]
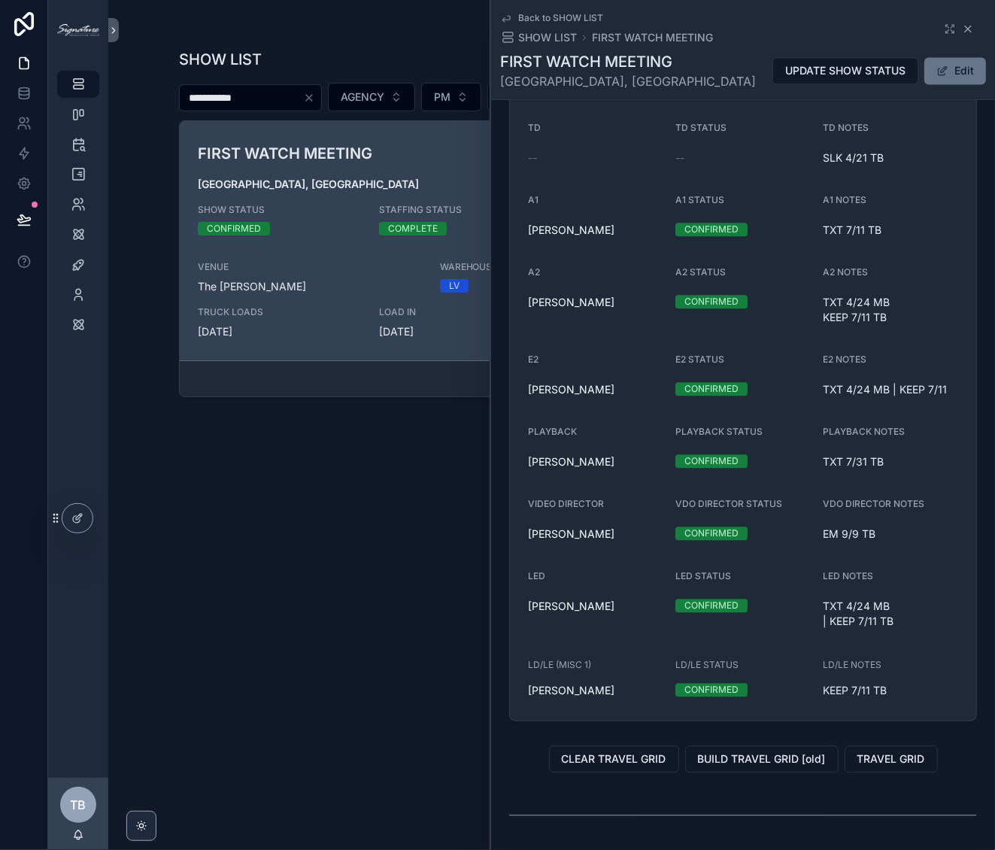
click at [964, 26] on div "Back to SHOW LIST SHOW LIST FIRST WATCH MEETING" at bounding box center [743, 28] width 486 height 33
click at [962, 27] on icon "scrollable content" at bounding box center [968, 29] width 12 height 12
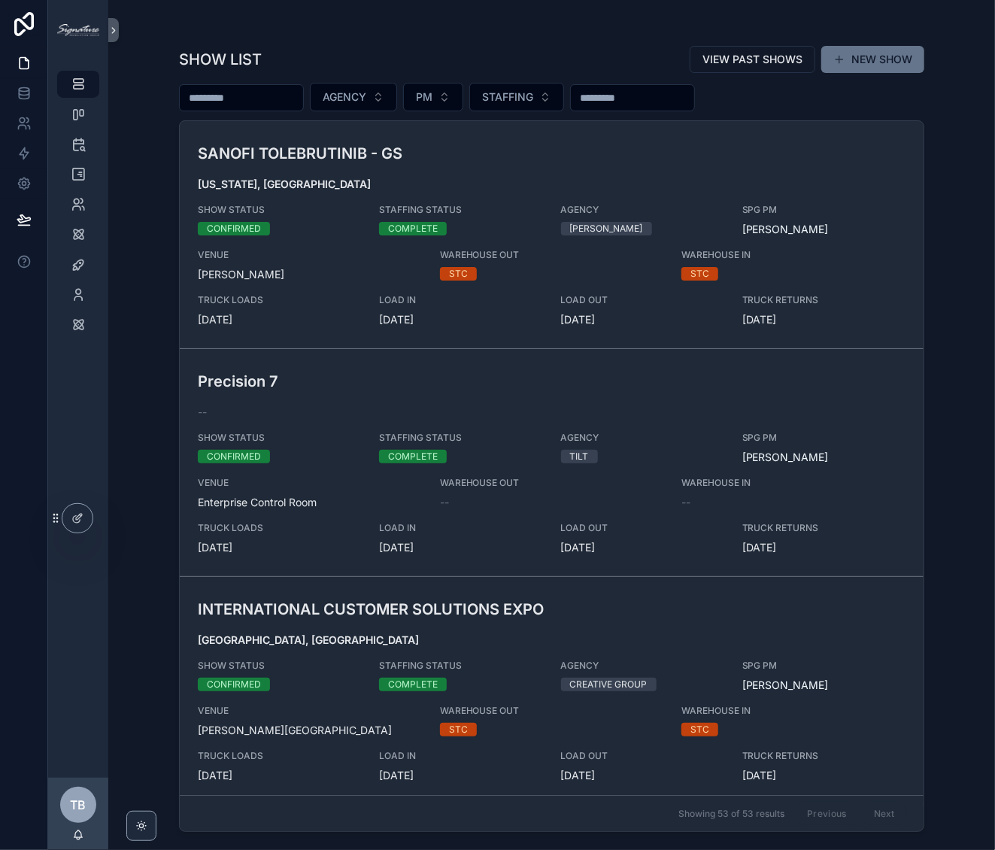
click at [263, 95] on input "scrollable content" at bounding box center [241, 97] width 123 height 21
type input "**********"
